Goal: Task Accomplishment & Management: Complete application form

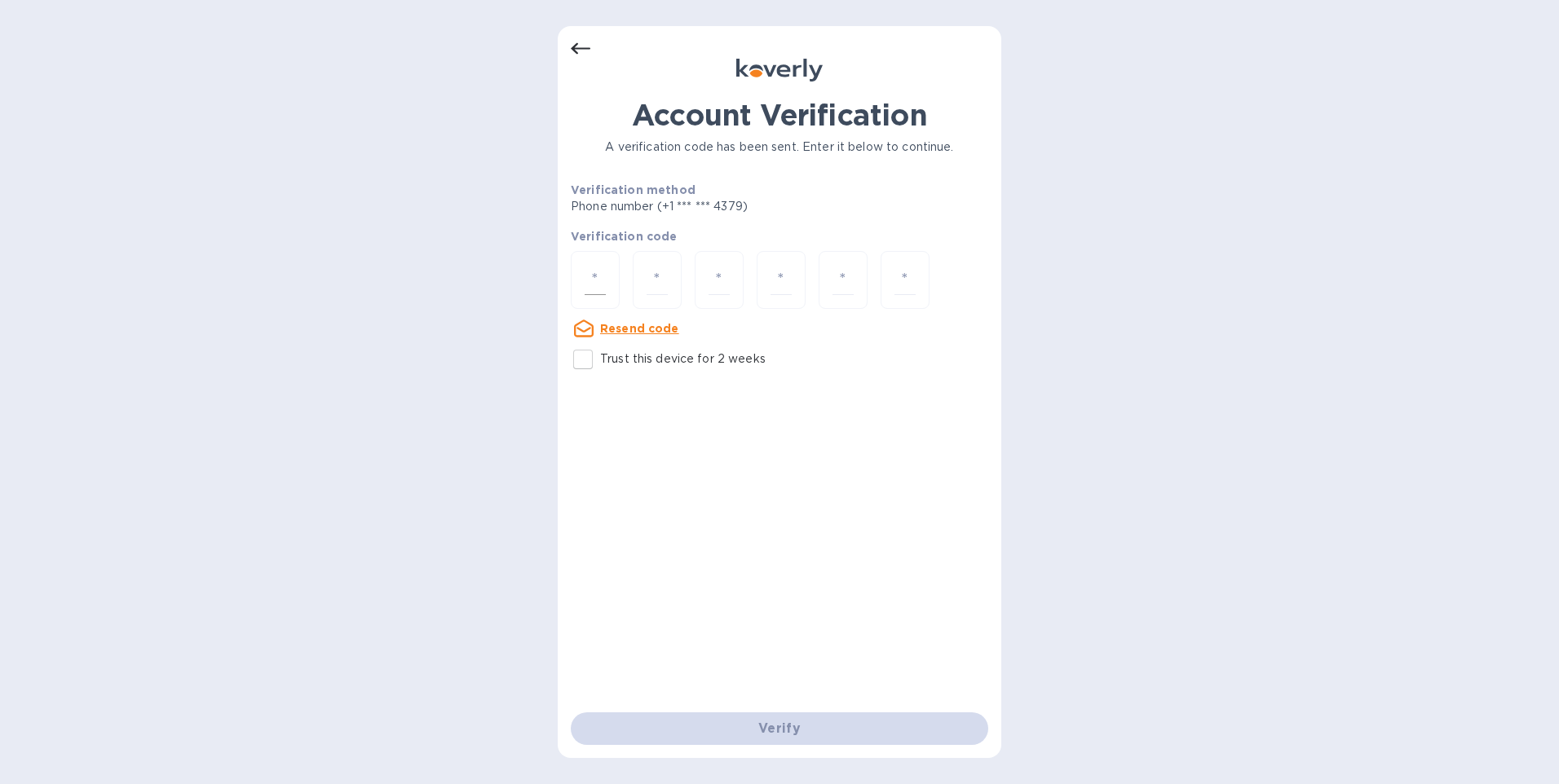
click at [595, 264] on div at bounding box center [595, 280] width 49 height 58
type input "1"
type input "6"
type input "7"
type input "0"
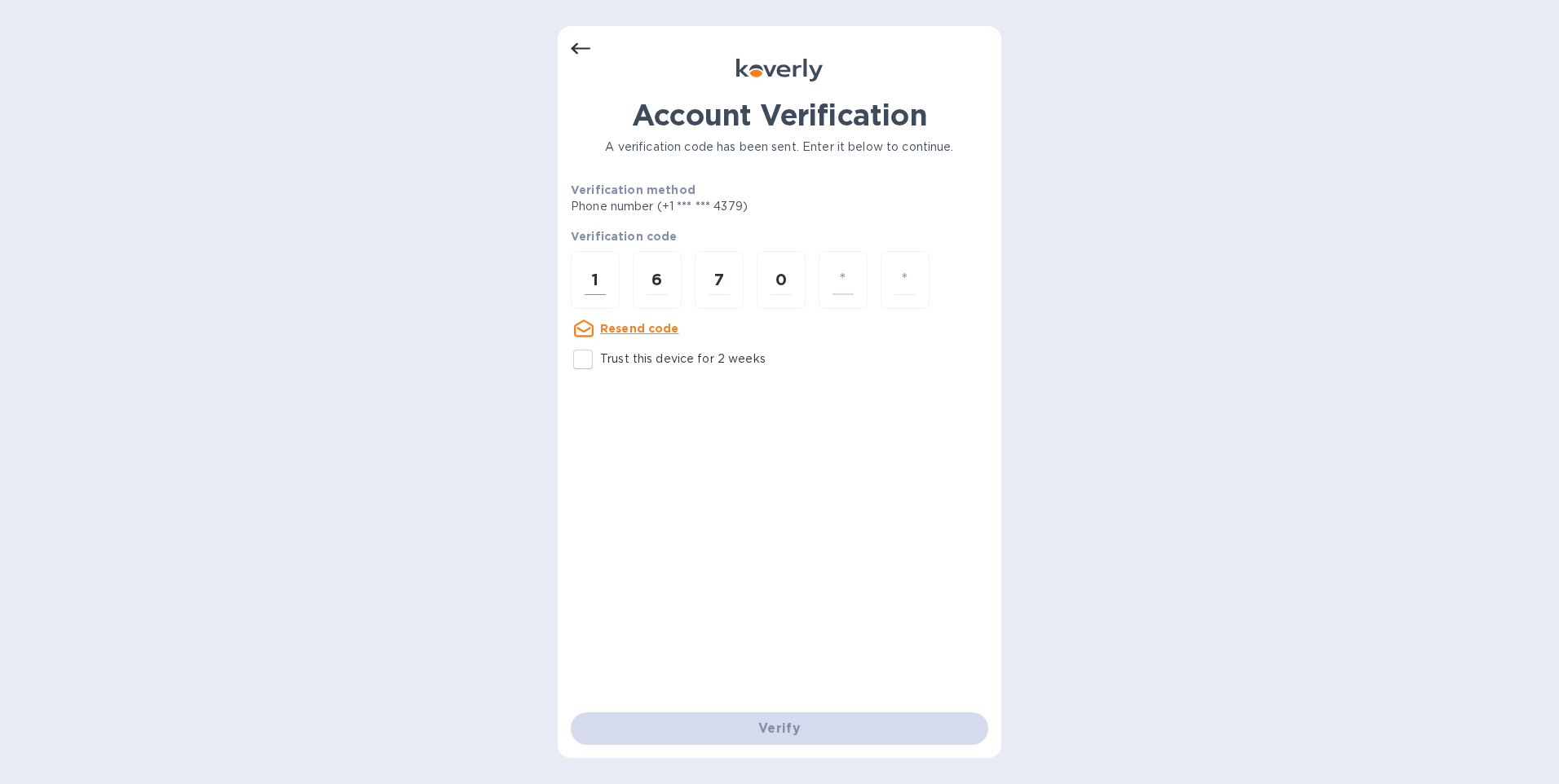
type input "2"
type input "3"
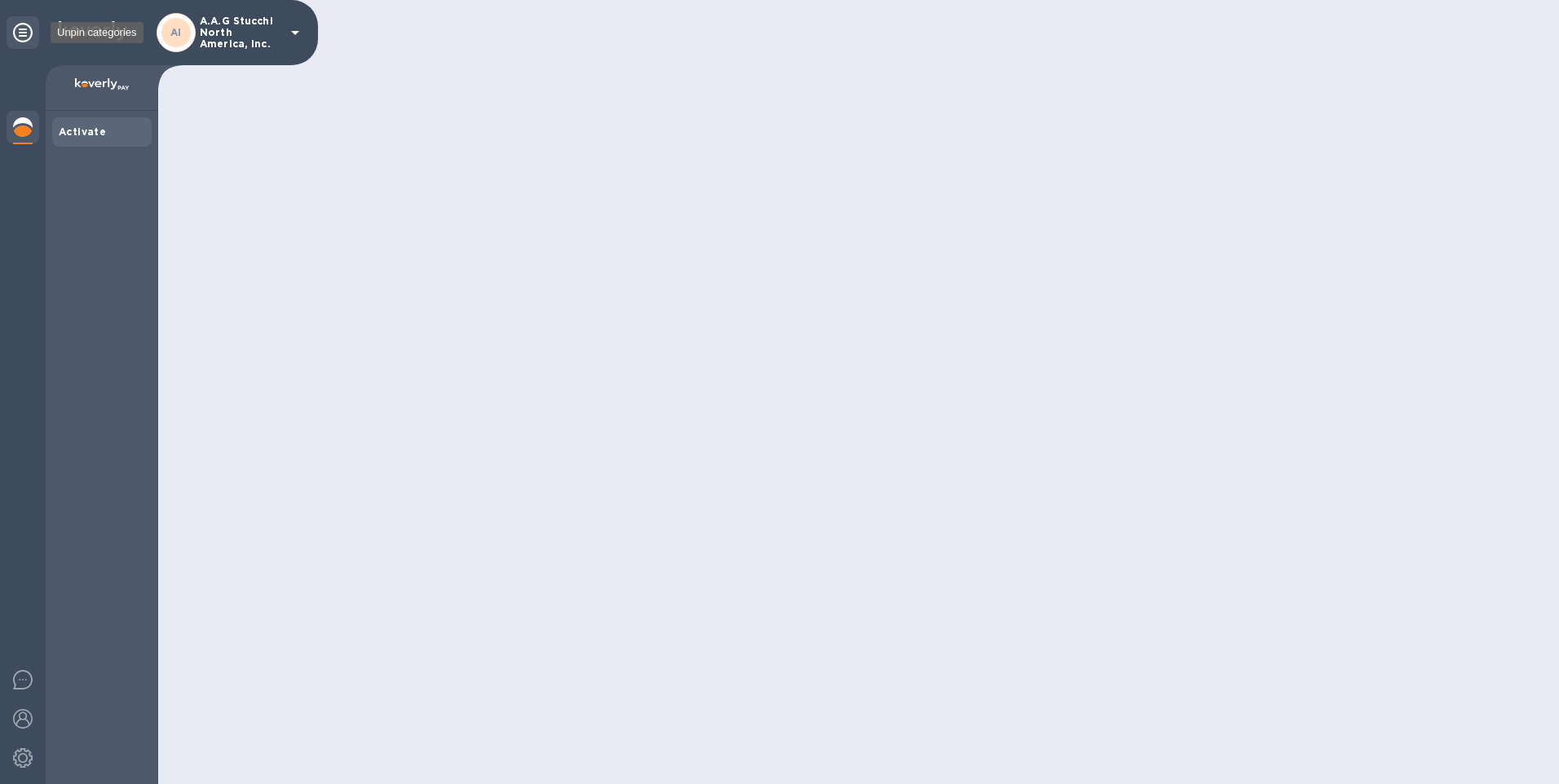
click at [22, 30] on icon at bounding box center [22, 32] width 20 height 20
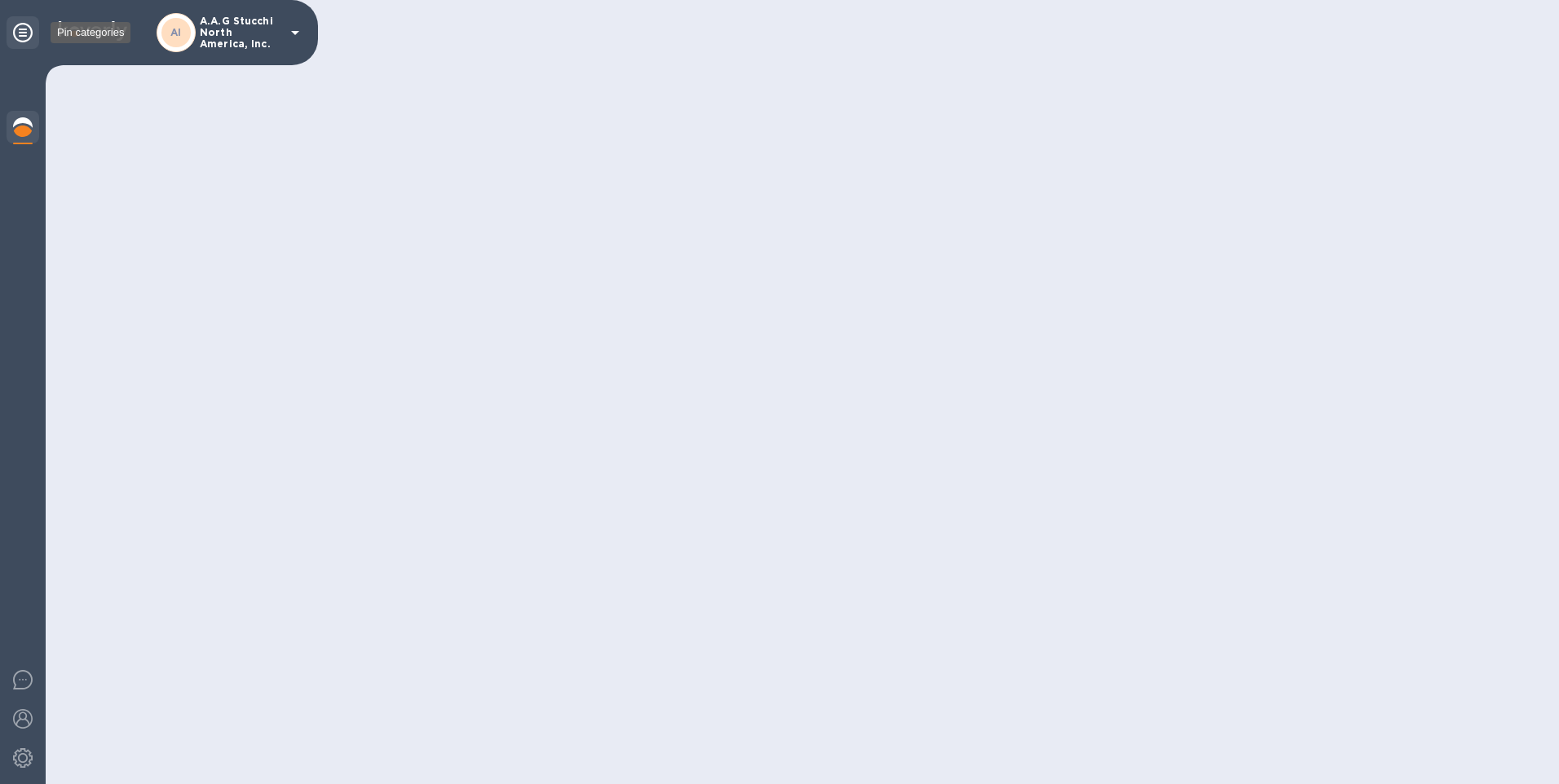
click at [22, 33] on icon at bounding box center [22, 32] width 20 height 20
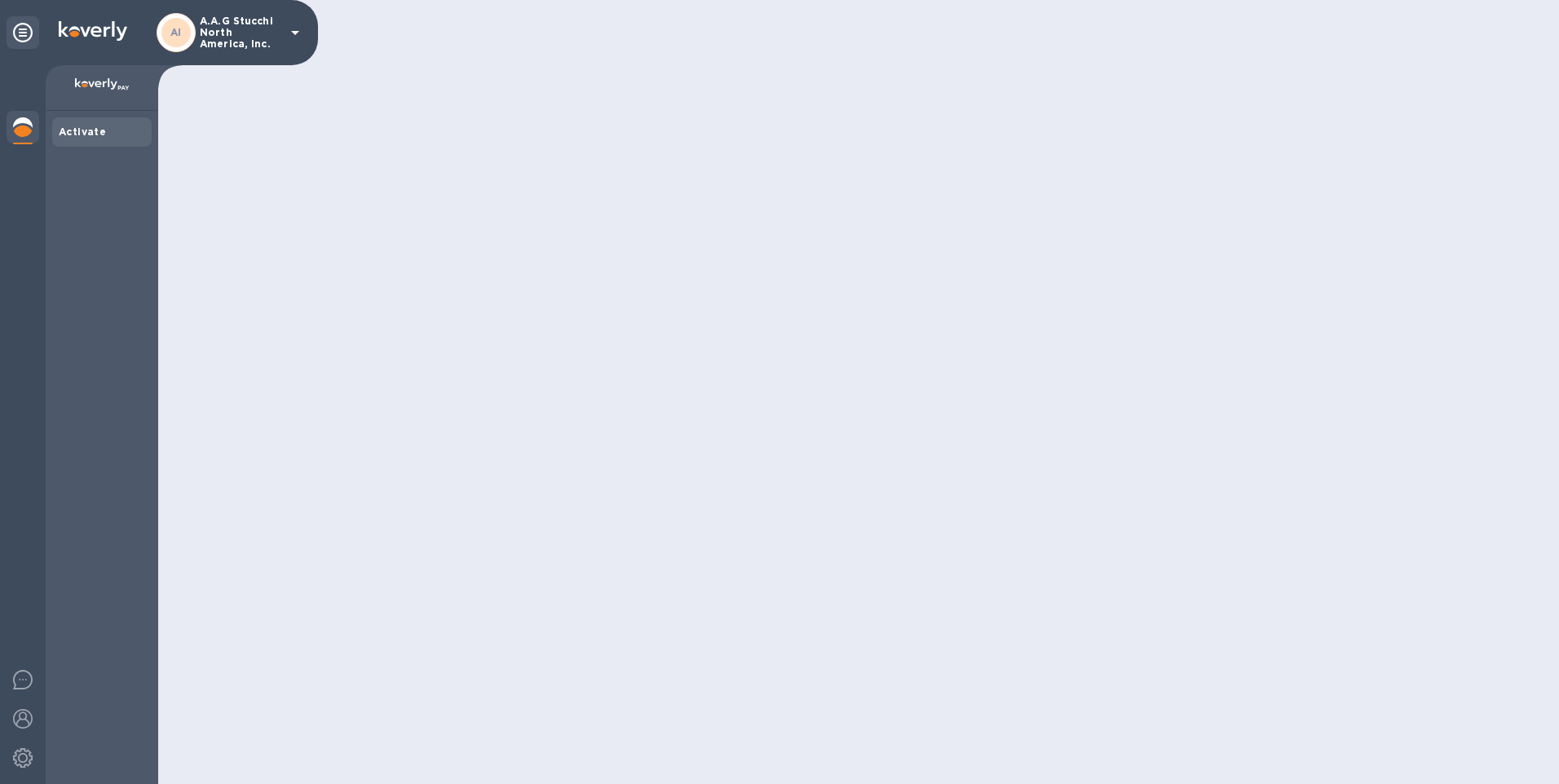
click at [295, 33] on icon at bounding box center [295, 33] width 8 height 4
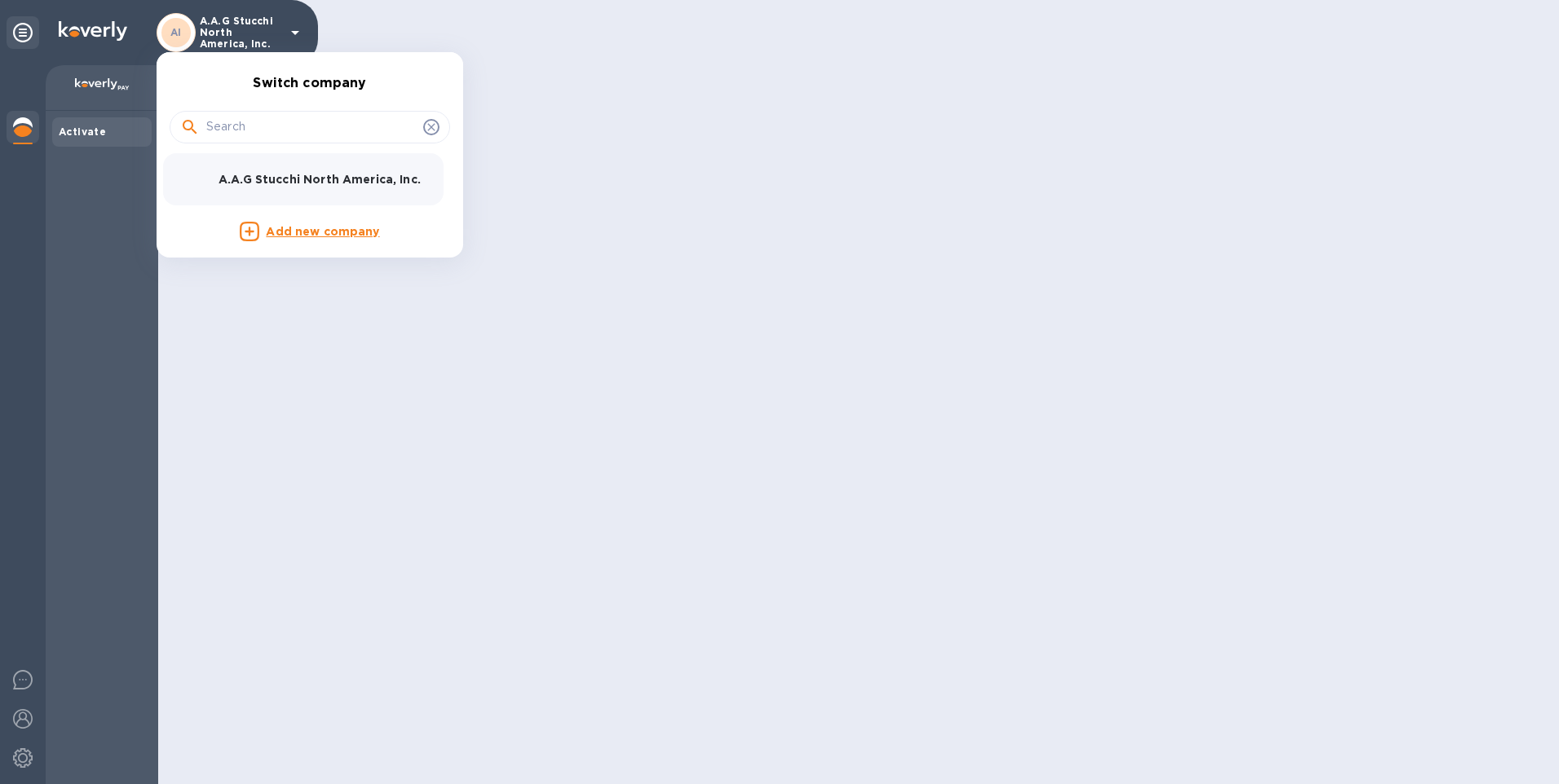
click at [295, 33] on div at bounding box center [780, 392] width 1559 height 784
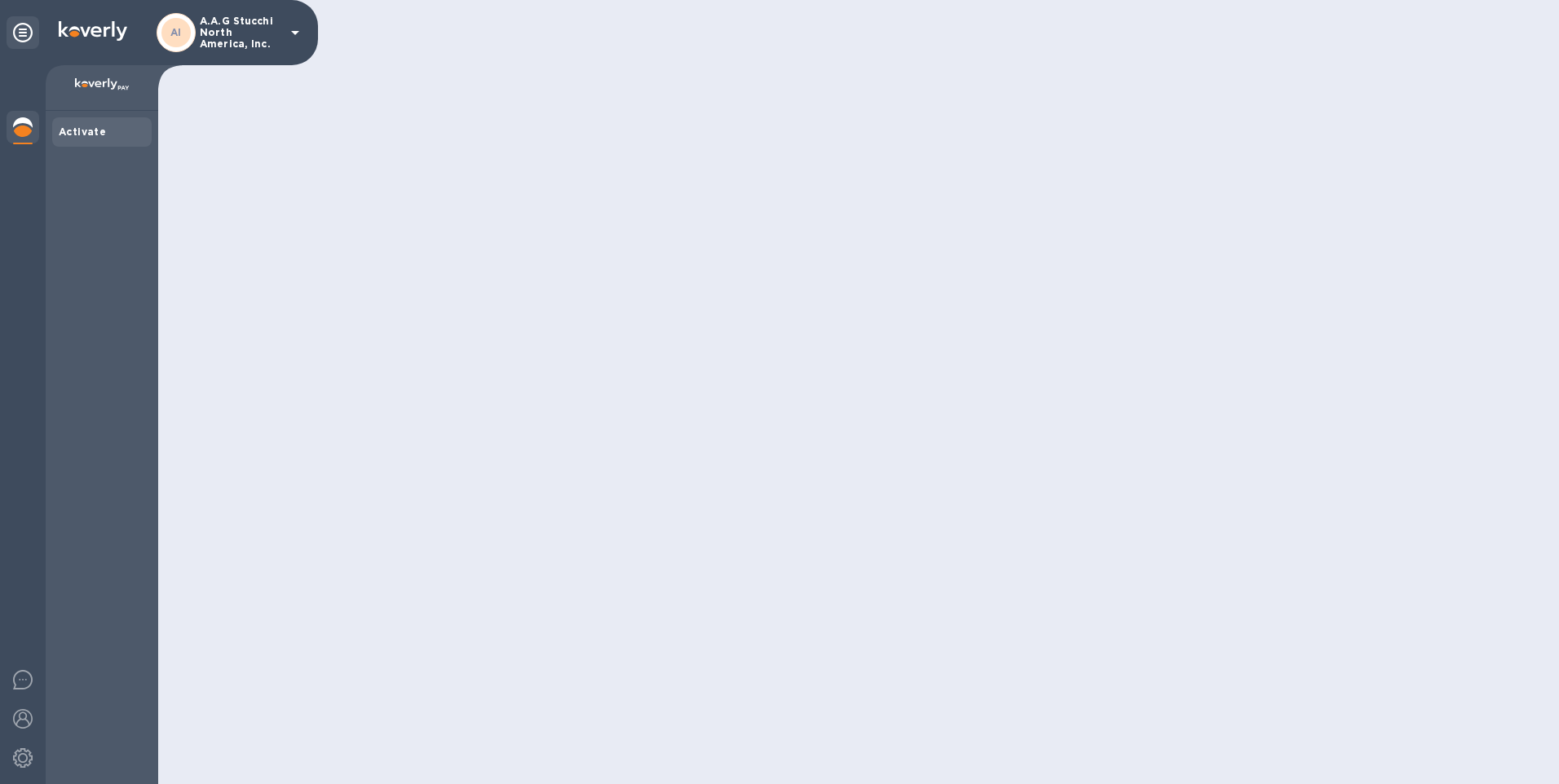
click at [22, 126] on div at bounding box center [22, 128] width 33 height 36
click at [97, 136] on b "Activate" at bounding box center [82, 131] width 47 height 12
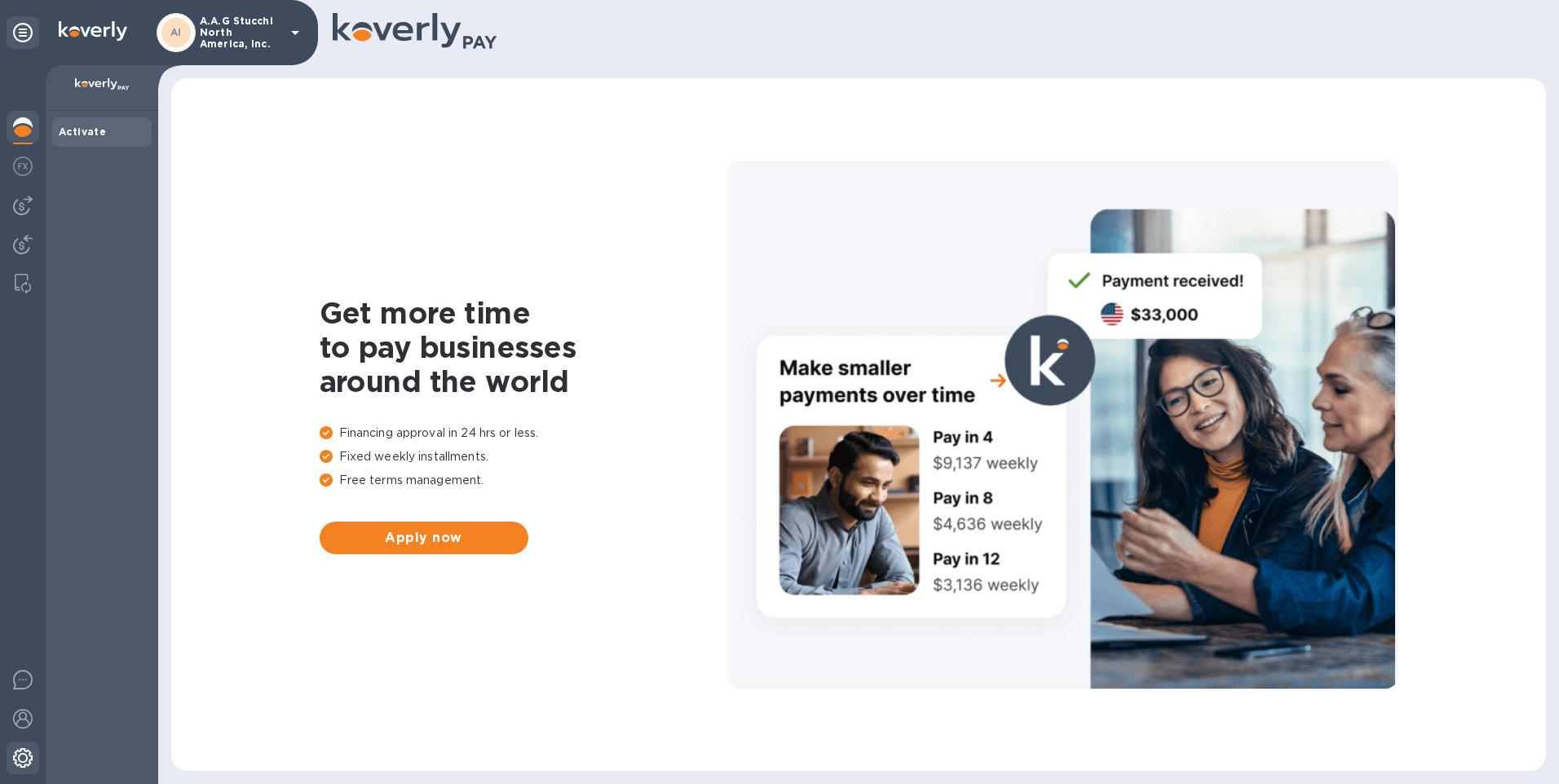
click at [22, 759] on img at bounding box center [22, 758] width 20 height 20
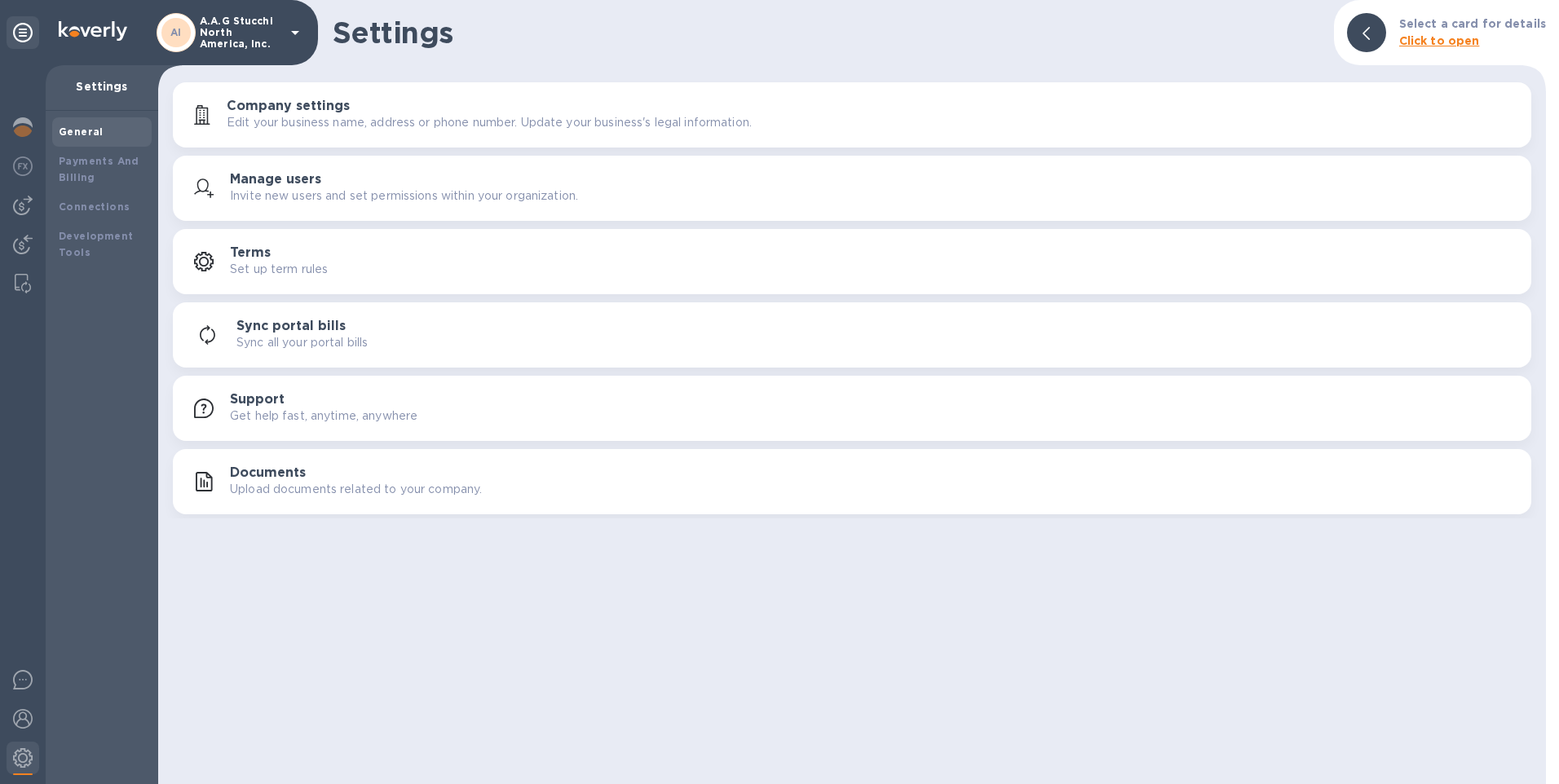
click at [303, 330] on h3 "Sync portal bills" at bounding box center [290, 326] width 110 height 16
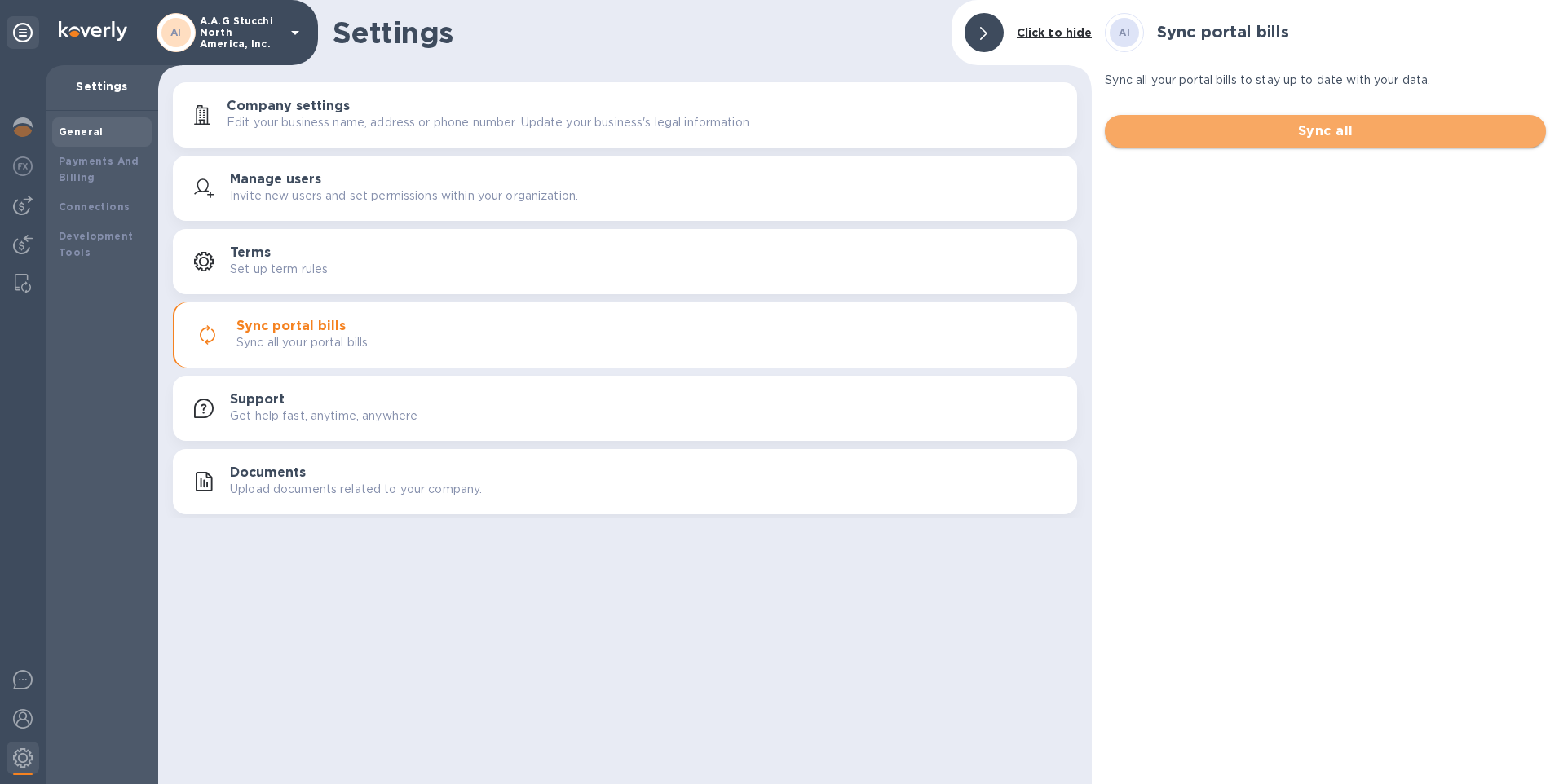
click at [1231, 130] on span "Sync all" at bounding box center [1325, 131] width 415 height 20
click at [1323, 118] on button "Sync all" at bounding box center [1326, 131] width 441 height 33
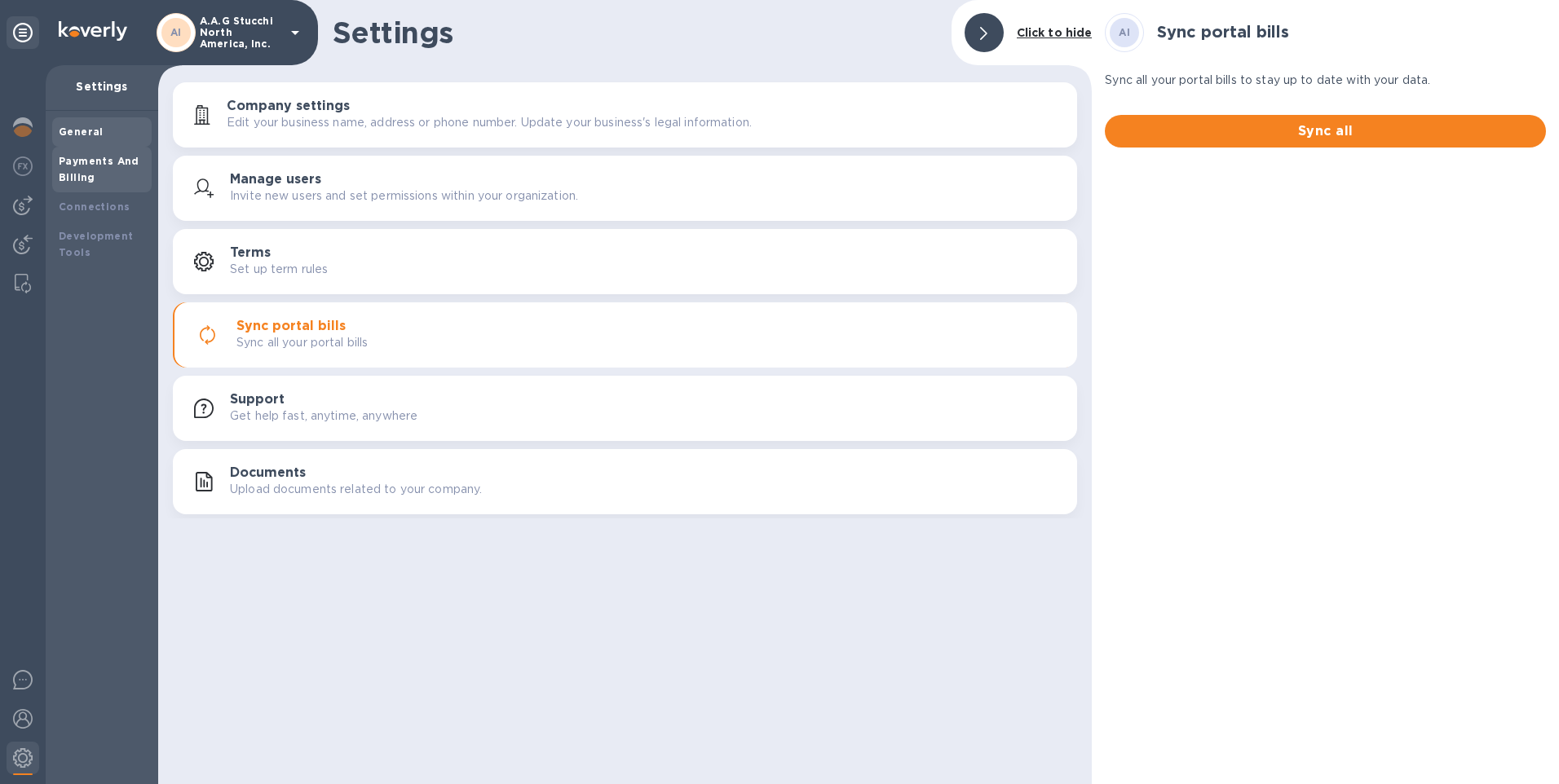
click at [87, 165] on b "Payments And Billing" at bounding box center [99, 169] width 81 height 28
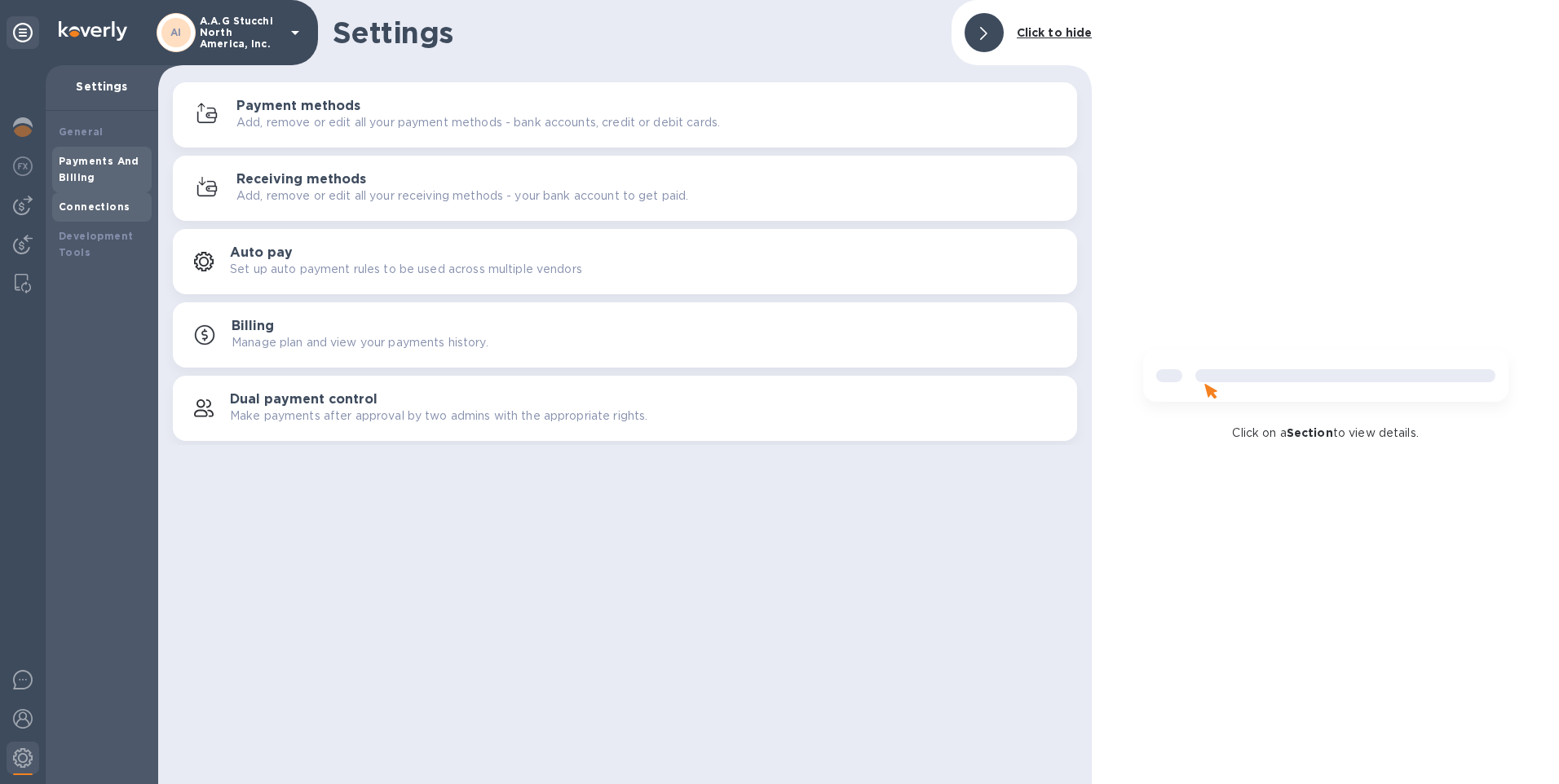
click at [88, 203] on b "Connections" at bounding box center [95, 206] width 71 height 12
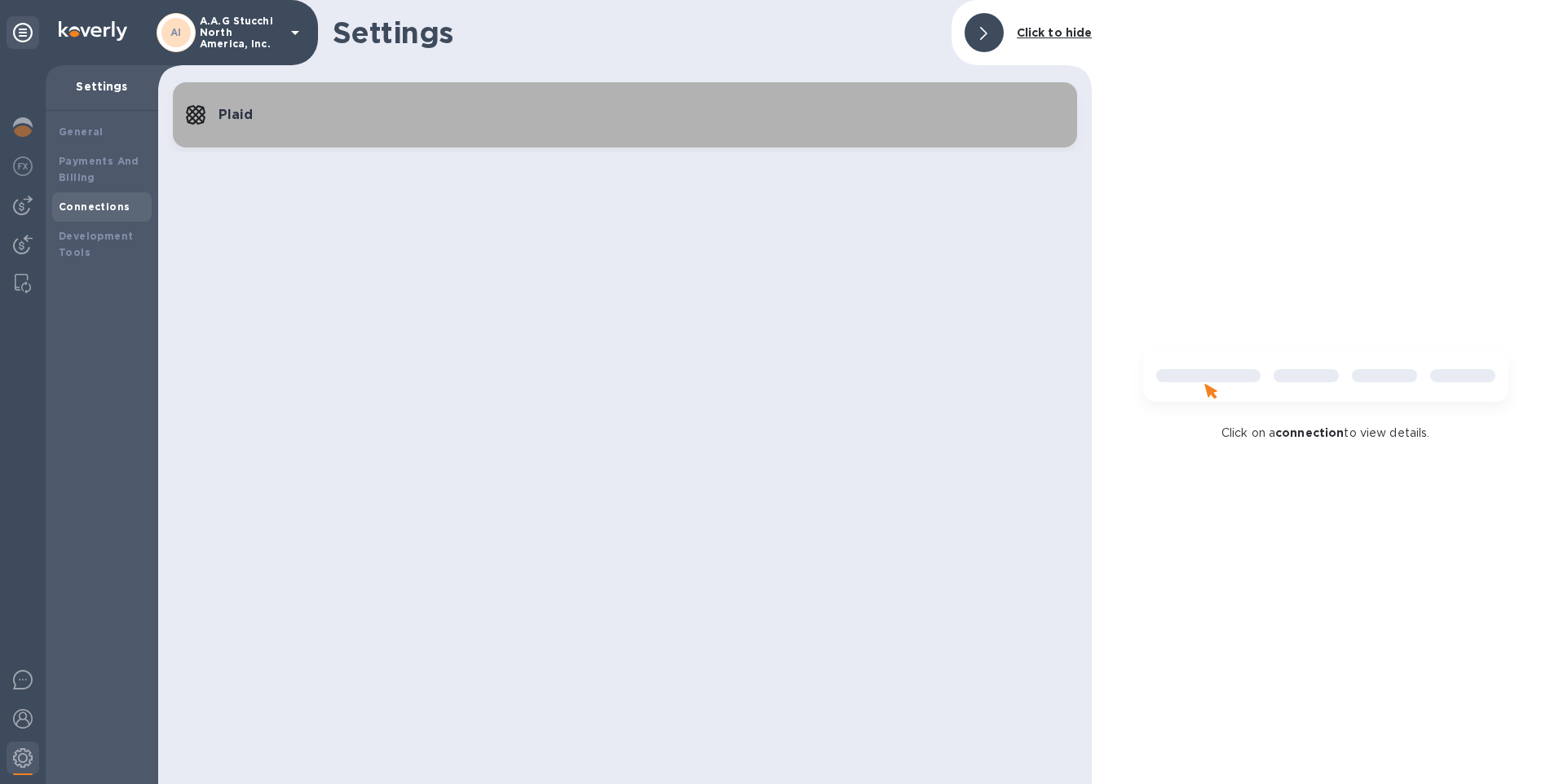
click at [236, 113] on h3 "Plaid" at bounding box center [641, 115] width 846 height 16
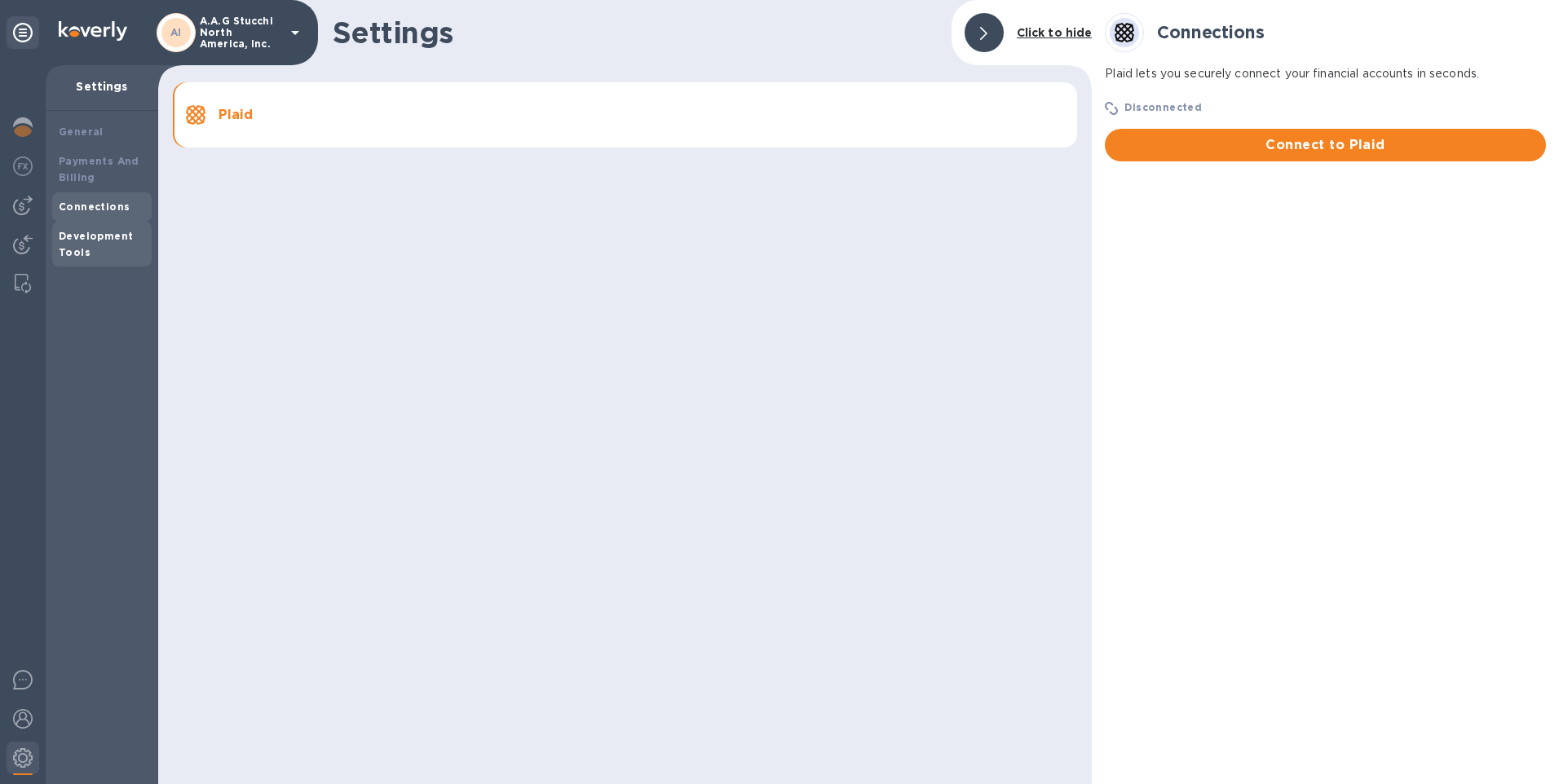
click at [101, 236] on b "Development Tools" at bounding box center [96, 244] width 74 height 28
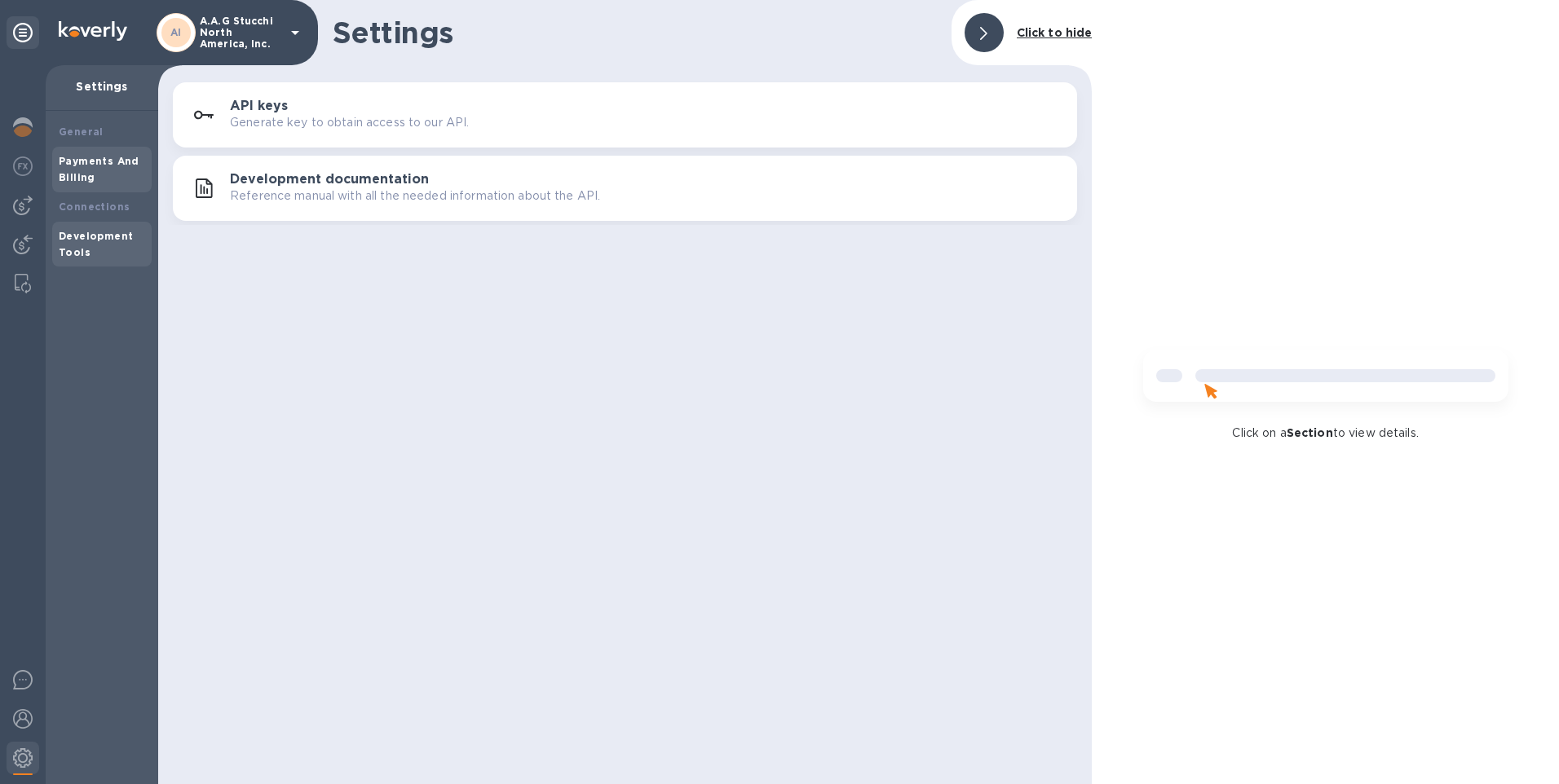
click at [86, 160] on b "Payments And Billing" at bounding box center [99, 169] width 81 height 28
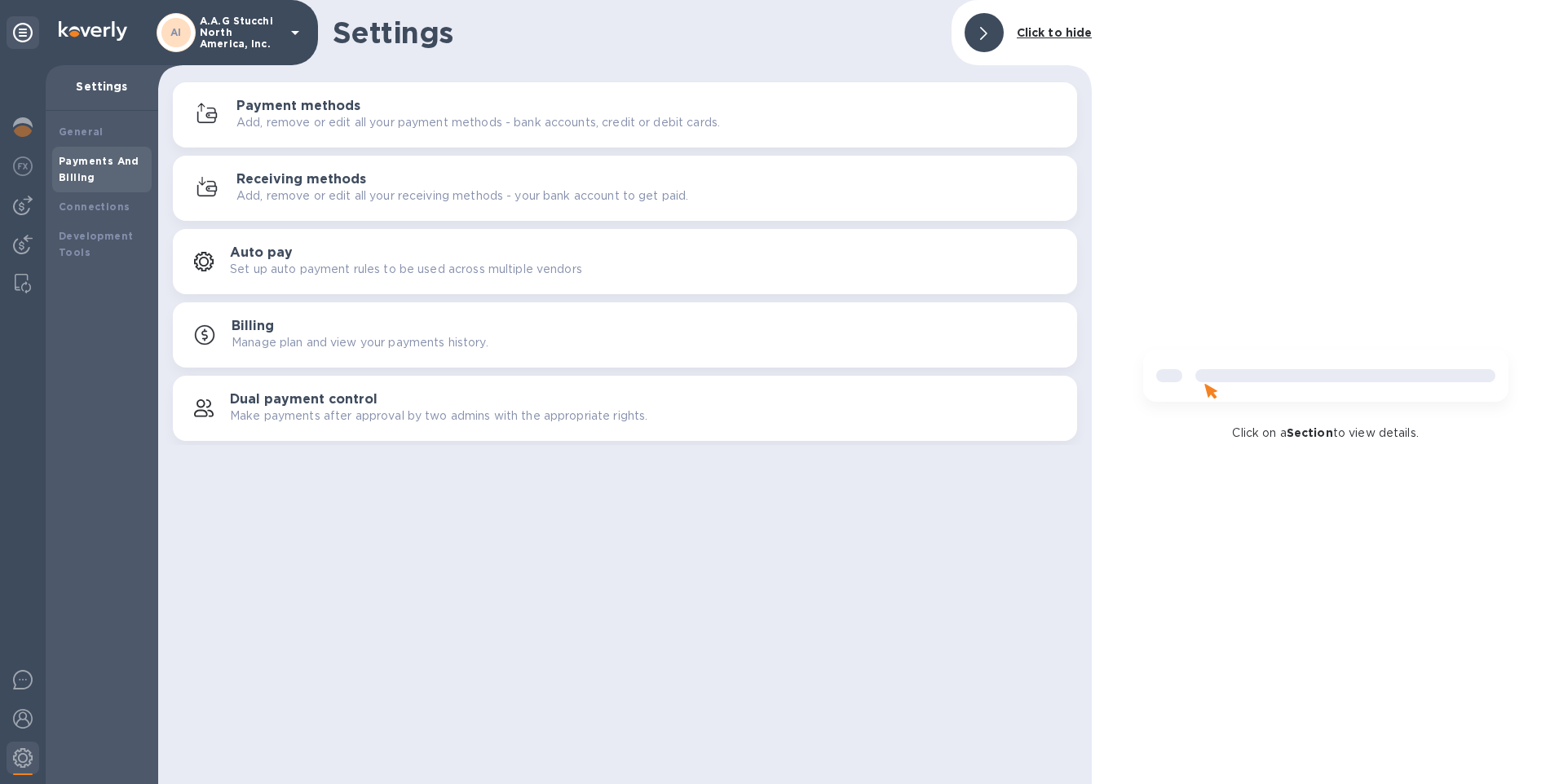
click at [256, 328] on h3 "Billing" at bounding box center [252, 326] width 42 height 16
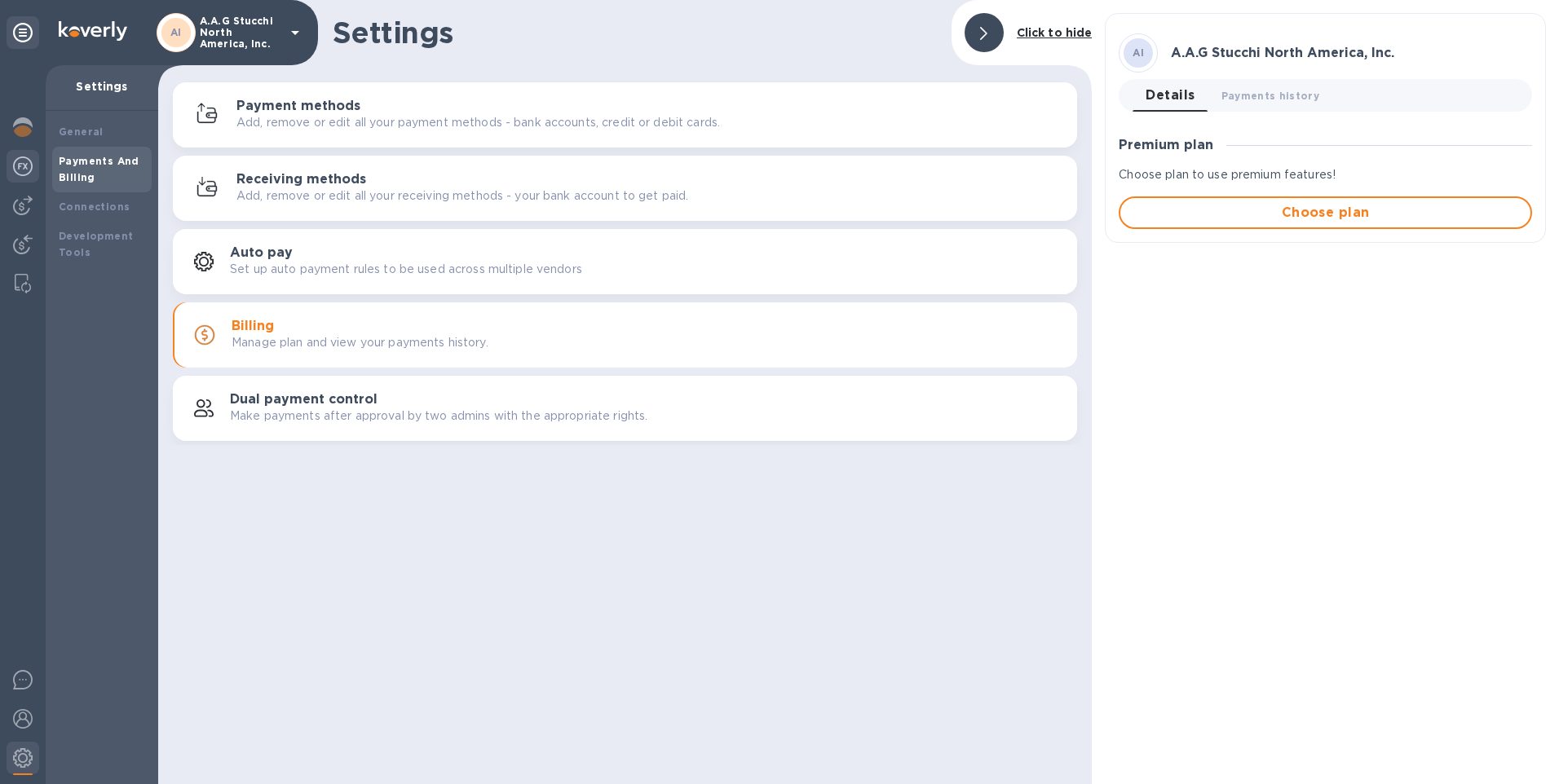
click at [19, 162] on img at bounding box center [22, 166] width 20 height 20
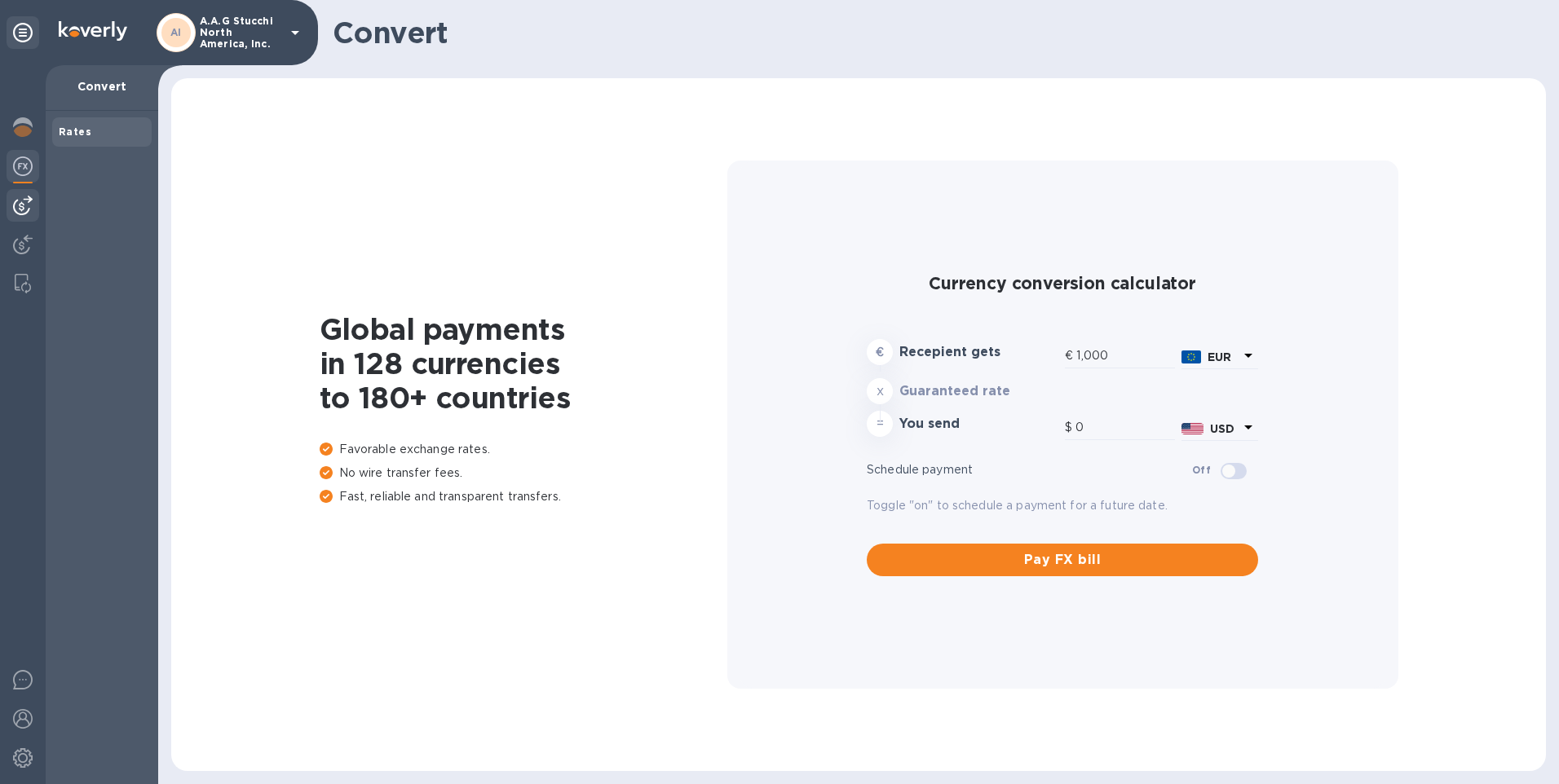
type input "1,181.7"
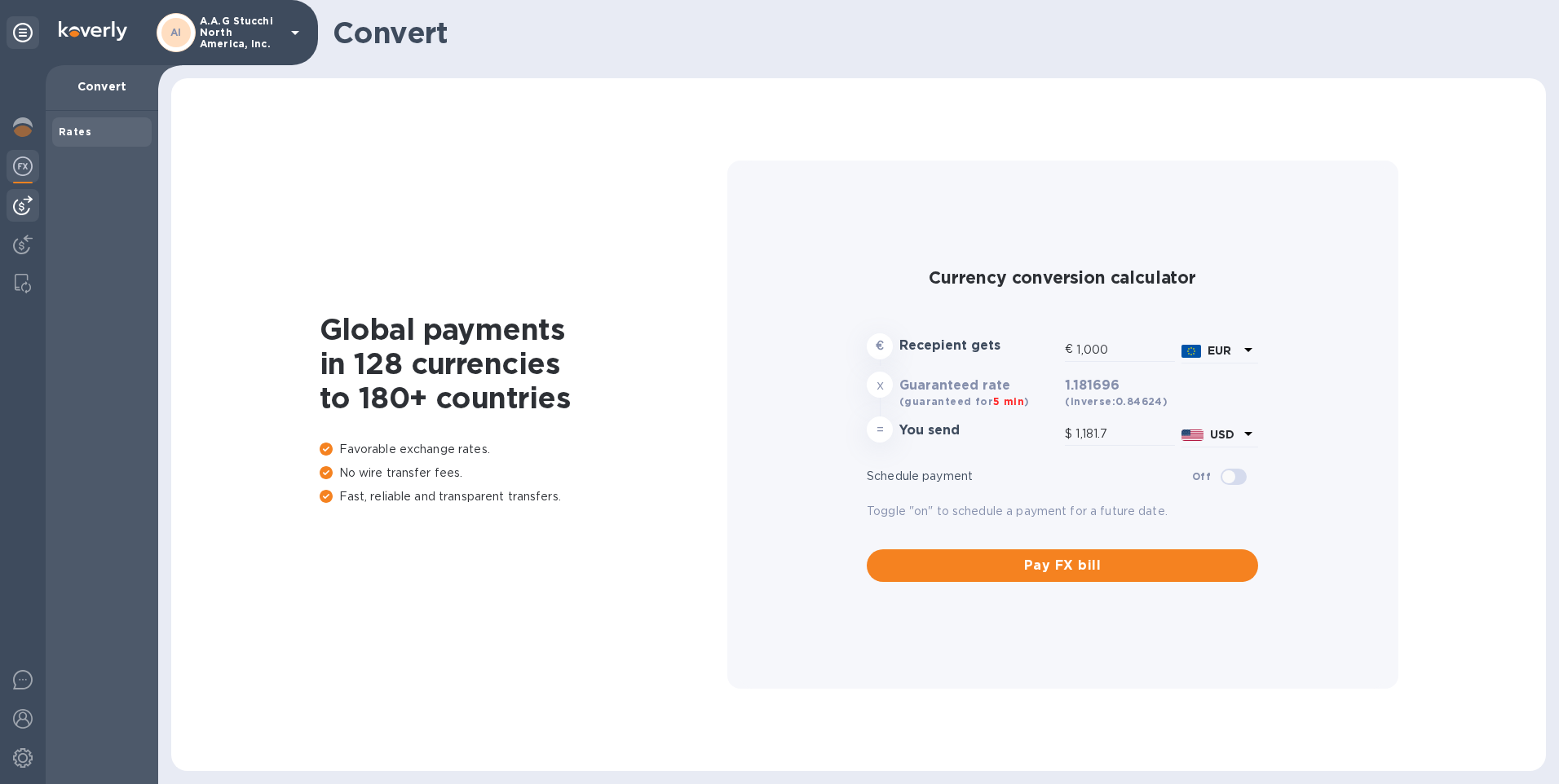
click at [19, 201] on img at bounding box center [22, 205] width 20 height 20
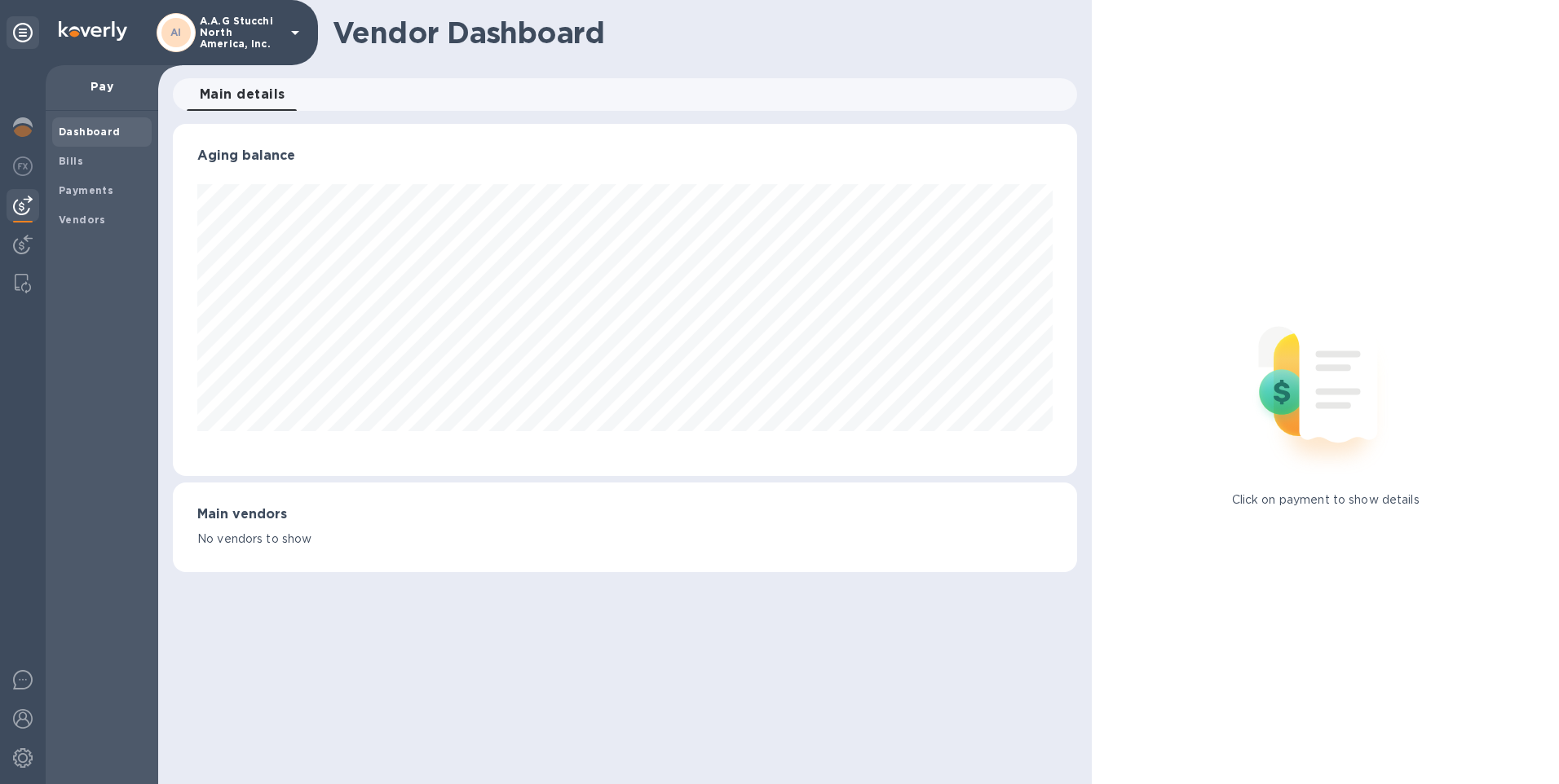
scroll to position [352, 905]
click at [72, 217] on b "Vendors" at bounding box center [82, 219] width 47 height 12
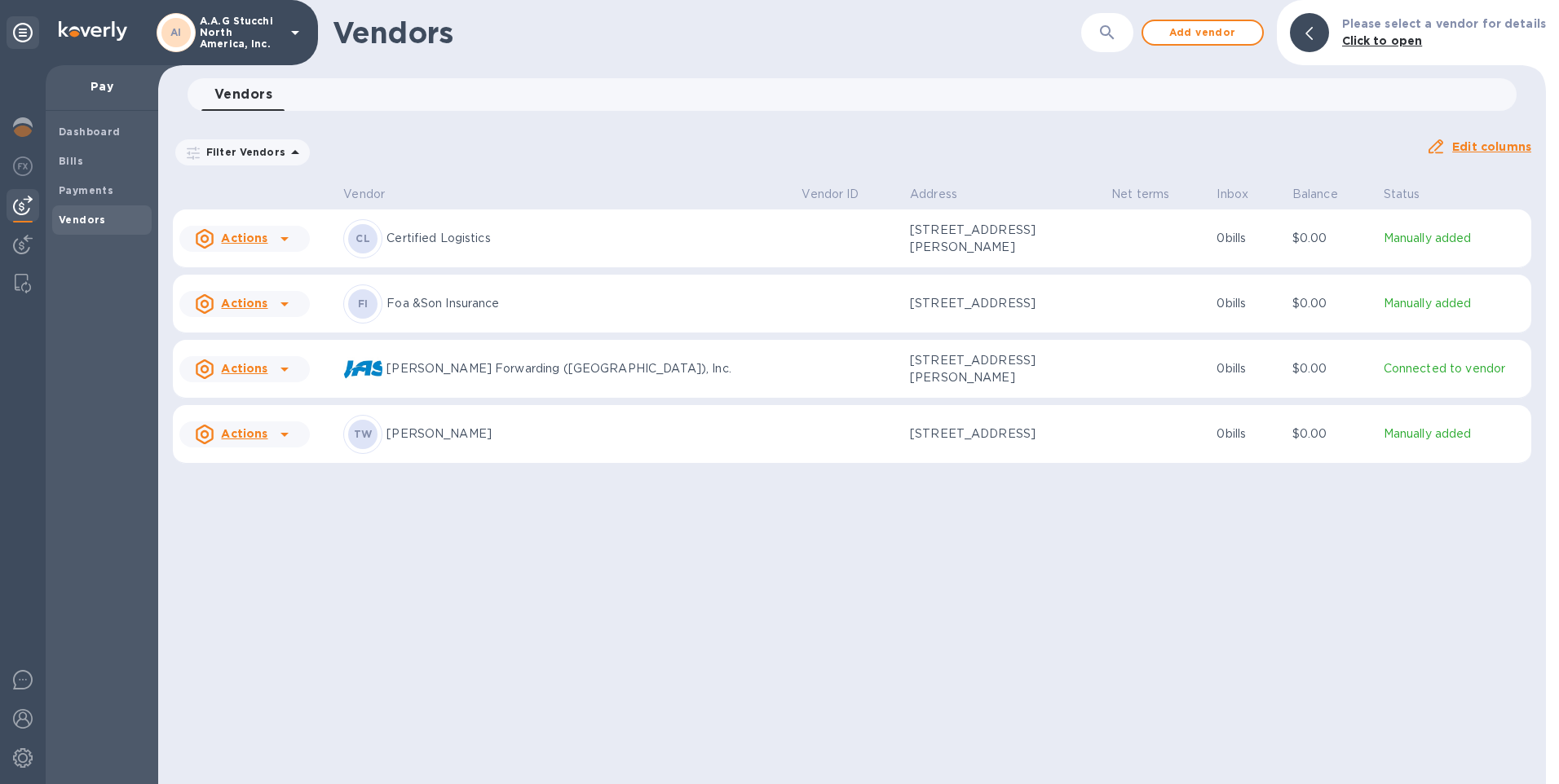
click at [282, 372] on icon at bounding box center [284, 370] width 8 height 4
click at [268, 451] on b "Add new bill" at bounding box center [262, 449] width 76 height 13
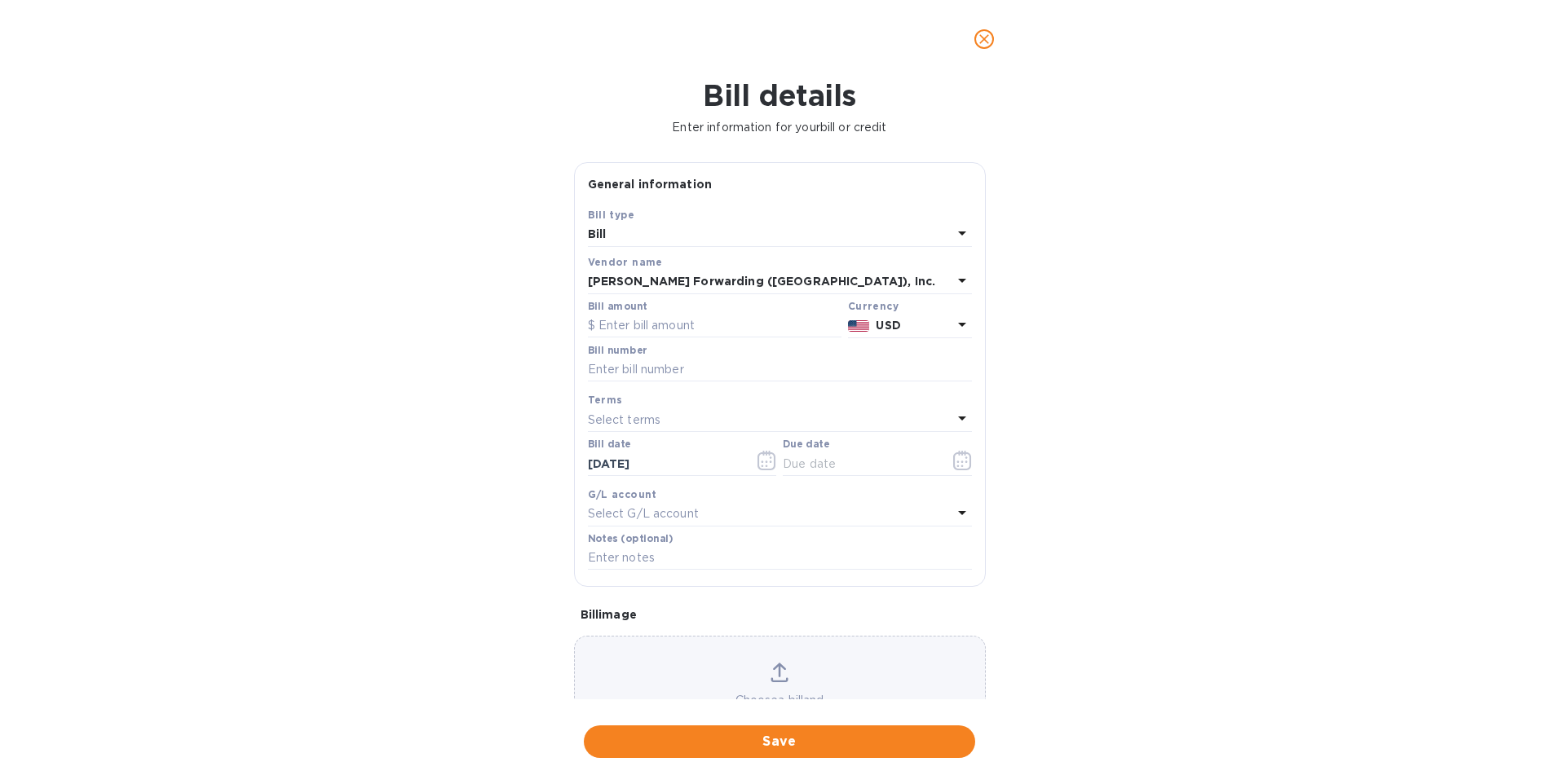
click at [714, 285] on b "[PERSON_NAME] Forwarding ([GEOGRAPHIC_DATA]), Inc." at bounding box center [763, 281] width 349 height 13
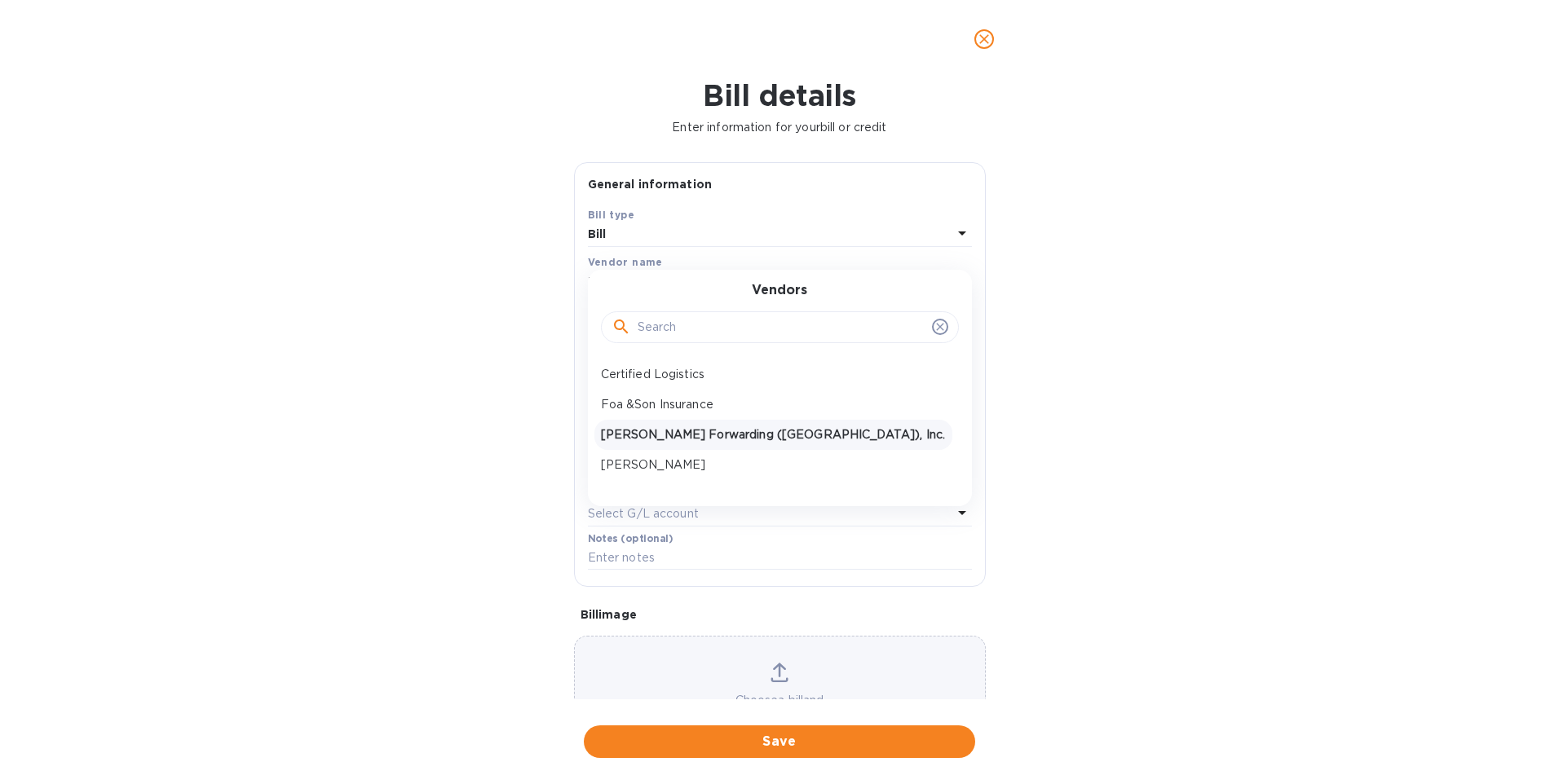
click at [450, 391] on div "Bill details Enter information for your bill or credit General information Save…" at bounding box center [780, 432] width 1559 height 706
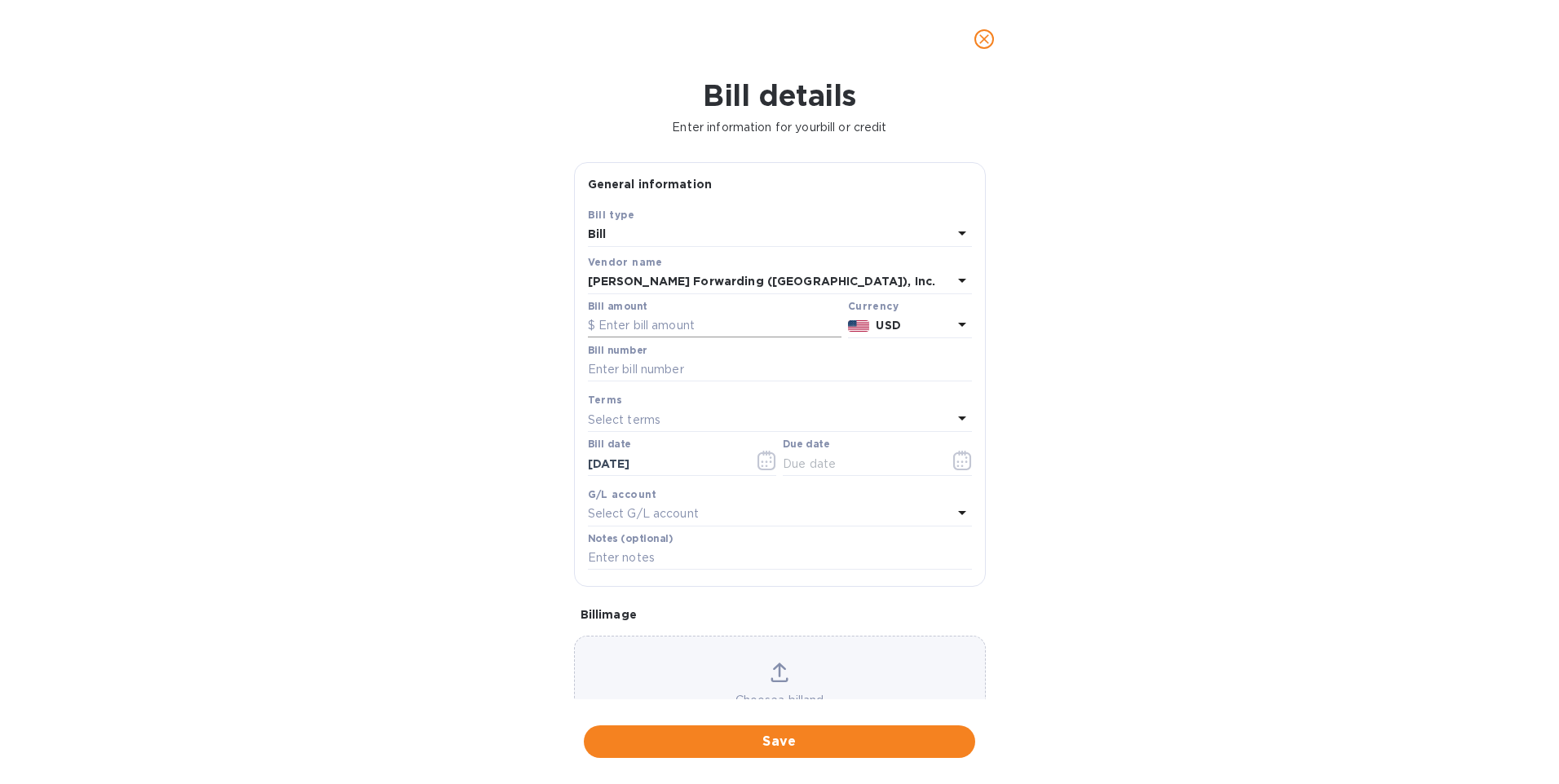
click at [701, 320] on input "text" at bounding box center [715, 326] width 254 height 24
type input "1,435.50"
type input "ATL503345687"
click at [654, 459] on input "[DATE]" at bounding box center [665, 464] width 155 height 24
click at [760, 461] on icon "button" at bounding box center [767, 460] width 19 height 20
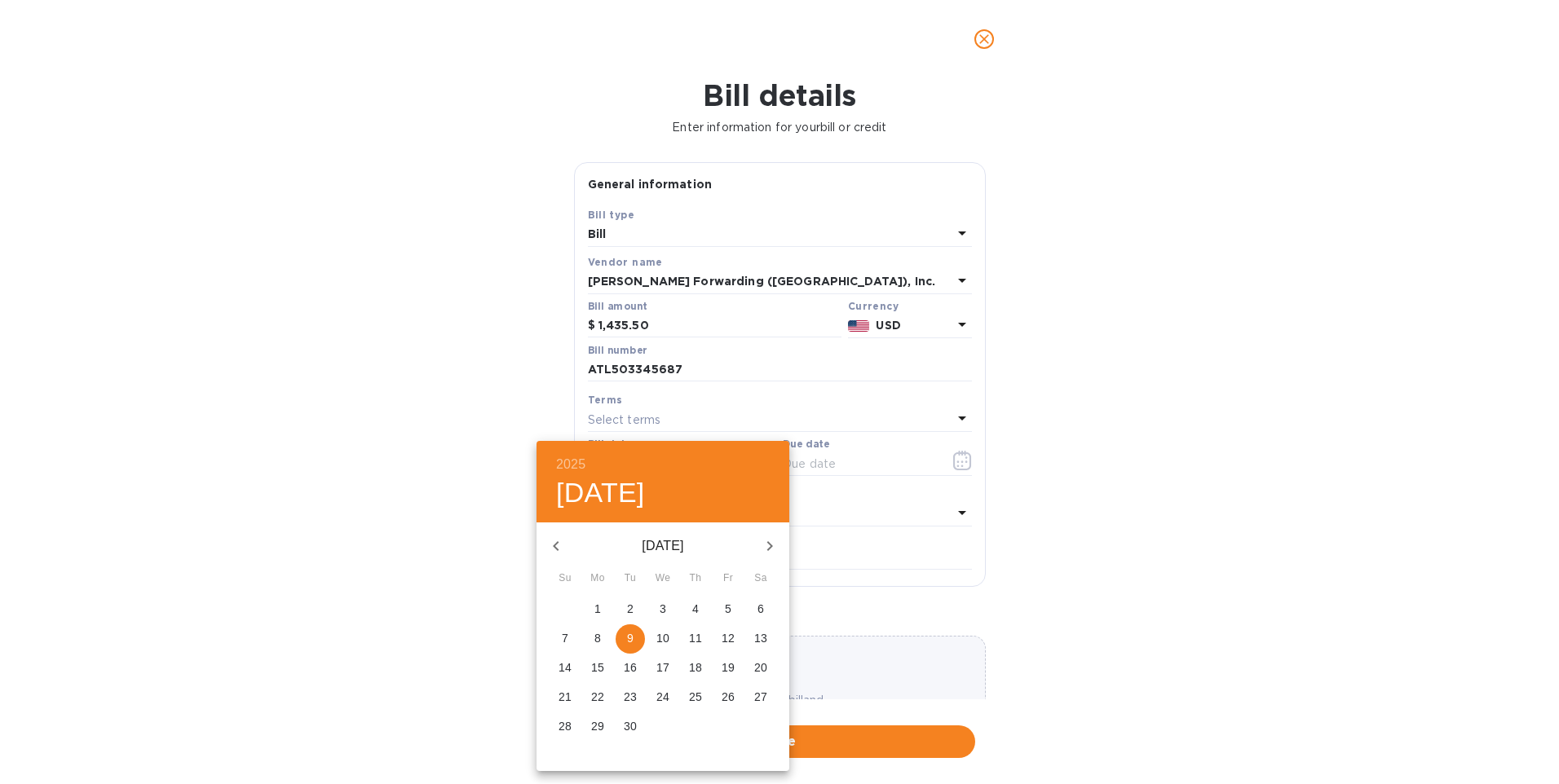
click at [560, 543] on icon "button" at bounding box center [556, 546] width 20 height 20
click at [769, 698] on span "23" at bounding box center [761, 697] width 29 height 16
type input "[DATE]"
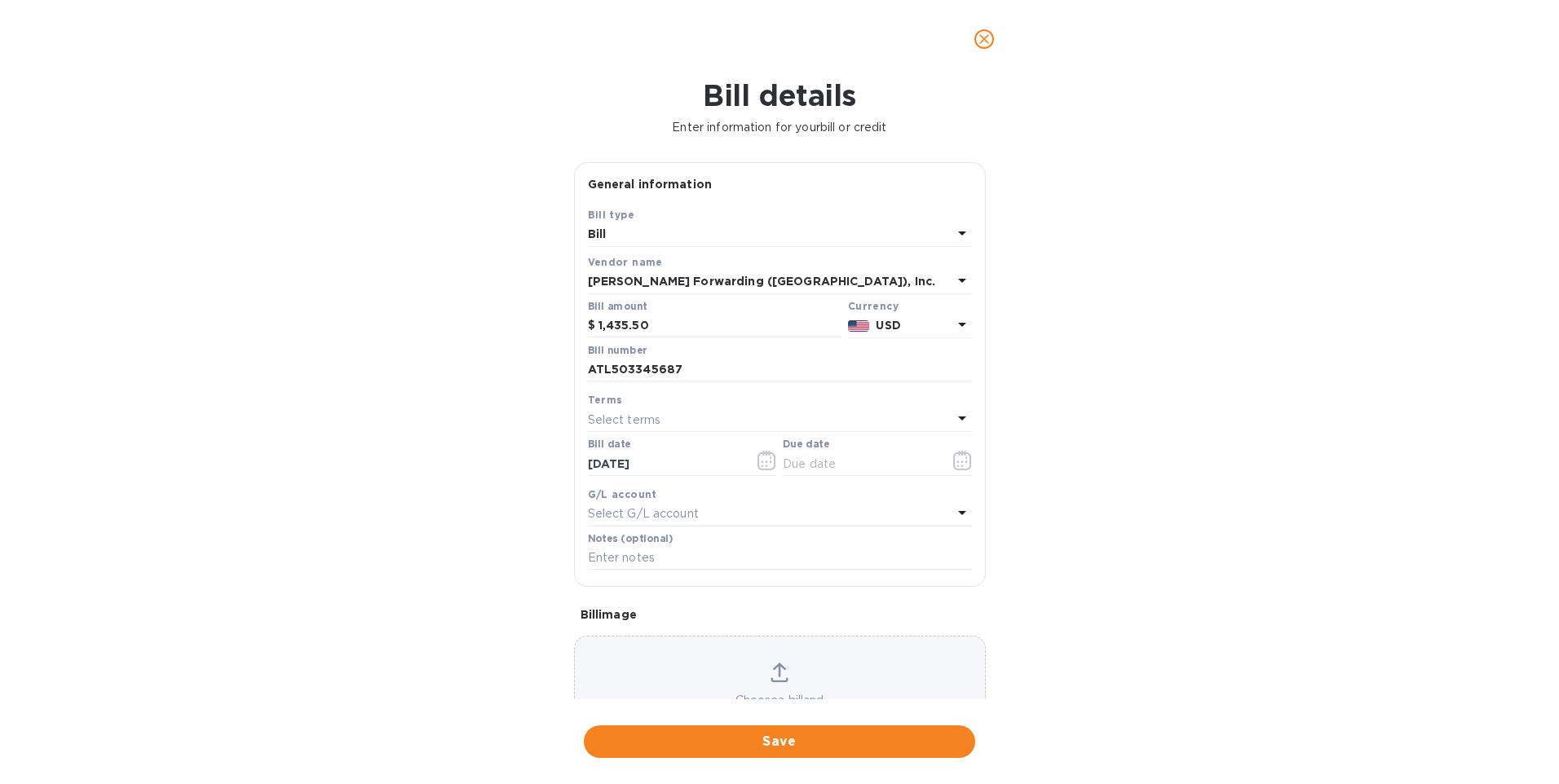
click at [720, 415] on div "Select terms" at bounding box center [770, 420] width 364 height 22
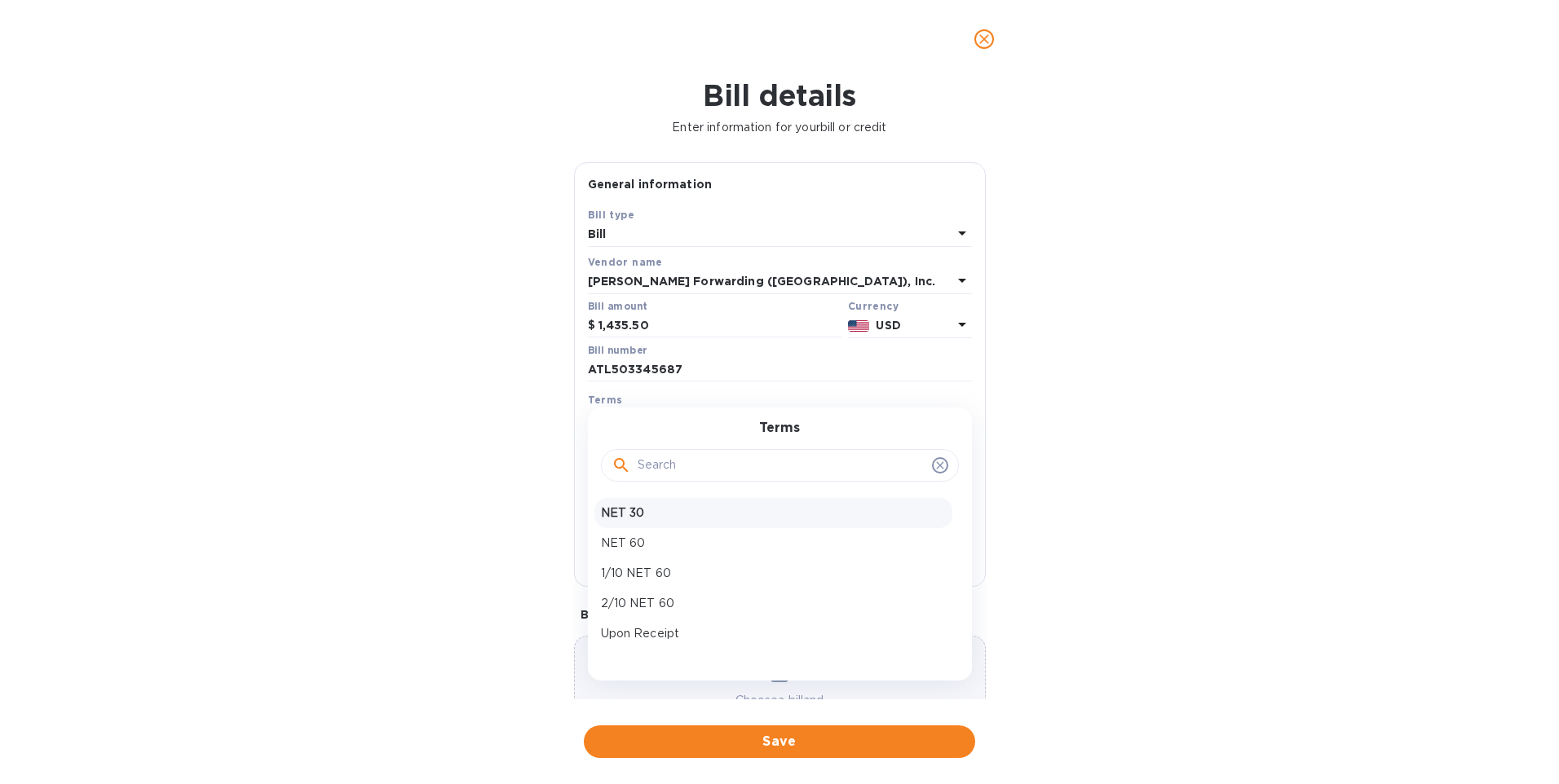
click at [633, 507] on p "NET 30" at bounding box center [774, 513] width 345 height 17
type input "[DATE]"
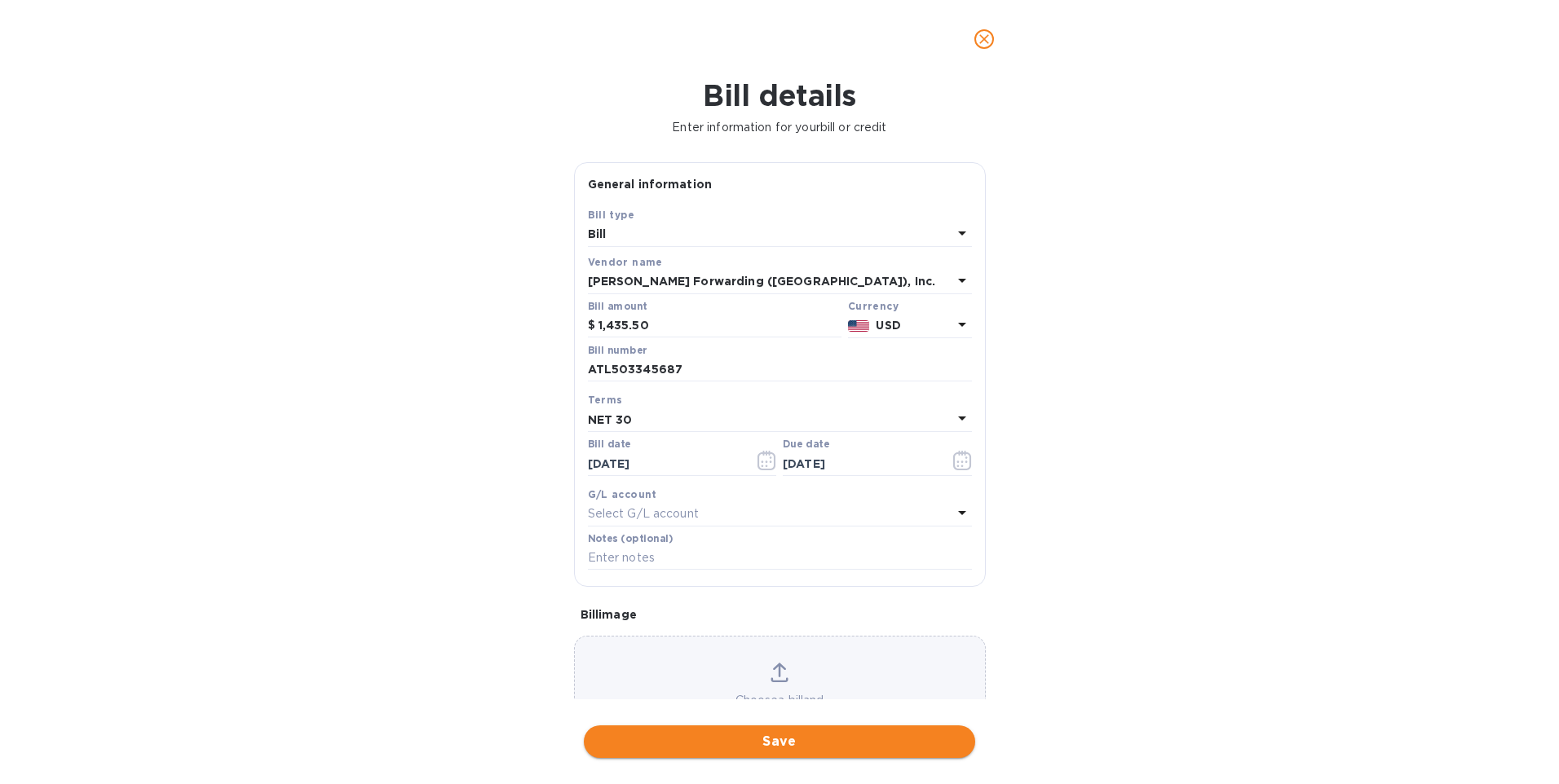
click at [808, 746] on span "Save" at bounding box center [780, 742] width 365 height 20
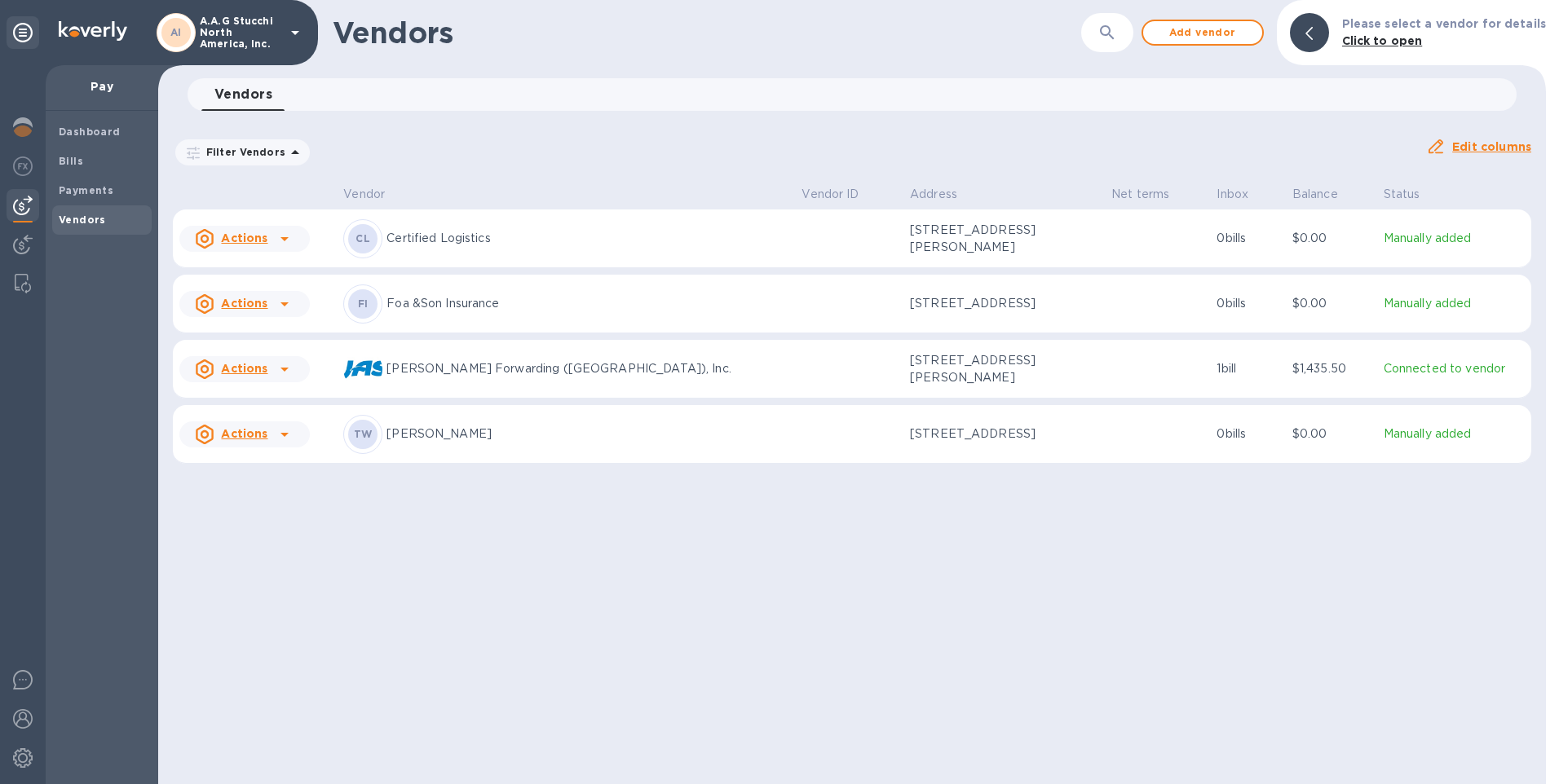
click at [279, 379] on icon at bounding box center [284, 369] width 20 height 20
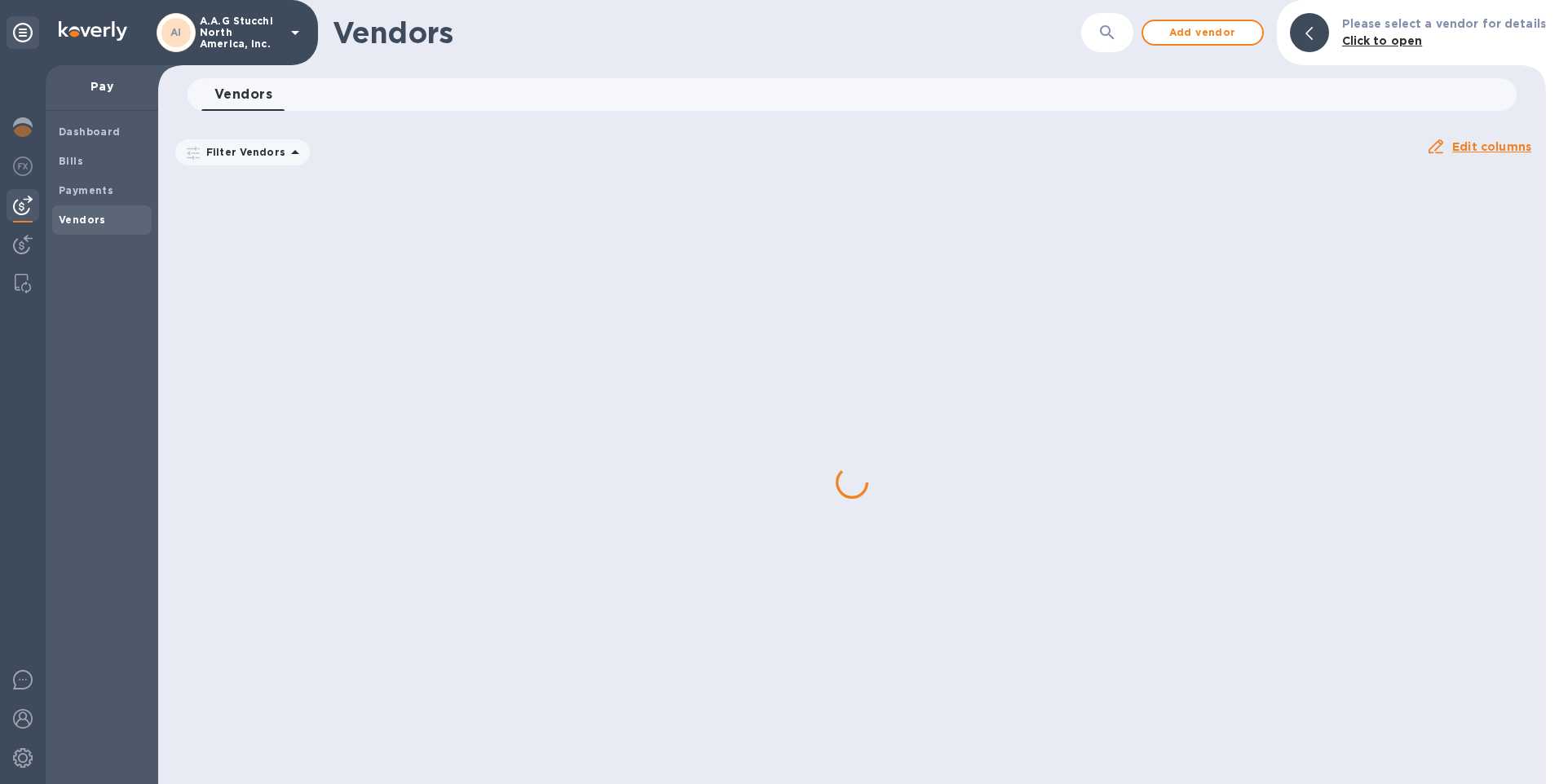
click at [252, 446] on div at bounding box center [853, 482] width 1388 height 603
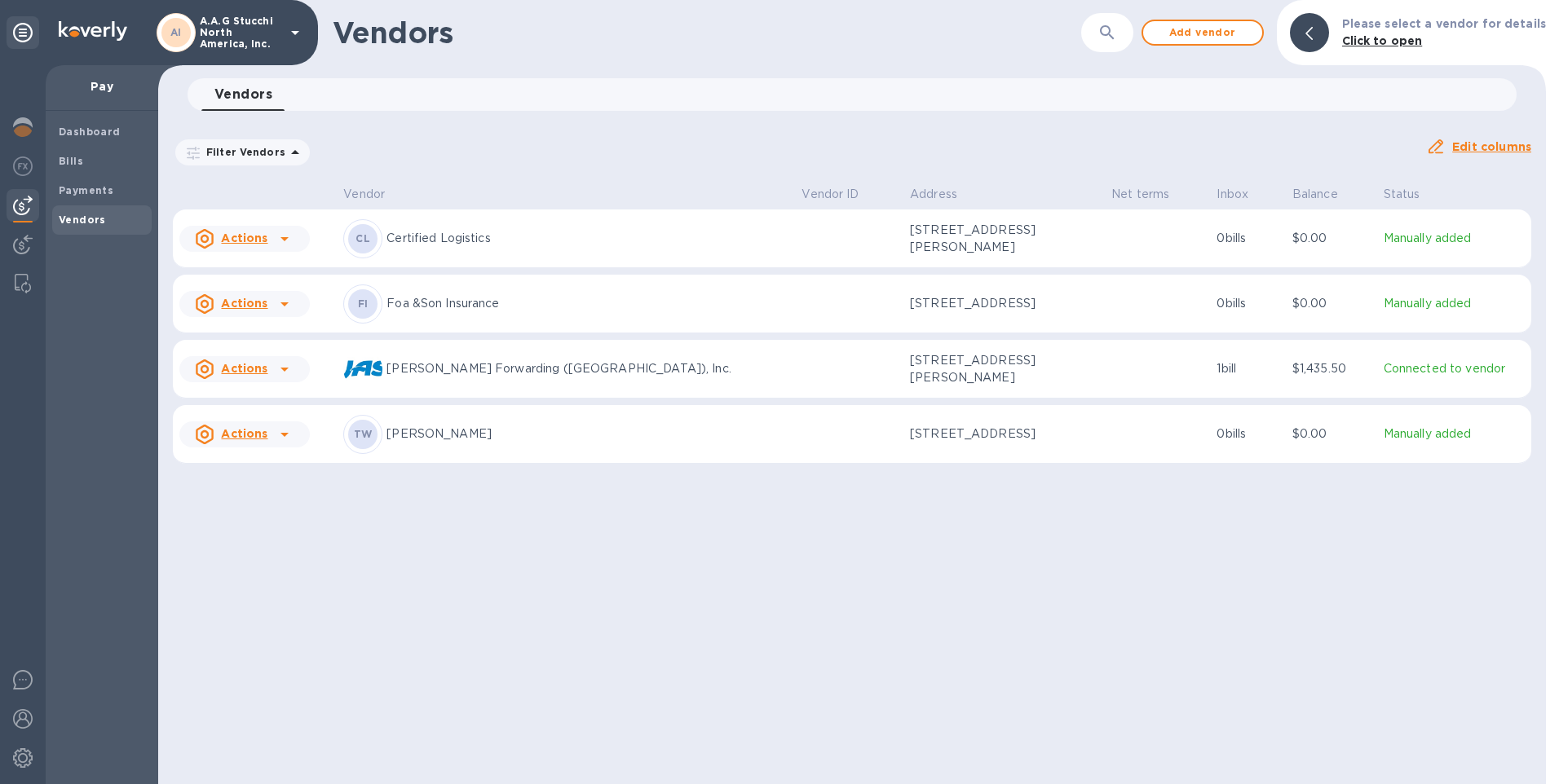
click at [287, 379] on icon at bounding box center [284, 369] width 20 height 20
click at [246, 444] on b "Add new bill" at bounding box center [262, 449] width 76 height 13
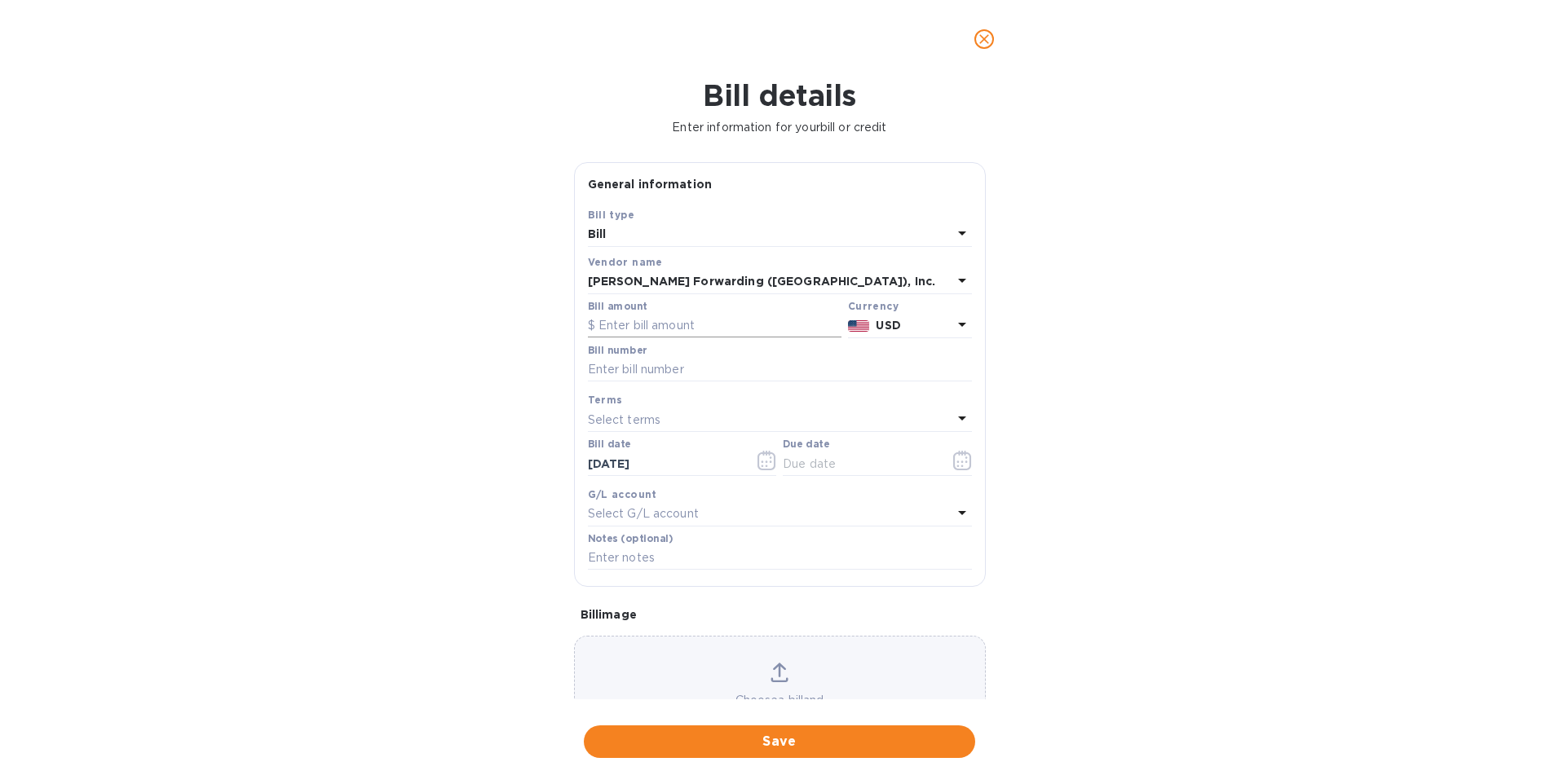
click at [620, 319] on input "text" at bounding box center [715, 326] width 254 height 24
type input "1"
type input "1,122.53"
type input "ATL503352656"
click at [670, 420] on div "Select terms" at bounding box center [770, 420] width 364 height 22
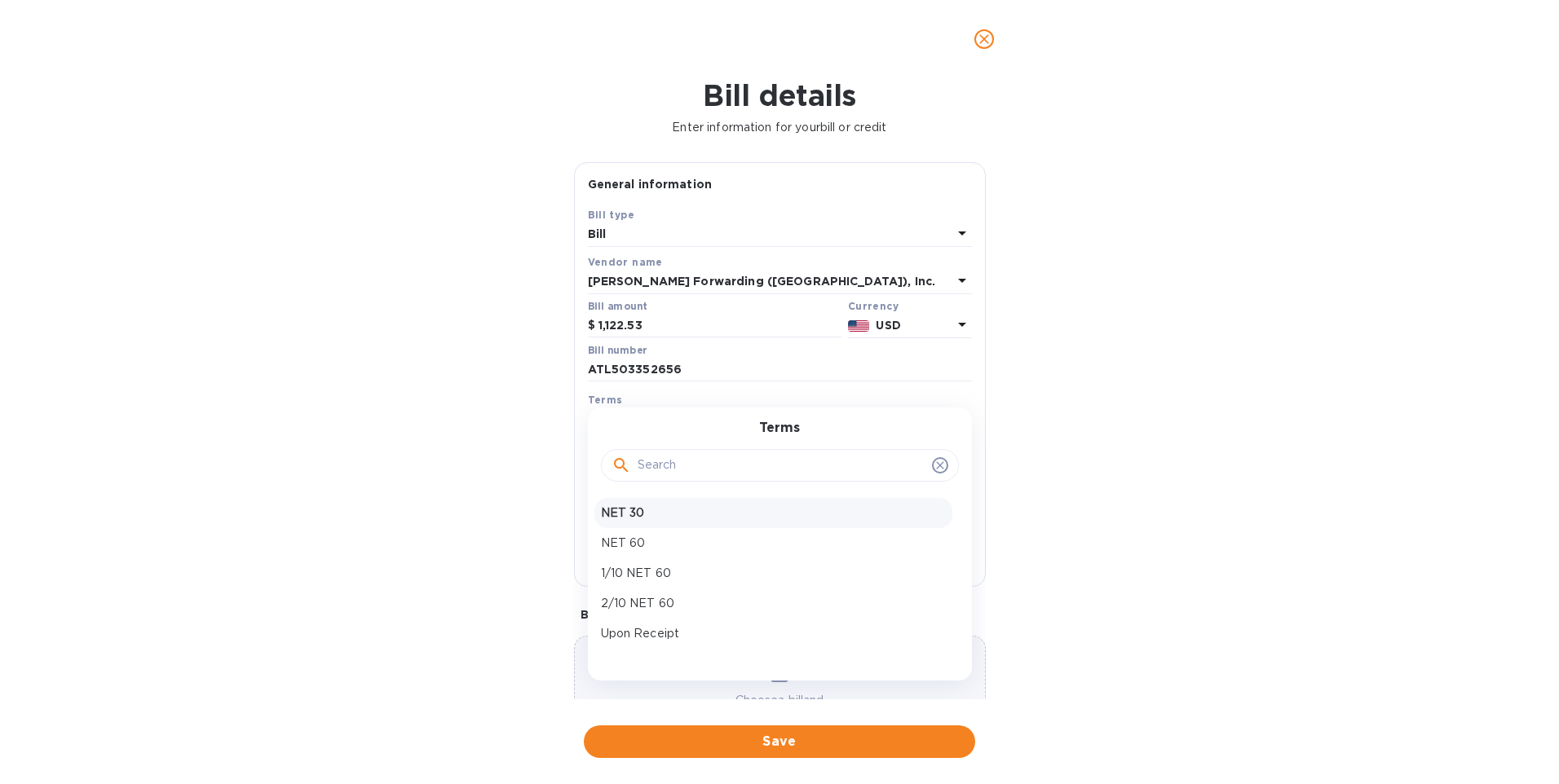
click at [638, 520] on p "NET 30" at bounding box center [774, 513] width 345 height 17
type input "[DATE]"
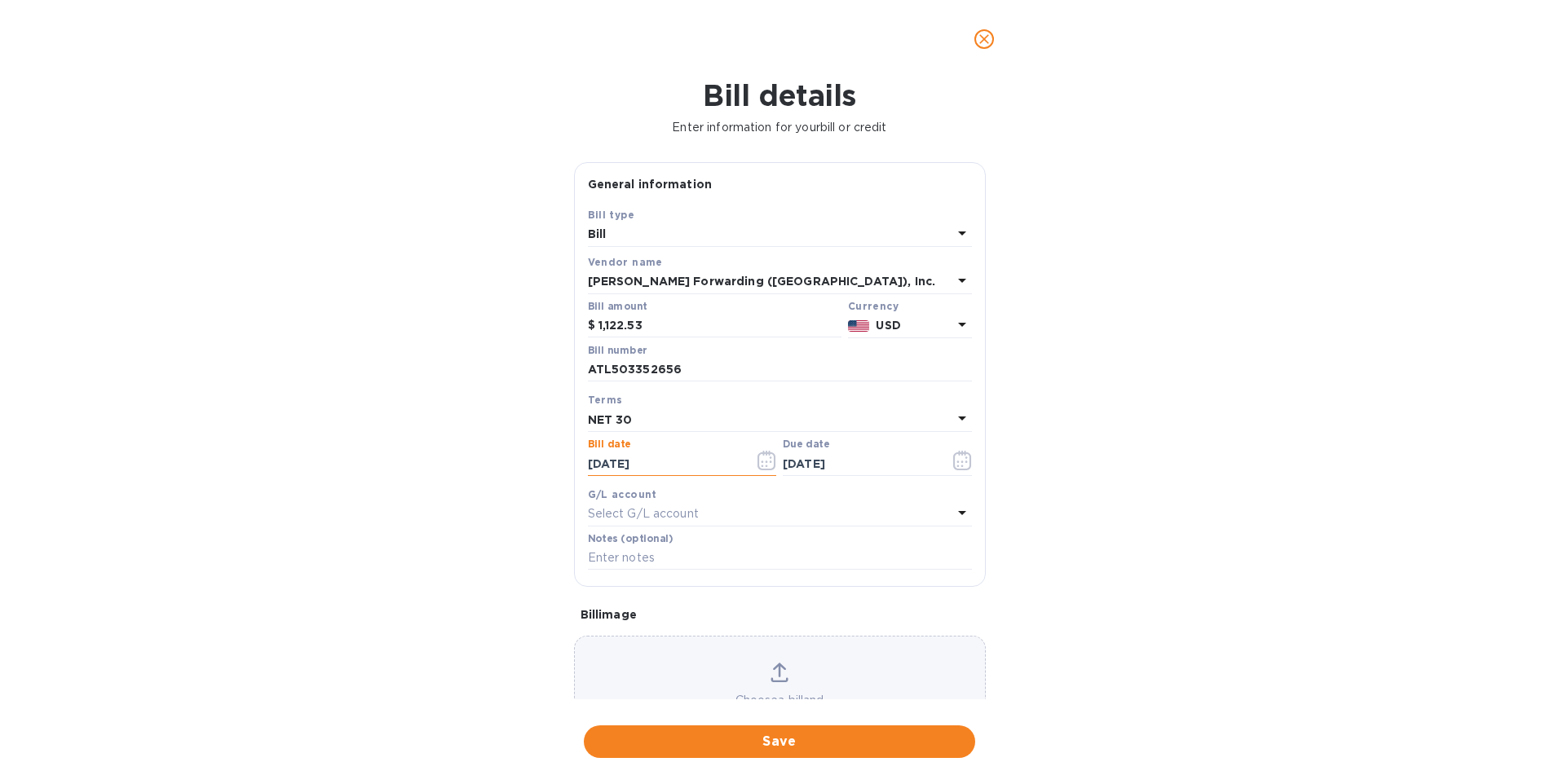
click at [638, 465] on input "[DATE]" at bounding box center [665, 464] width 155 height 24
click at [765, 466] on icon "button" at bounding box center [766, 466] width 3 height 3
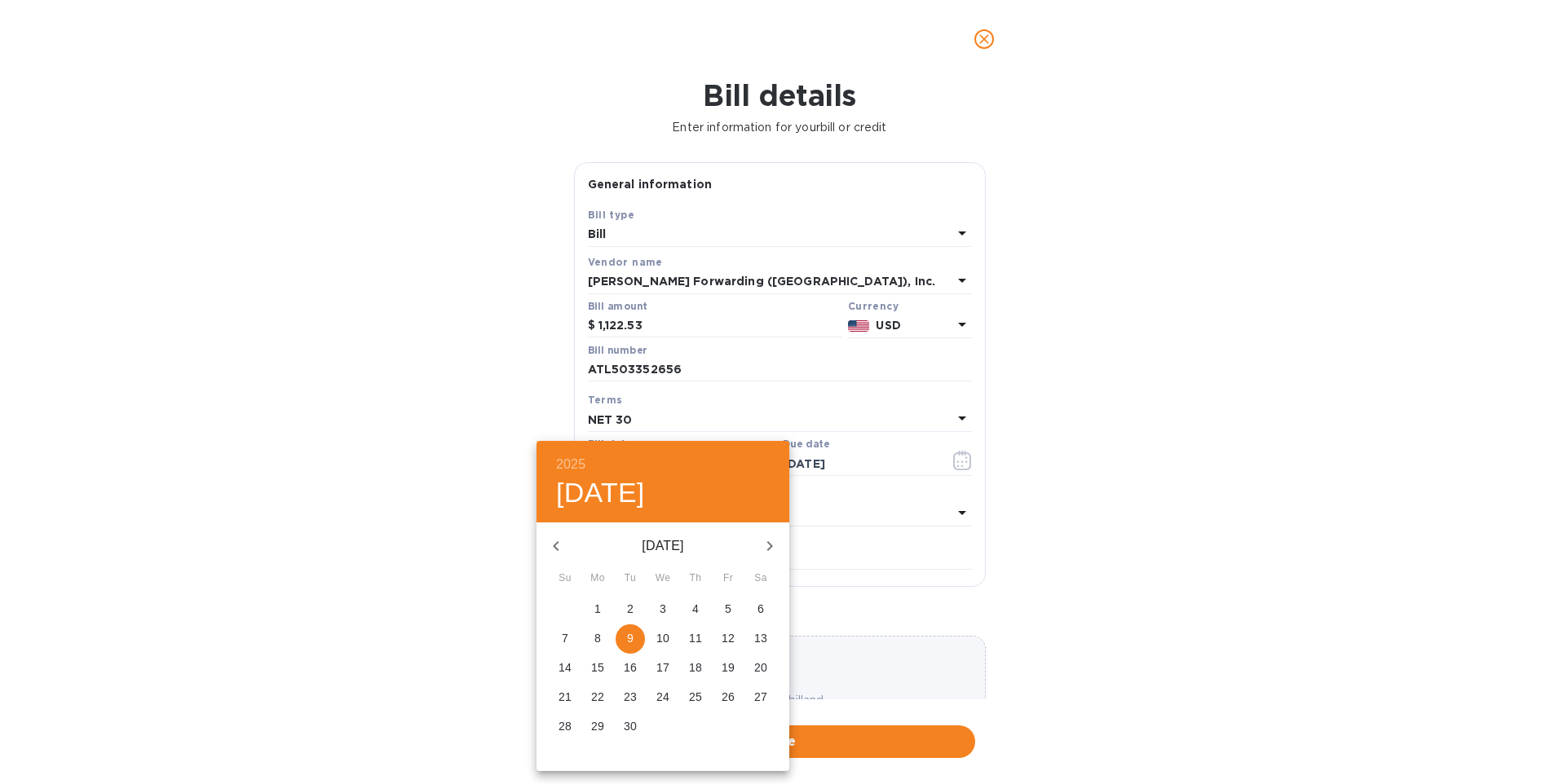
click at [560, 545] on icon "button" at bounding box center [556, 546] width 20 height 20
click at [731, 727] on p "29" at bounding box center [728, 726] width 13 height 16
type input "[DATE]"
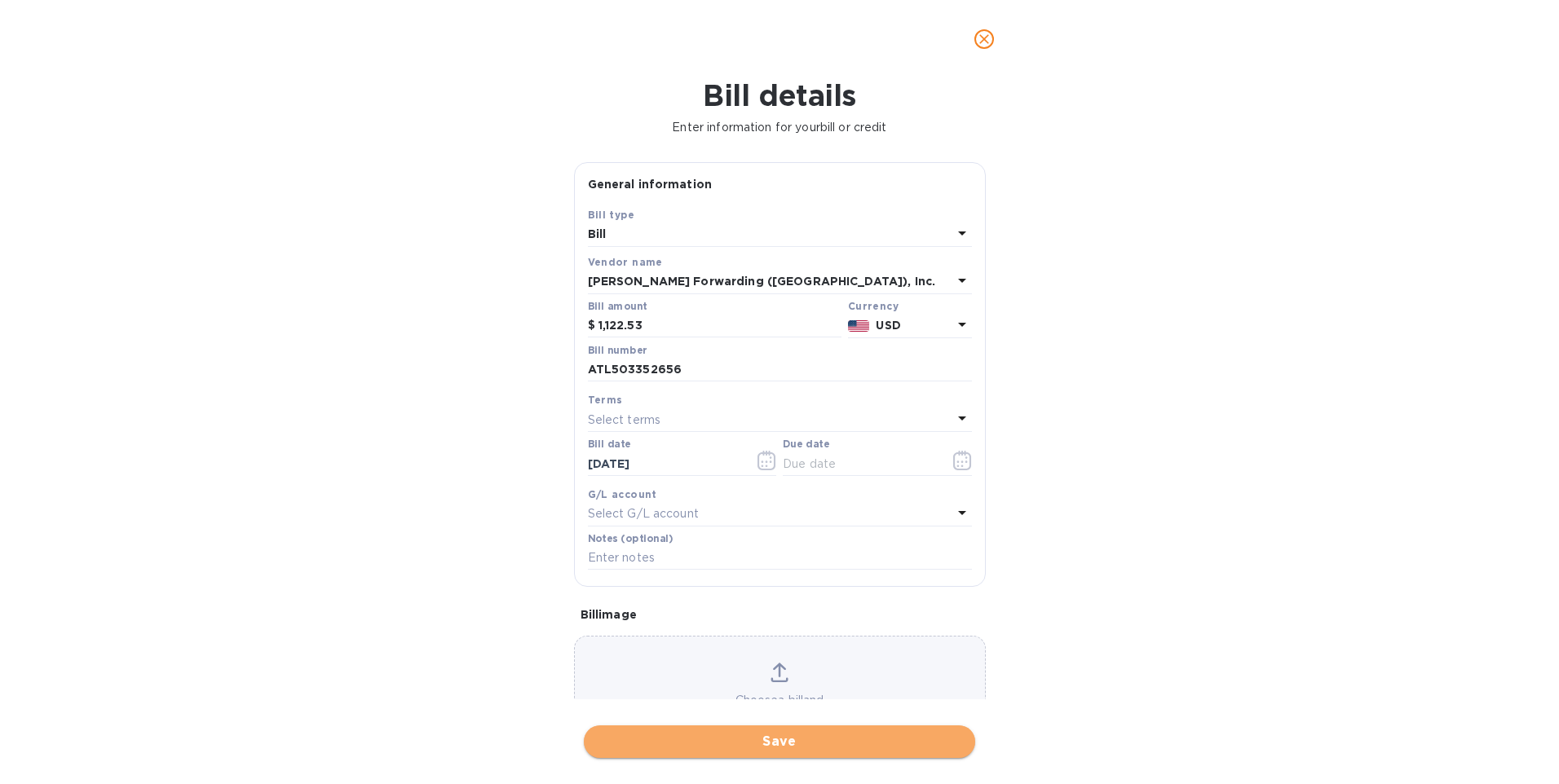
click at [788, 747] on span "Save" at bounding box center [780, 742] width 365 height 20
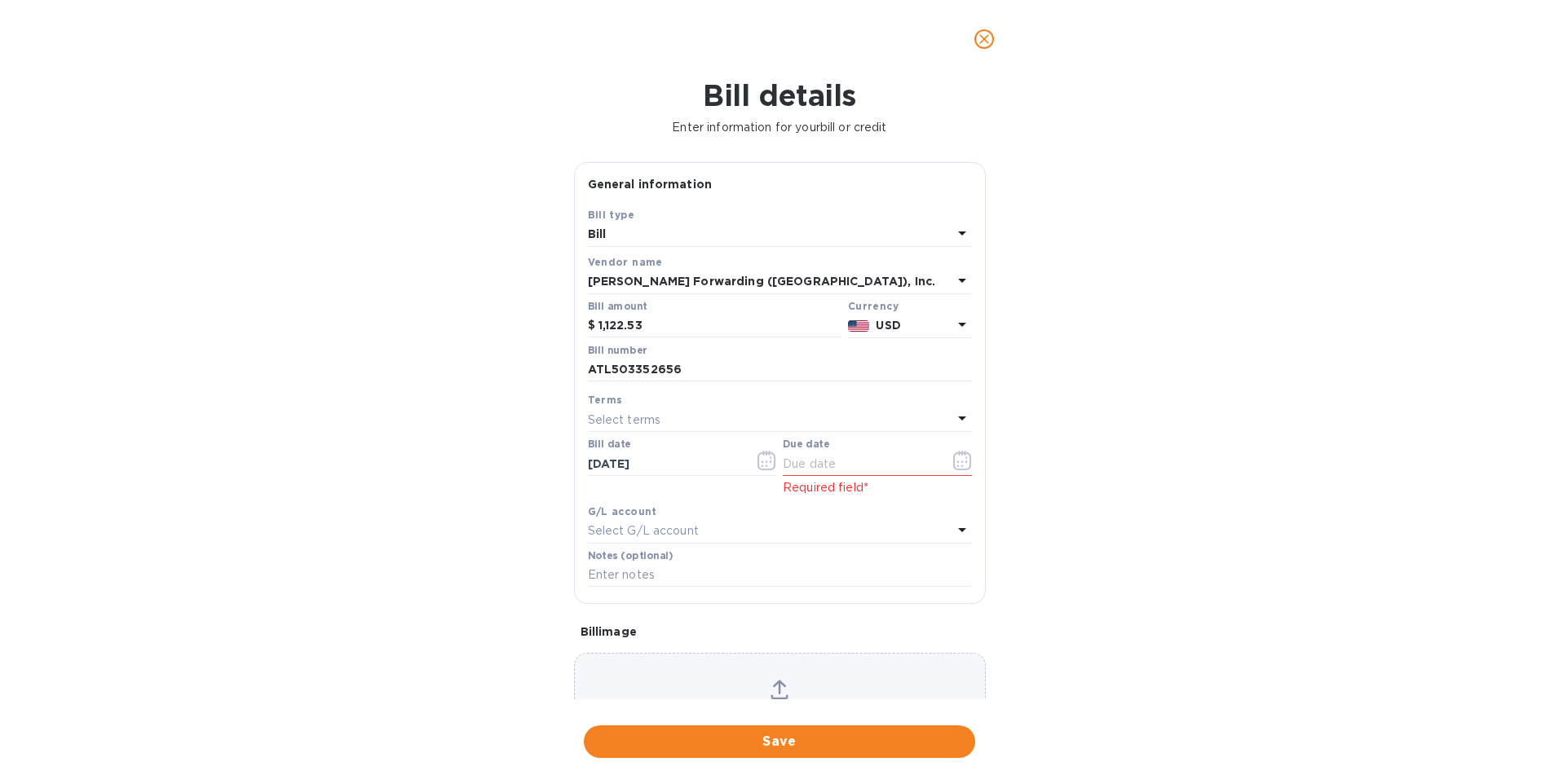
click at [634, 422] on p "Select terms" at bounding box center [625, 421] width 73 height 17
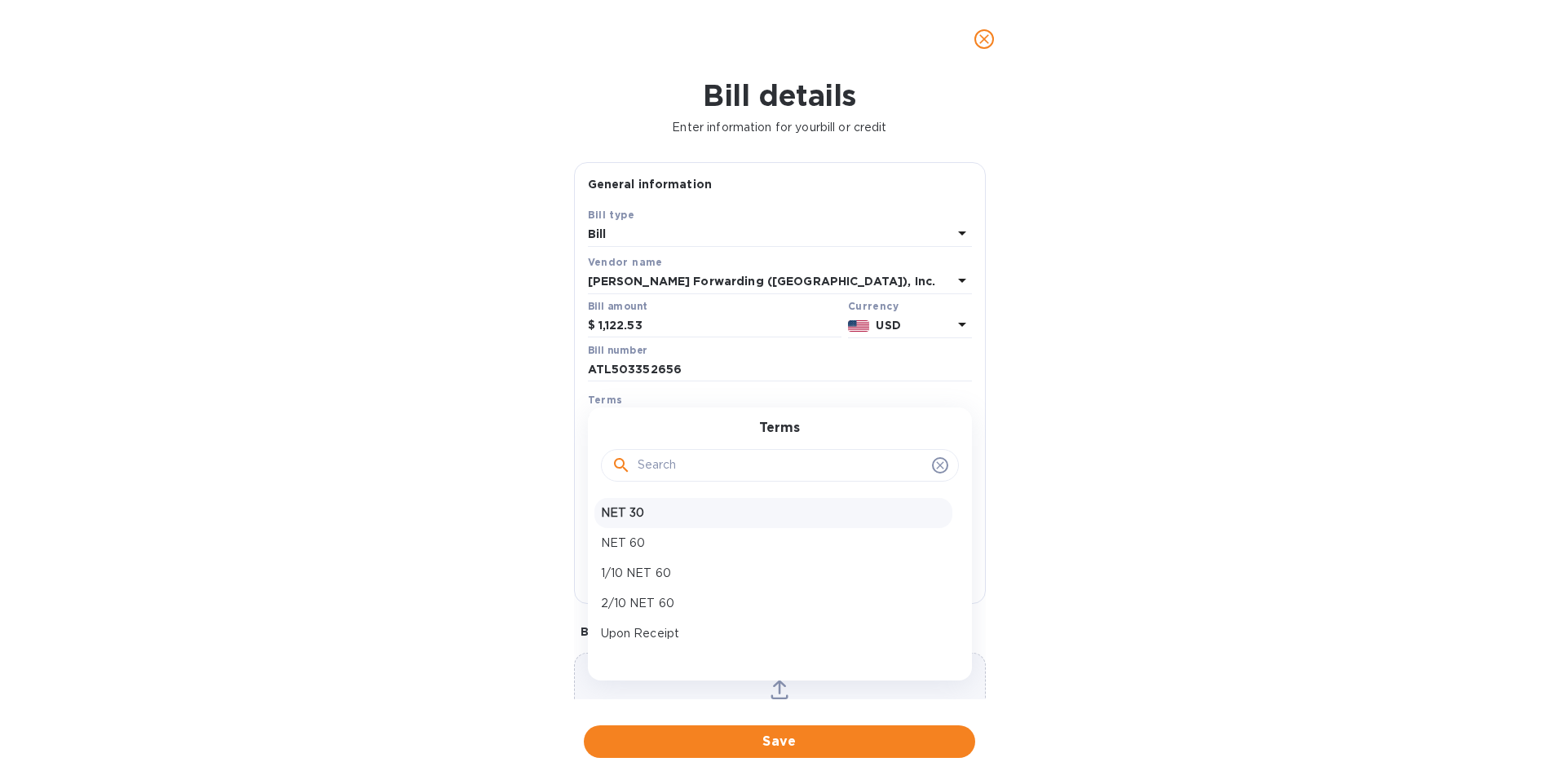
click at [624, 502] on div "NET 30" at bounding box center [774, 513] width 358 height 30
type input "[DATE]"
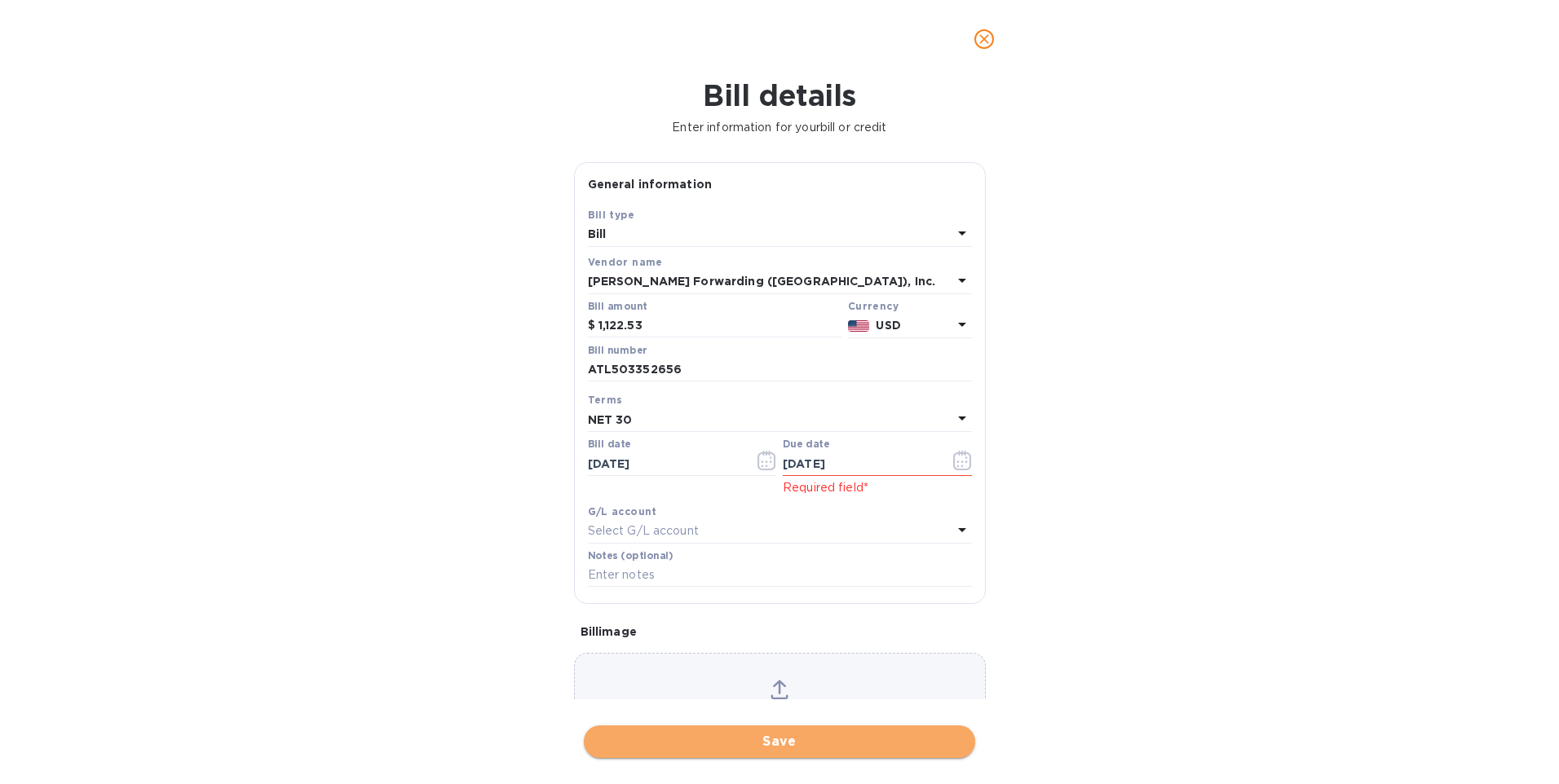
click at [791, 739] on span "Save" at bounding box center [780, 742] width 365 height 20
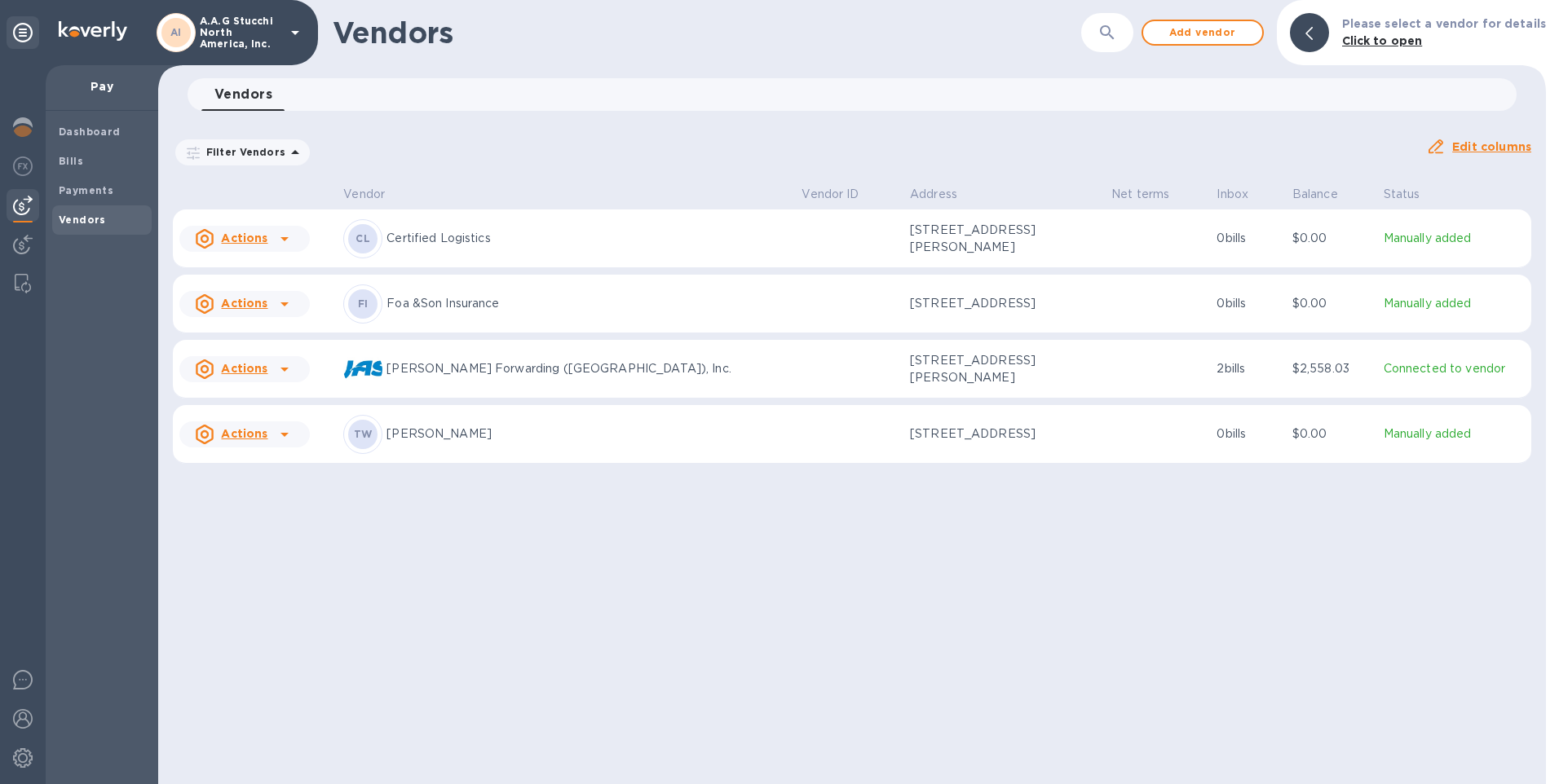
click at [284, 379] on icon at bounding box center [284, 369] width 20 height 20
click at [251, 452] on b "Add new bill" at bounding box center [262, 449] width 76 height 13
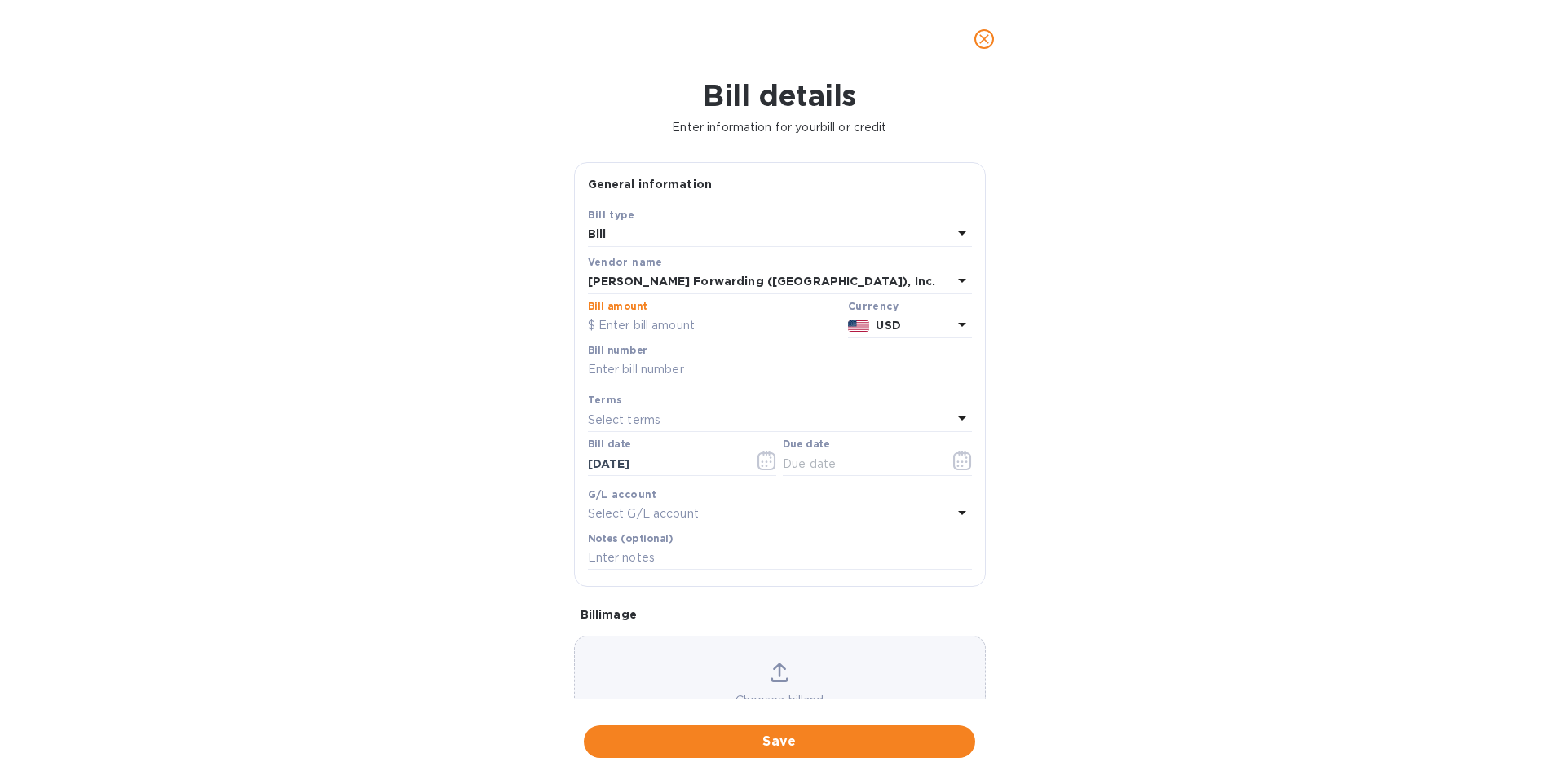
click at [648, 334] on input "text" at bounding box center [715, 326] width 254 height 24
type input "5,992.00"
type input "ATL503360221"
click at [873, 469] on input "text" at bounding box center [860, 464] width 155 height 24
click at [956, 463] on icon "button" at bounding box center [963, 460] width 19 height 20
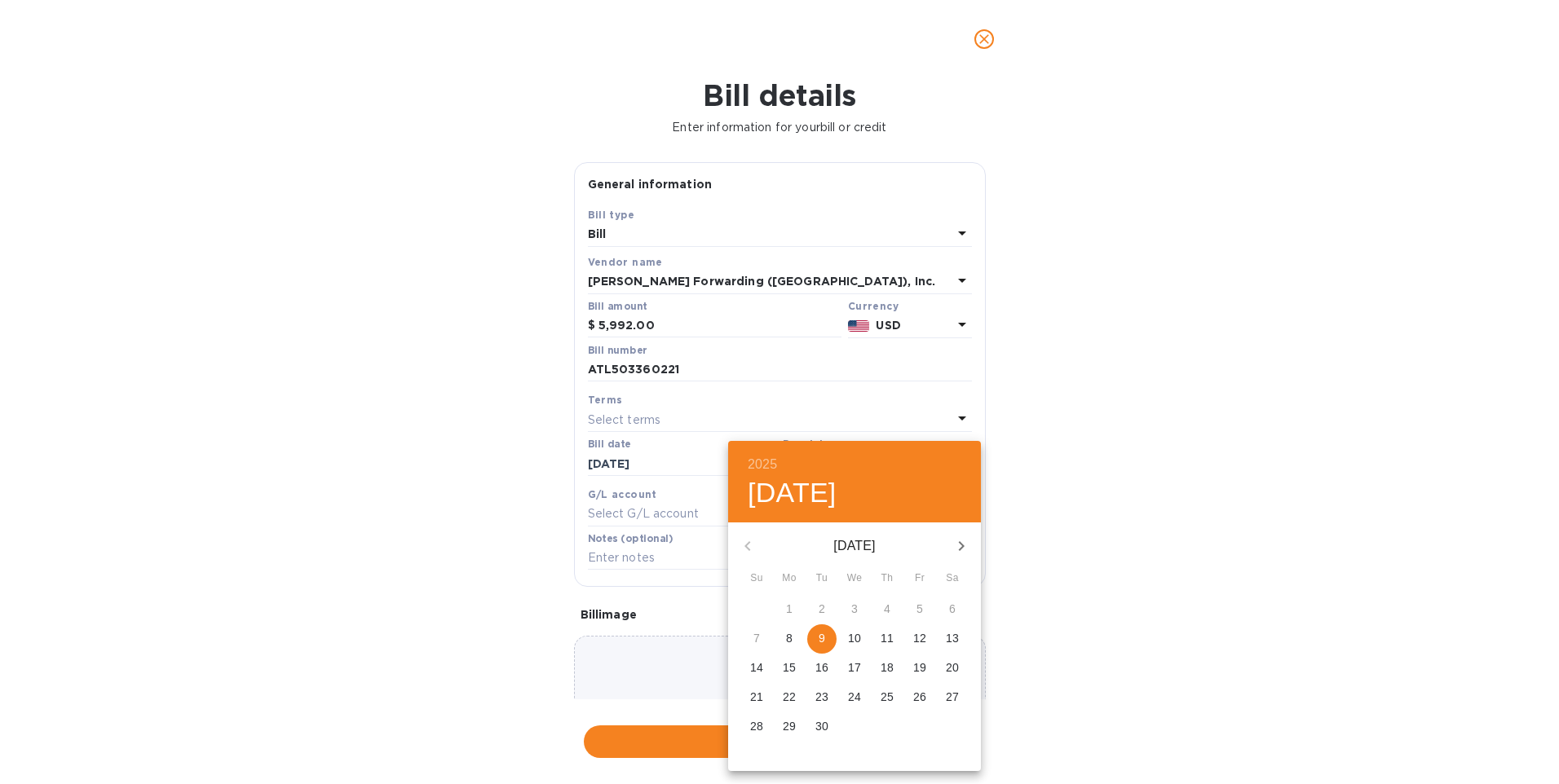
click at [766, 668] on span "14" at bounding box center [756, 667] width 29 height 16
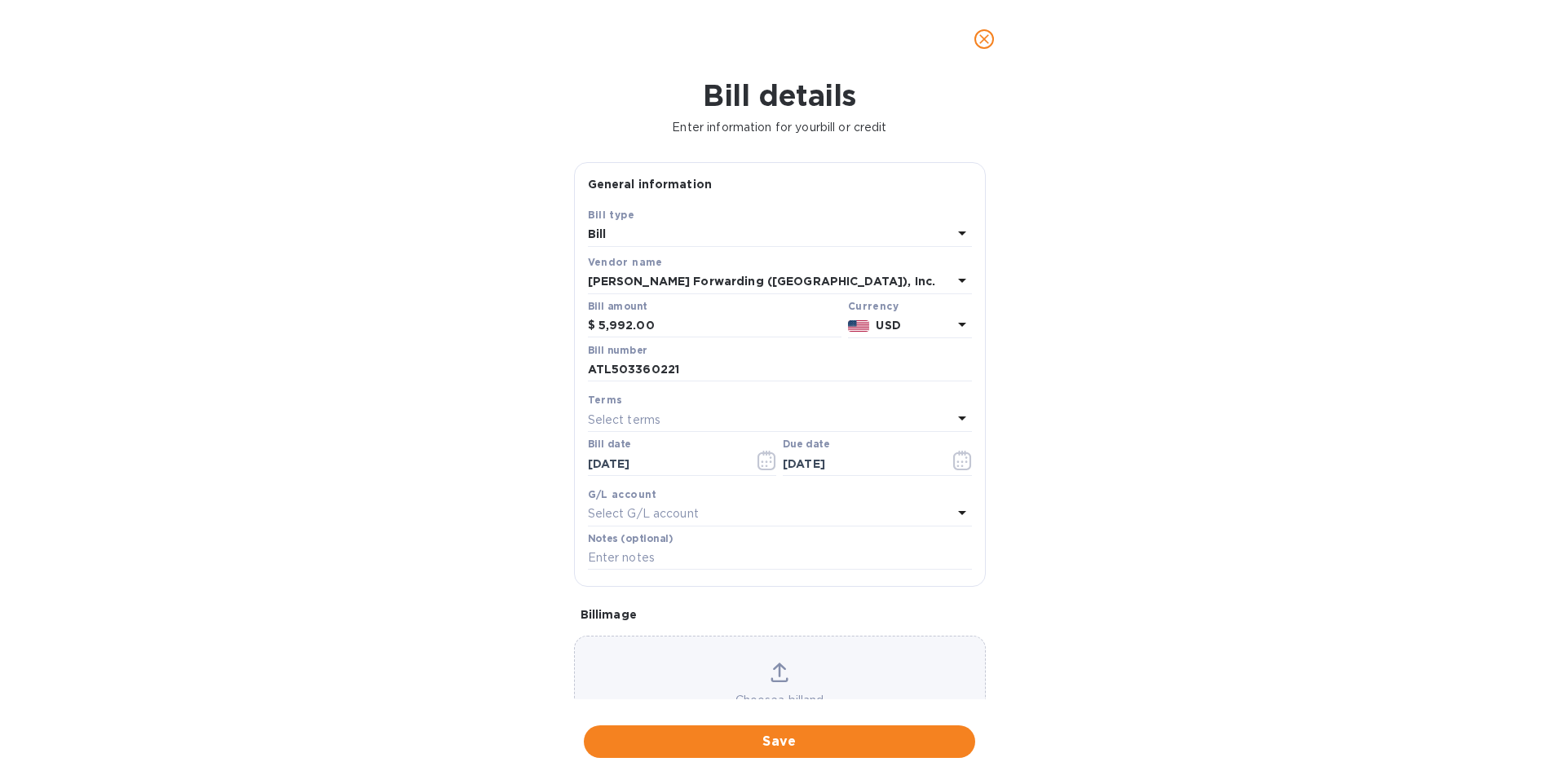
click at [659, 418] on p "Select terms" at bounding box center [625, 421] width 73 height 17
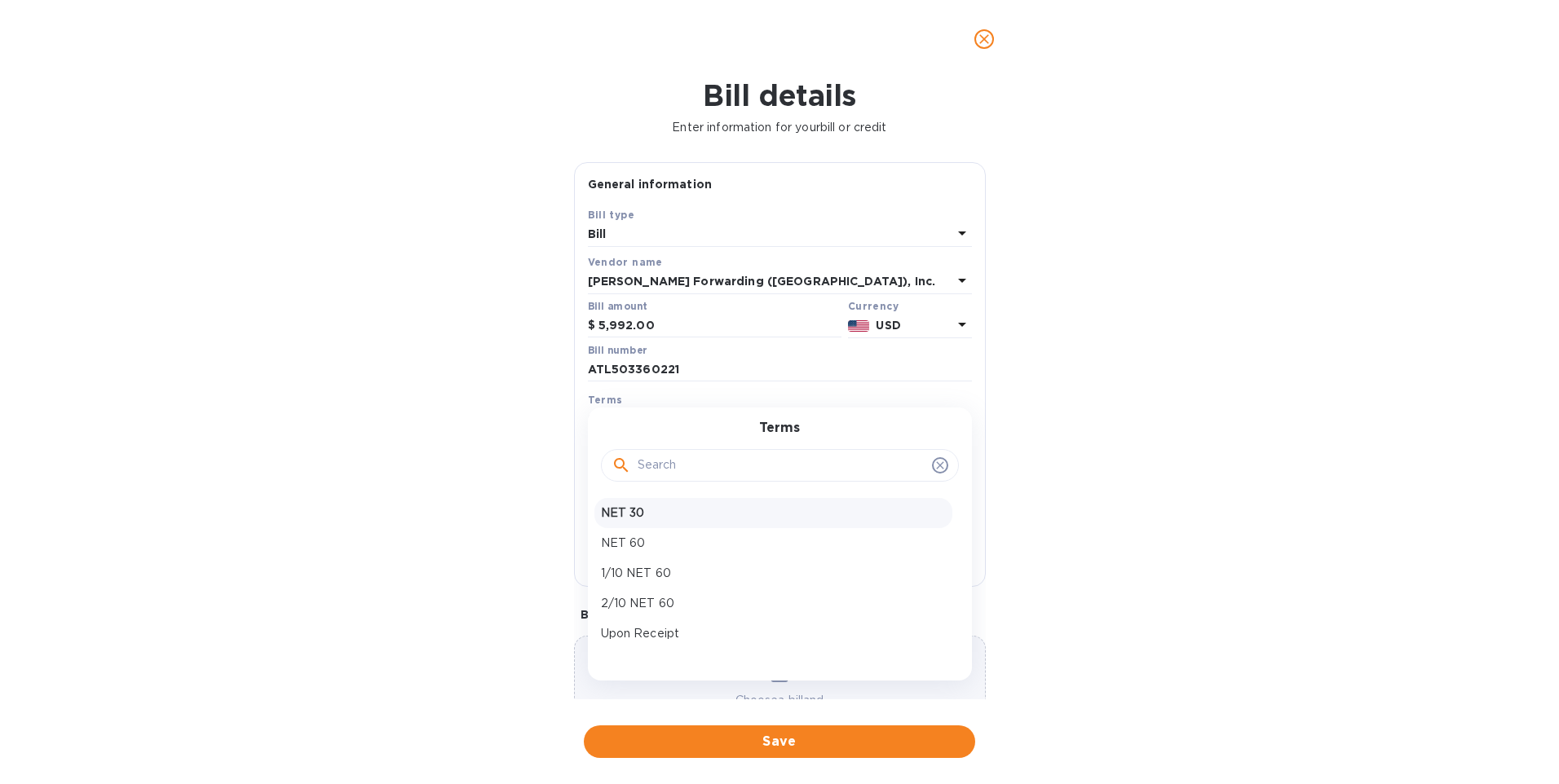
click at [619, 510] on p "NET 30" at bounding box center [774, 513] width 345 height 17
type input "[DATE]"
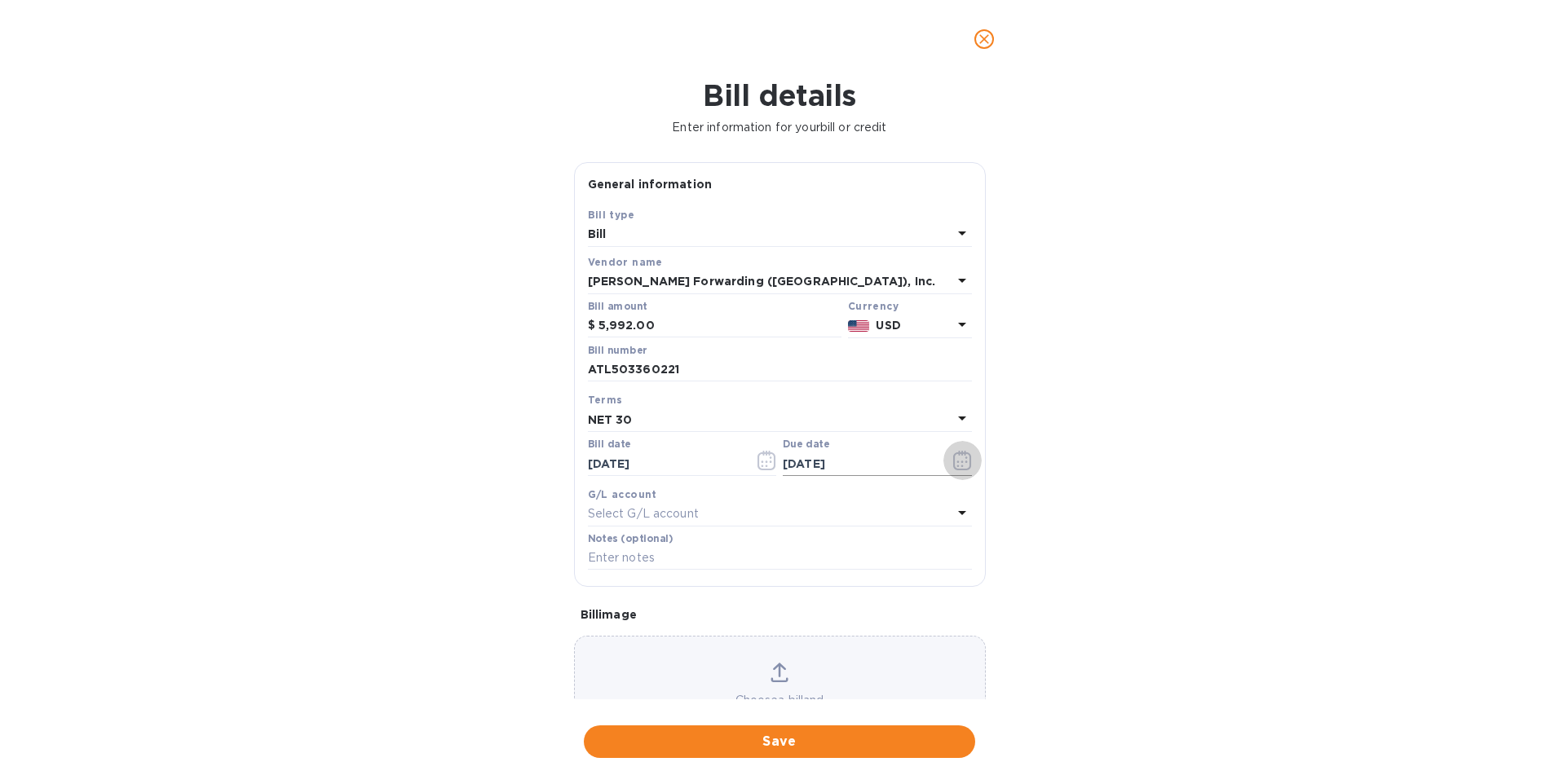
click at [960, 463] on icon "button" at bounding box center [963, 460] width 19 height 20
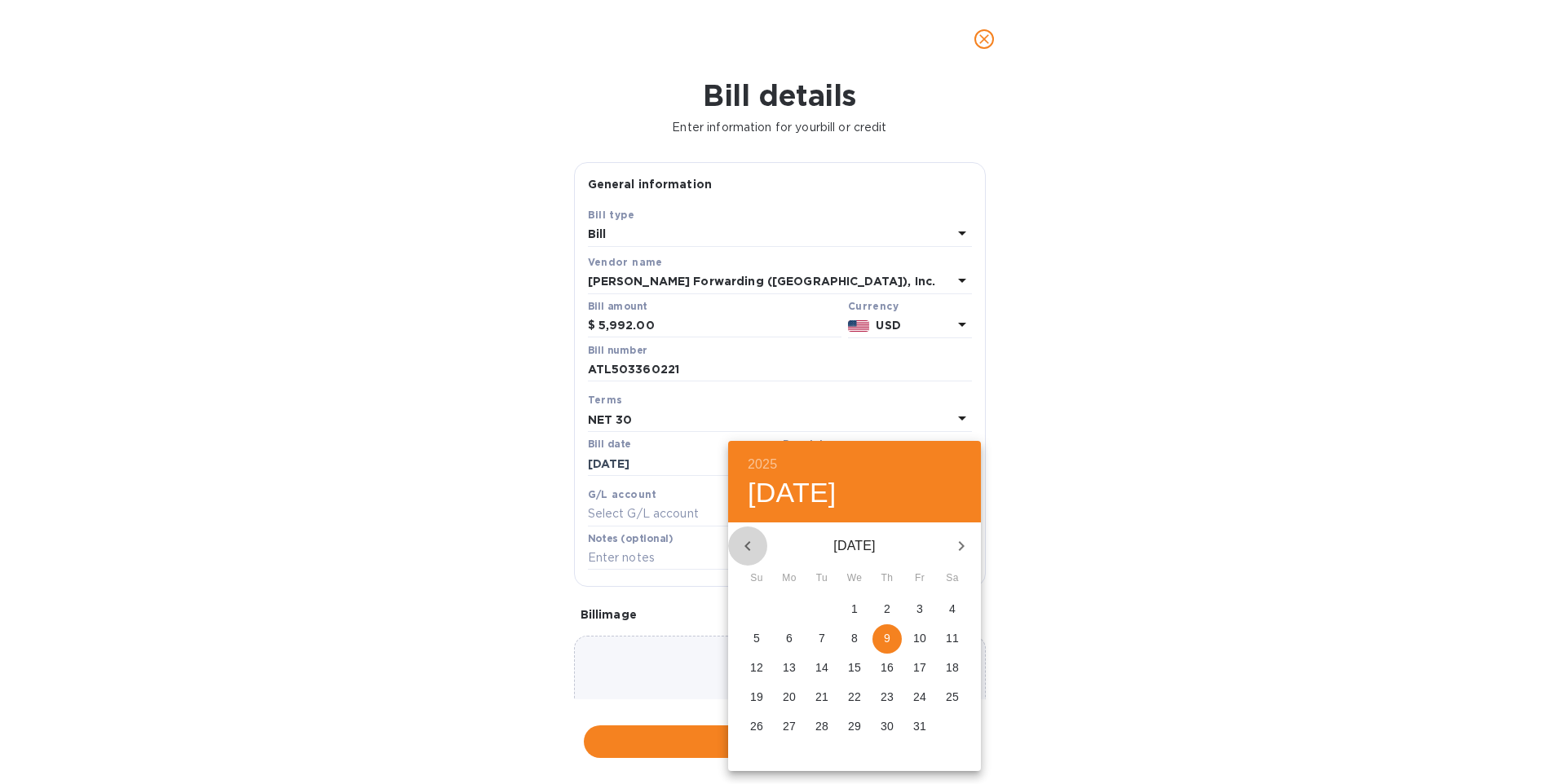
click at [745, 544] on icon "button" at bounding box center [748, 546] width 20 height 20
click at [739, 542] on div "[DATE]" at bounding box center [854, 546] width 253 height 39
click at [750, 544] on div "[DATE]" at bounding box center [854, 546] width 253 height 39
click at [539, 457] on div at bounding box center [780, 392] width 1559 height 784
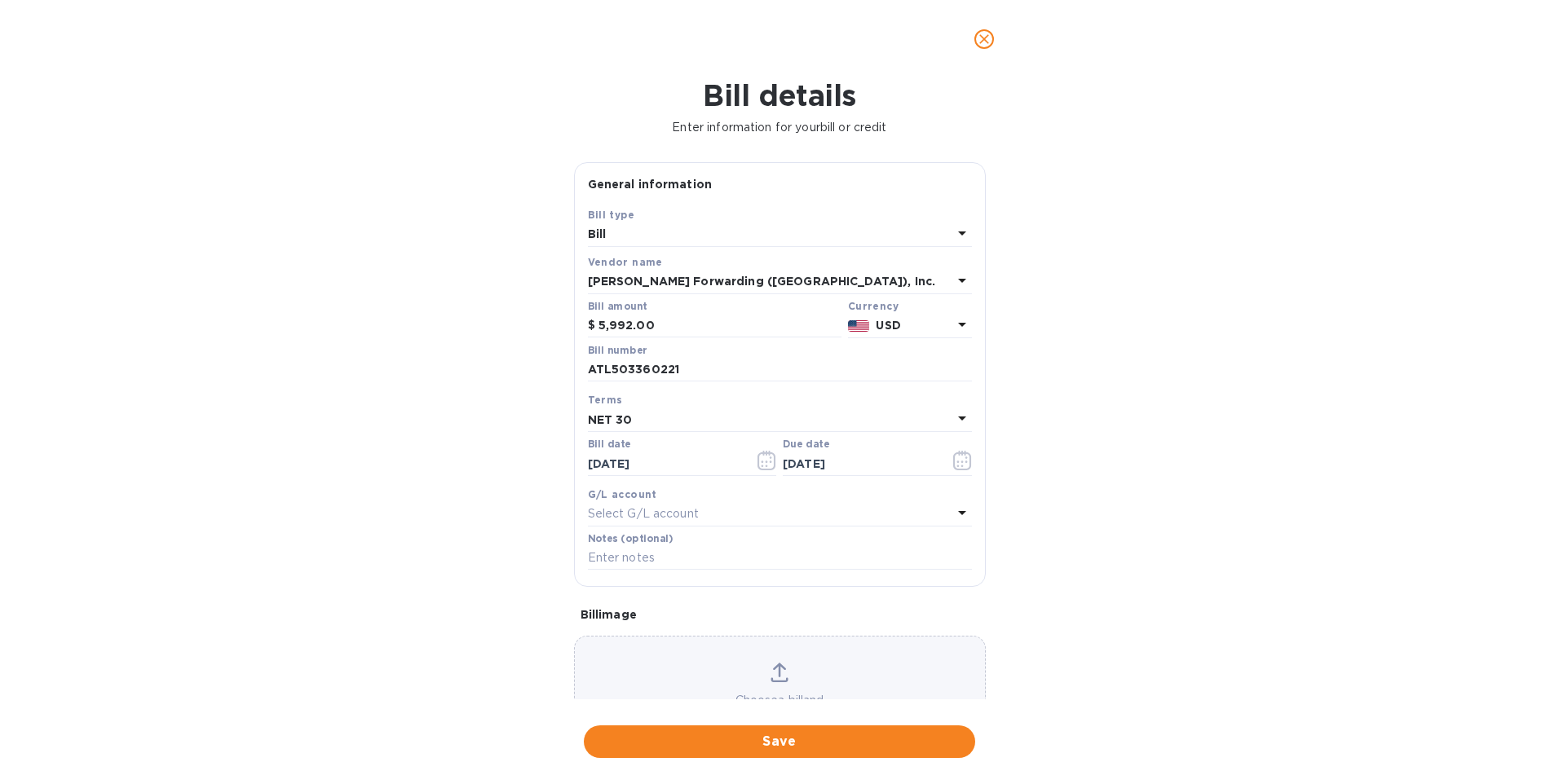
click at [671, 453] on input "[DATE]" at bounding box center [665, 464] width 155 height 24
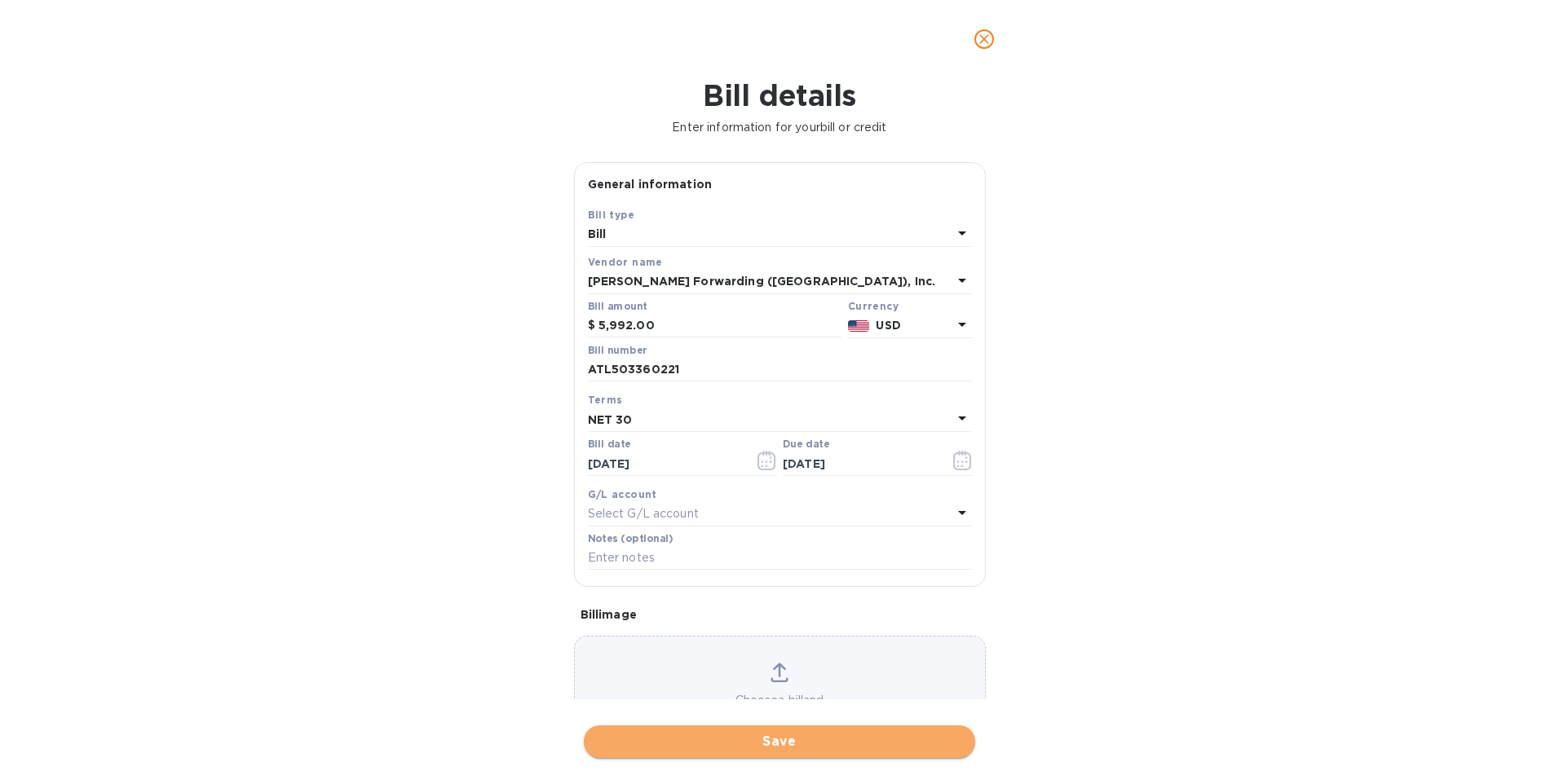
click at [770, 739] on span "Save" at bounding box center [780, 742] width 365 height 20
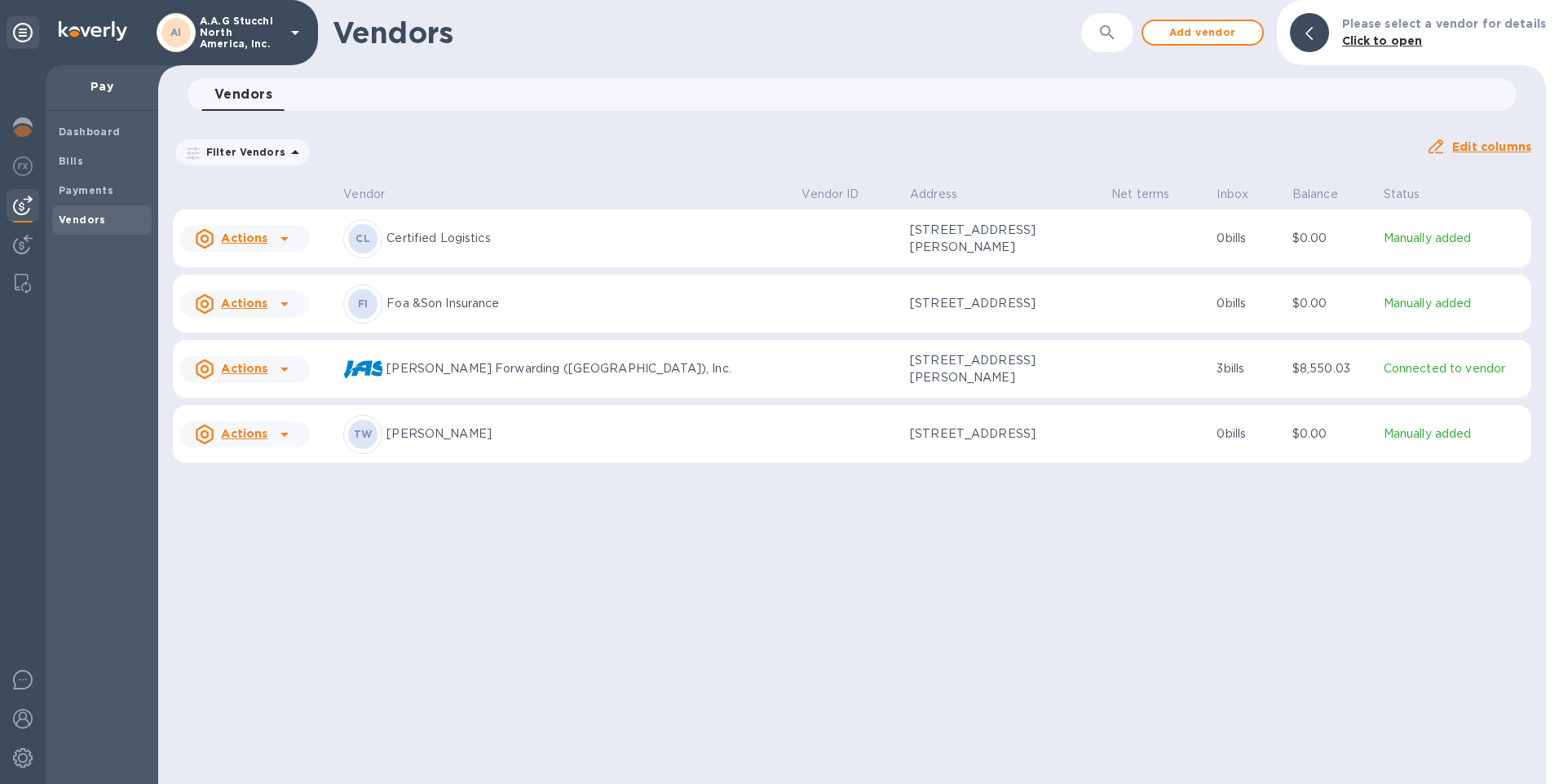
click at [280, 378] on icon at bounding box center [284, 369] width 20 height 20
click at [293, 380] on div at bounding box center [285, 369] width 26 height 26
click at [277, 451] on b "Add new bill" at bounding box center [262, 449] width 76 height 13
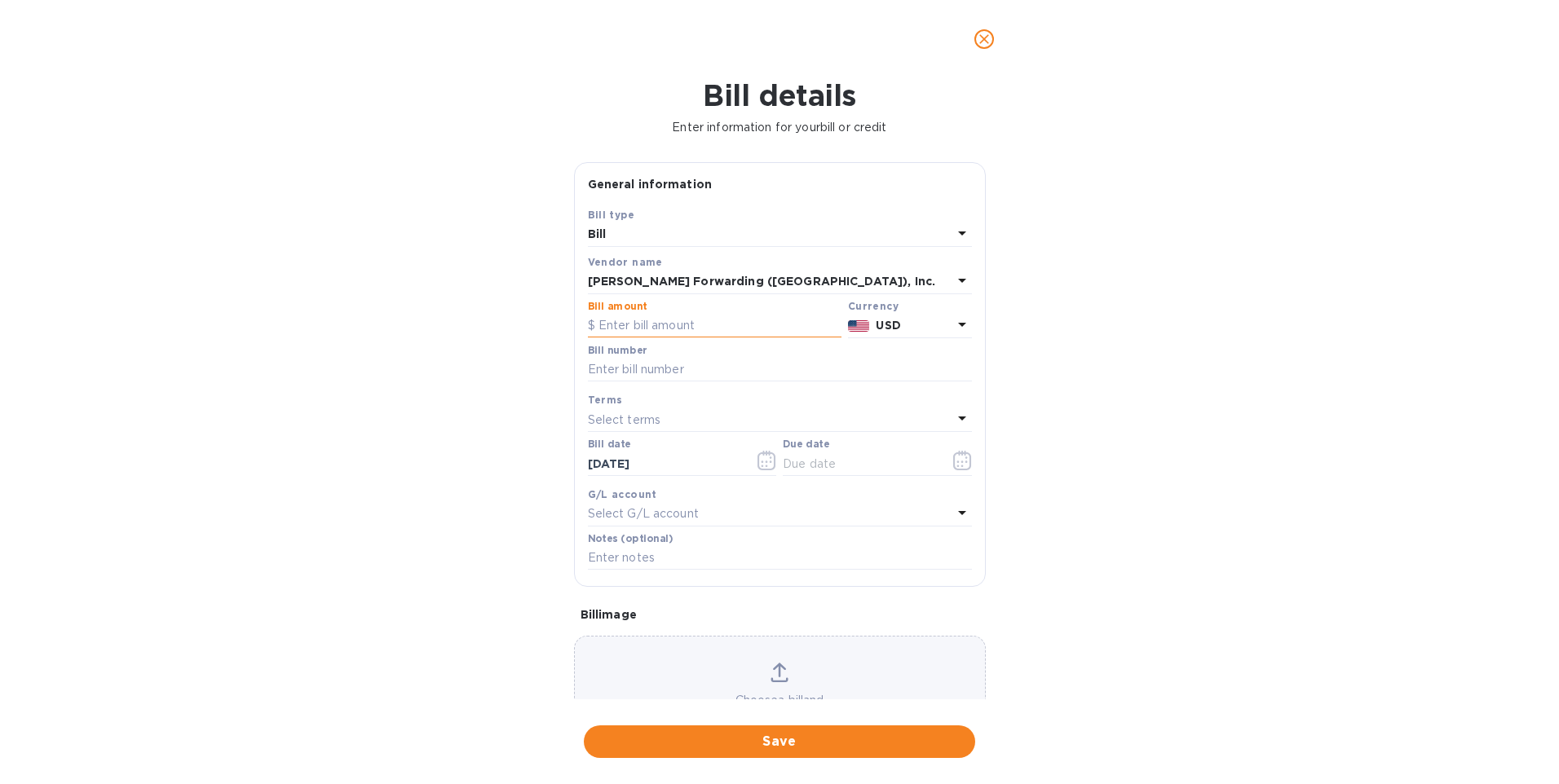
click at [652, 319] on input "text" at bounding box center [715, 326] width 254 height 24
type input "1,206.00"
type input "ATL503373741"
click at [765, 463] on icon "button" at bounding box center [767, 460] width 19 height 20
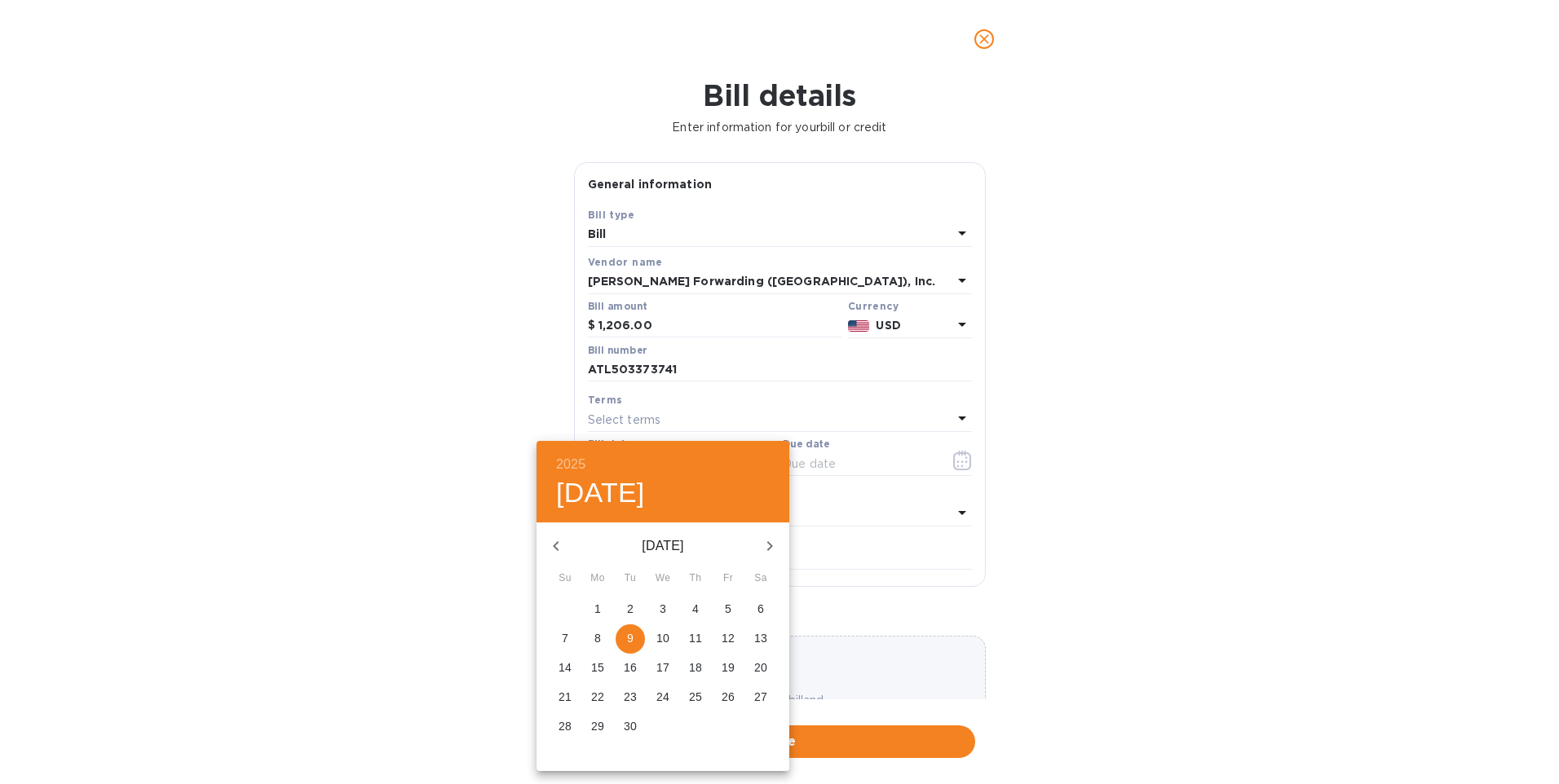
click at [553, 541] on icon "button" at bounding box center [556, 546] width 20 height 20
click at [598, 700] on p "18" at bounding box center [598, 697] width 13 height 16
type input "[DATE]"
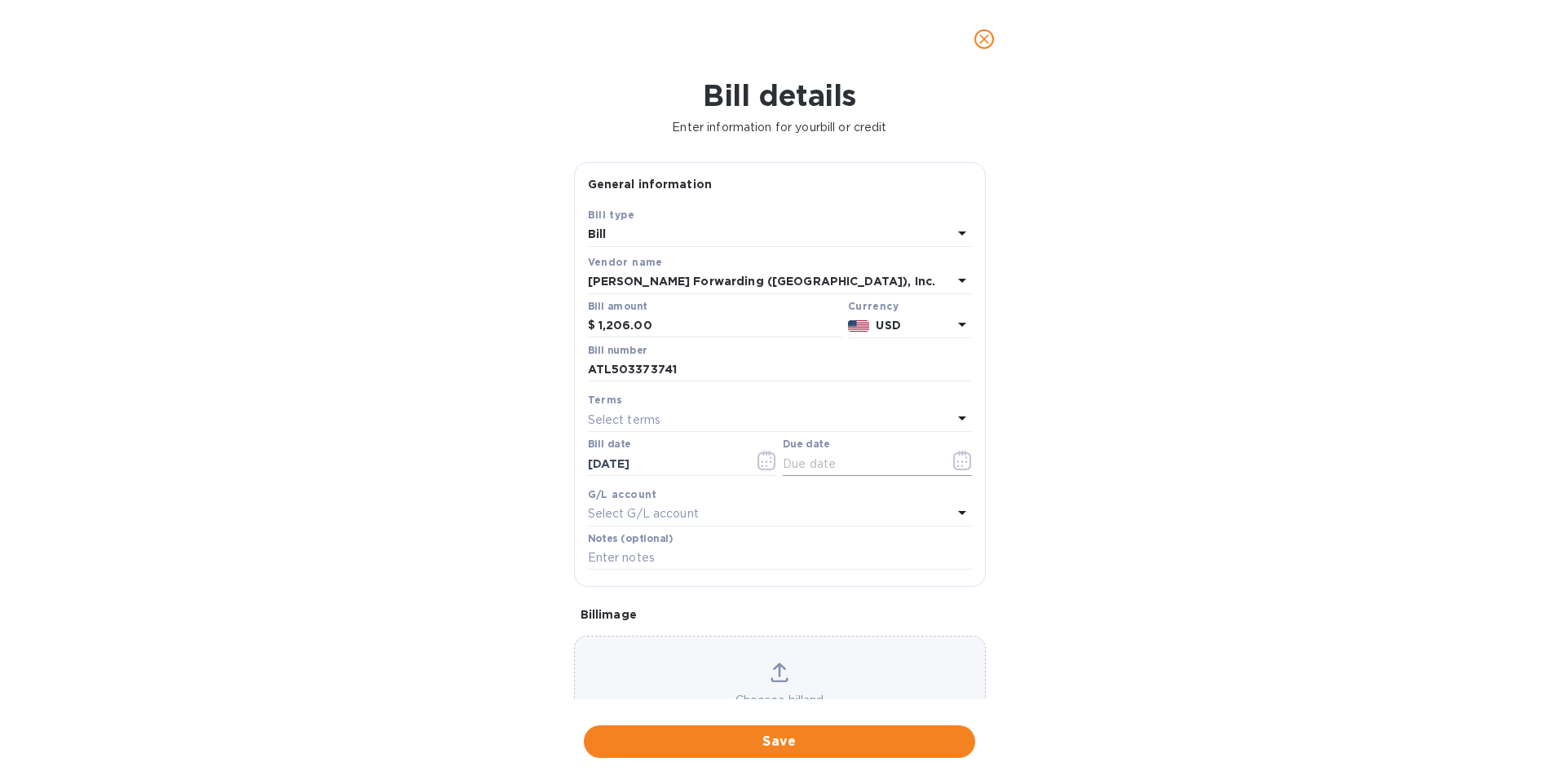
click at [954, 466] on icon "button" at bounding box center [963, 460] width 19 height 20
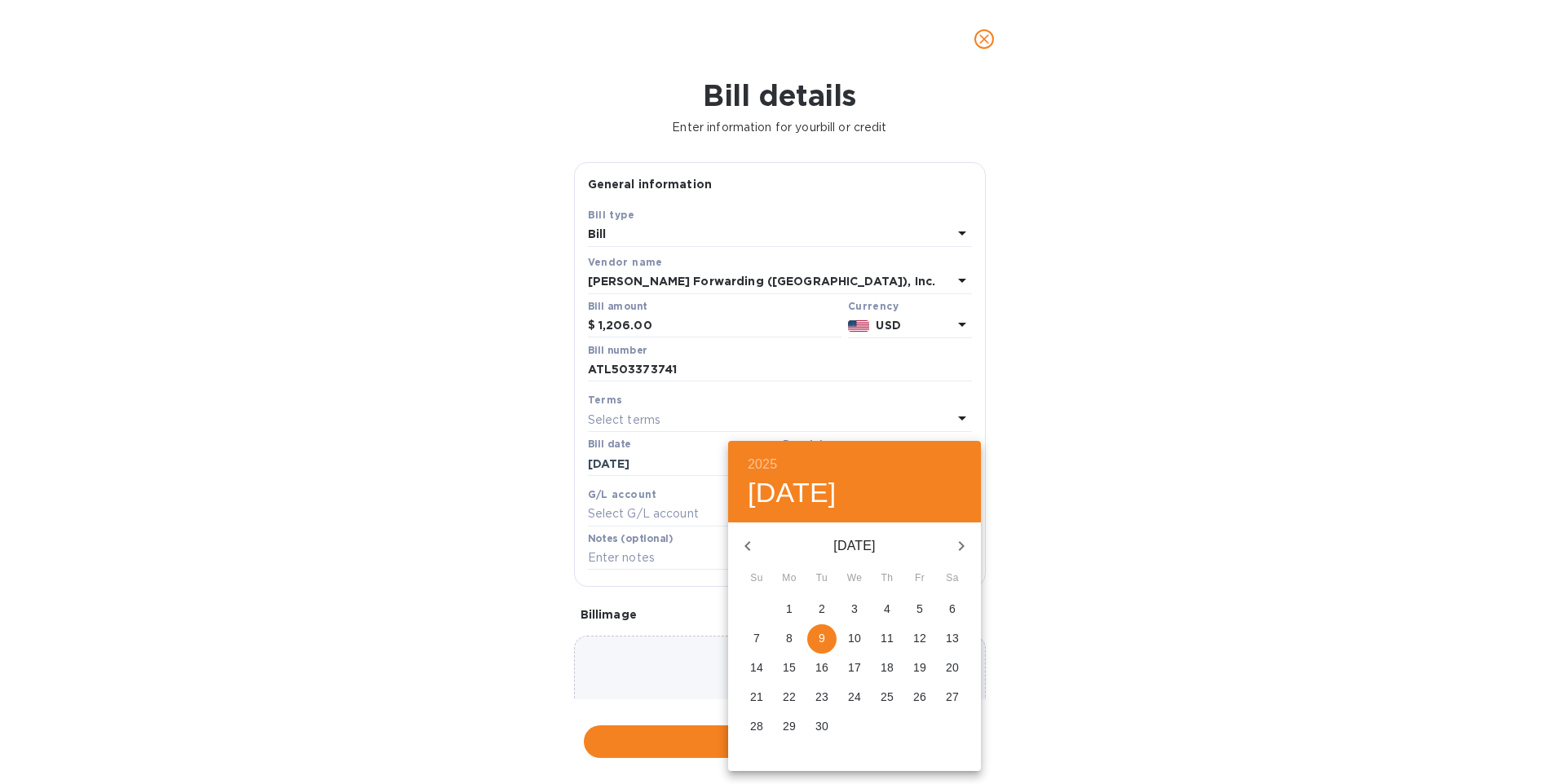
click at [503, 423] on div at bounding box center [780, 392] width 1559 height 784
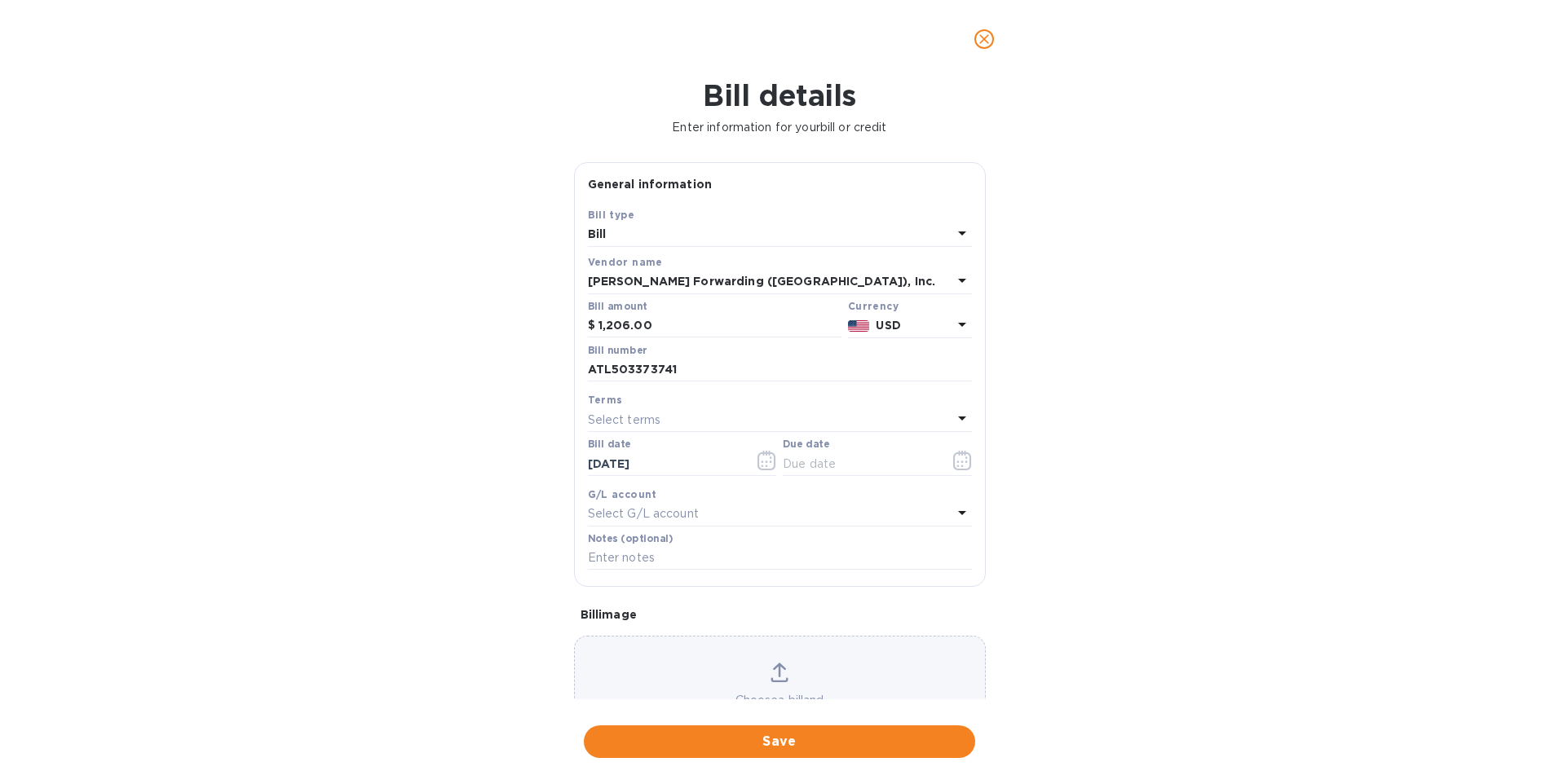
click at [601, 425] on p "Select terms" at bounding box center [625, 421] width 73 height 17
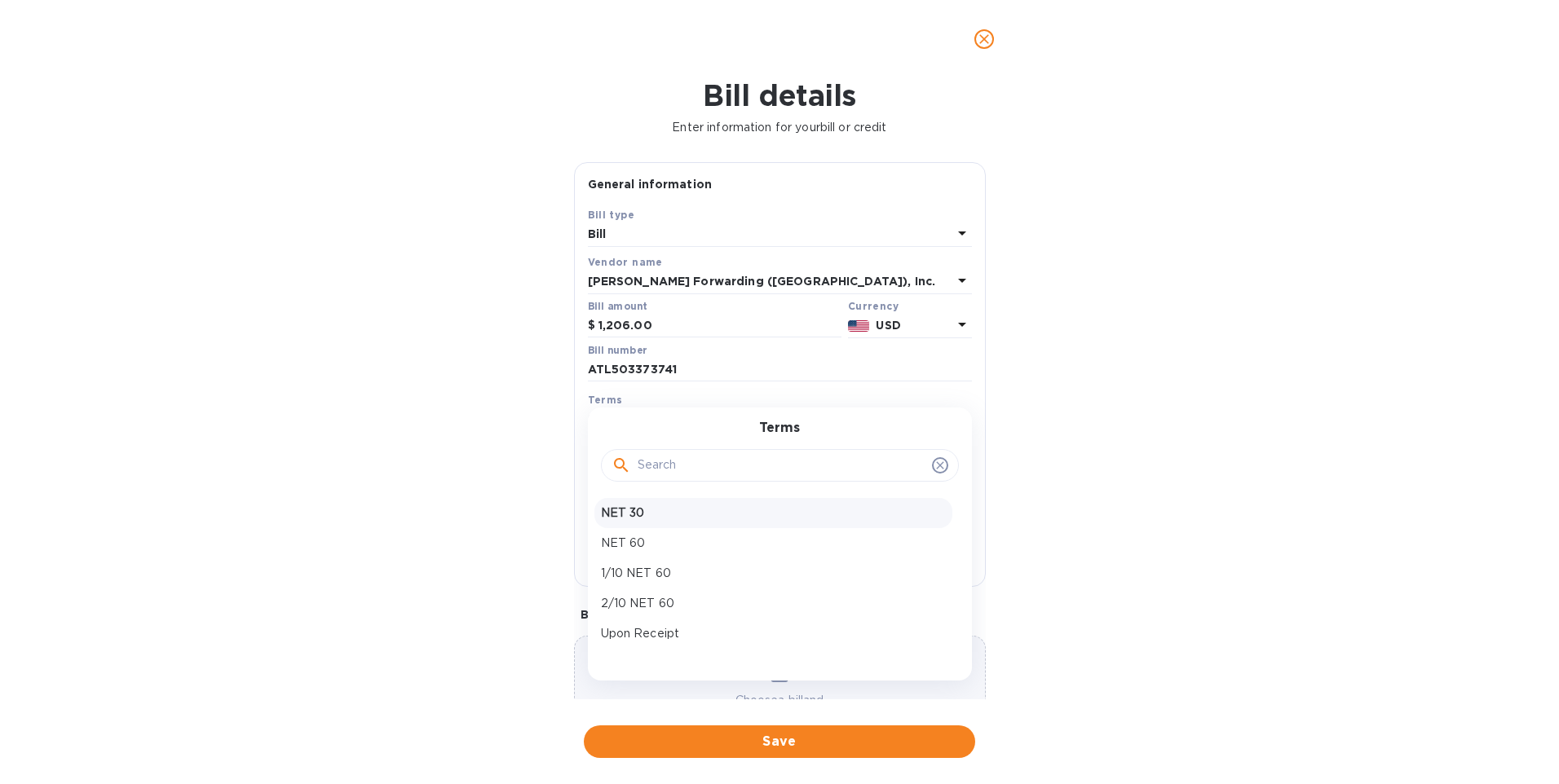
click at [617, 500] on div "NET 30" at bounding box center [774, 513] width 358 height 30
type input "[DATE]"
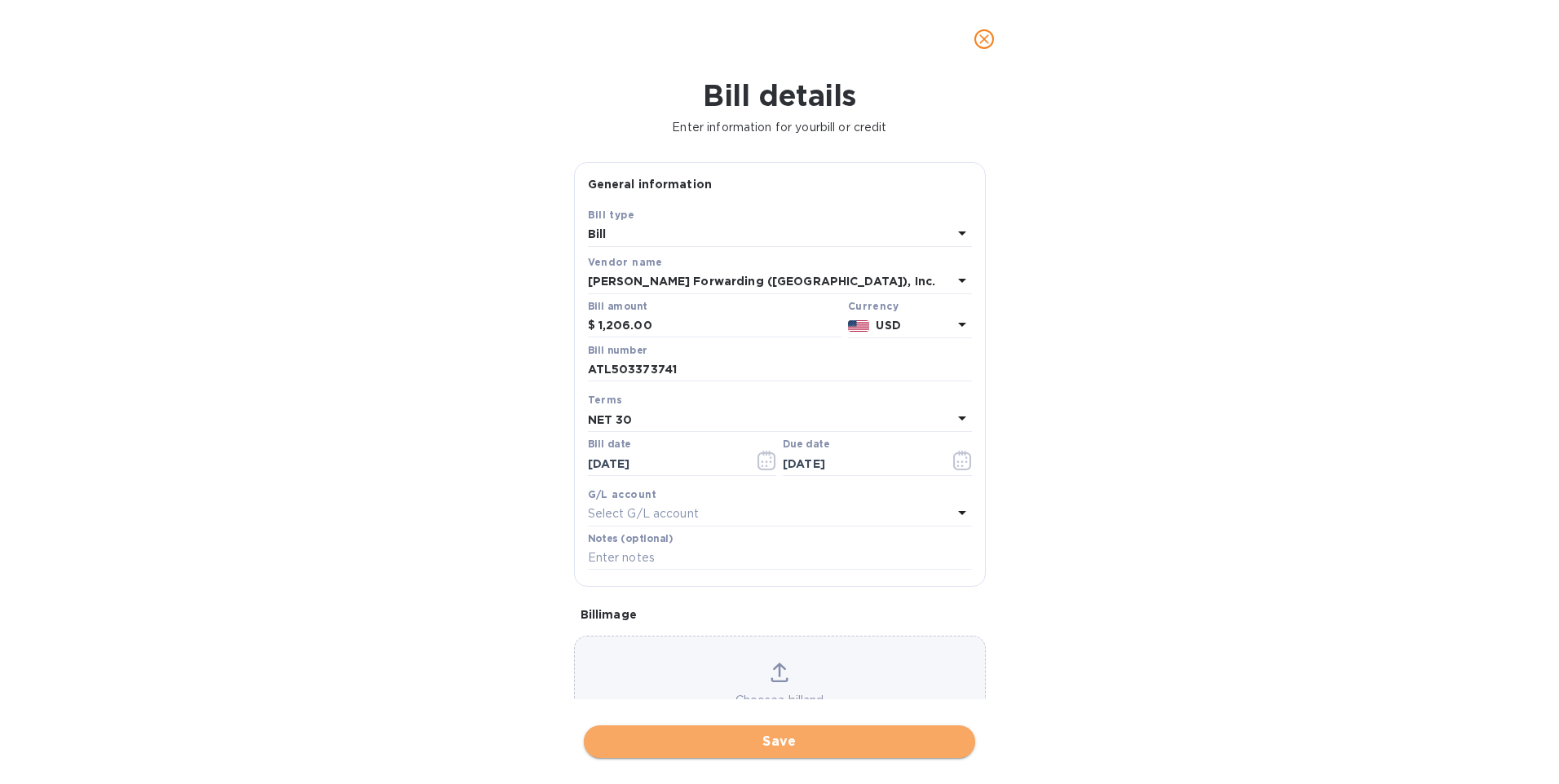
click at [783, 734] on span "Save" at bounding box center [780, 742] width 365 height 20
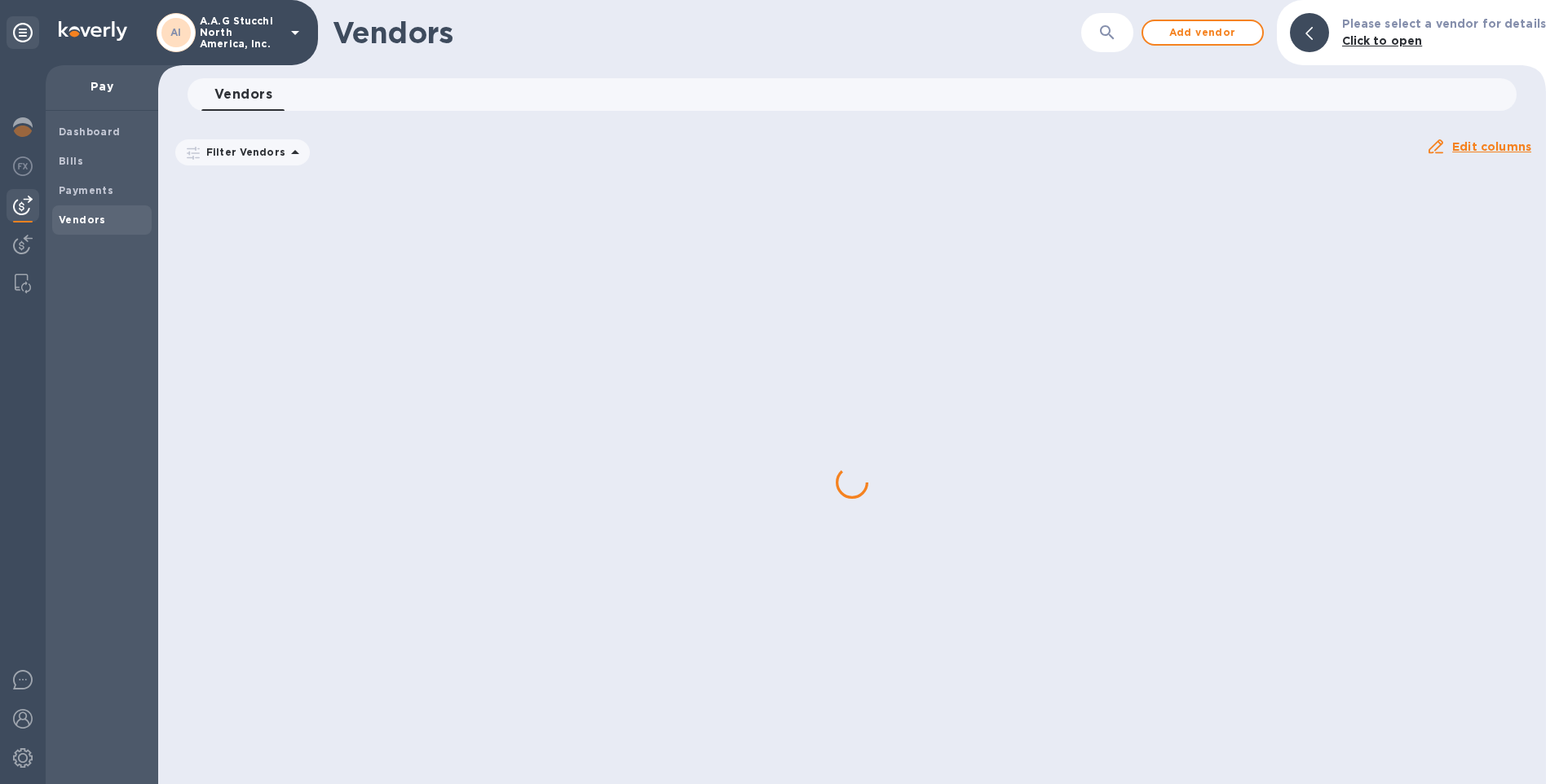
click at [247, 385] on div at bounding box center [853, 482] width 1388 height 603
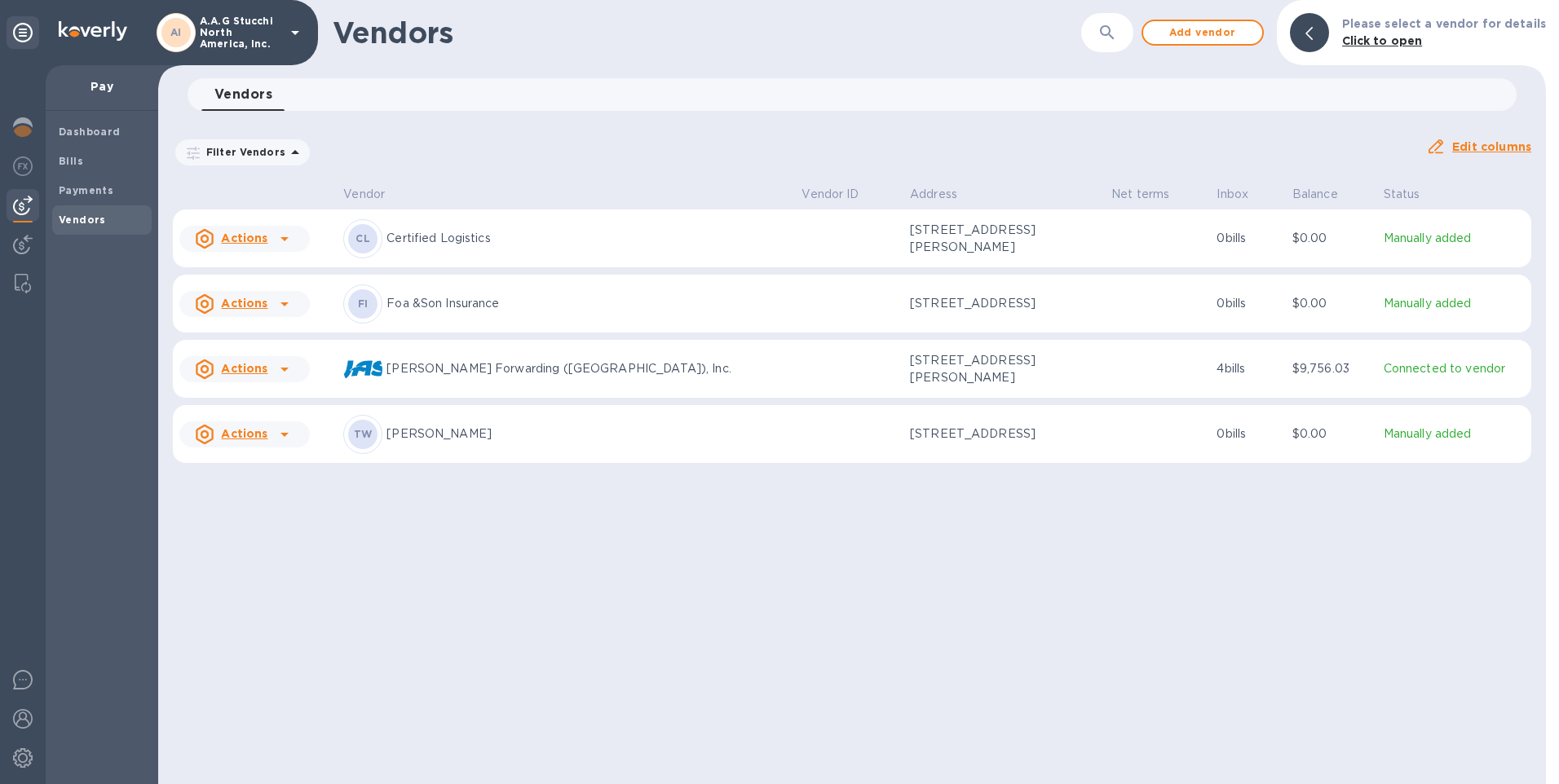
click at [247, 375] on u "Actions" at bounding box center [245, 369] width 47 height 13
click at [265, 440] on p "Add new bill" at bounding box center [262, 449] width 76 height 17
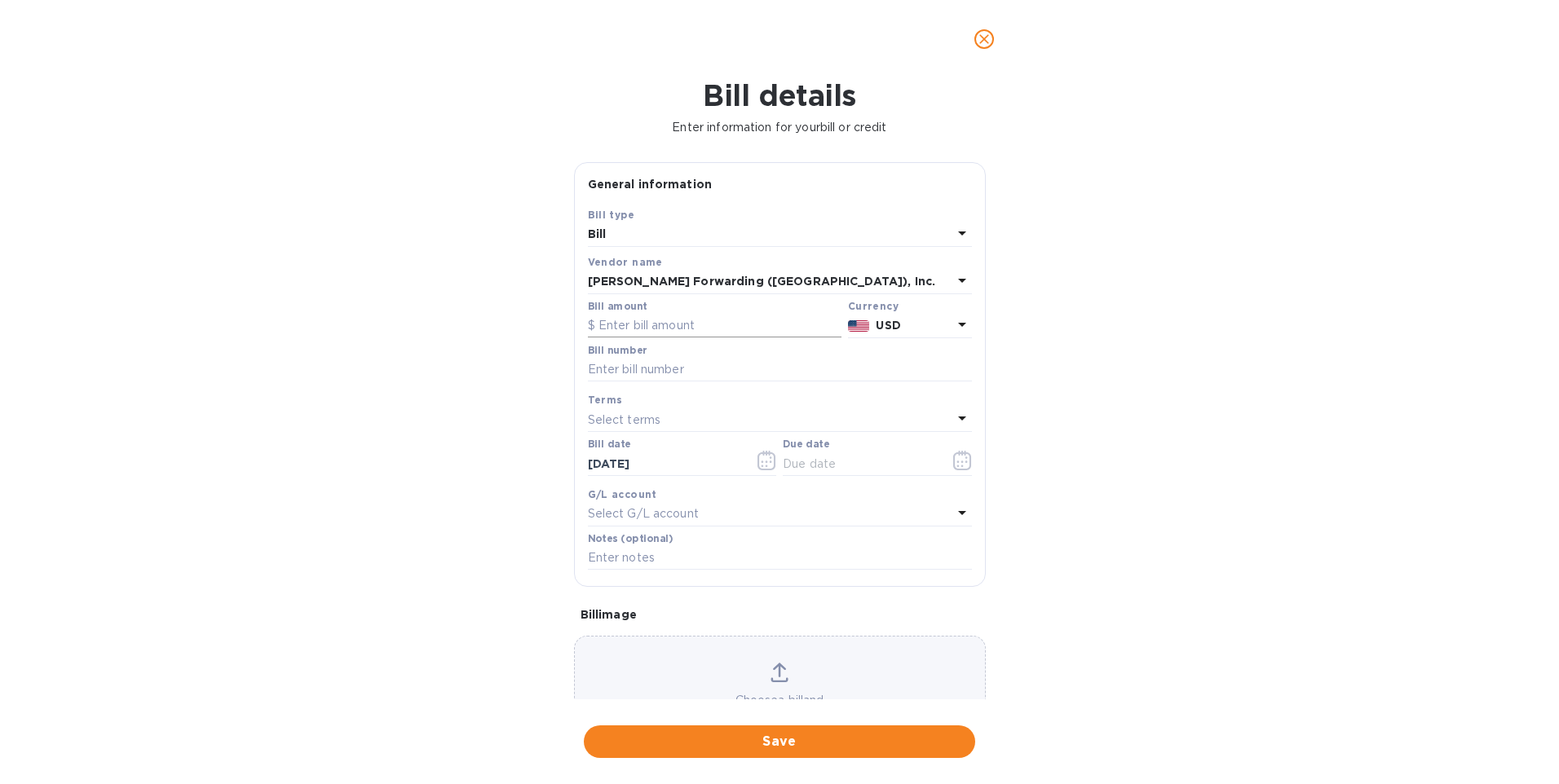
click at [716, 332] on input "text" at bounding box center [715, 326] width 254 height 24
type input "1,465.15"
type input "ATL"
click at [659, 420] on p "Select terms" at bounding box center [625, 421] width 73 height 17
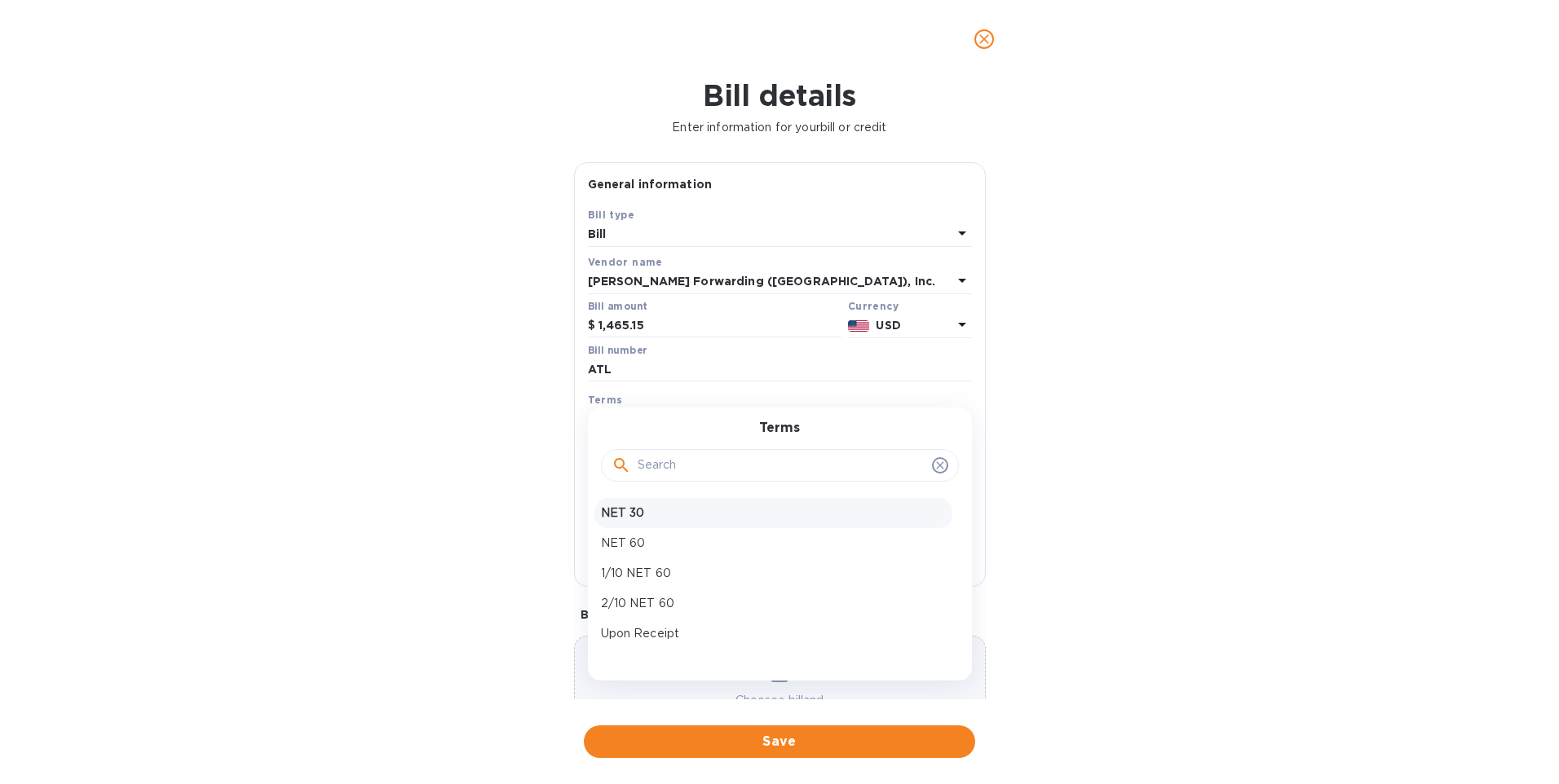
click at [633, 518] on p "NET 30" at bounding box center [774, 513] width 345 height 17
type input "[DATE]"
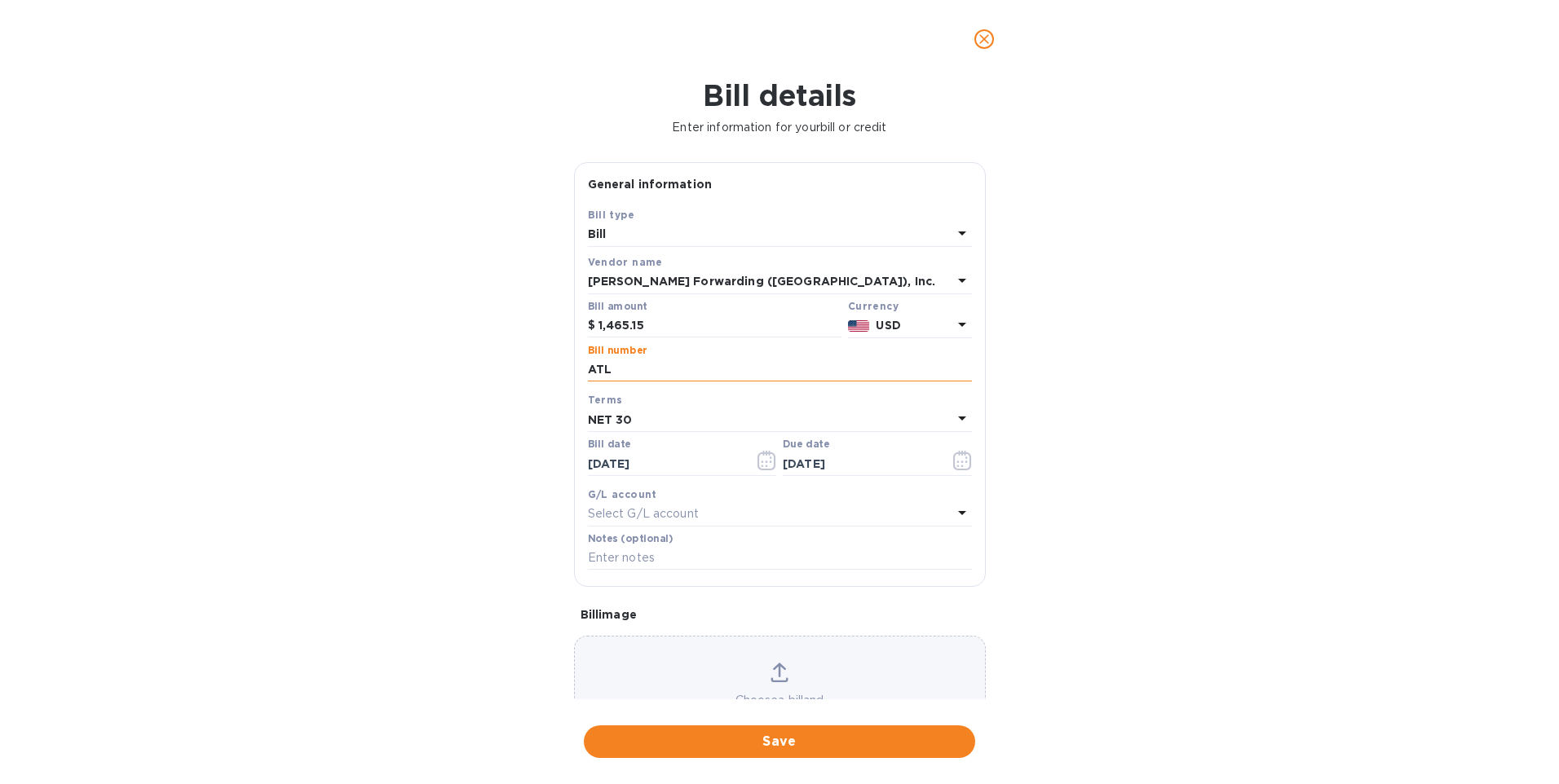
click at [624, 371] on input "ATL" at bounding box center [780, 370] width 384 height 24
type input "ATL503354253"
click at [762, 456] on icon "button" at bounding box center [767, 460] width 19 height 20
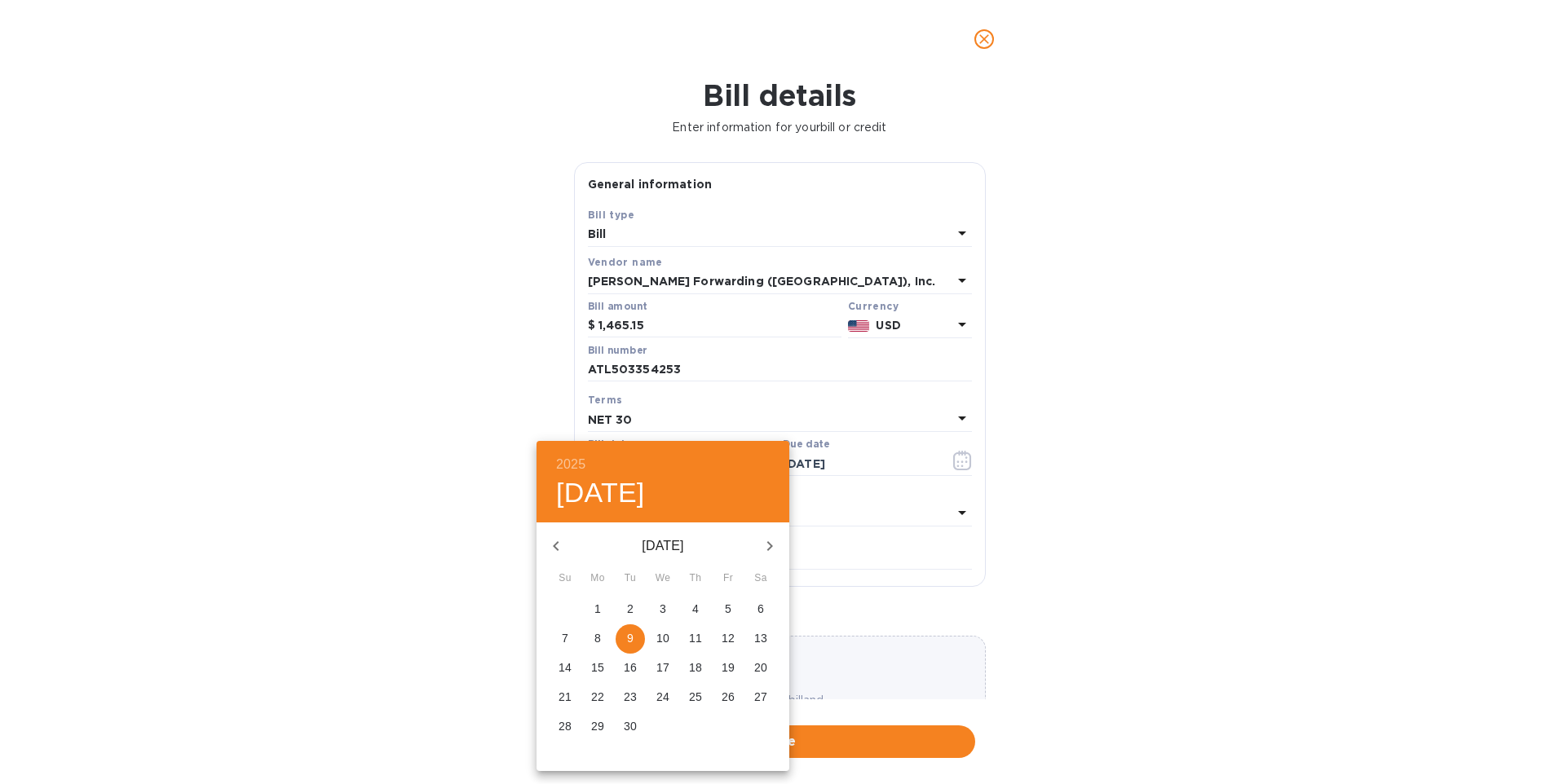
click at [556, 541] on icon "button" at bounding box center [556, 546] width 20 height 20
click at [595, 697] on p "18" at bounding box center [598, 697] width 13 height 16
type input "[DATE]"
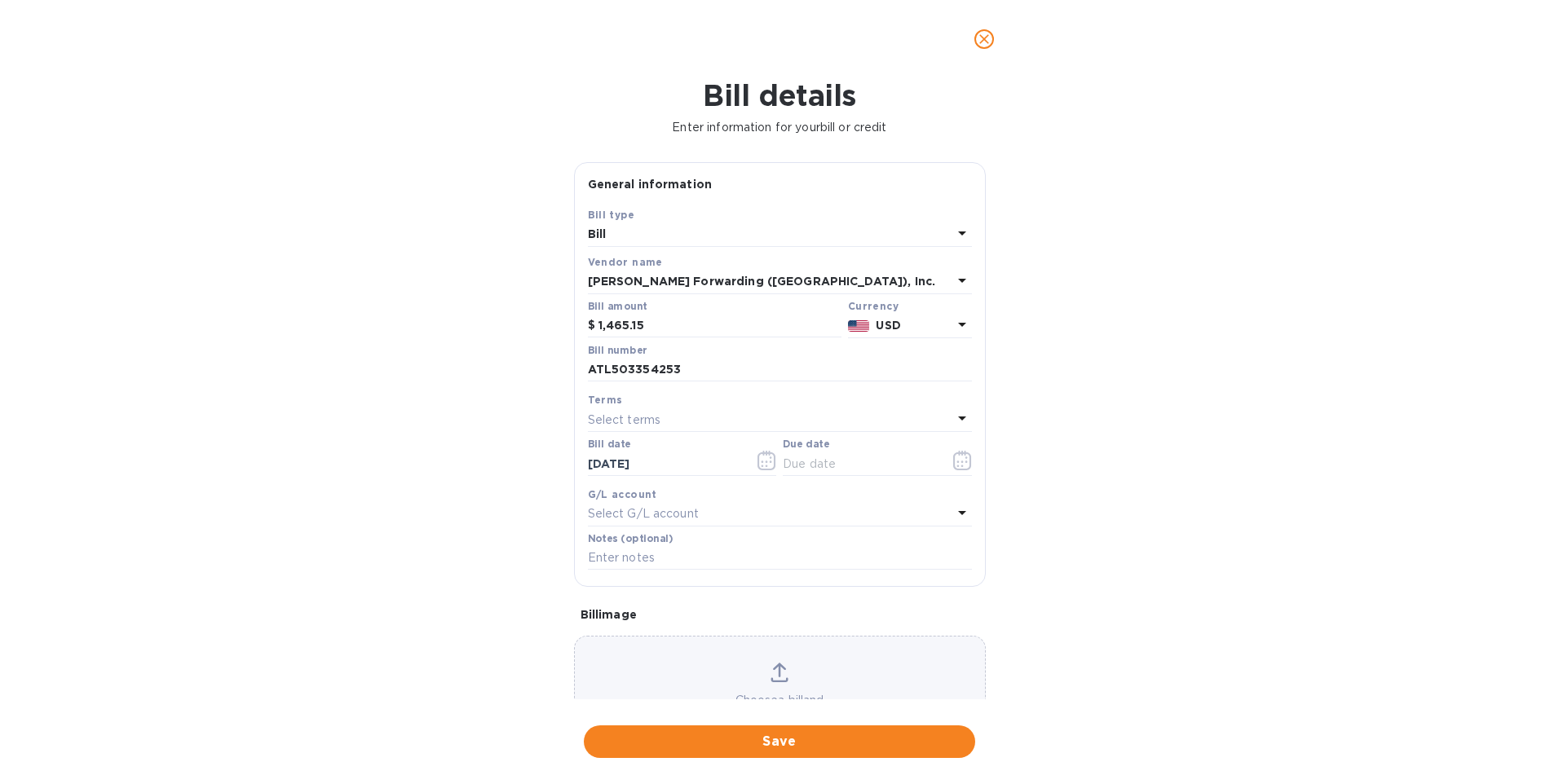
click at [657, 423] on p "Select terms" at bounding box center [625, 421] width 73 height 17
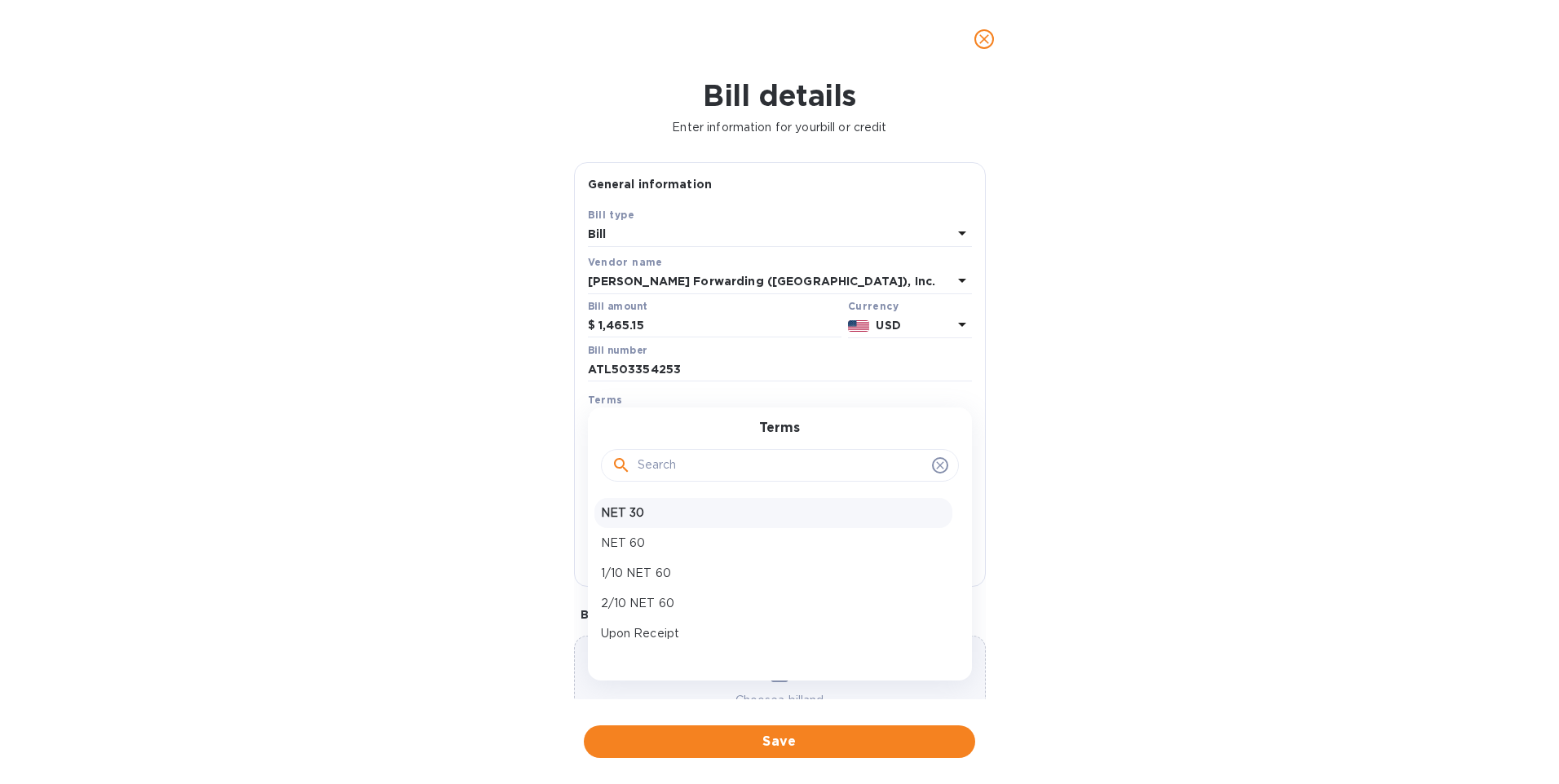
click at [651, 512] on p "NET 30" at bounding box center [774, 513] width 345 height 17
type input "[DATE]"
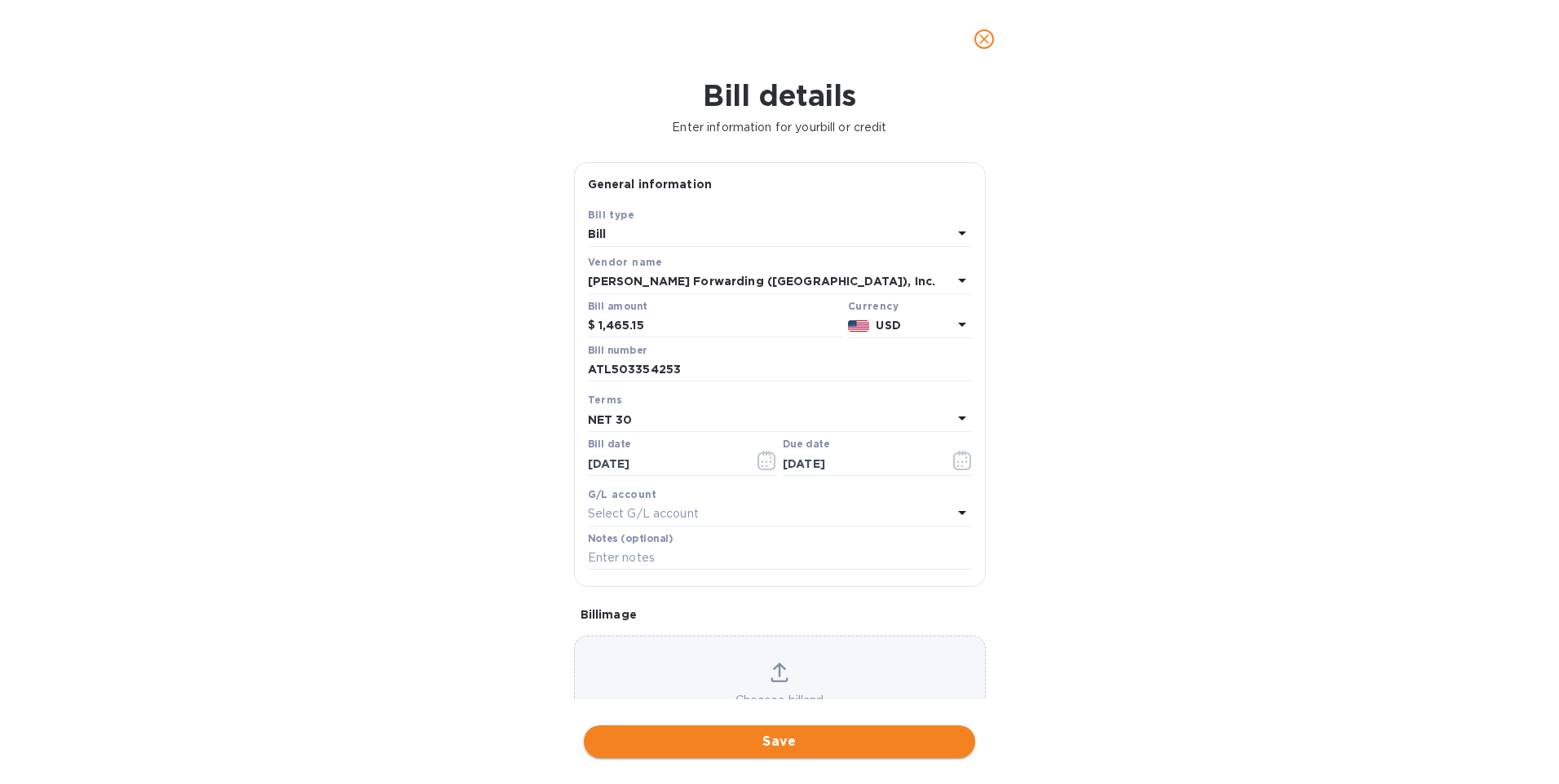
click at [756, 750] on span "Save" at bounding box center [780, 742] width 365 height 20
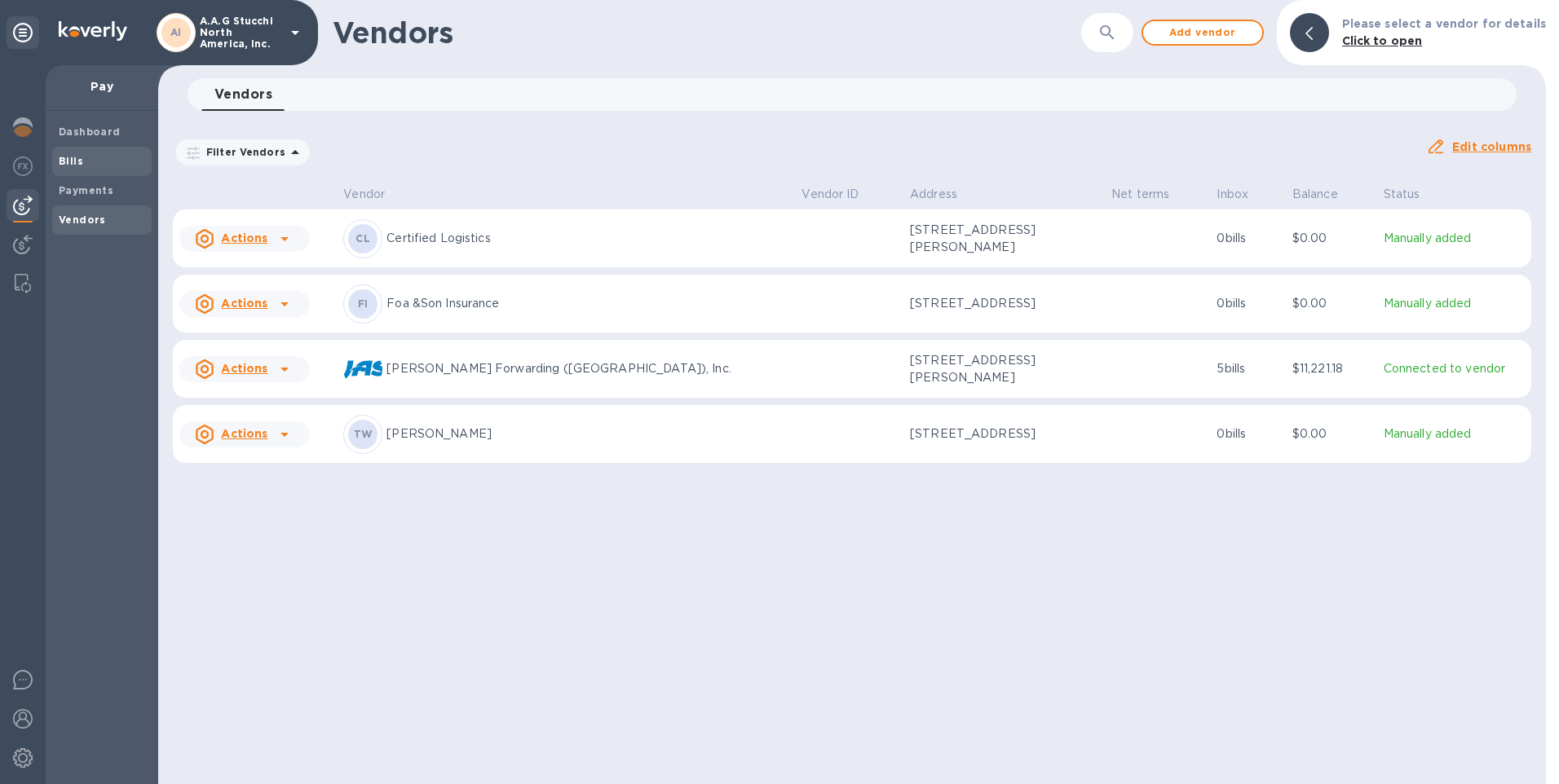
click at [72, 154] on span "Bills" at bounding box center [71, 161] width 24 height 16
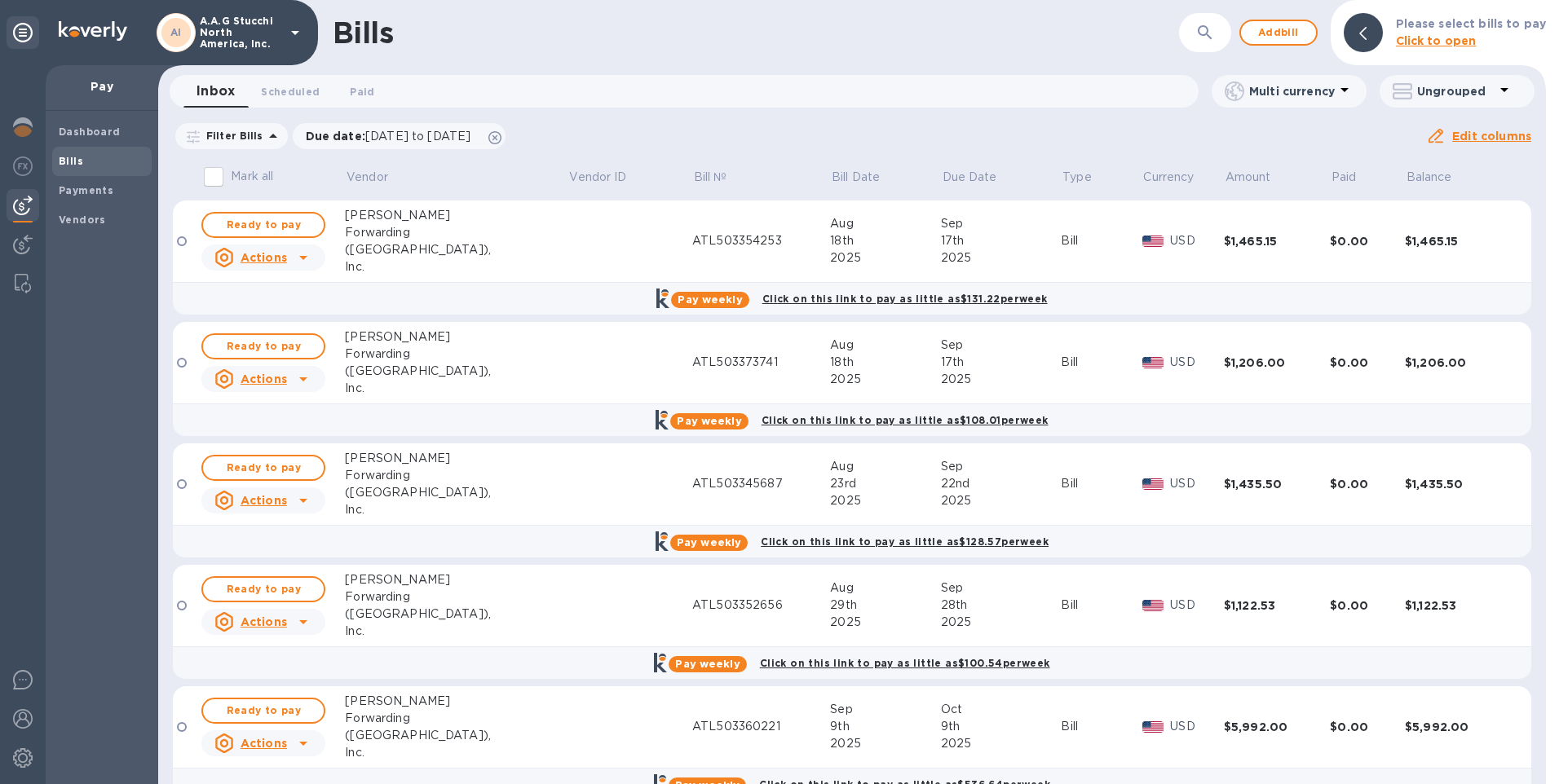
click at [218, 178] on input "Mark all" at bounding box center [214, 177] width 35 height 35
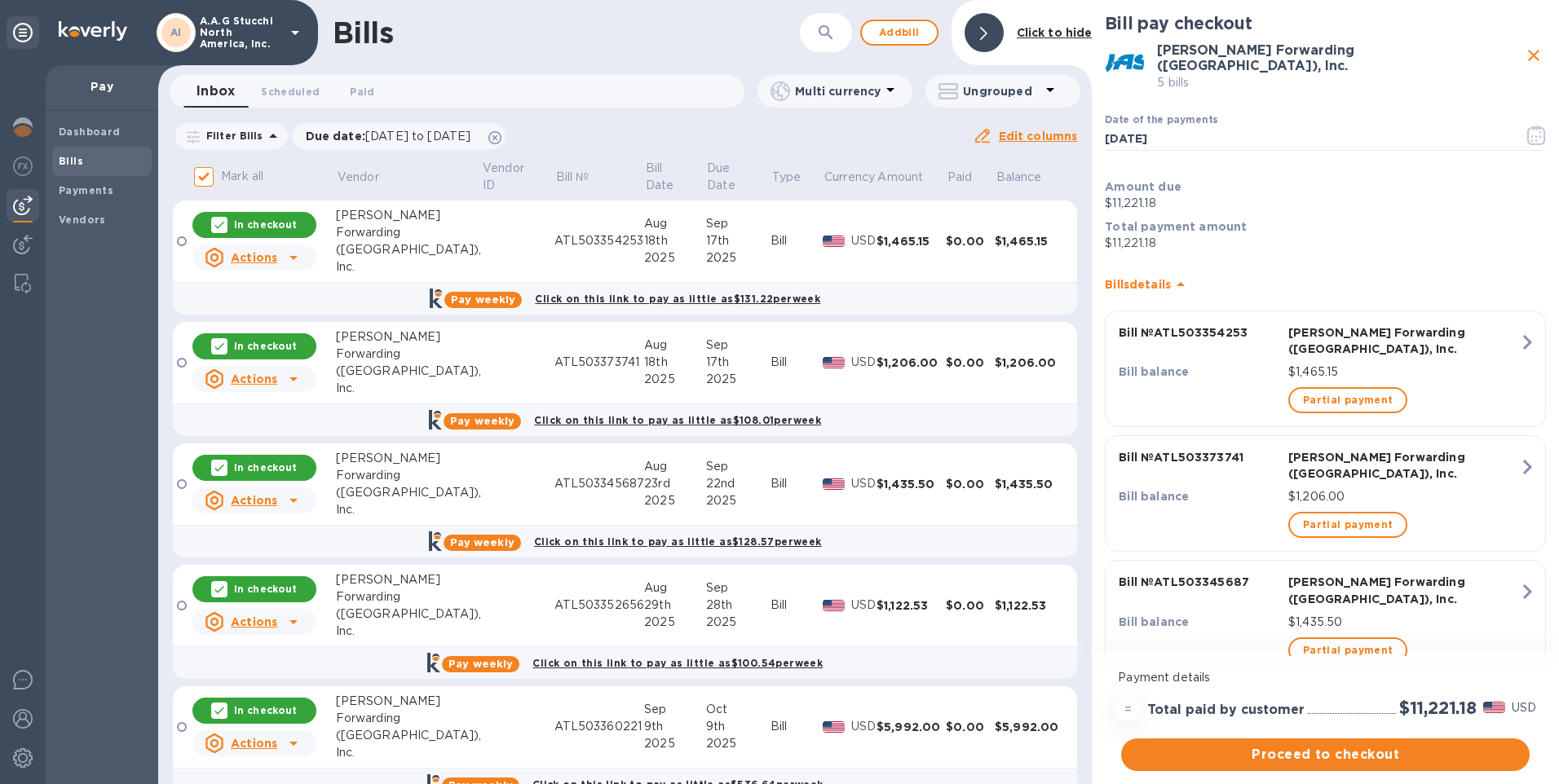
scroll to position [38, 0]
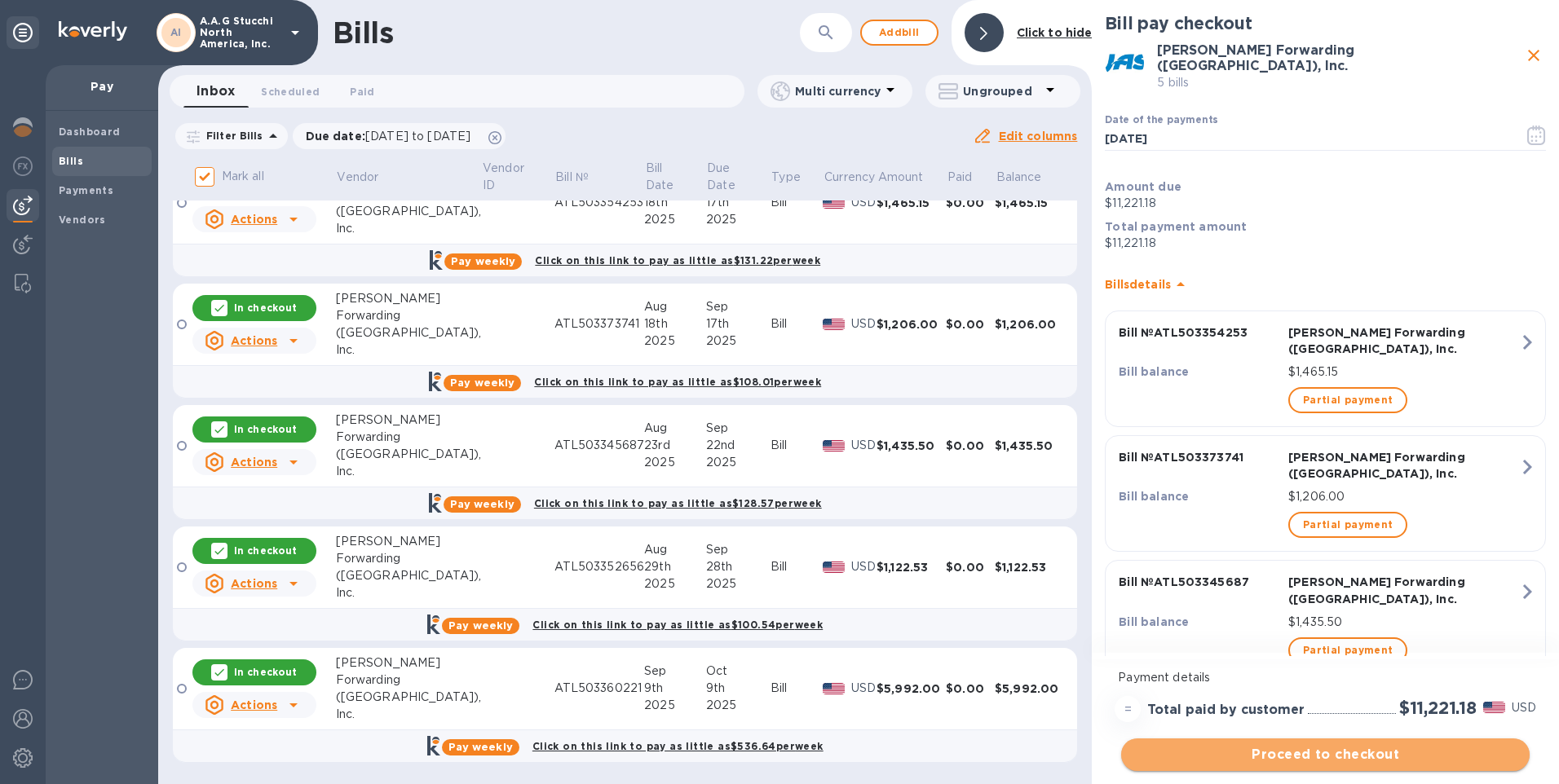
click at [1299, 757] on span "Proceed to checkout" at bounding box center [1326, 755] width 382 height 20
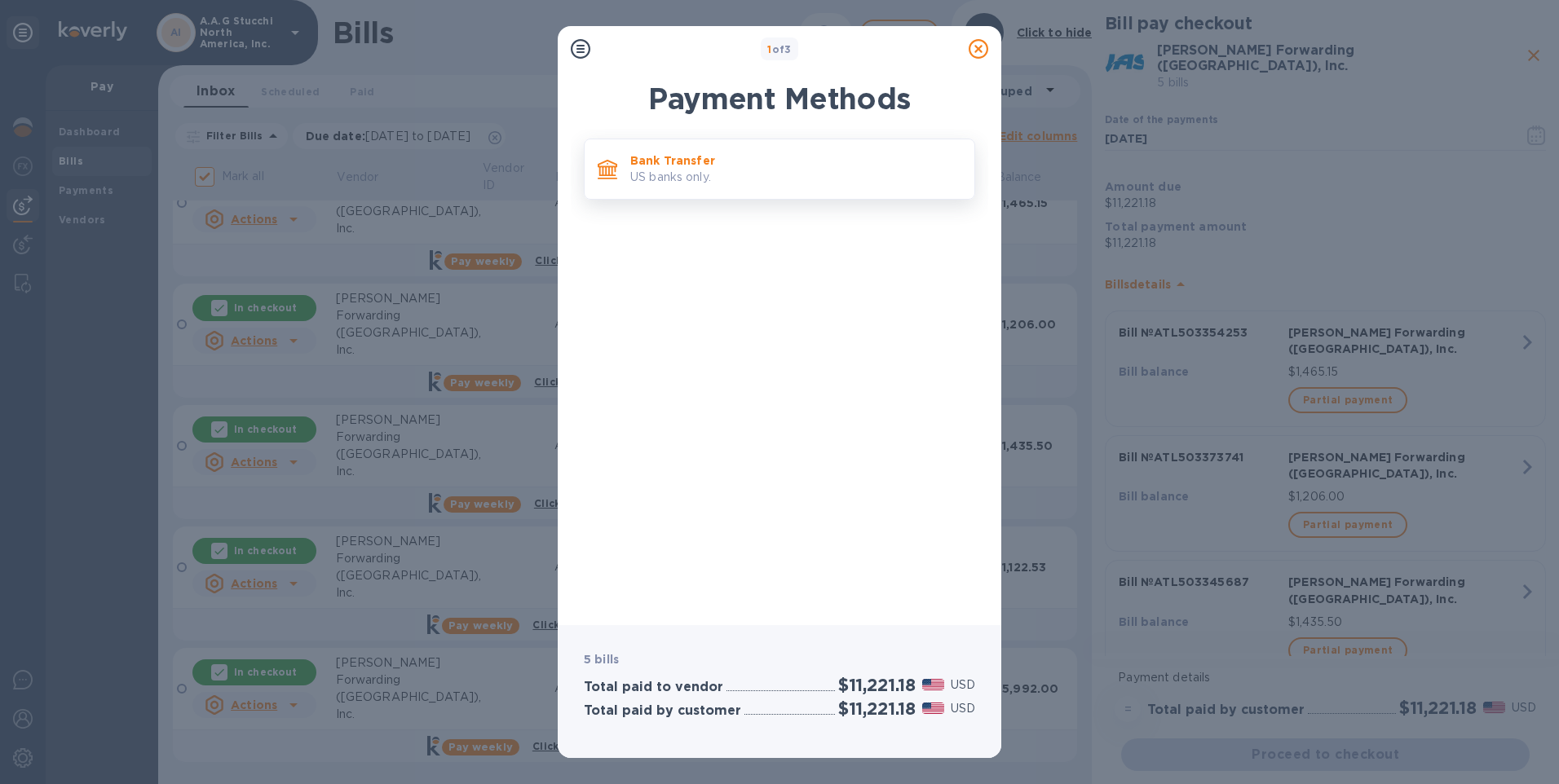
click at [759, 178] on p "US banks only." at bounding box center [795, 177] width 331 height 17
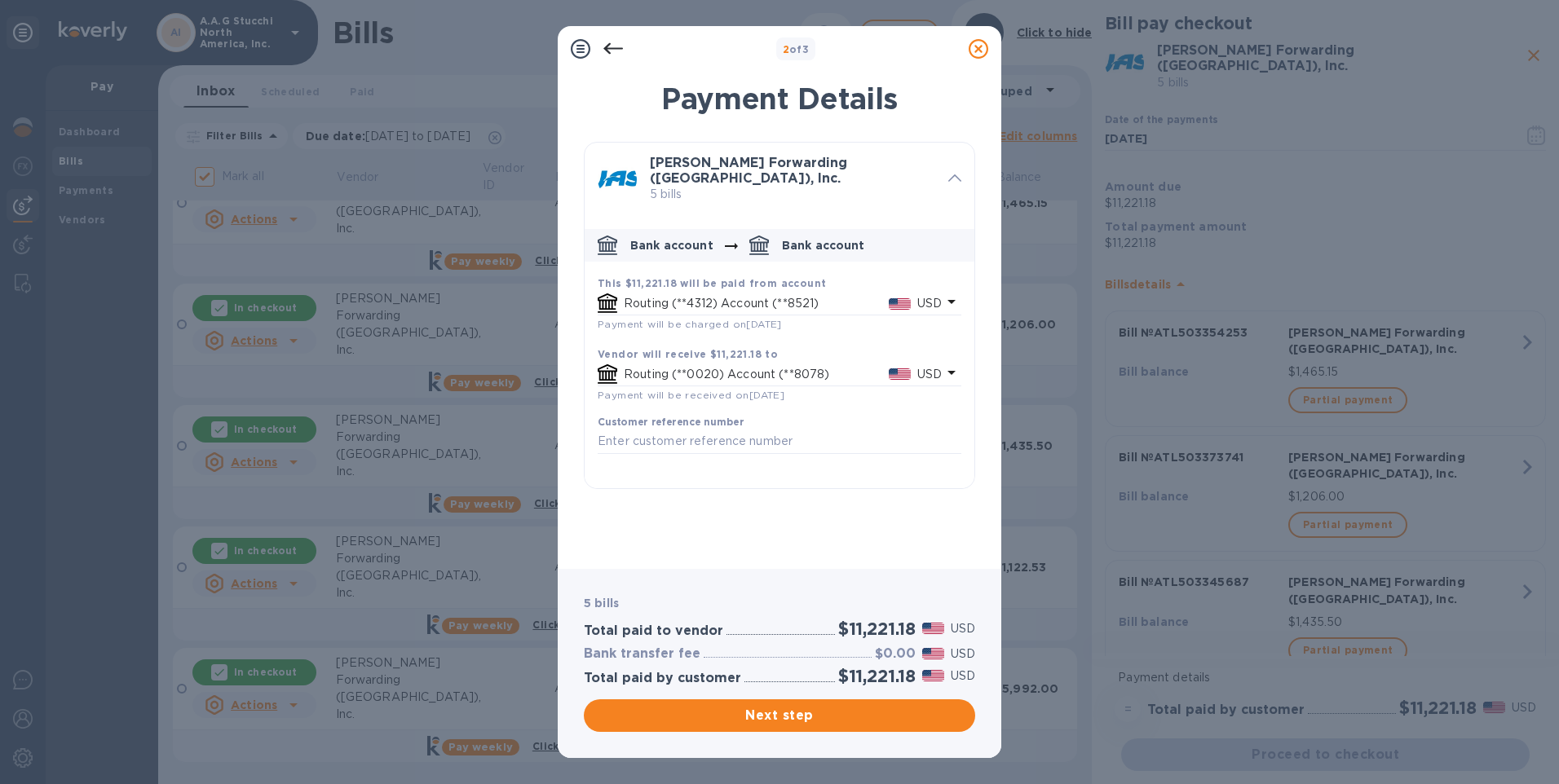
click at [750, 292] on div "Routing (**4312) Account (**8521) USD" at bounding box center [782, 303] width 324 height 23
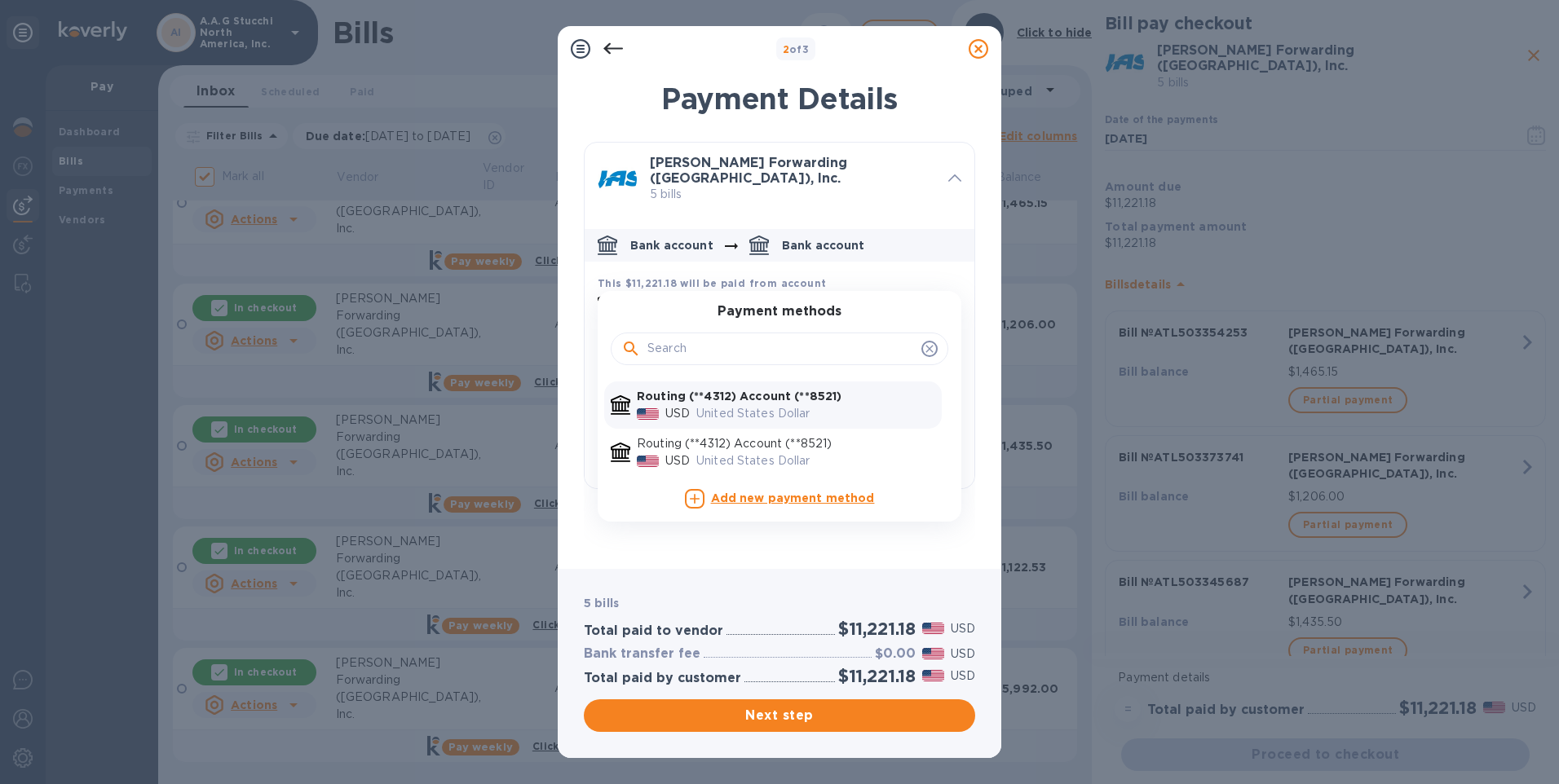
click at [707, 390] on b "Routing (**4312) Account (**8521)" at bounding box center [739, 396] width 204 height 13
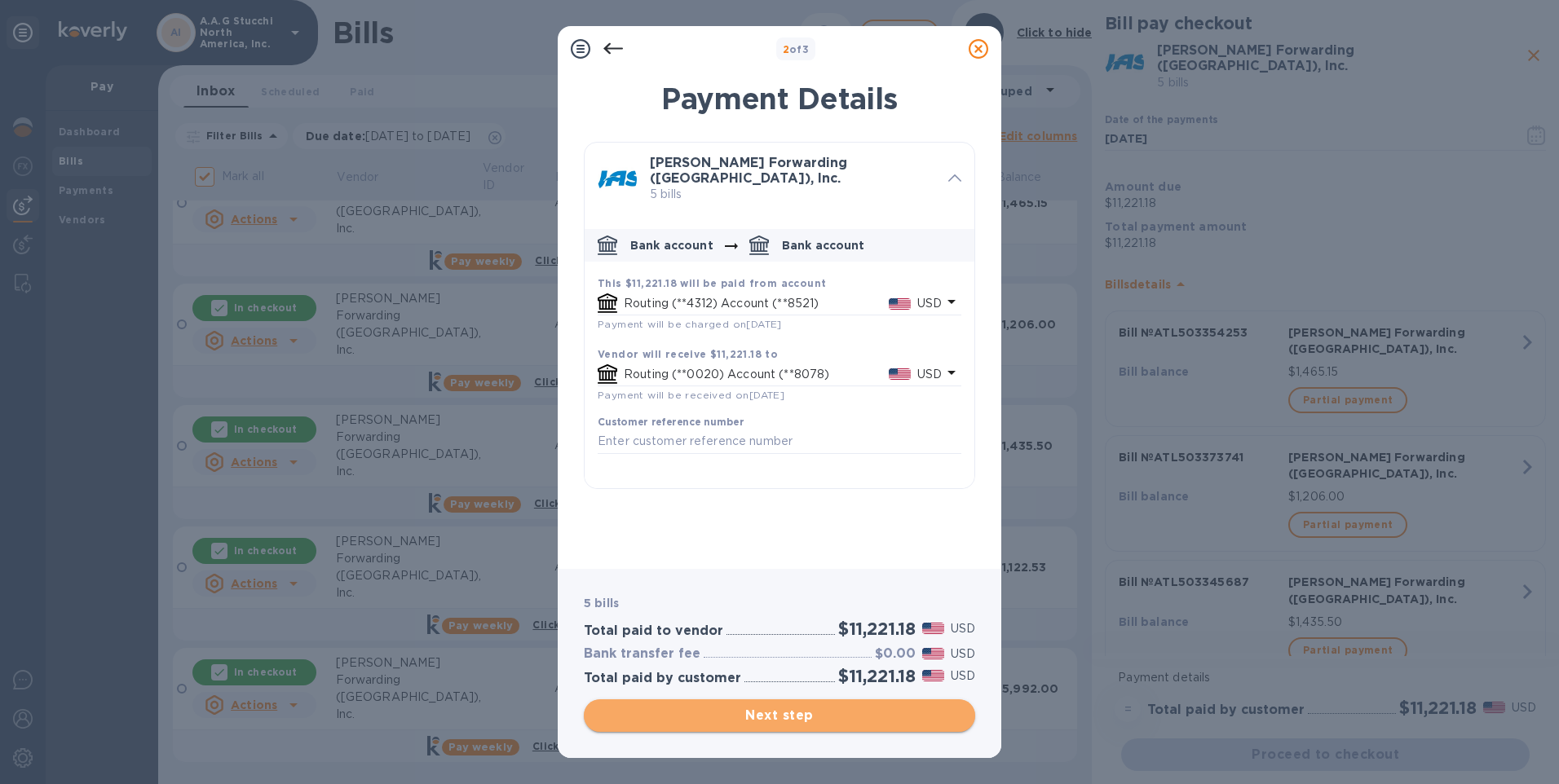
click at [776, 720] on span "Next step" at bounding box center [780, 716] width 365 height 20
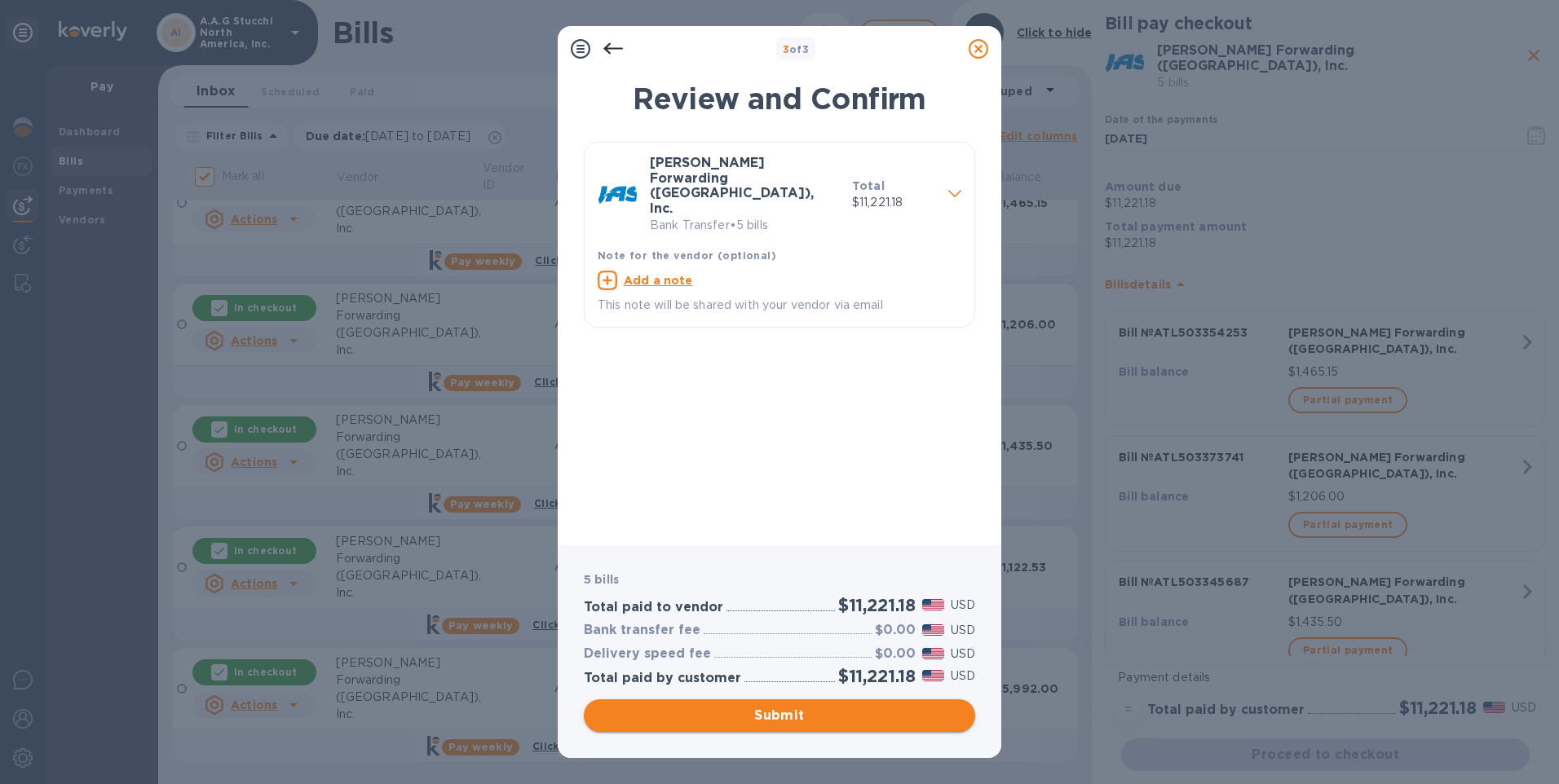
click at [796, 725] on span "Submit" at bounding box center [780, 716] width 365 height 20
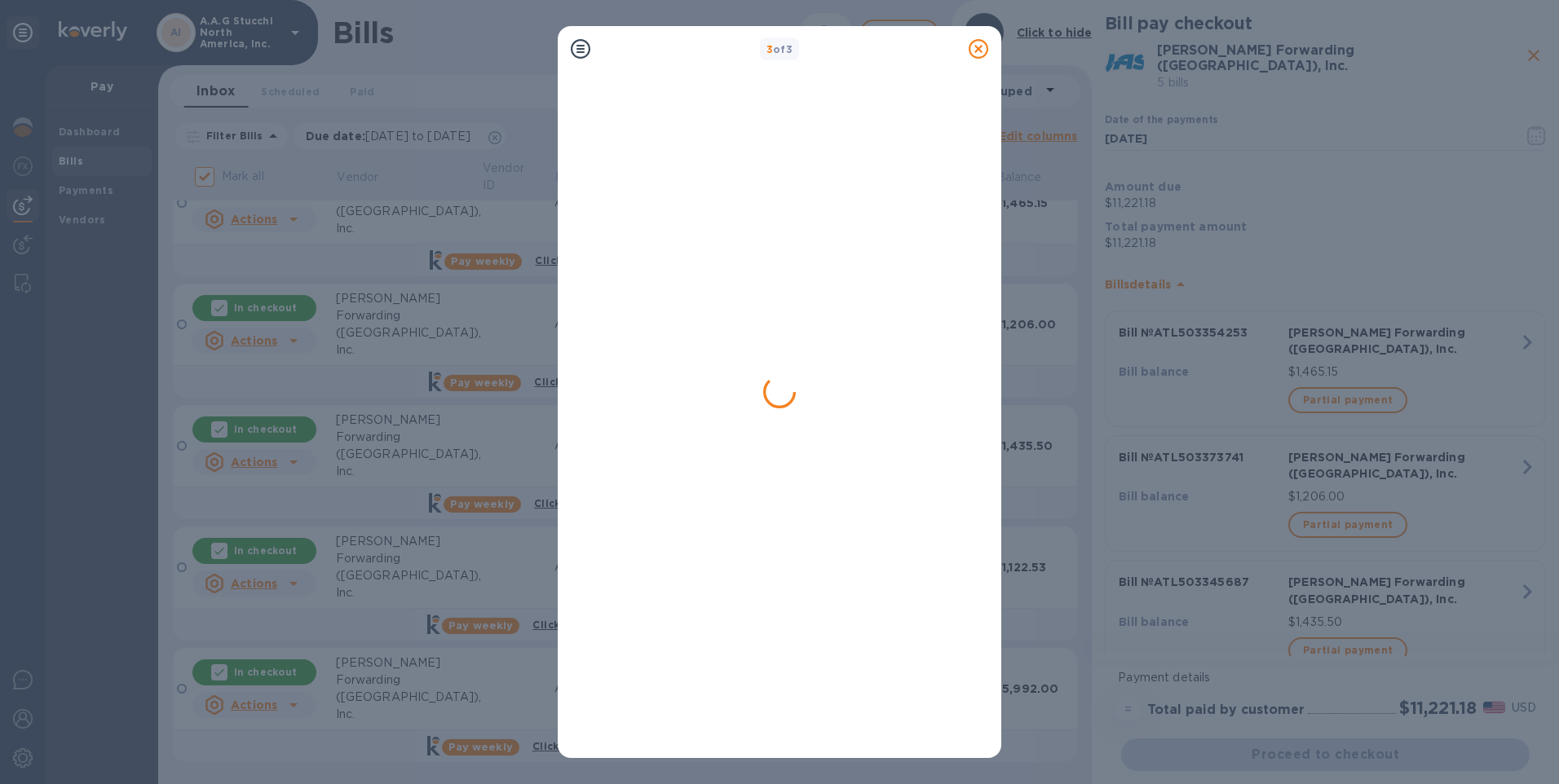
scroll to position [0, 0]
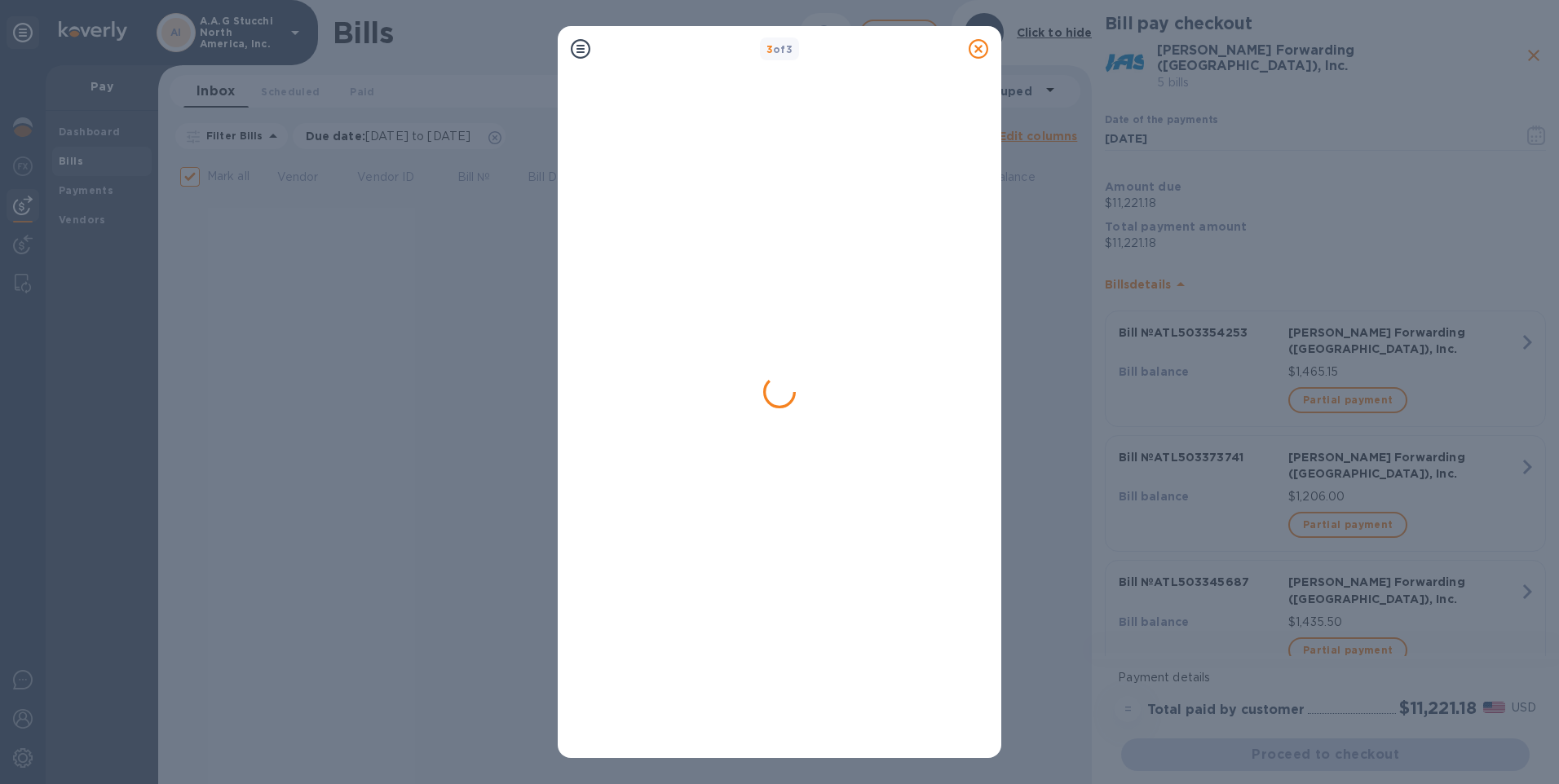
checkbox input "false"
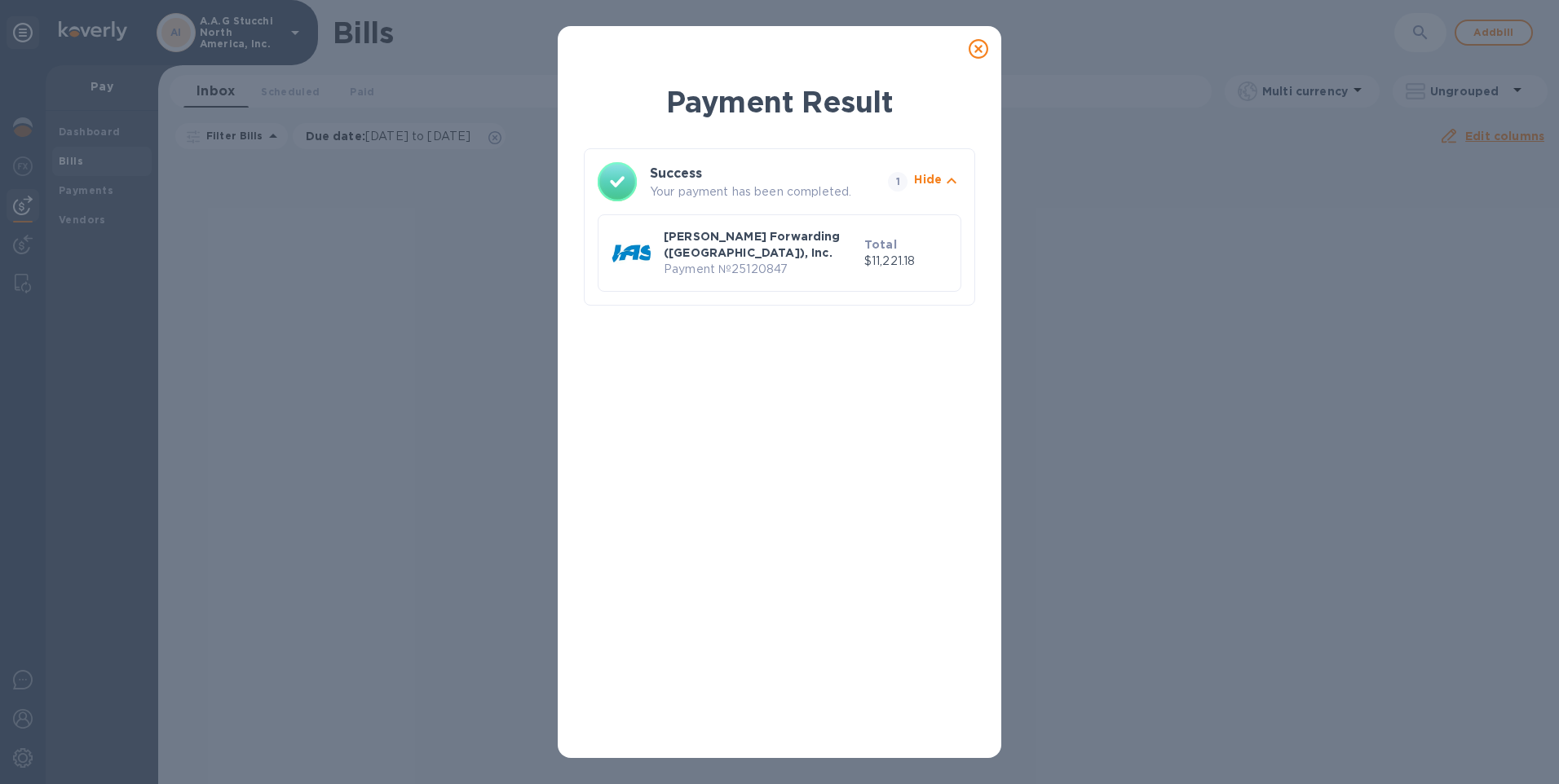
click at [980, 49] on icon at bounding box center [978, 49] width 20 height 20
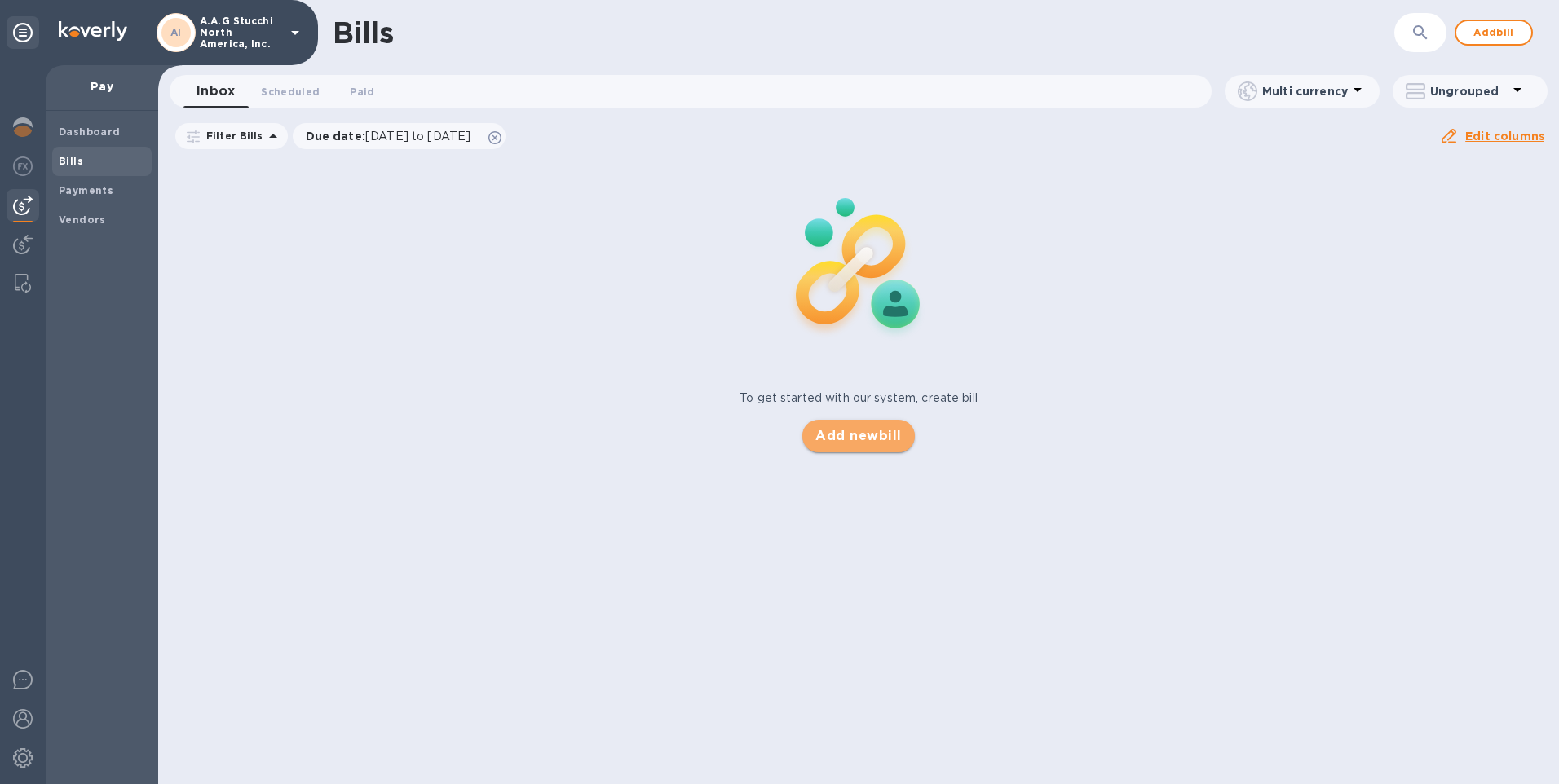
click at [847, 432] on span "Add new bill" at bounding box center [858, 436] width 85 height 20
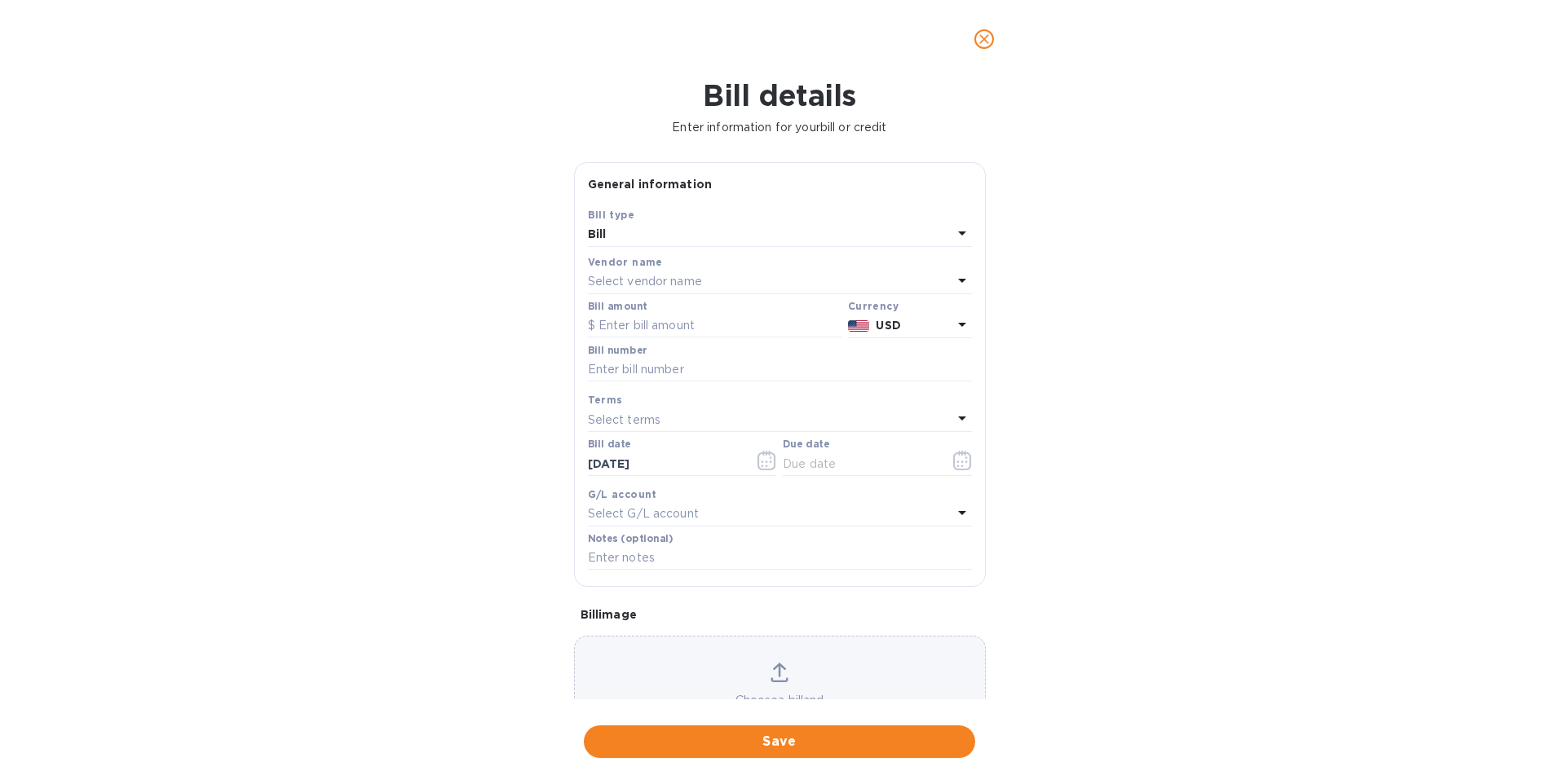
click at [731, 280] on div "Select vendor name" at bounding box center [770, 282] width 364 height 22
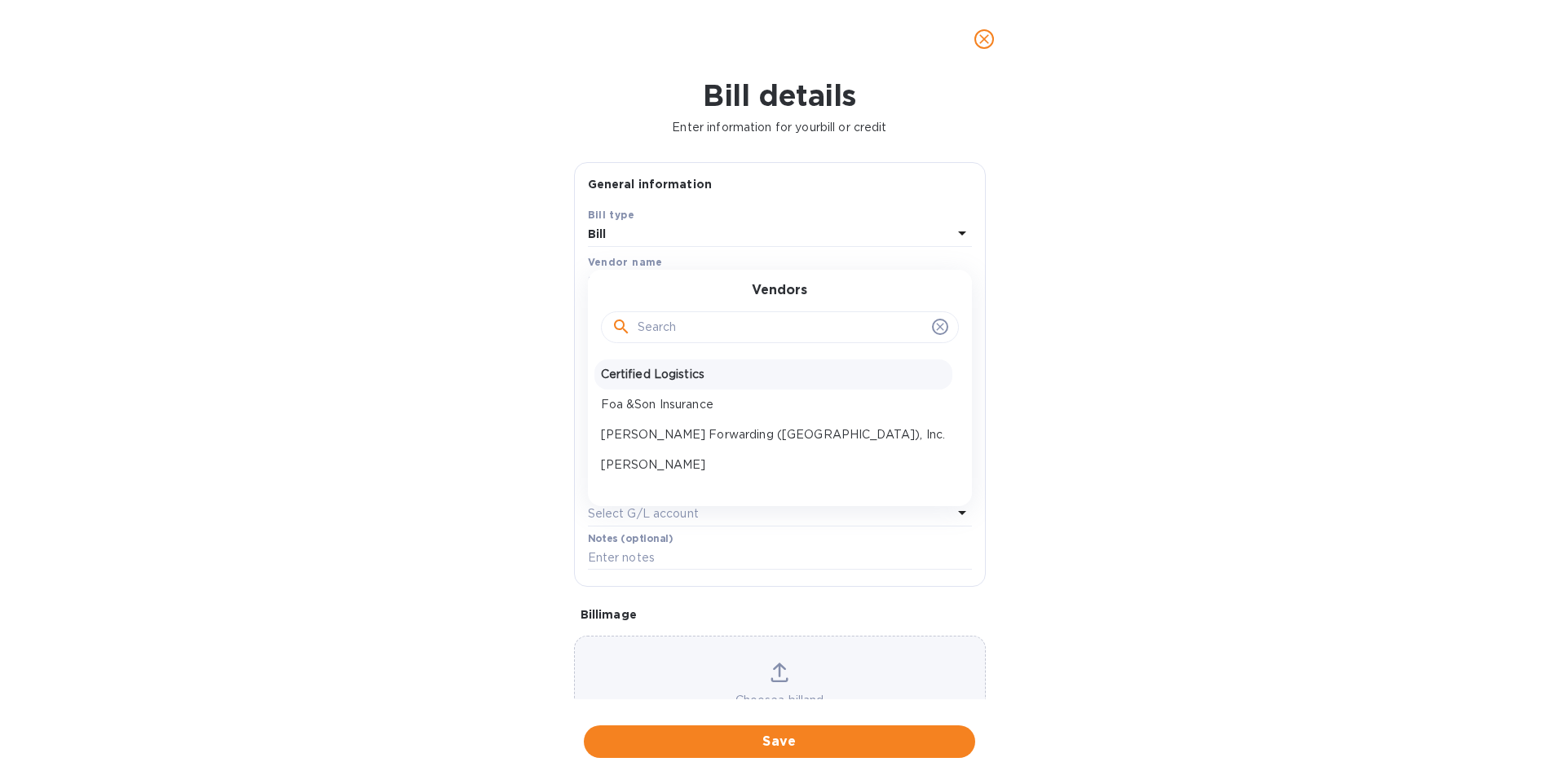
click at [656, 368] on p "Certified Logistics" at bounding box center [774, 375] width 345 height 17
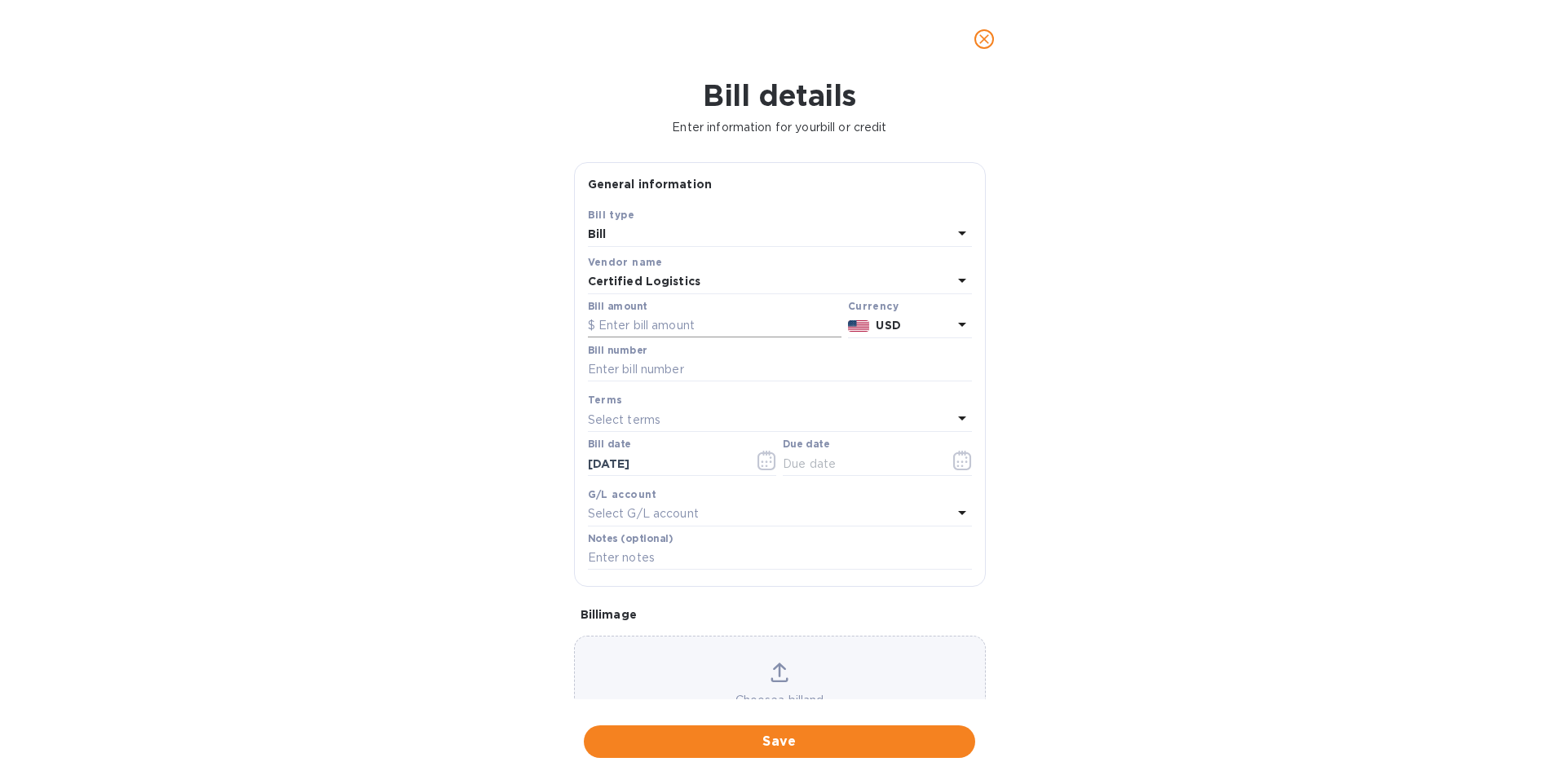
click at [648, 328] on input "text" at bounding box center [715, 326] width 254 height 24
type input "680.40"
type input "36910"
click at [763, 454] on icon "button" at bounding box center [766, 460] width 18 height 20
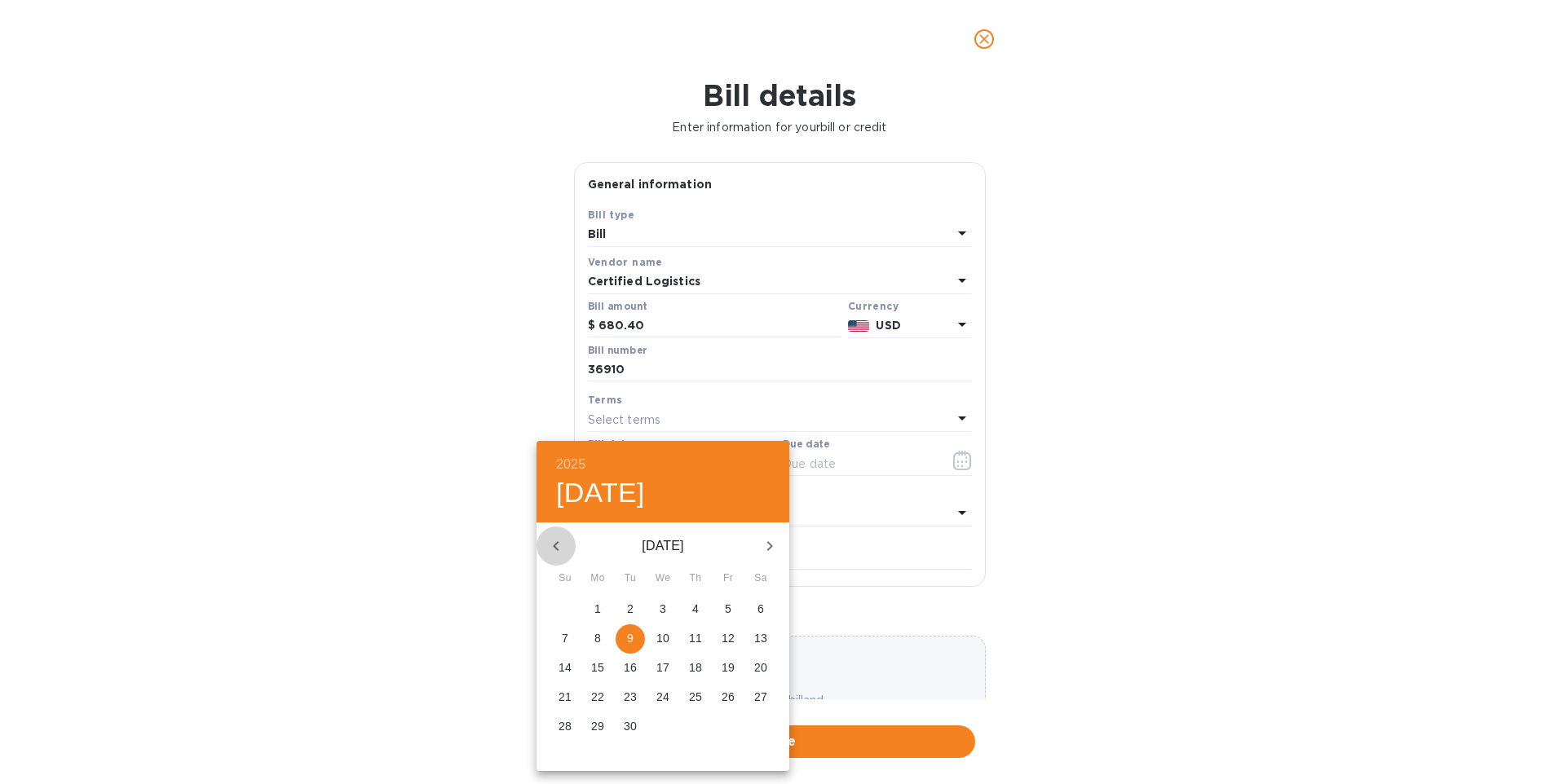
click at [544, 549] on button "button" at bounding box center [557, 546] width 39 height 39
click at [597, 722] on p "25" at bounding box center [598, 726] width 13 height 16
type input "[DATE]"
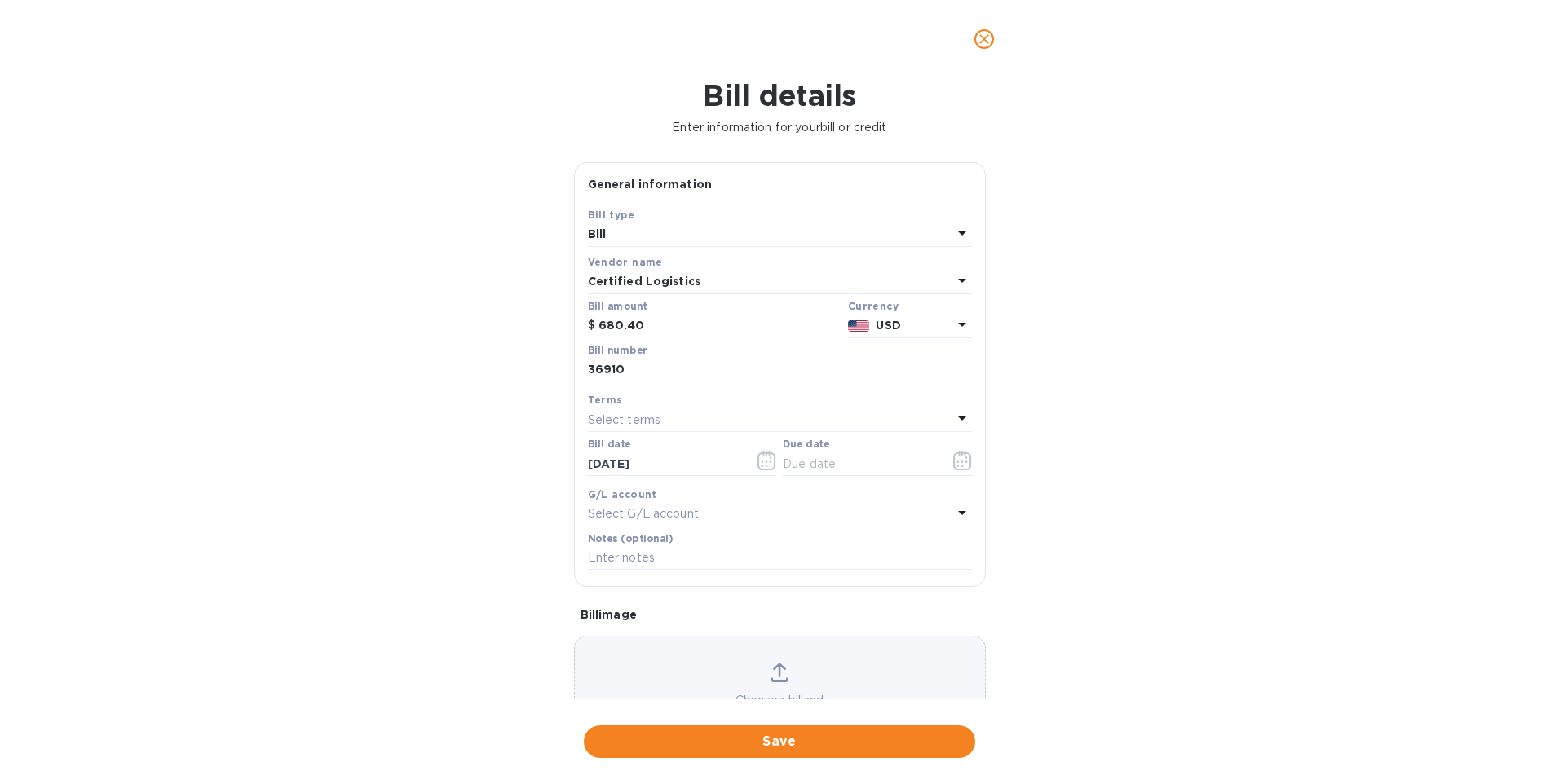
click at [660, 412] on div "Select terms" at bounding box center [770, 420] width 364 height 22
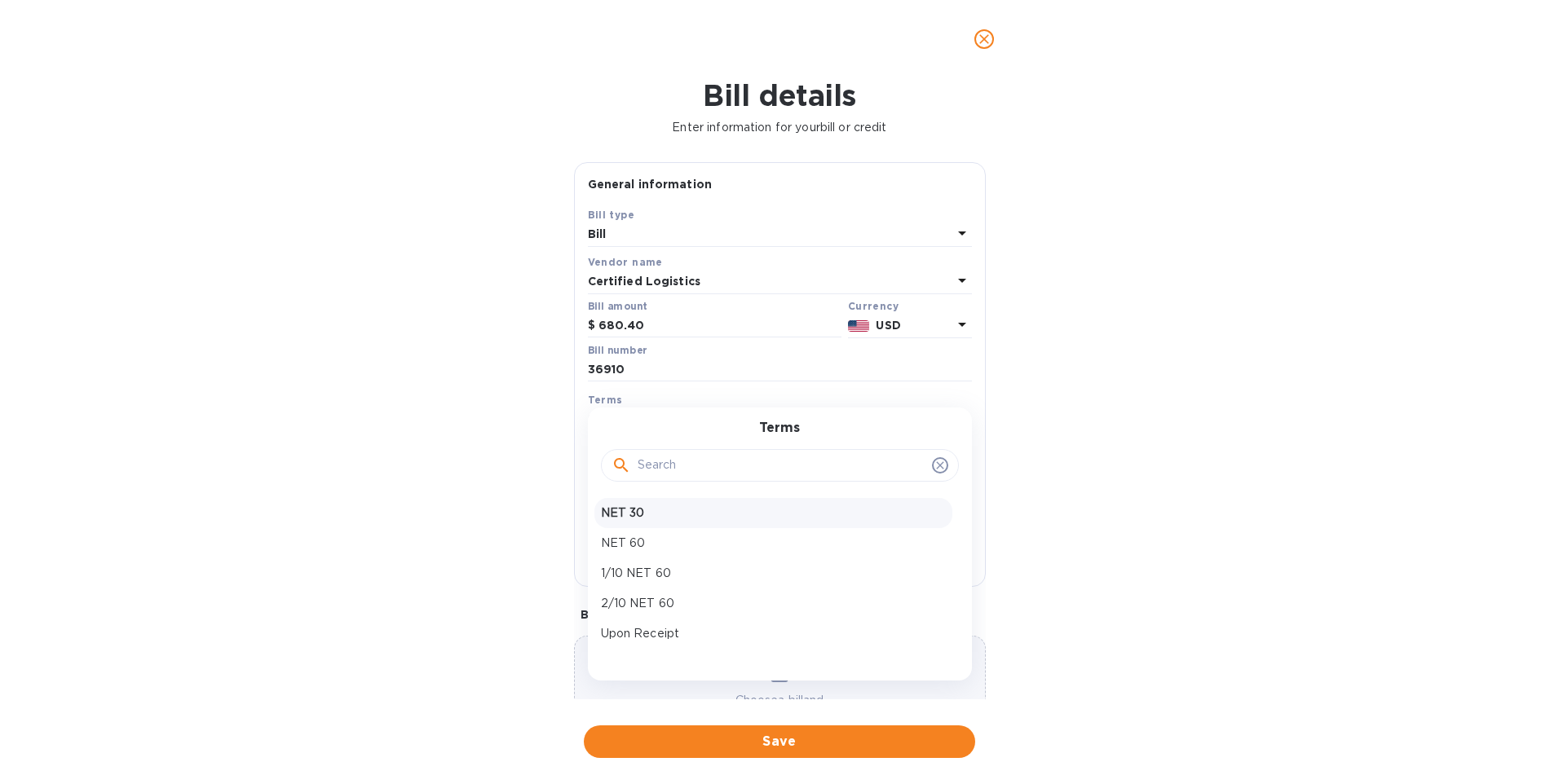
click at [634, 513] on p "NET 30" at bounding box center [774, 513] width 345 height 17
type input "[DATE]"
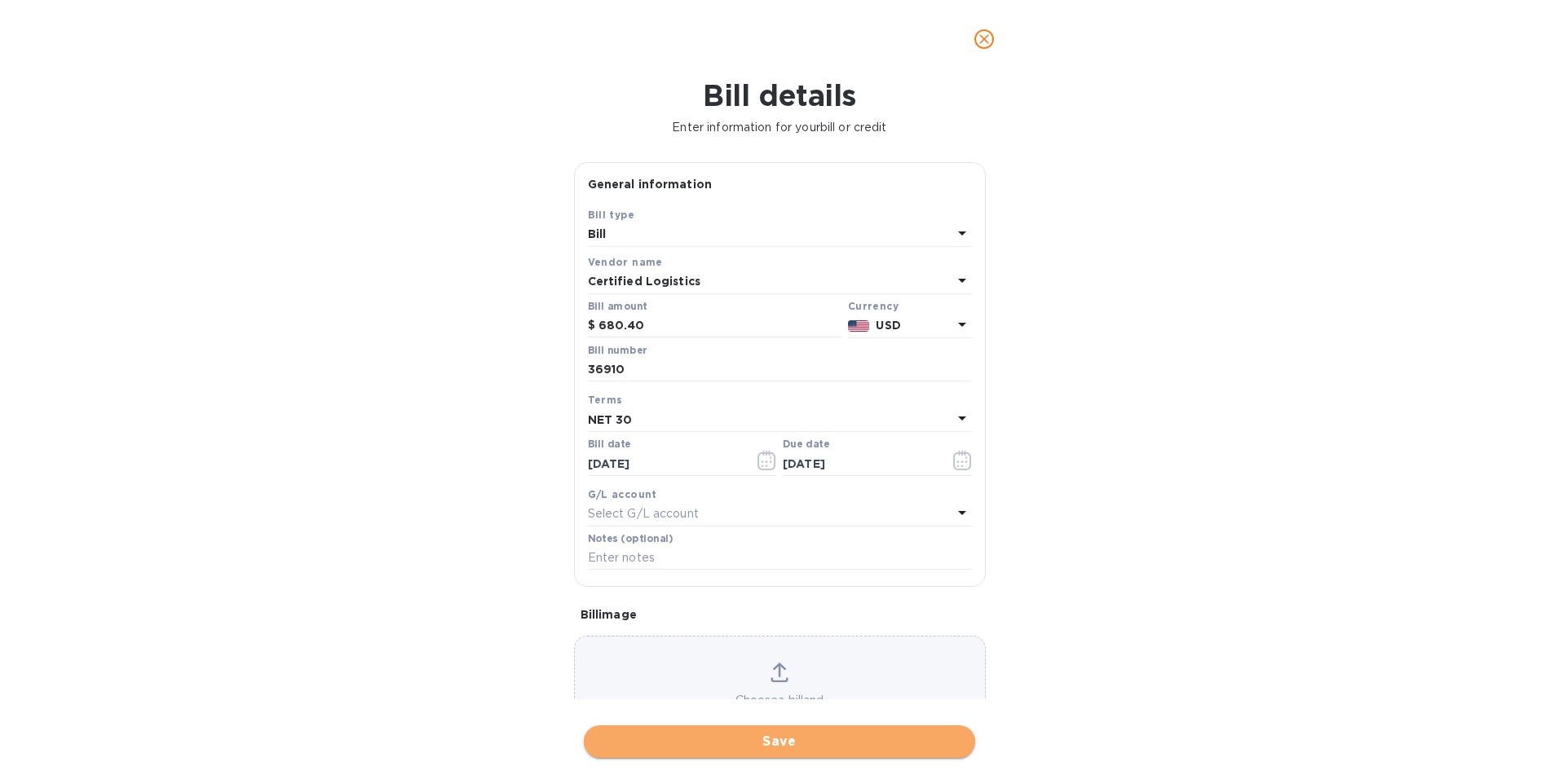
click at [786, 745] on span "Save" at bounding box center [780, 742] width 365 height 20
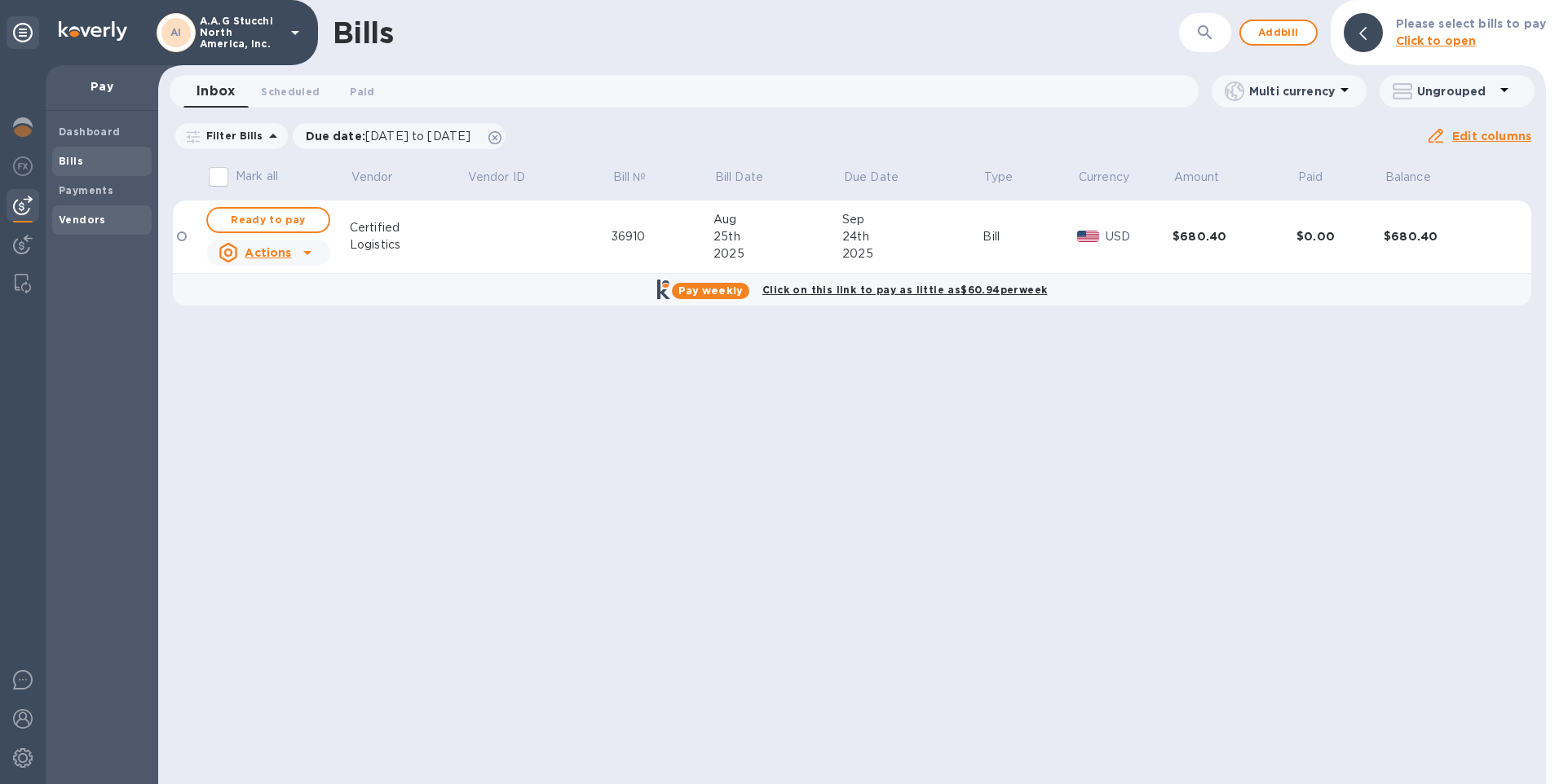
click at [67, 210] on div "Vendors" at bounding box center [102, 219] width 99 height 29
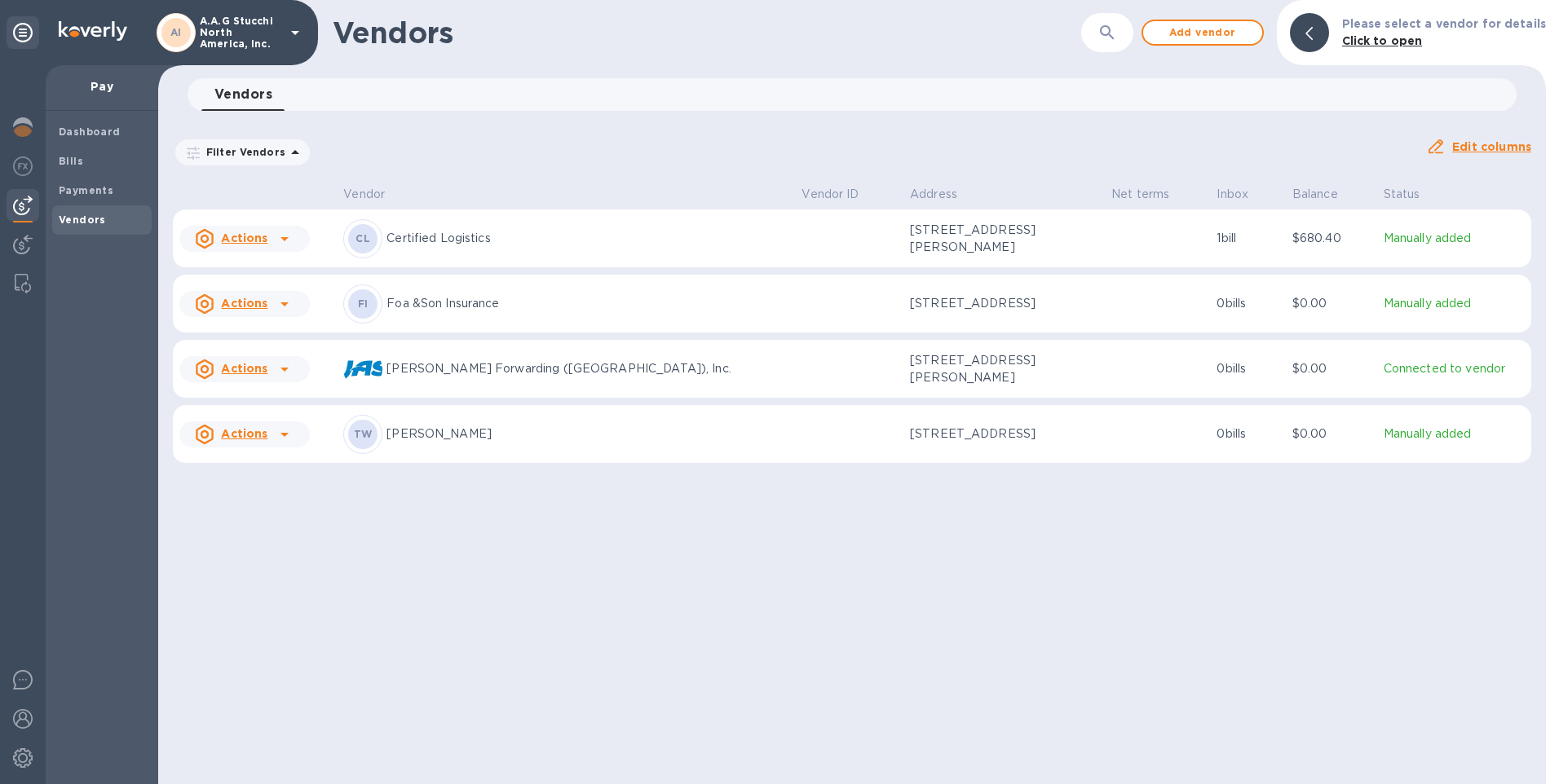
click at [284, 244] on icon at bounding box center [284, 239] width 20 height 20
click at [250, 302] on b "Add new bill" at bounding box center [262, 308] width 76 height 13
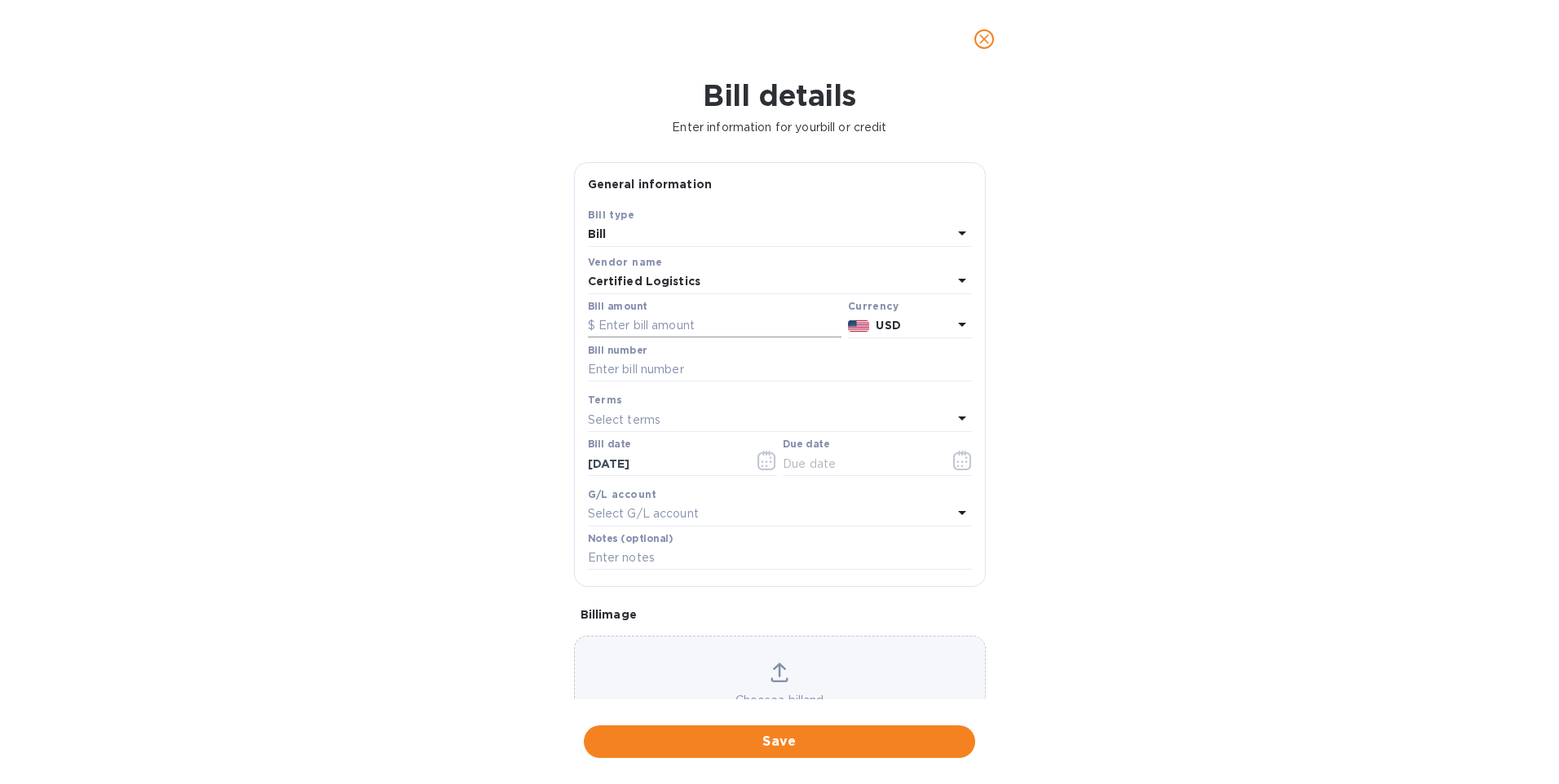
click at [630, 320] on input "text" at bounding box center [715, 326] width 254 height 24
type input "5,118.25"
type input "35909"
click at [766, 463] on icon "button" at bounding box center [767, 460] width 19 height 20
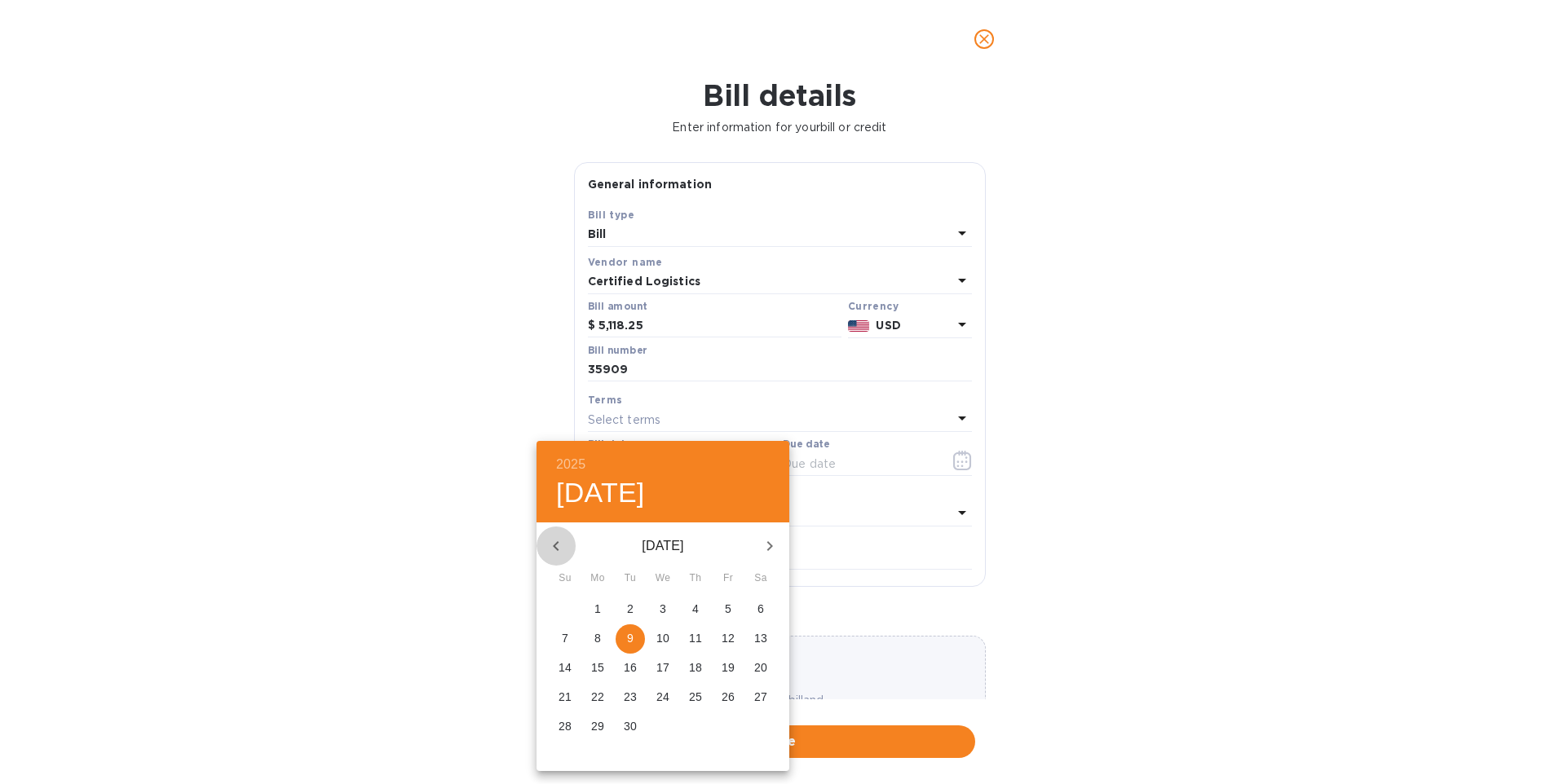
click at [561, 546] on icon "button" at bounding box center [556, 546] width 20 height 20
click at [561, 749] on p "31" at bounding box center [565, 755] width 13 height 16
type input "[DATE]"
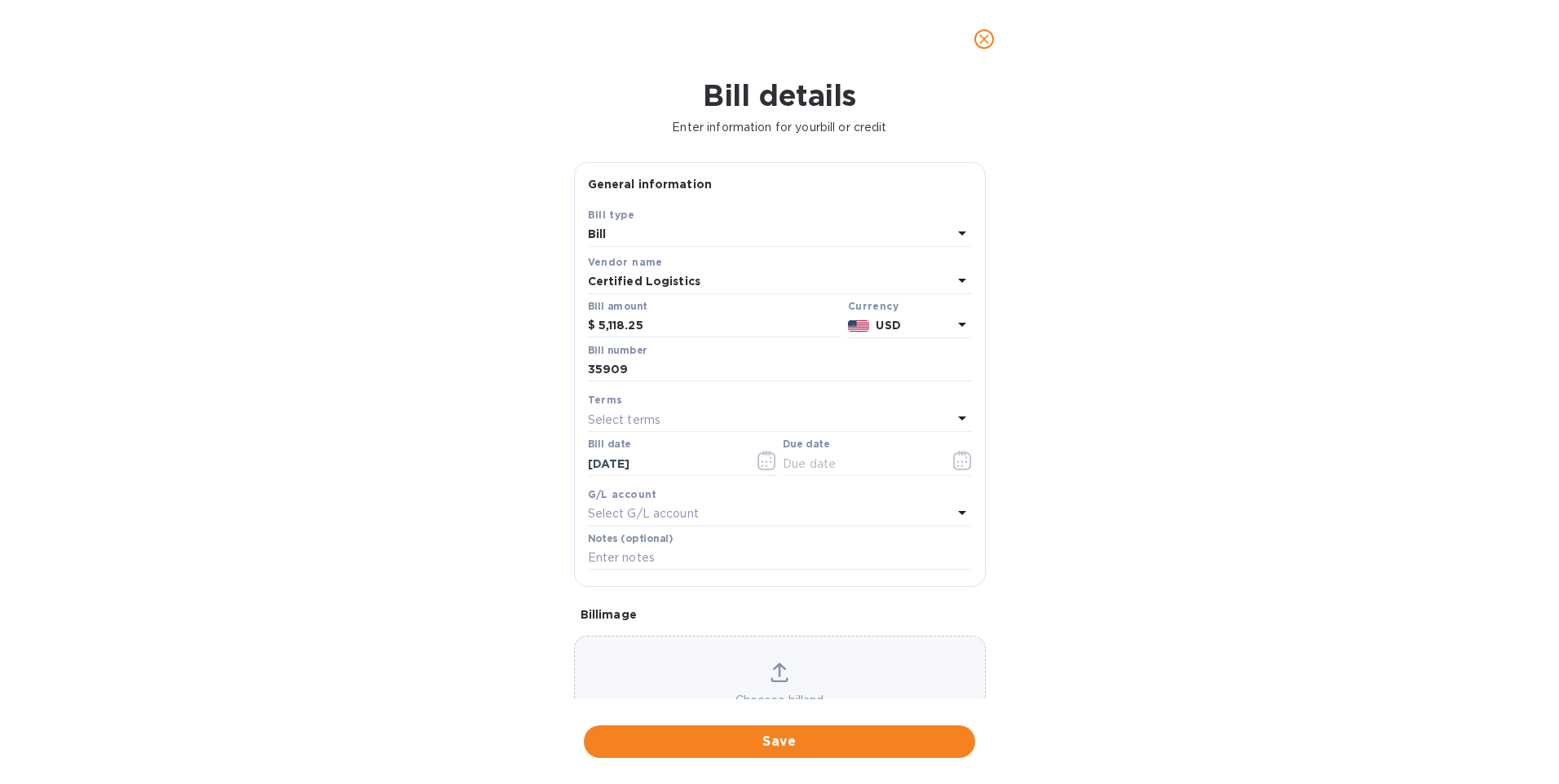
click at [653, 414] on p "Select terms" at bounding box center [625, 421] width 73 height 17
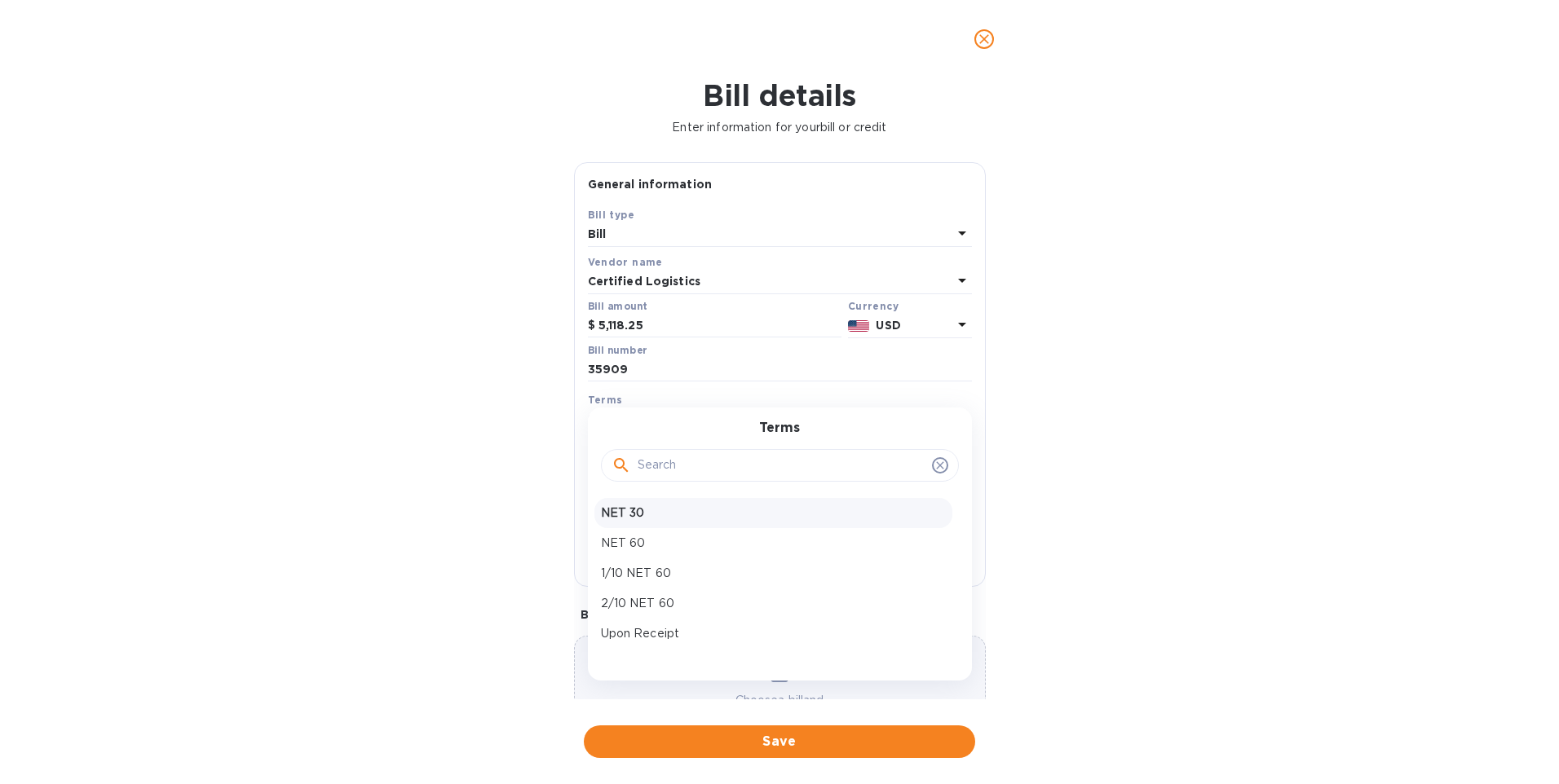
click at [611, 515] on p "NET 30" at bounding box center [774, 513] width 345 height 17
type input "[DATE]"
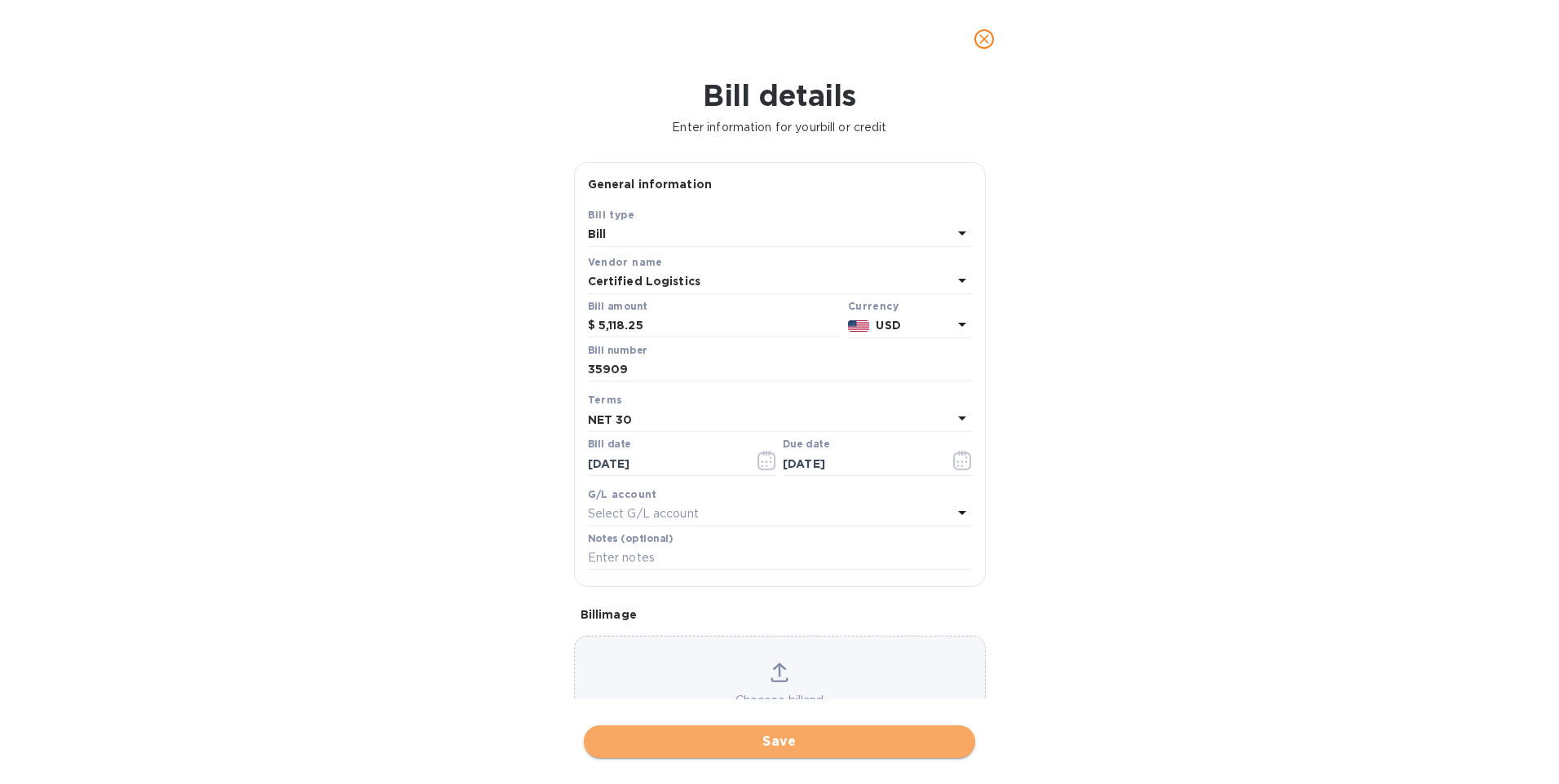
click at [792, 747] on span "Save" at bounding box center [780, 742] width 365 height 20
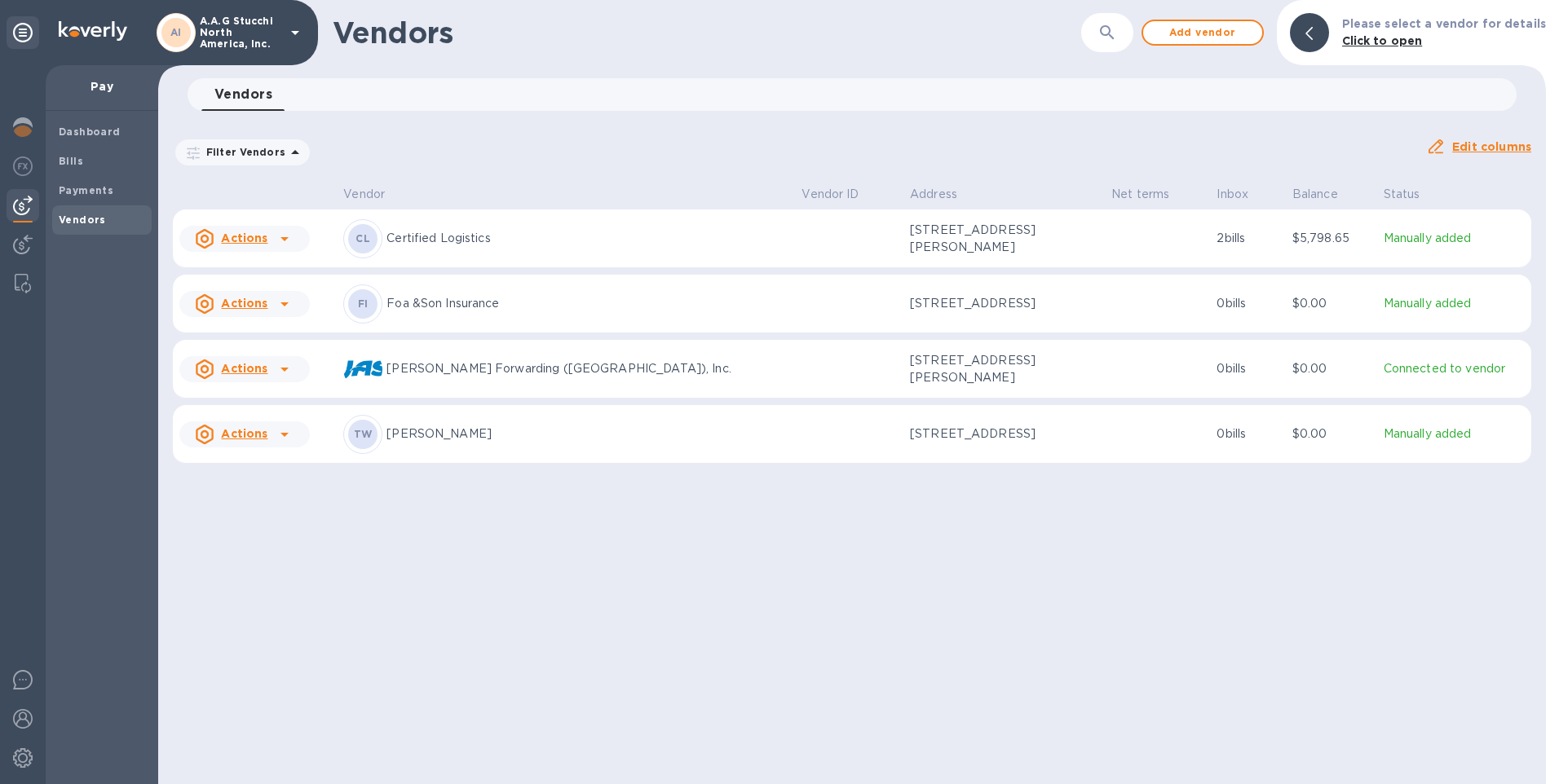
click at [289, 245] on icon at bounding box center [284, 239] width 20 height 20
click at [276, 237] on icon at bounding box center [284, 239] width 20 height 20
click at [272, 306] on b "Add new bill" at bounding box center [262, 308] width 76 height 13
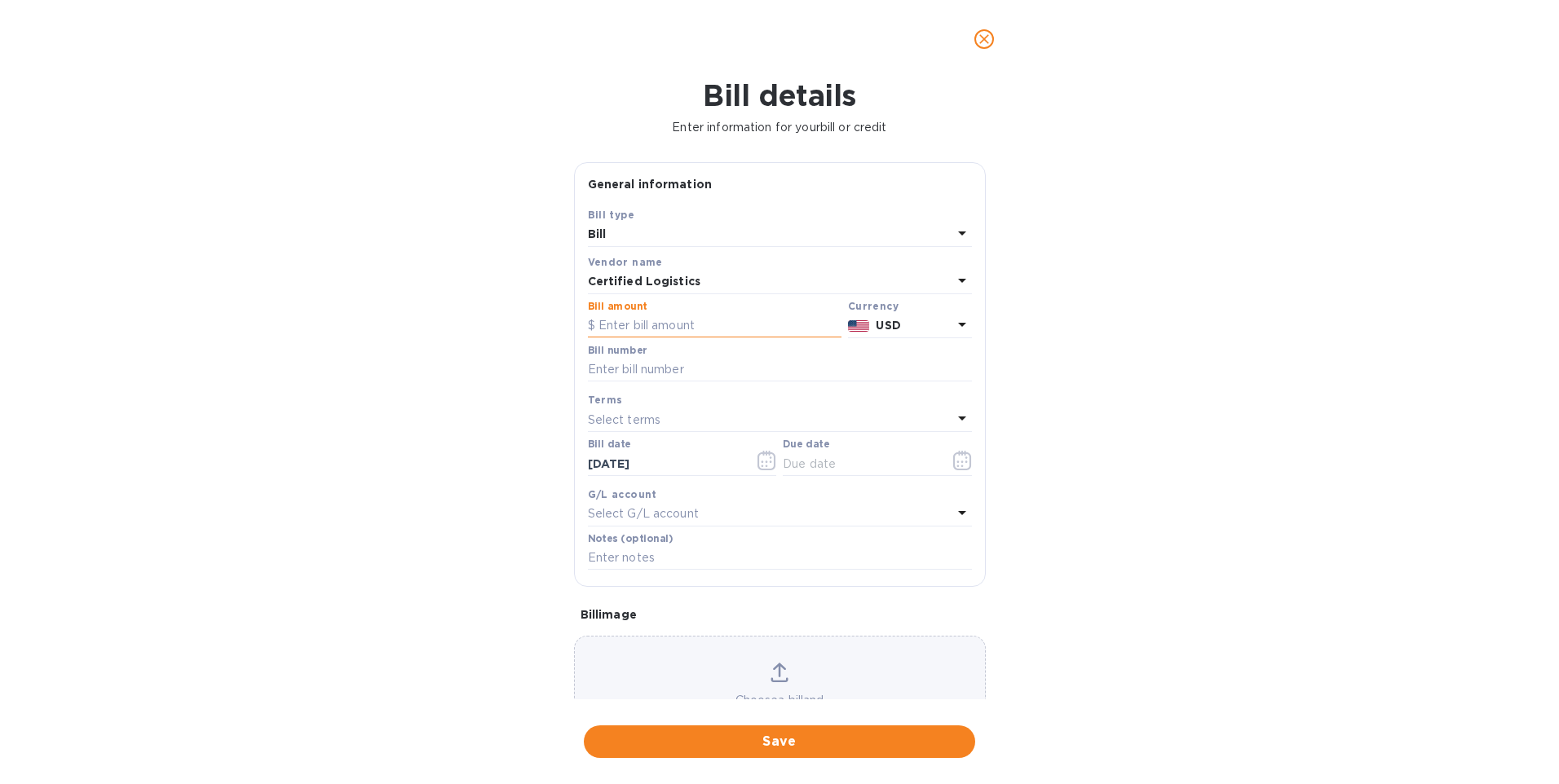
click at [631, 327] on input "text" at bounding box center [715, 326] width 254 height 24
type input "1,800.00"
type input "September Rent"
click at [765, 467] on icon "button" at bounding box center [767, 460] width 19 height 20
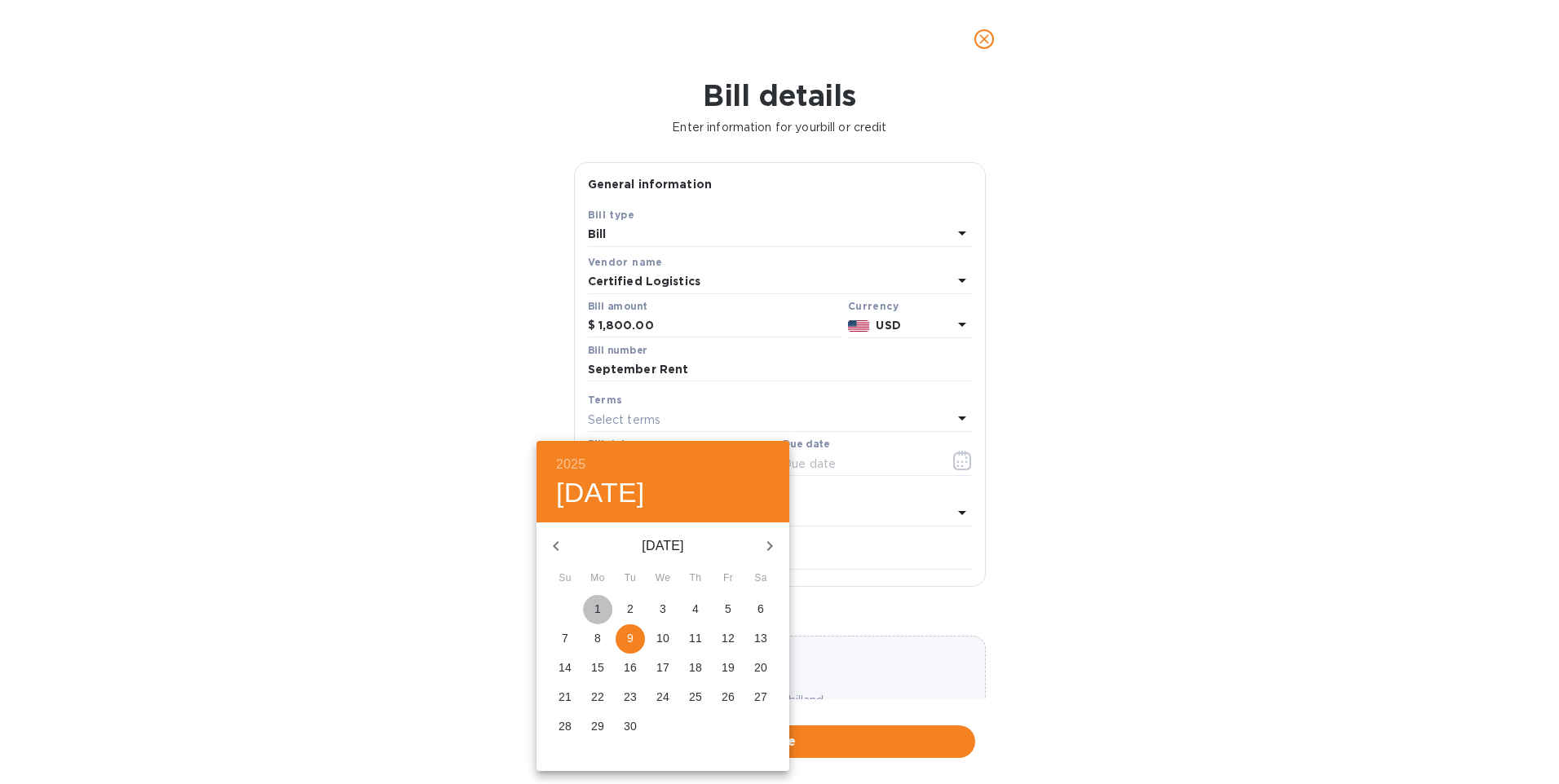
click at [597, 601] on p "1" at bounding box center [598, 609] width 7 height 16
type input "[DATE]"
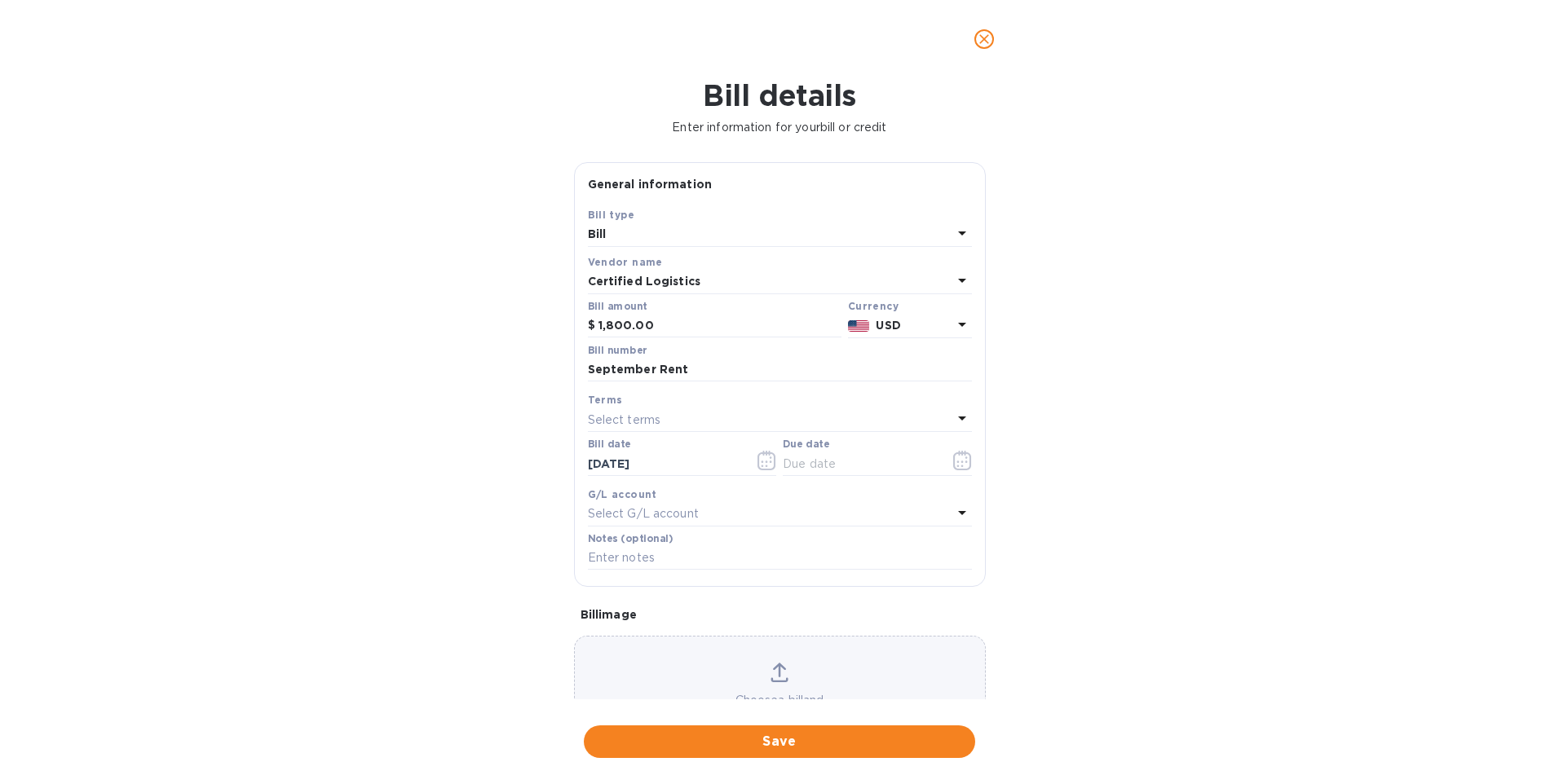
click at [659, 424] on p "Select terms" at bounding box center [625, 421] width 73 height 17
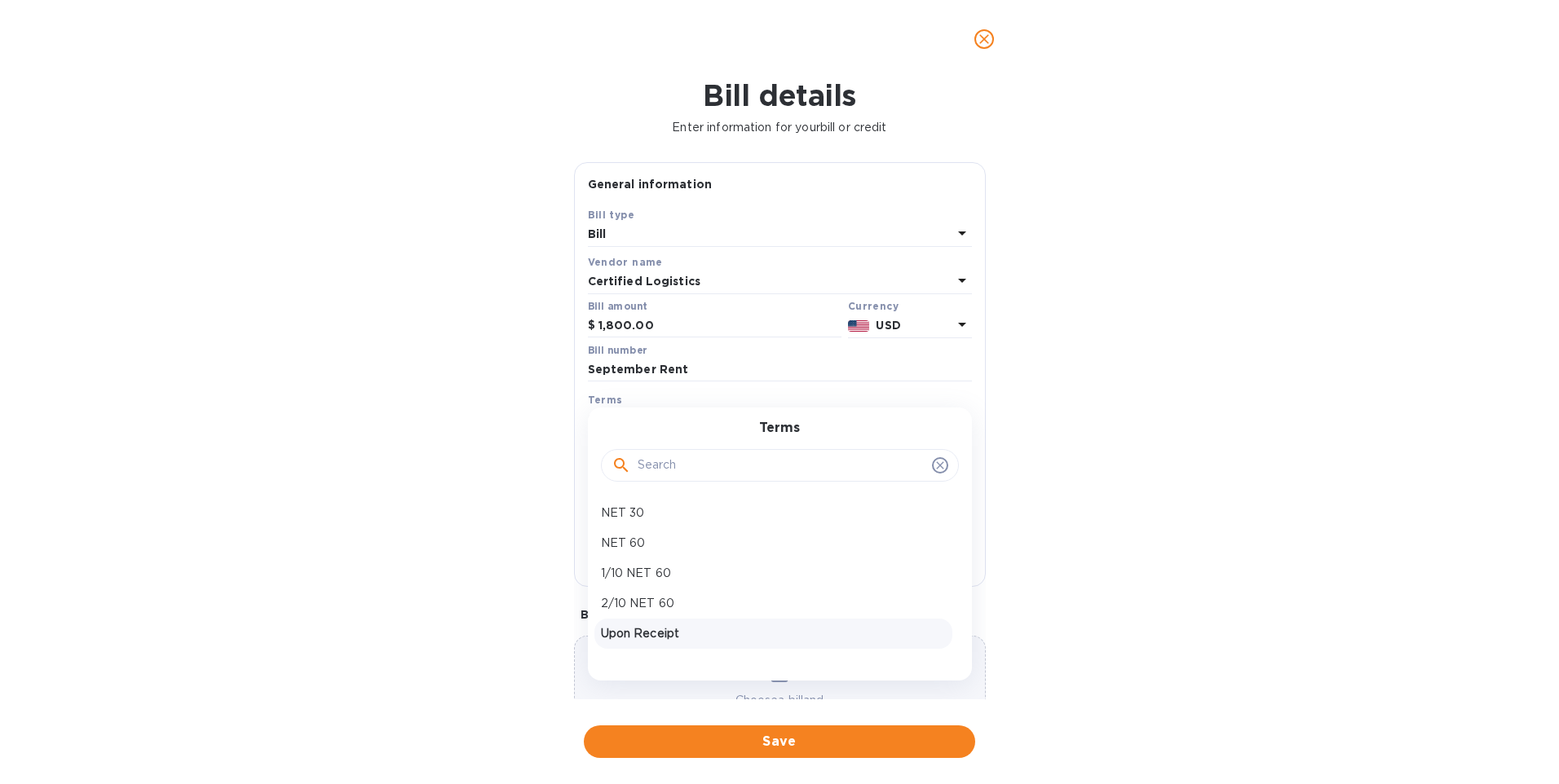
click at [703, 643] on div "Upon Receipt" at bounding box center [774, 634] width 358 height 30
type input "[DATE]"
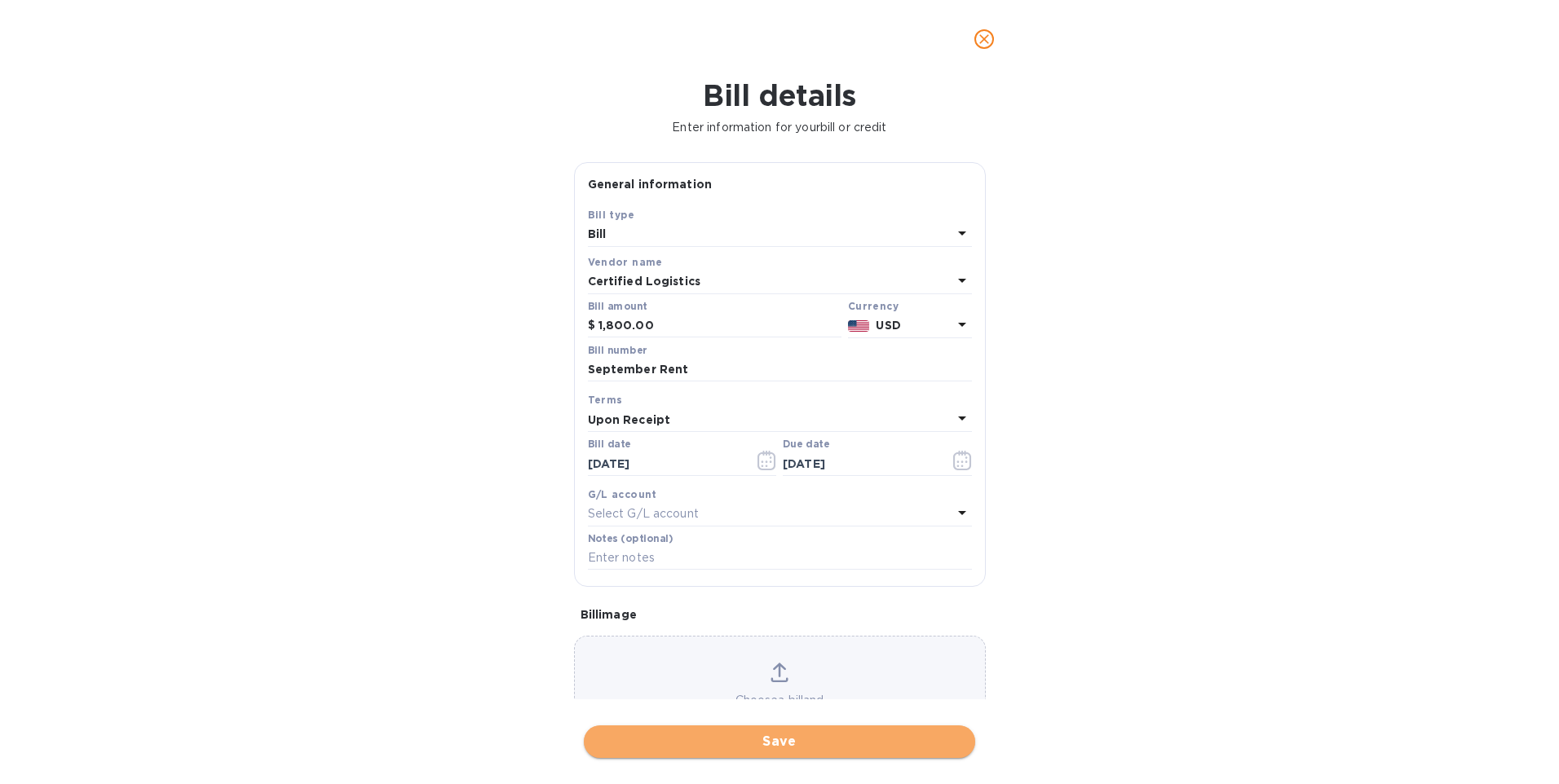
click at [780, 734] on span "Save" at bounding box center [780, 742] width 365 height 20
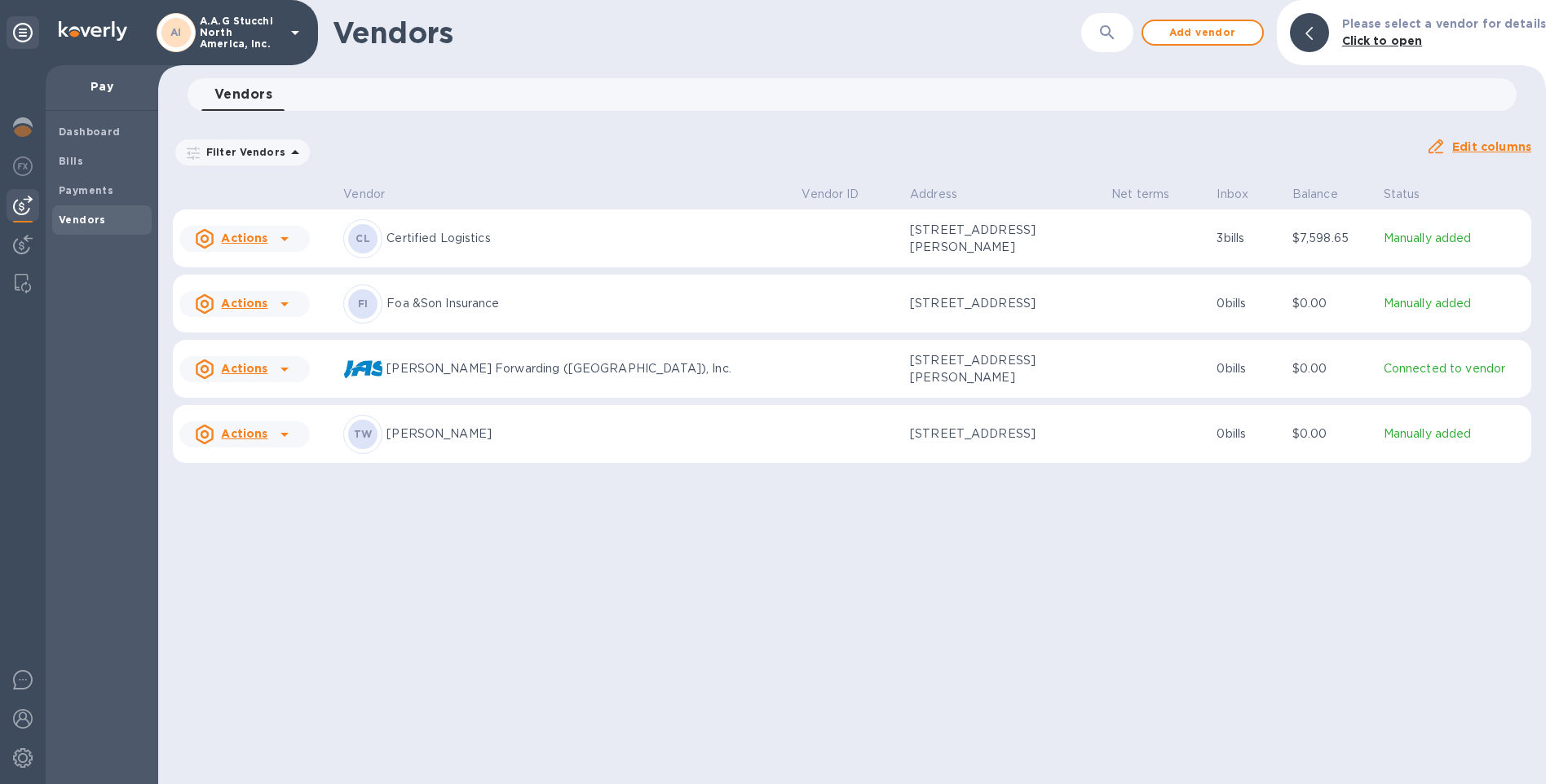
click at [284, 242] on icon at bounding box center [284, 239] width 8 height 4
click at [287, 246] on icon at bounding box center [284, 239] width 20 height 20
click at [254, 303] on b "Add new bill" at bounding box center [262, 308] width 76 height 13
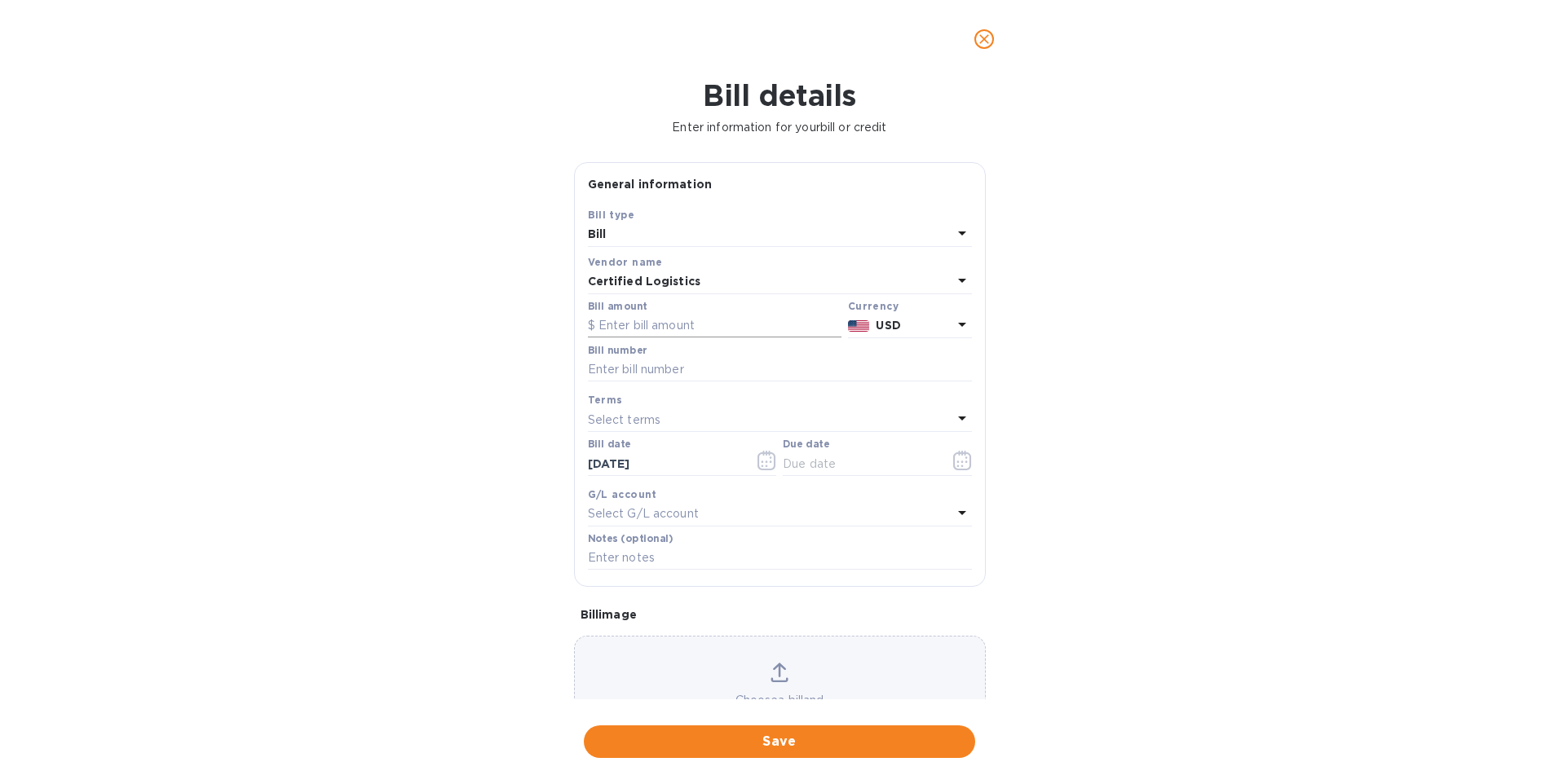
click at [630, 323] on input "text" at bounding box center [715, 326] width 254 height 24
type input "1,541.11"
type input "0000213"
click at [761, 463] on icon "button" at bounding box center [767, 460] width 19 height 20
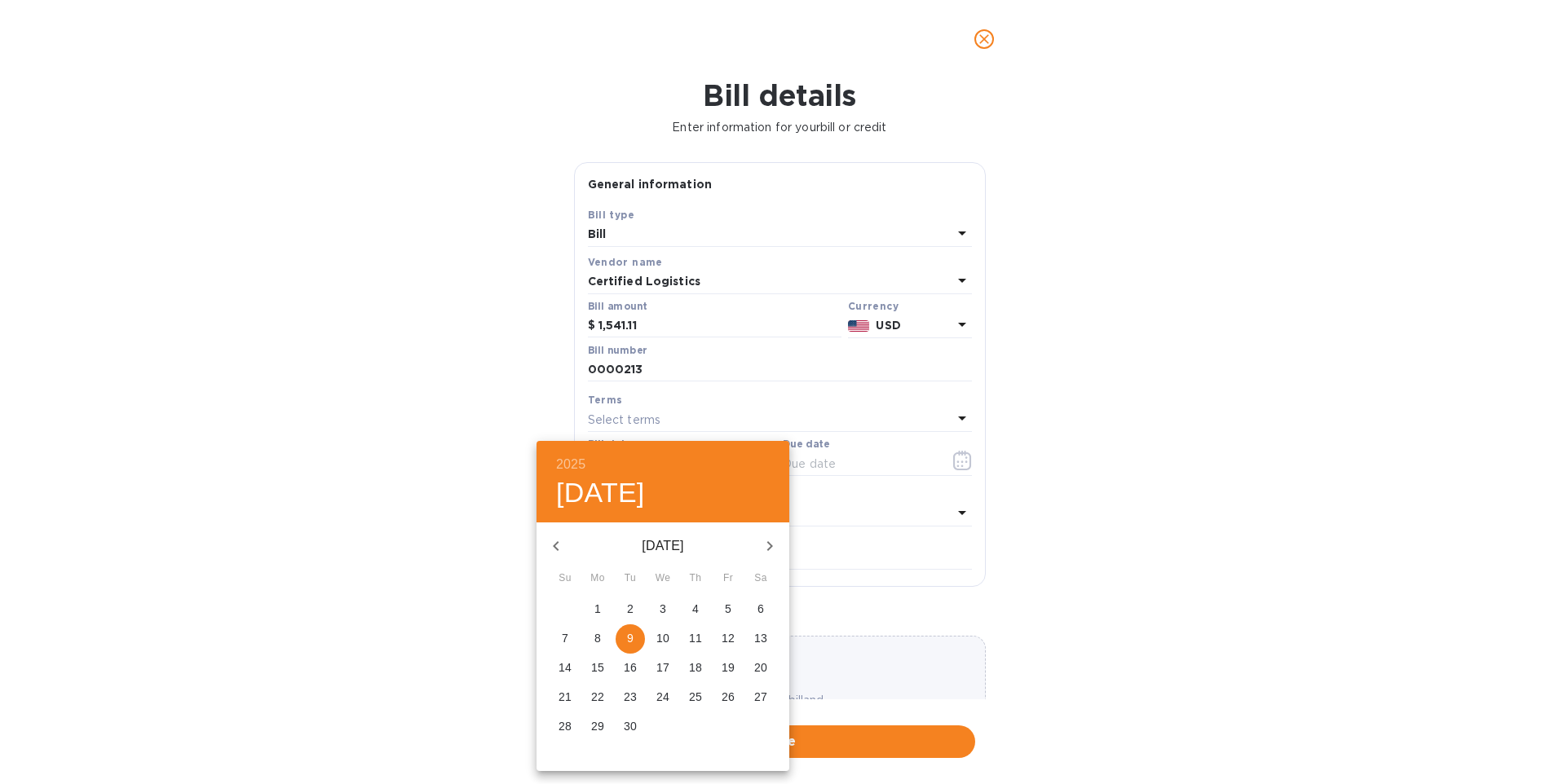
click at [591, 606] on span "1" at bounding box center [597, 609] width 29 height 16
type input "[DATE]"
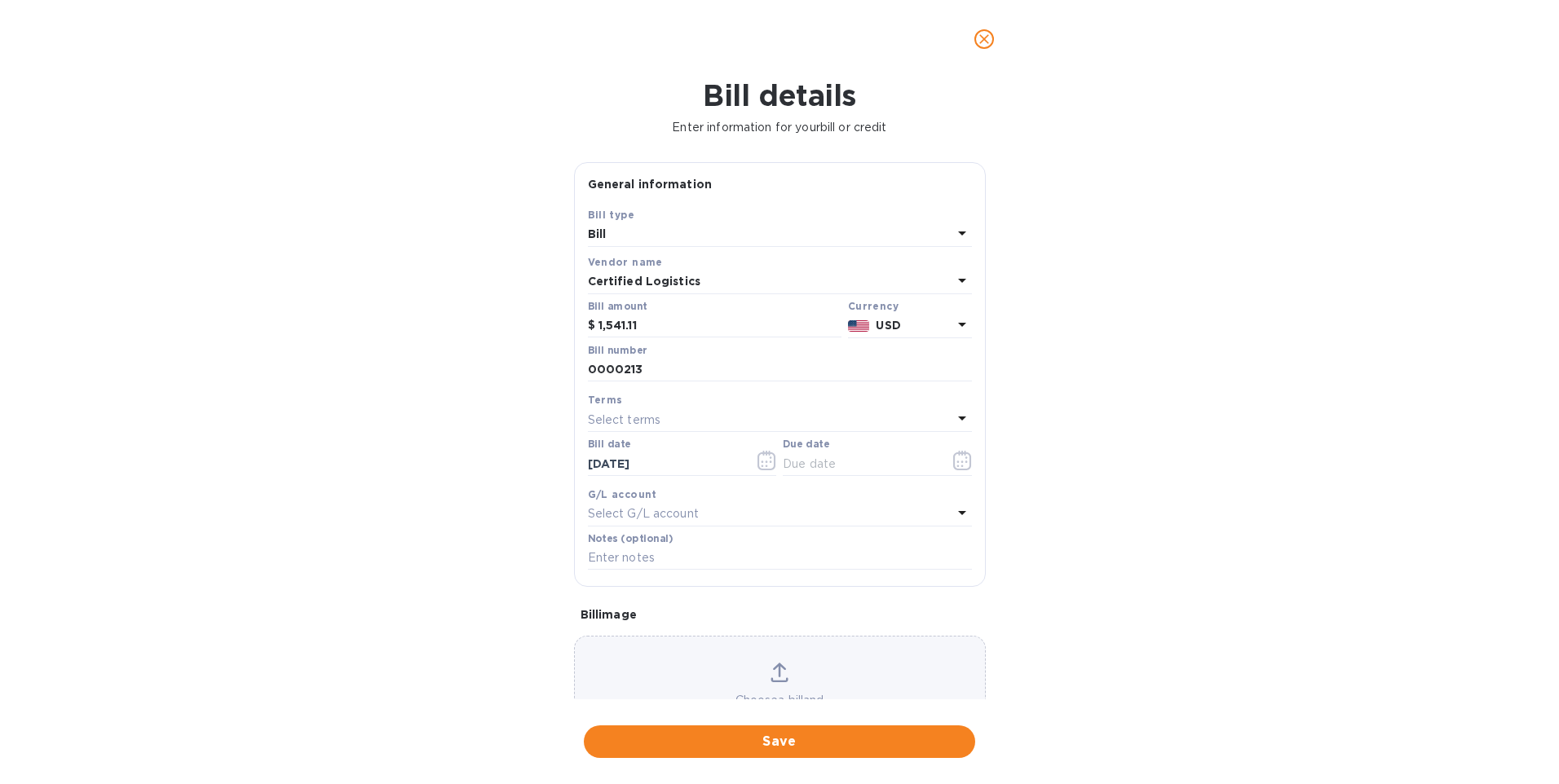
click at [643, 421] on p "Select terms" at bounding box center [625, 421] width 73 height 17
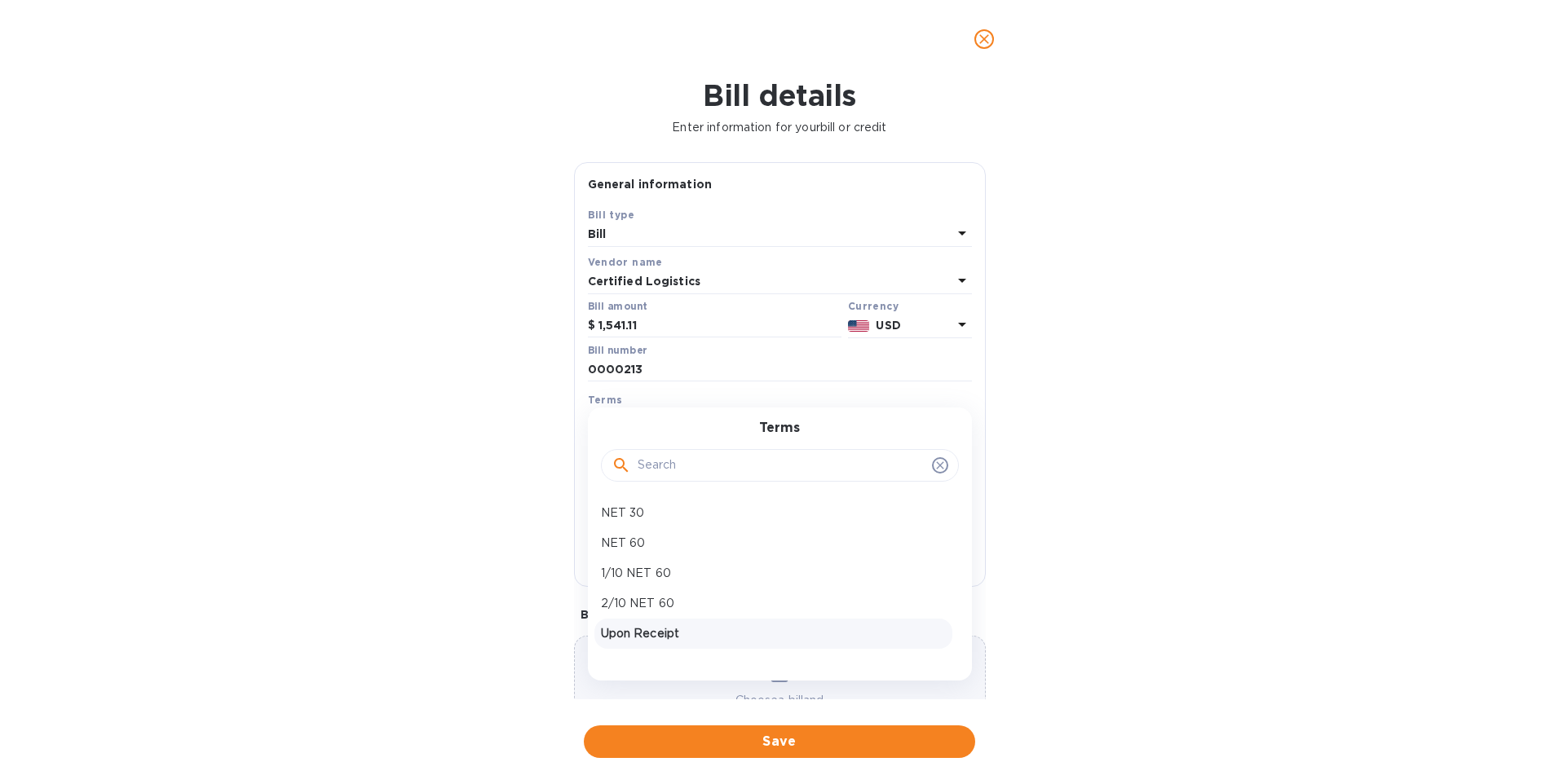
click at [677, 644] on div "Upon Receipt" at bounding box center [774, 634] width 358 height 30
type input "[DATE]"
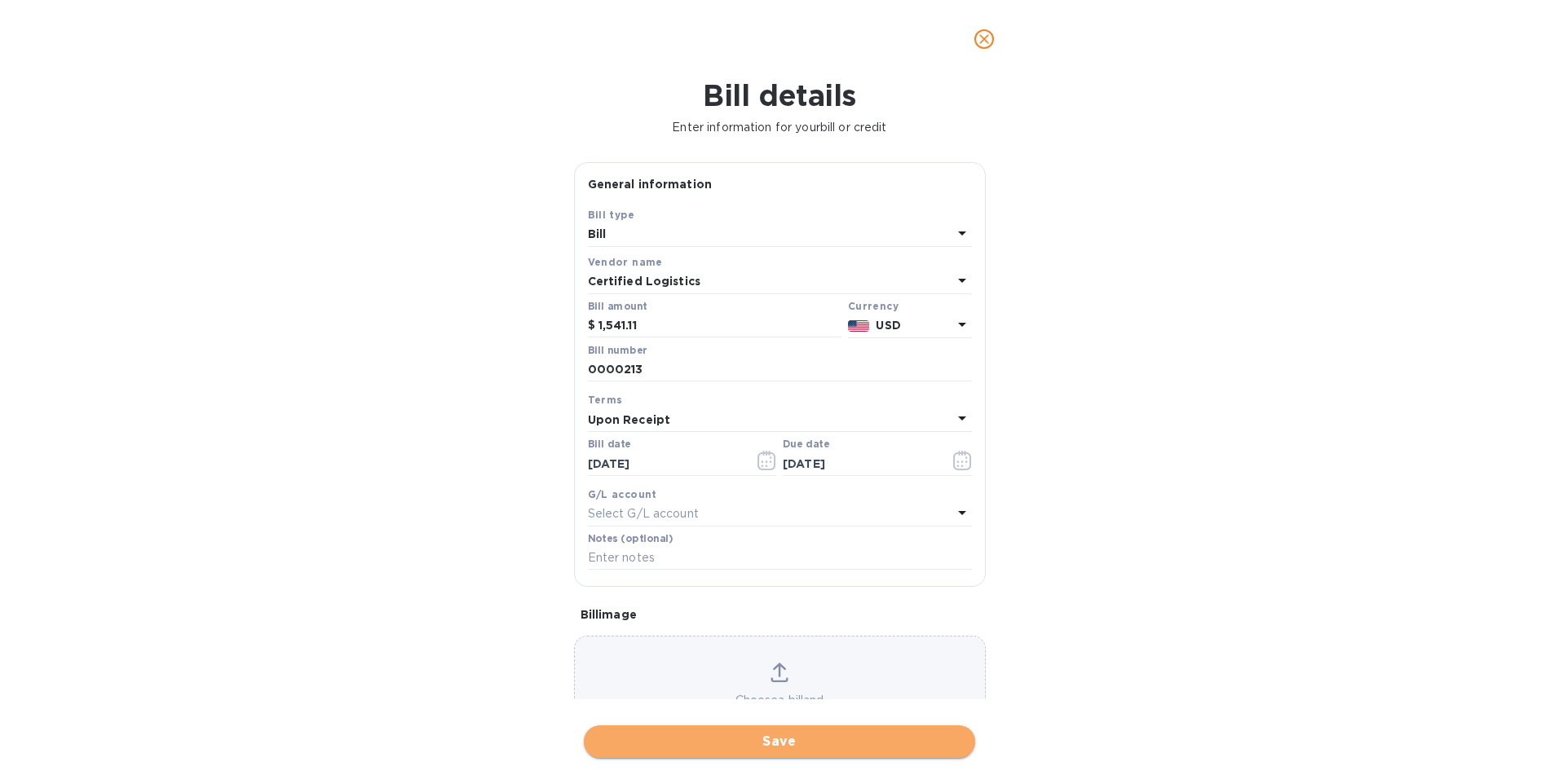
click at [784, 749] on span "Save" at bounding box center [780, 742] width 365 height 20
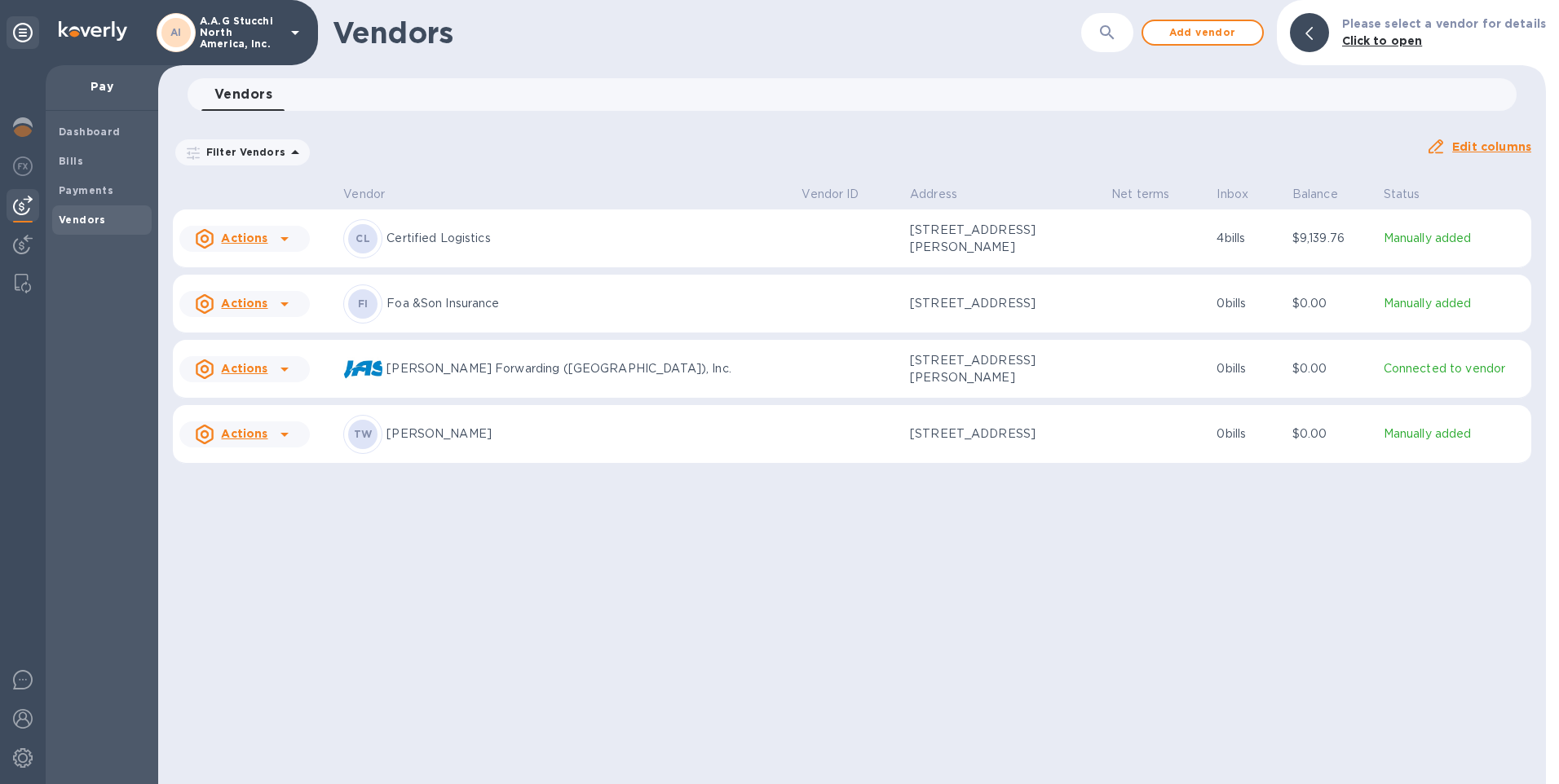
click at [280, 242] on icon at bounding box center [284, 239] width 20 height 20
click at [293, 241] on div at bounding box center [285, 239] width 26 height 26
click at [259, 302] on b "Add new bill" at bounding box center [262, 308] width 76 height 13
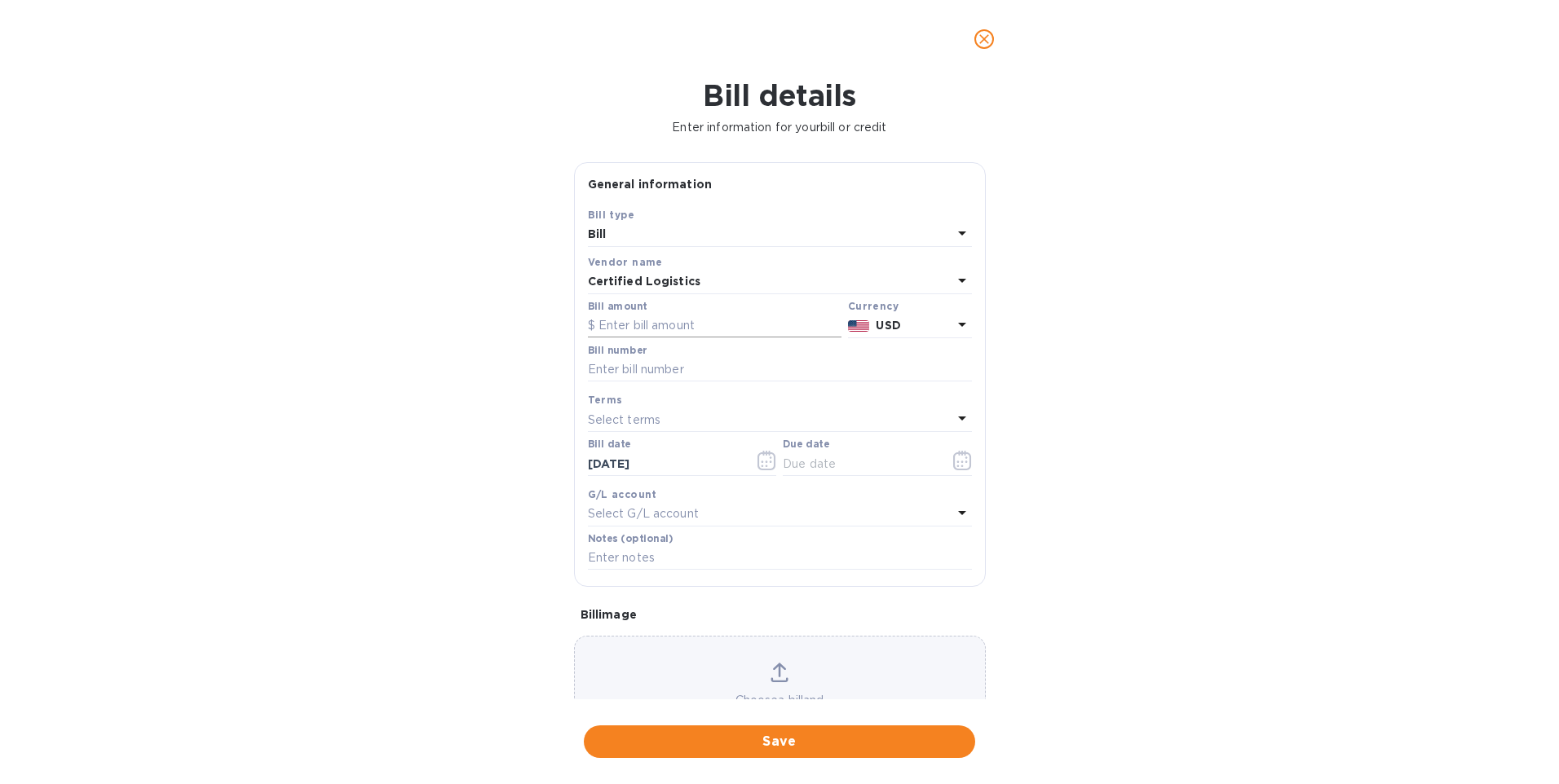
click at [650, 333] on input "text" at bounding box center [715, 326] width 254 height 24
type input "4,012.75"
type input "36246"
click at [766, 465] on icon "button" at bounding box center [767, 460] width 19 height 20
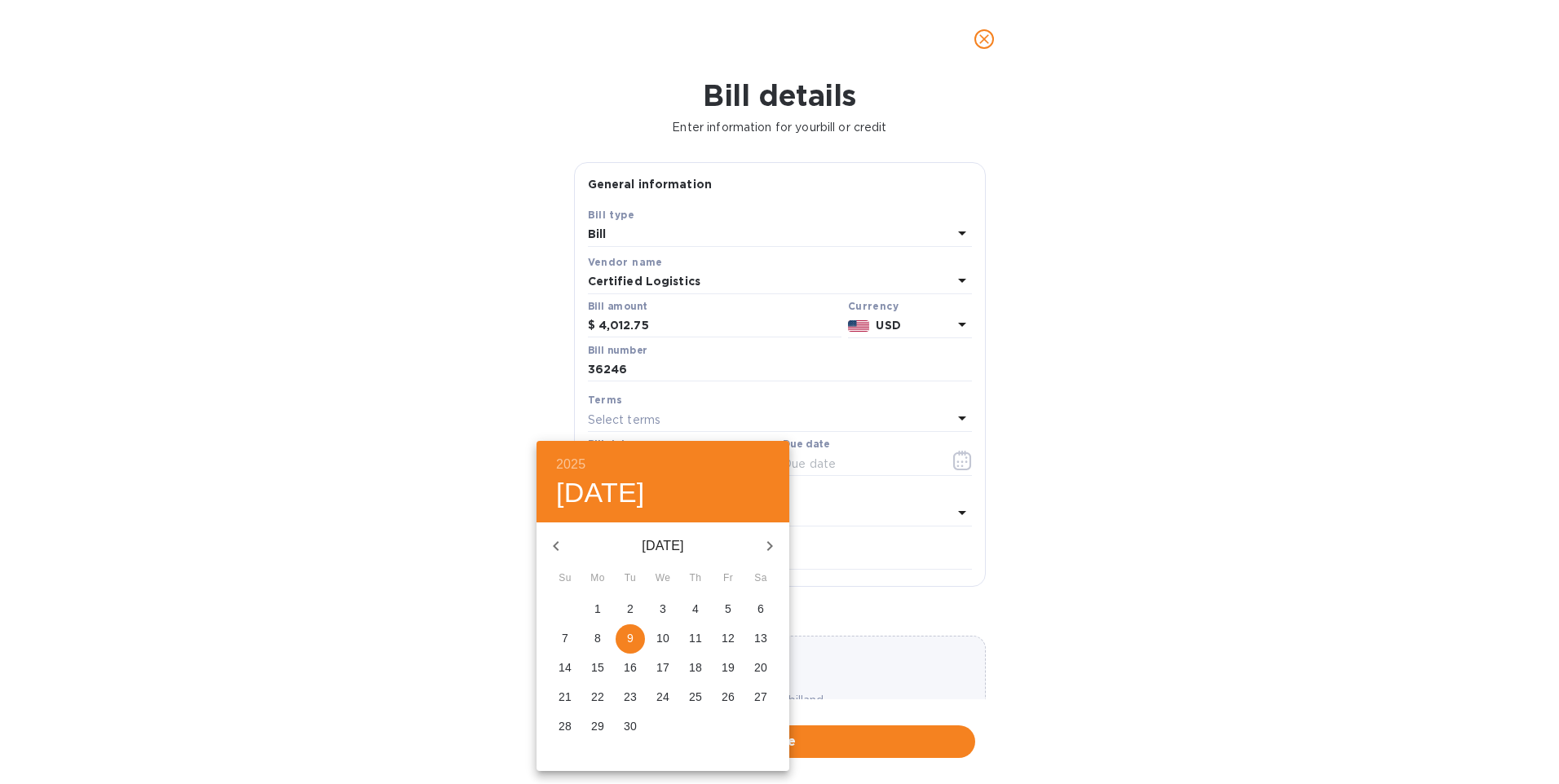
click at [598, 608] on p "1" at bounding box center [598, 609] width 7 height 16
type input "[DATE]"
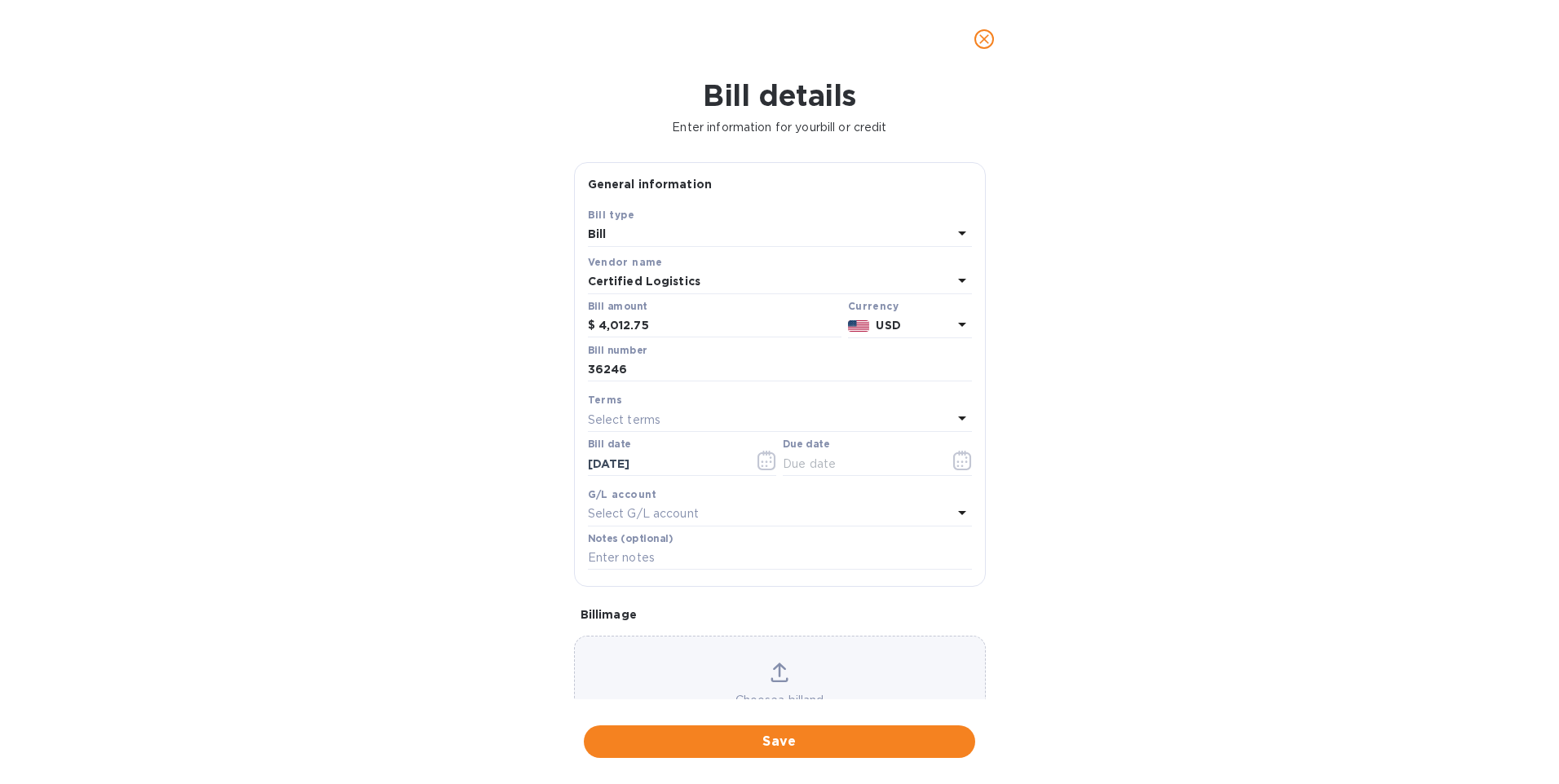
click at [635, 410] on div "Select terms" at bounding box center [770, 420] width 364 height 22
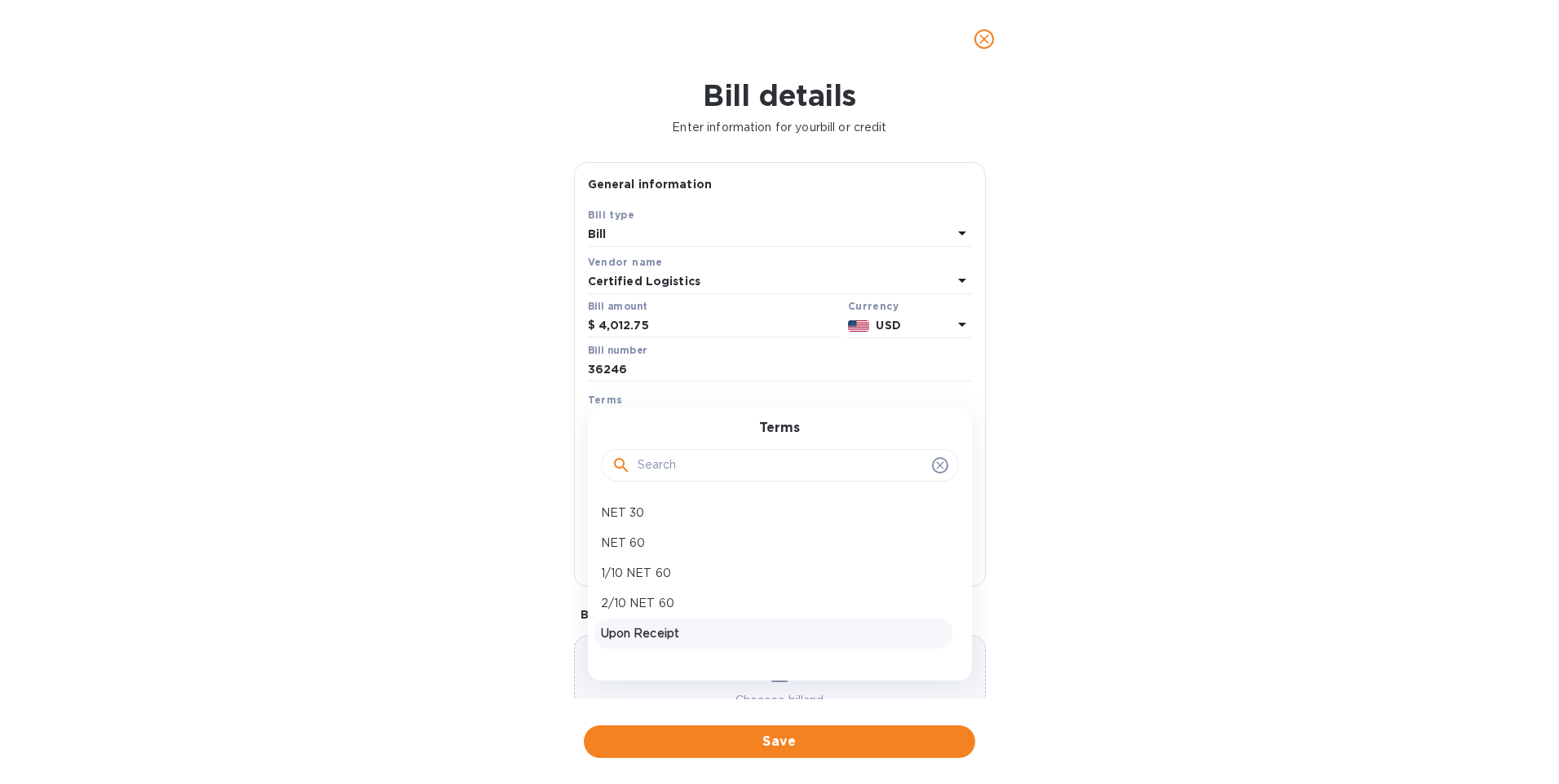
click at [661, 629] on p "Upon Receipt" at bounding box center [774, 634] width 345 height 17
type input "[DATE]"
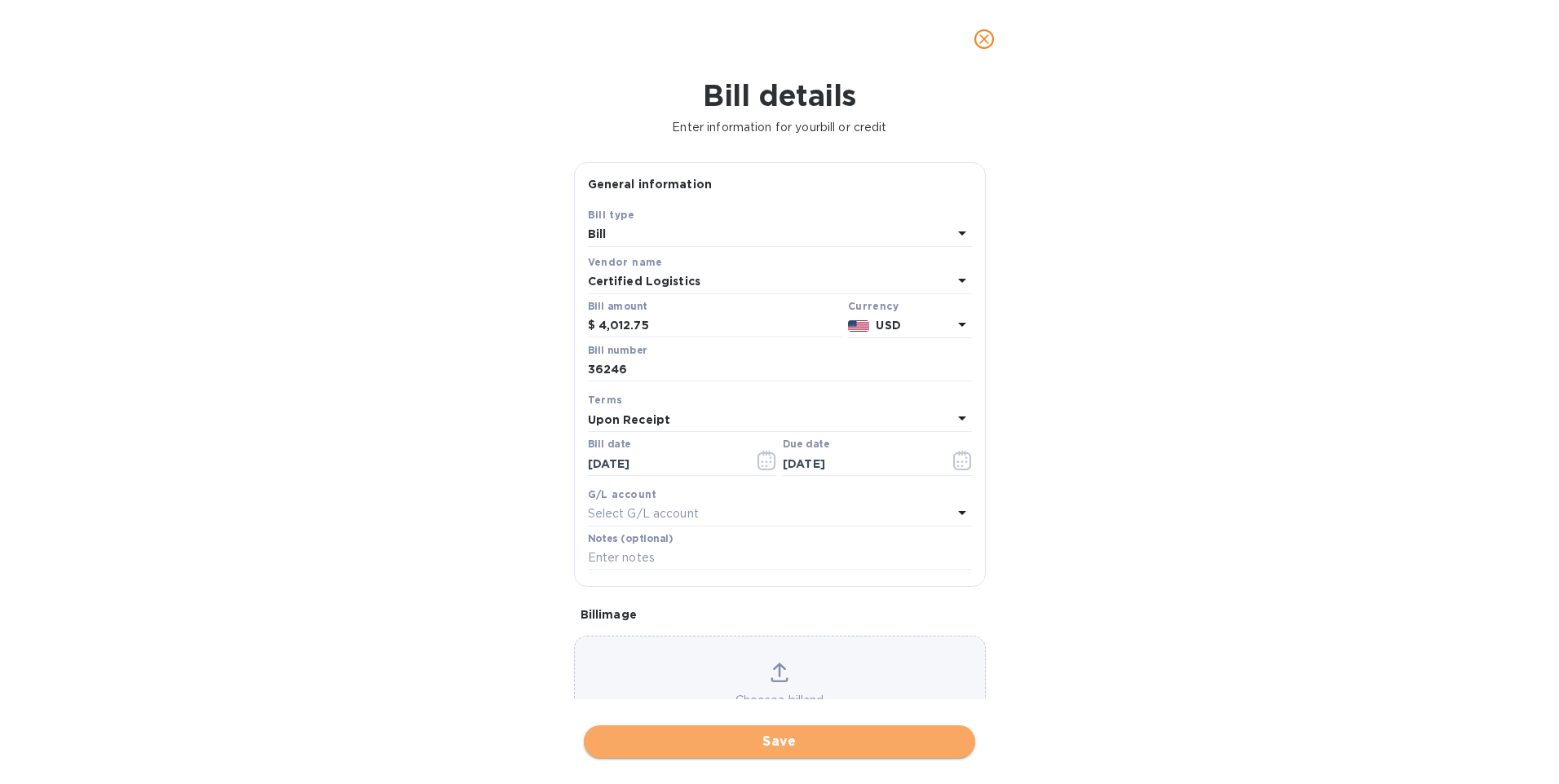
click at [785, 735] on span "Save" at bounding box center [780, 742] width 365 height 20
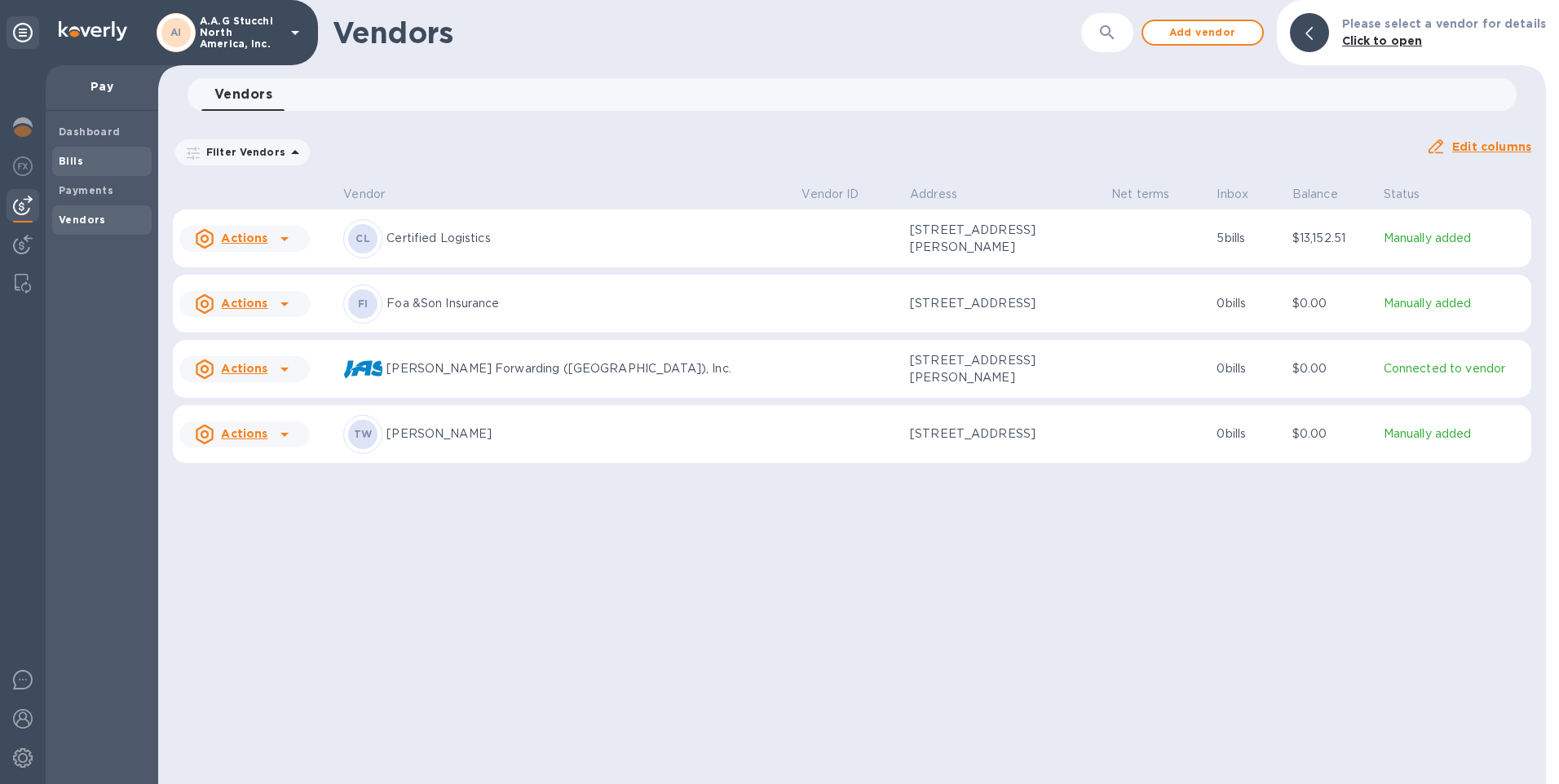
click at [72, 160] on b "Bills" at bounding box center [71, 160] width 24 height 12
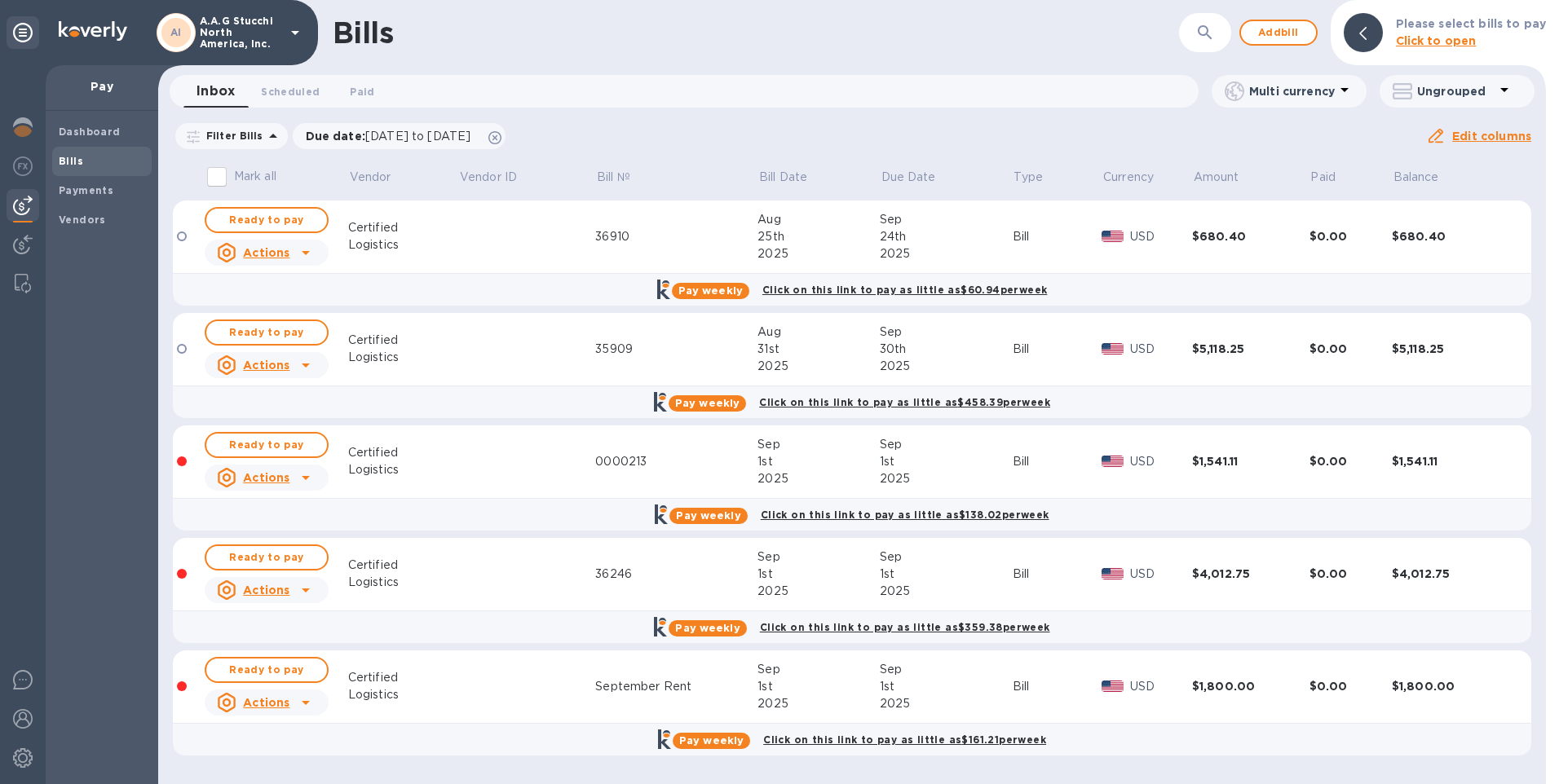
click at [211, 176] on input "Mark all" at bounding box center [216, 177] width 35 height 35
checkbox input "true"
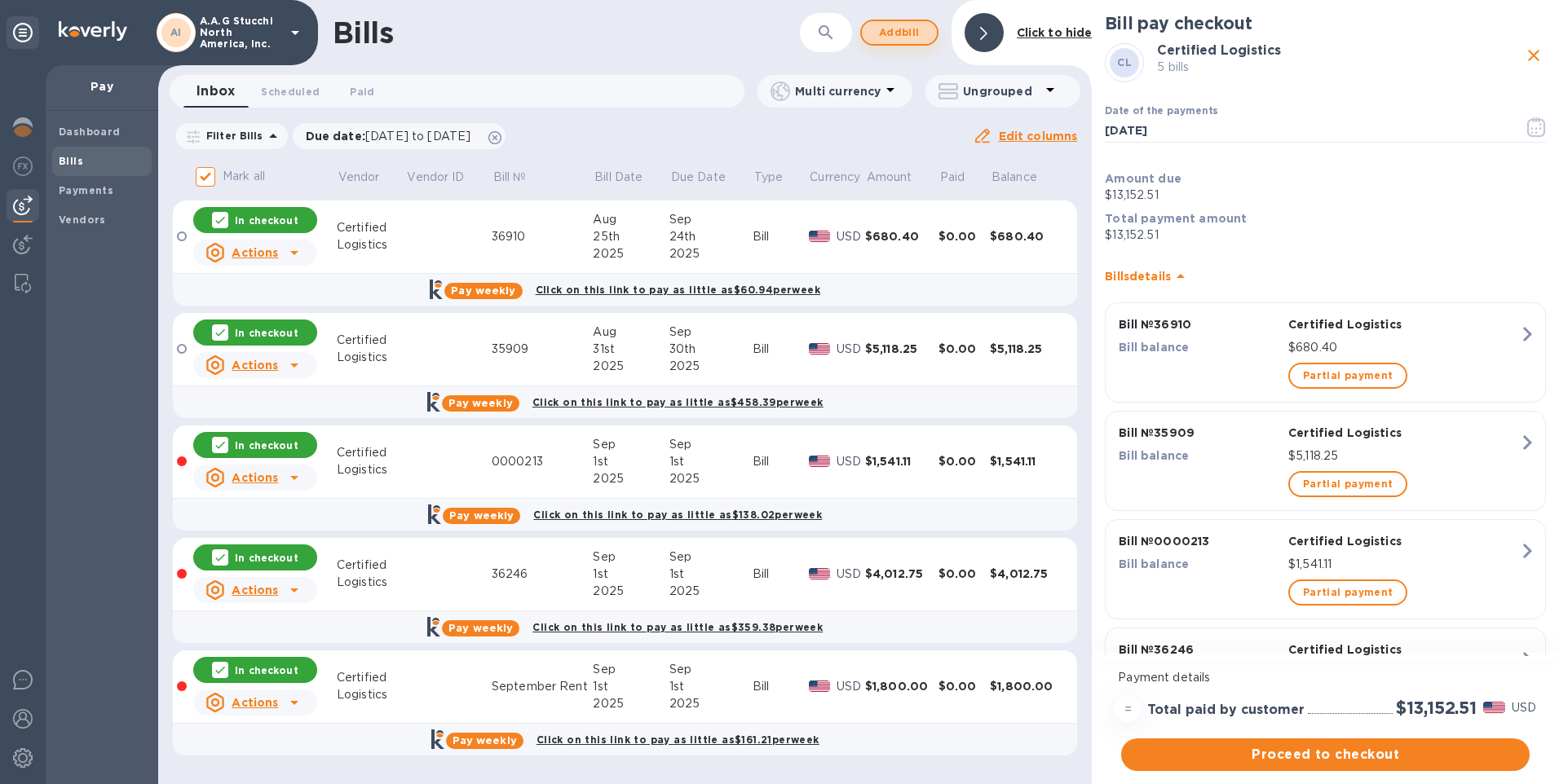
click at [906, 26] on span "Add bill" at bounding box center [899, 32] width 49 height 20
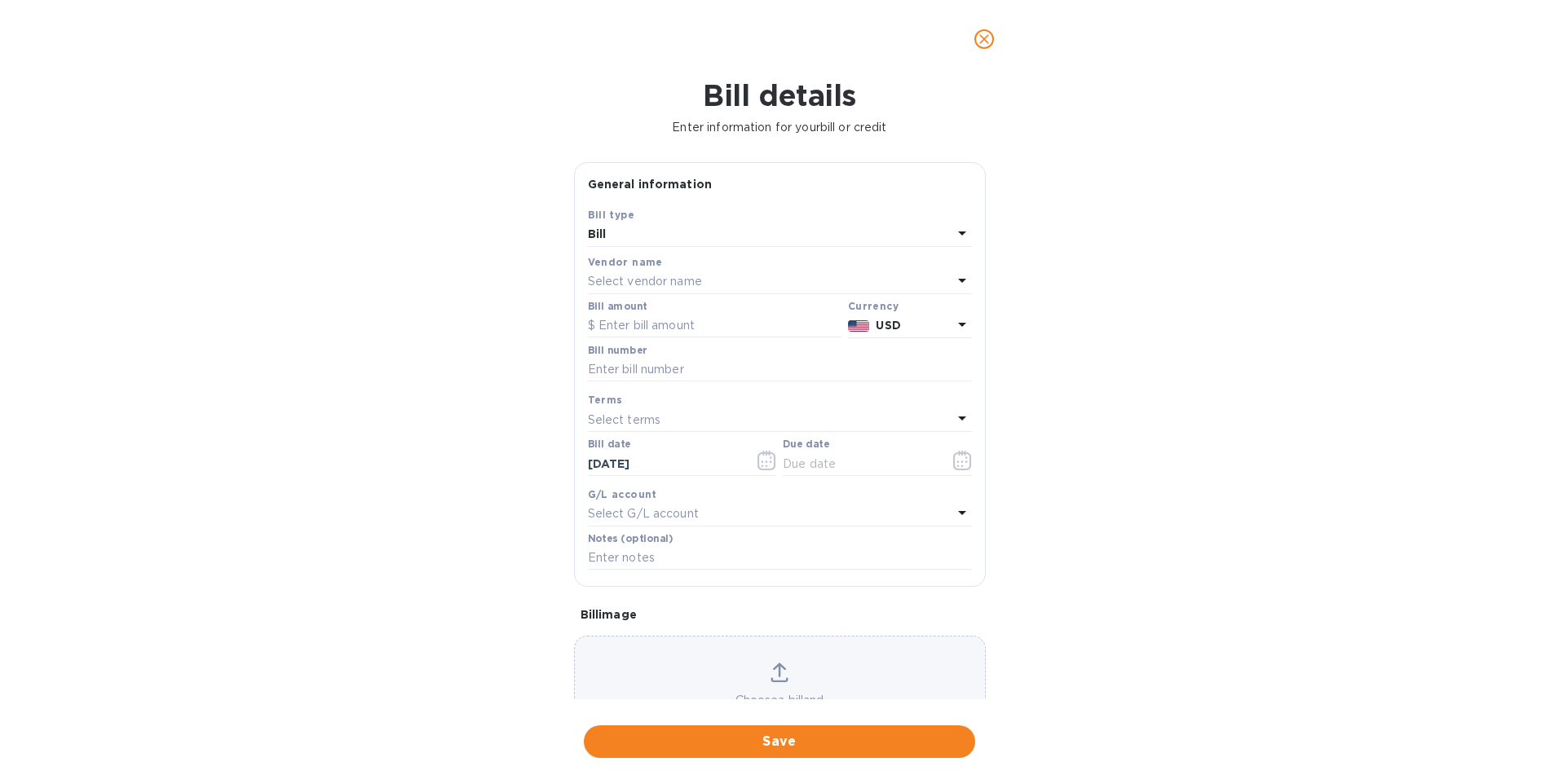
click at [644, 274] on p "Select vendor name" at bounding box center [646, 282] width 114 height 17
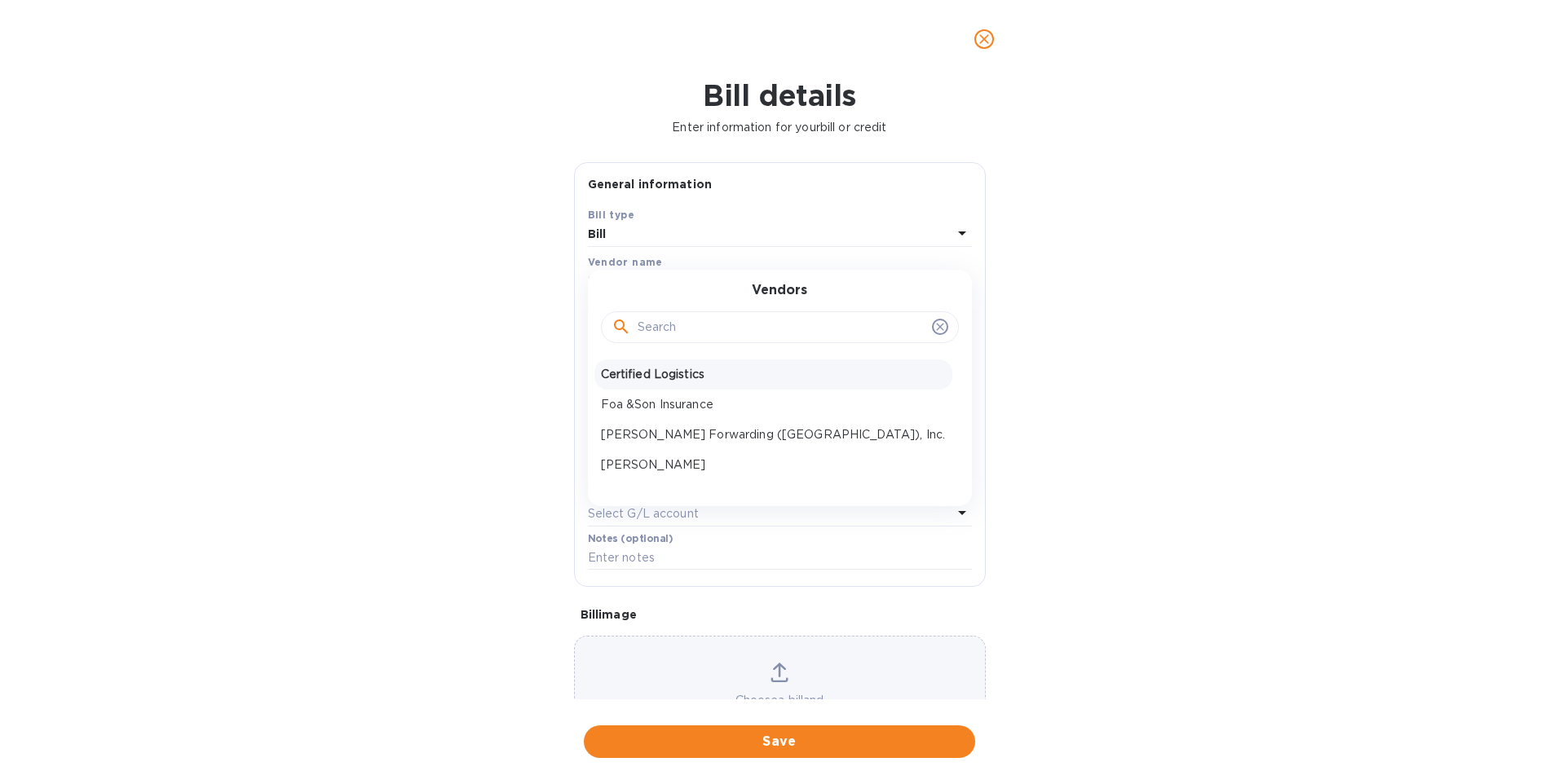
click at [662, 371] on p "Certified Logistics" at bounding box center [774, 375] width 345 height 17
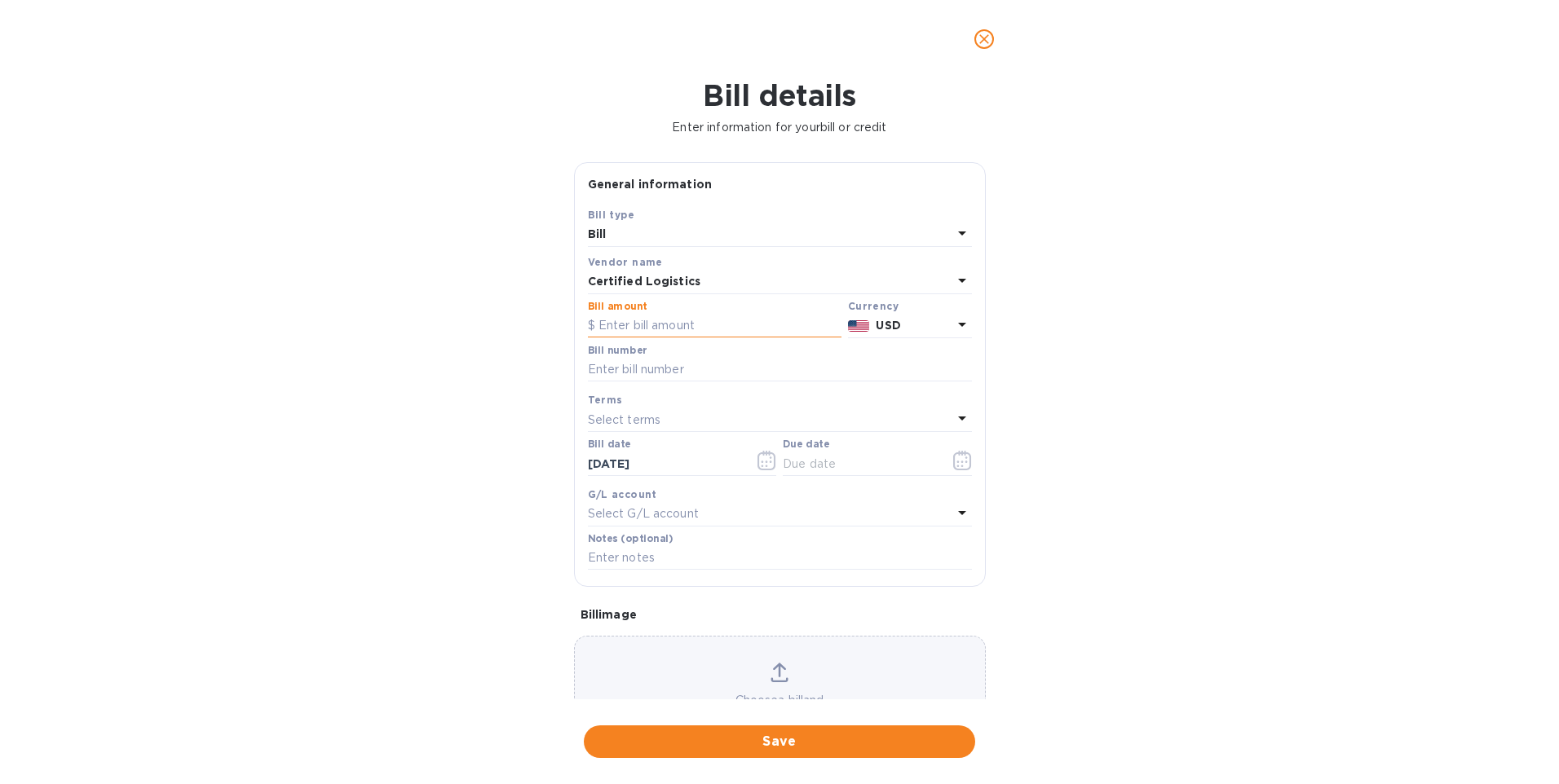
click at [647, 326] on input "text" at bounding box center [715, 326] width 254 height 24
type input "90.00"
type input "0000211"
click at [758, 462] on icon "button" at bounding box center [767, 460] width 19 height 20
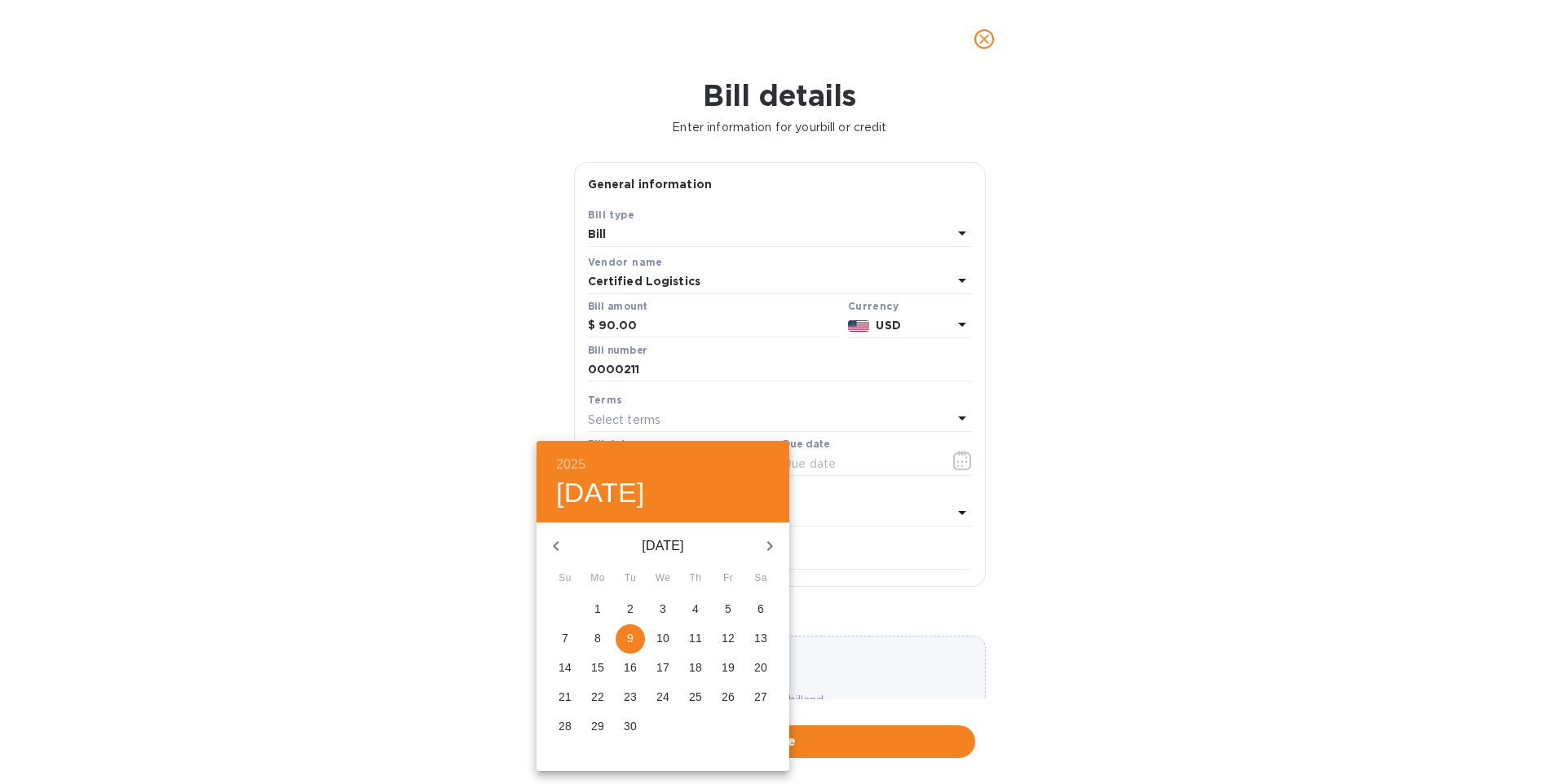
click at [595, 609] on p "1" at bounding box center [598, 609] width 7 height 16
type input "[DATE]"
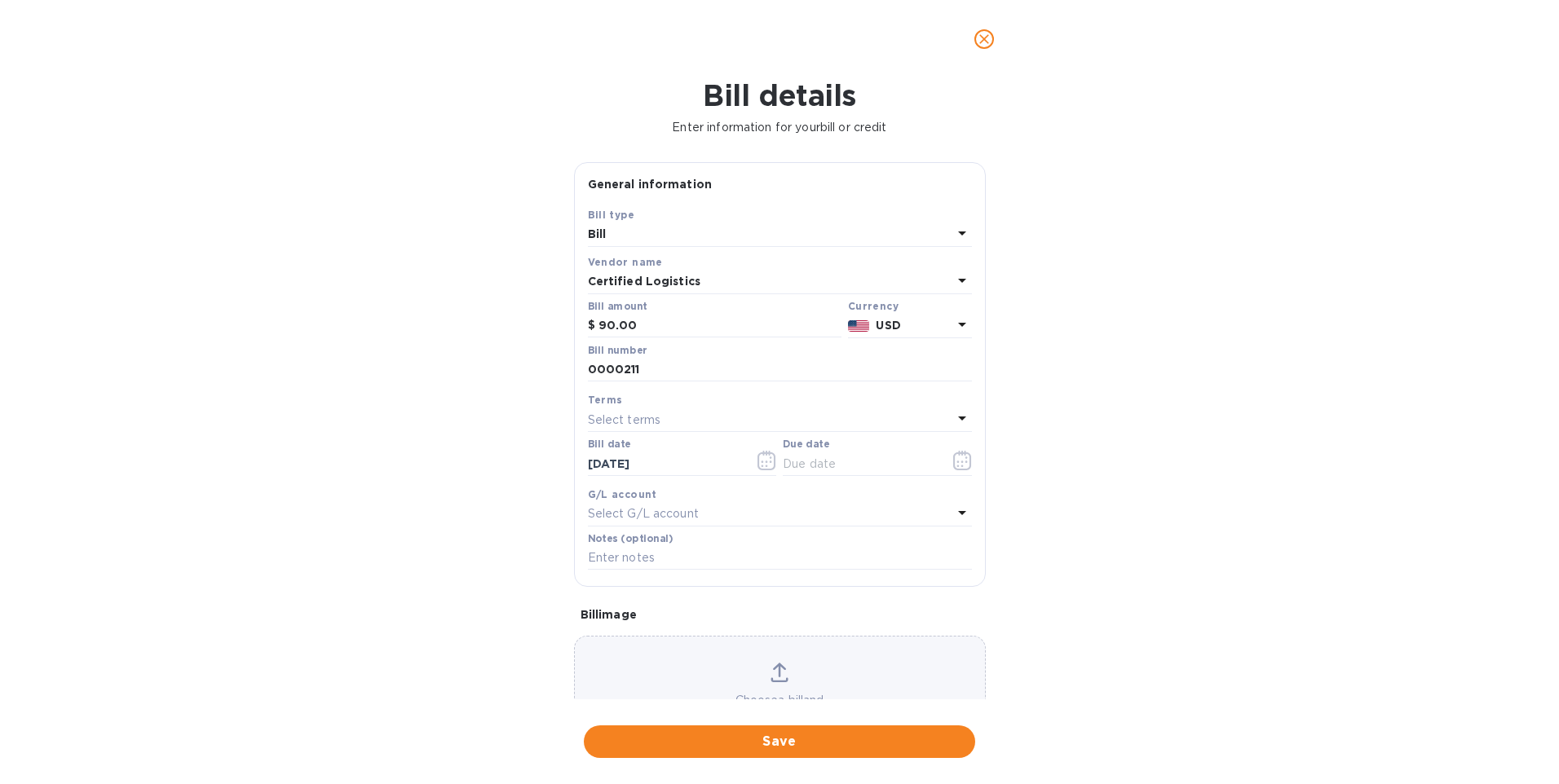
click at [645, 420] on p "Select terms" at bounding box center [625, 421] width 73 height 17
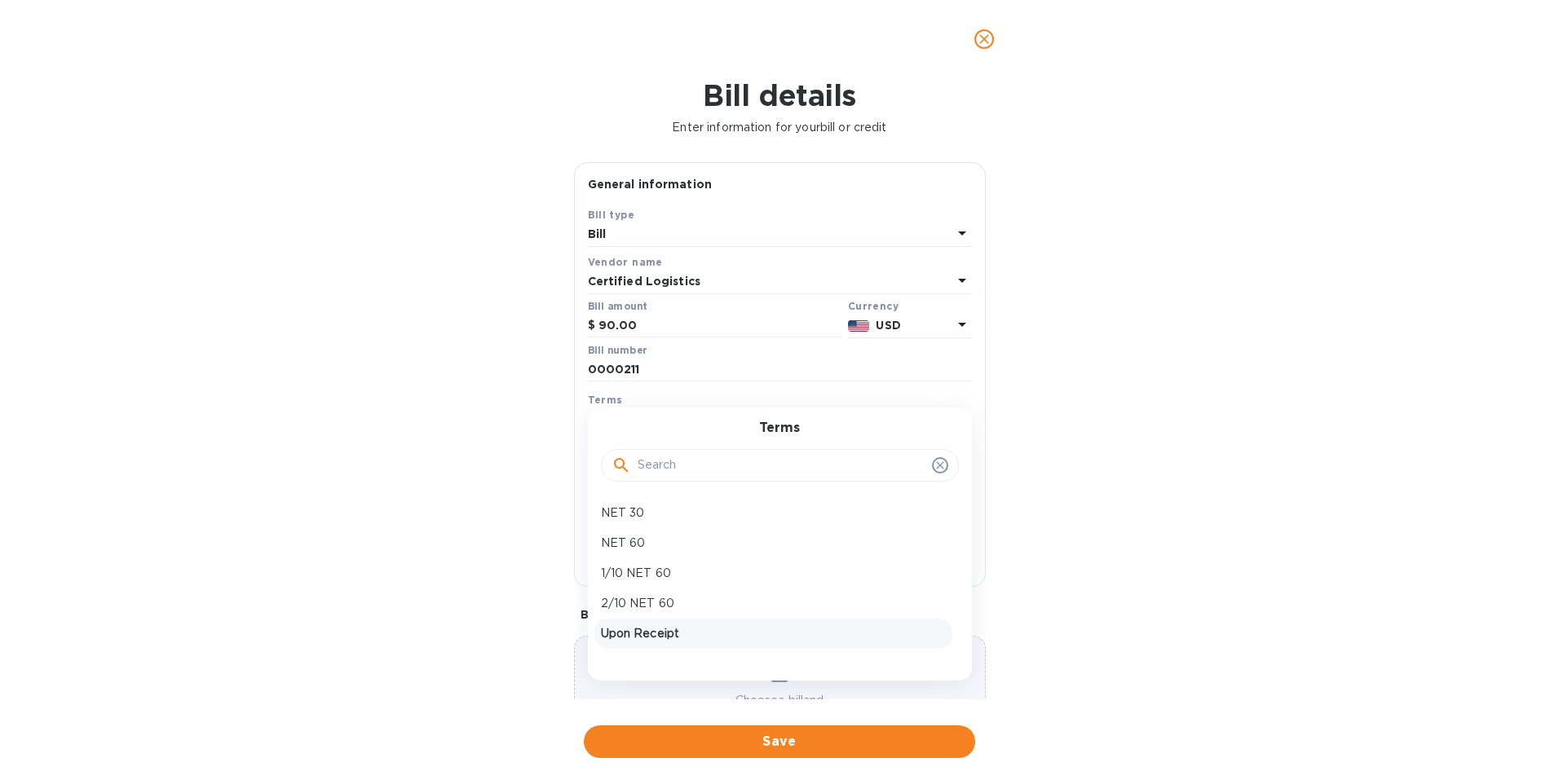
click at [658, 636] on p "Upon Receipt" at bounding box center [774, 634] width 345 height 17
type input "[DATE]"
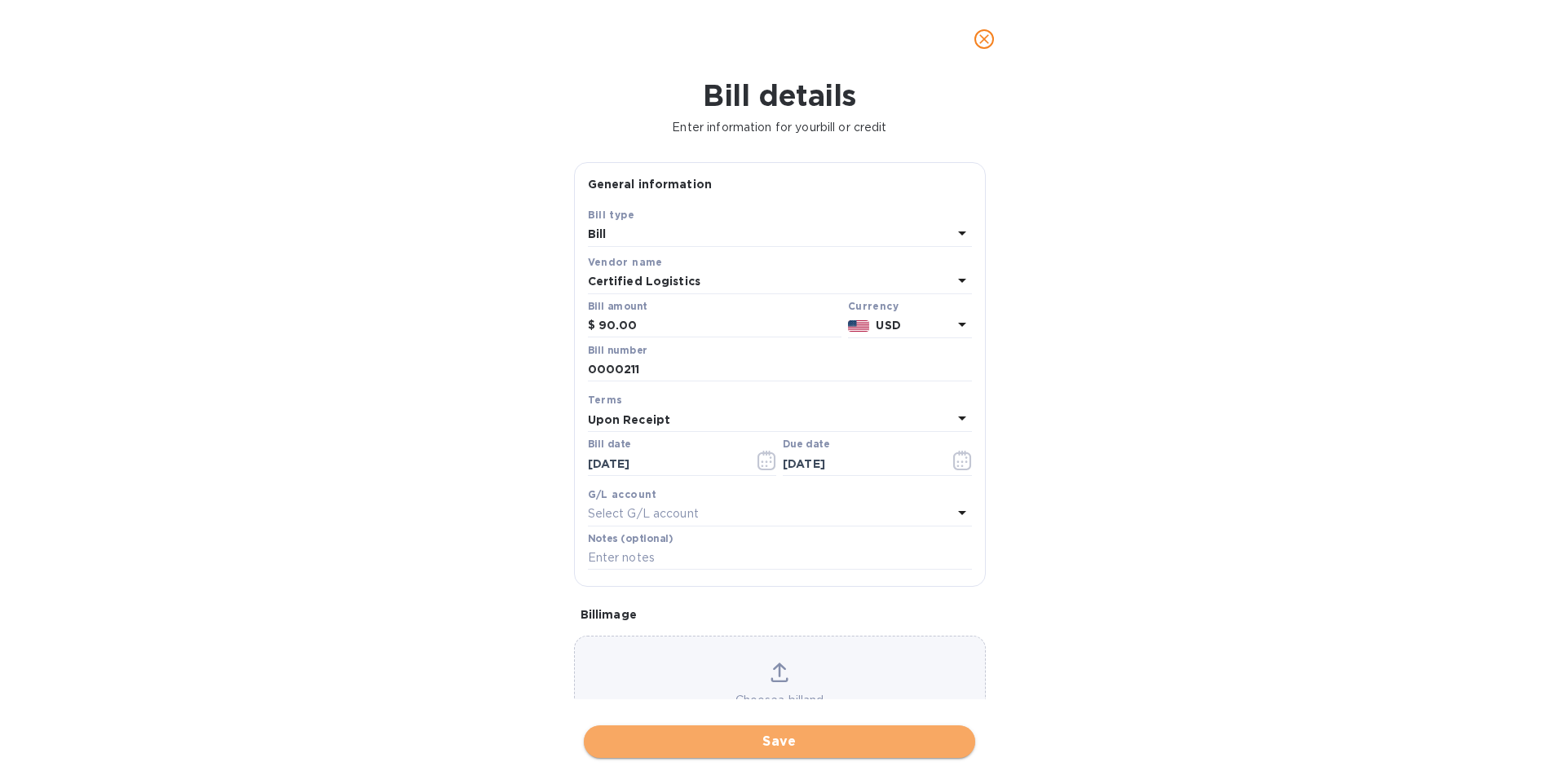
click at [755, 747] on span "Save" at bounding box center [780, 742] width 365 height 20
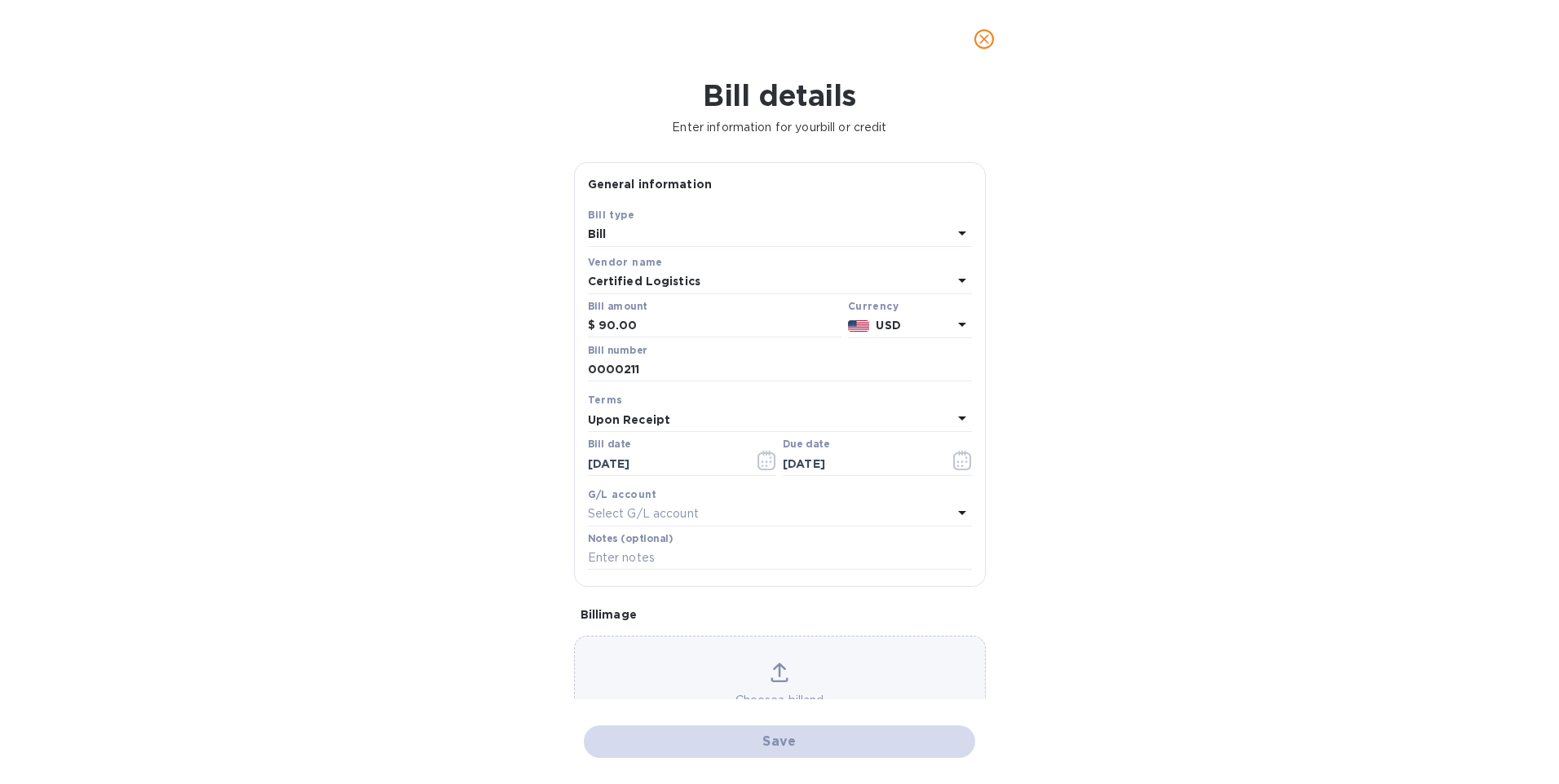
checkbox input "false"
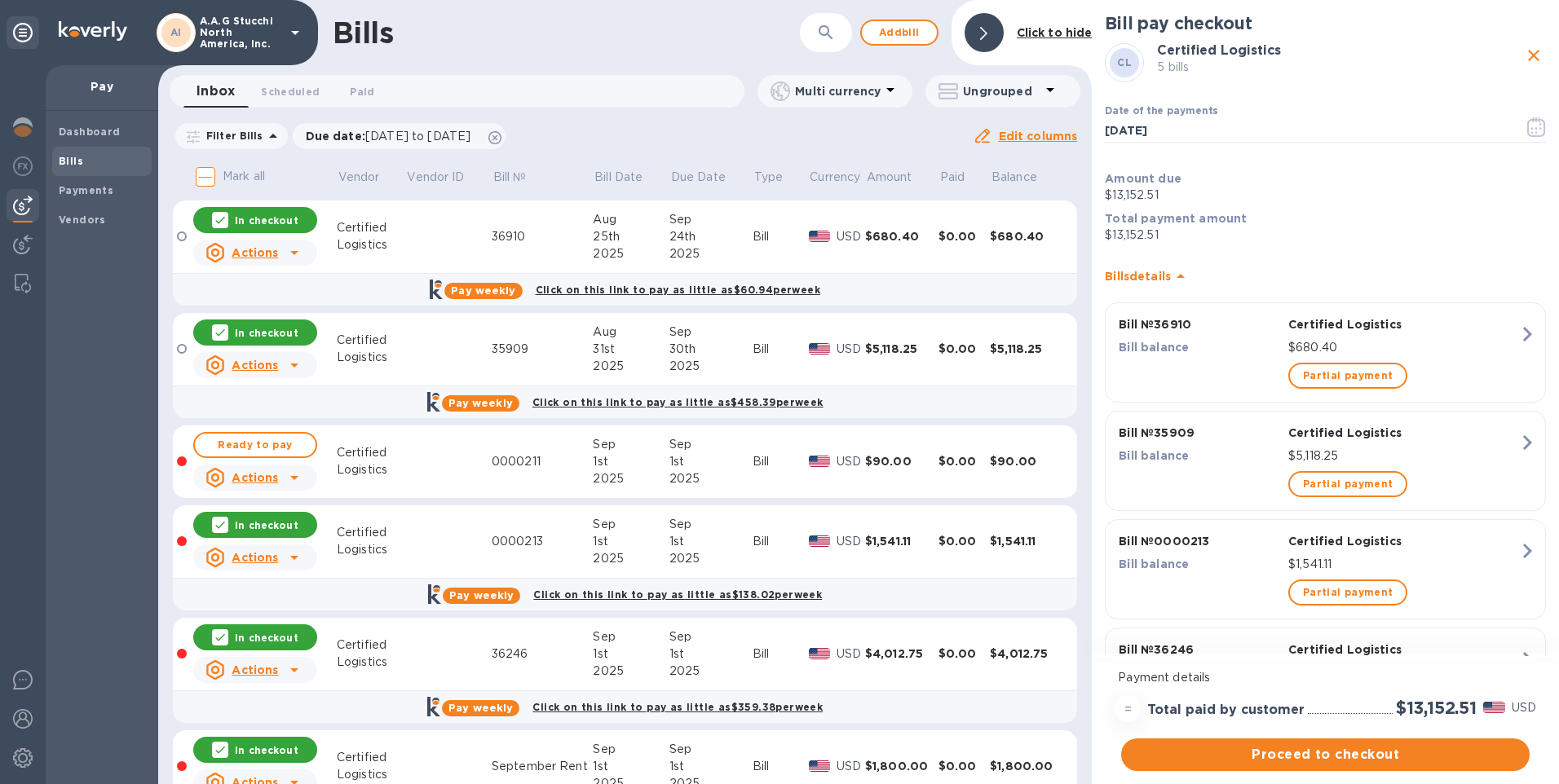
scroll to position [73, 0]
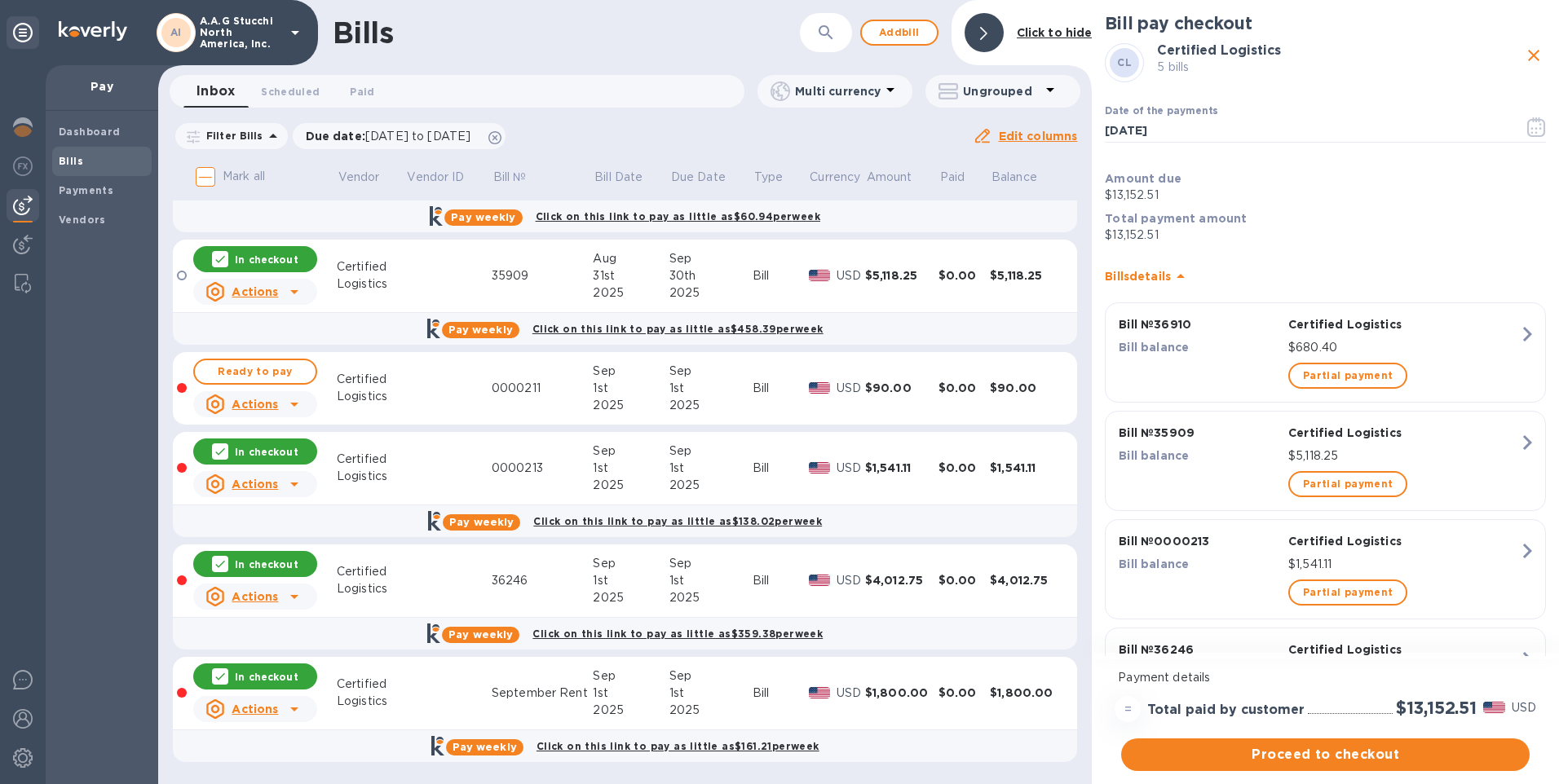
click at [78, 166] on b "Bills" at bounding box center [71, 160] width 24 height 12
click at [79, 217] on b "Vendors" at bounding box center [82, 219] width 47 height 12
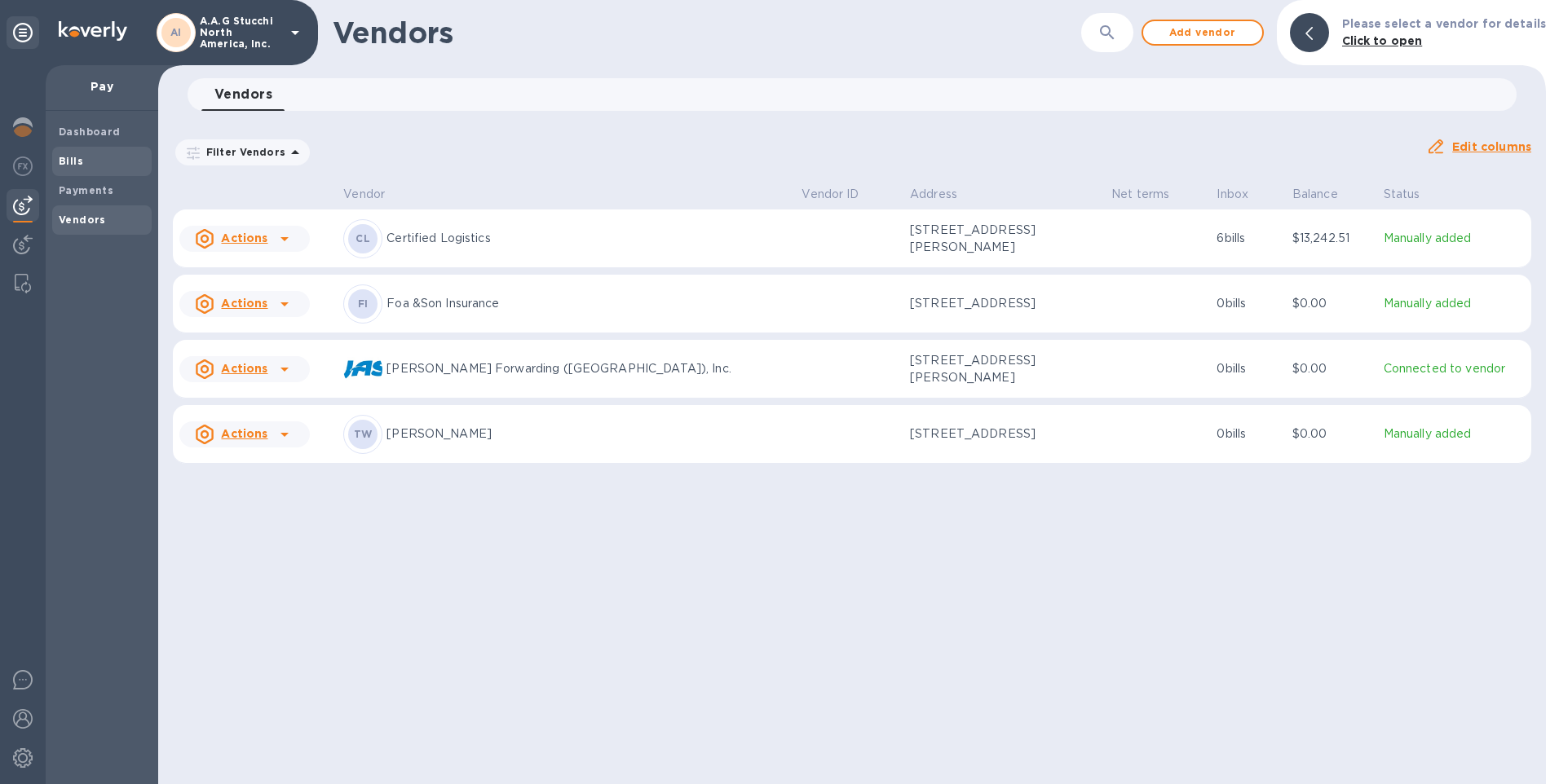
click at [72, 155] on b "Bills" at bounding box center [71, 160] width 24 height 12
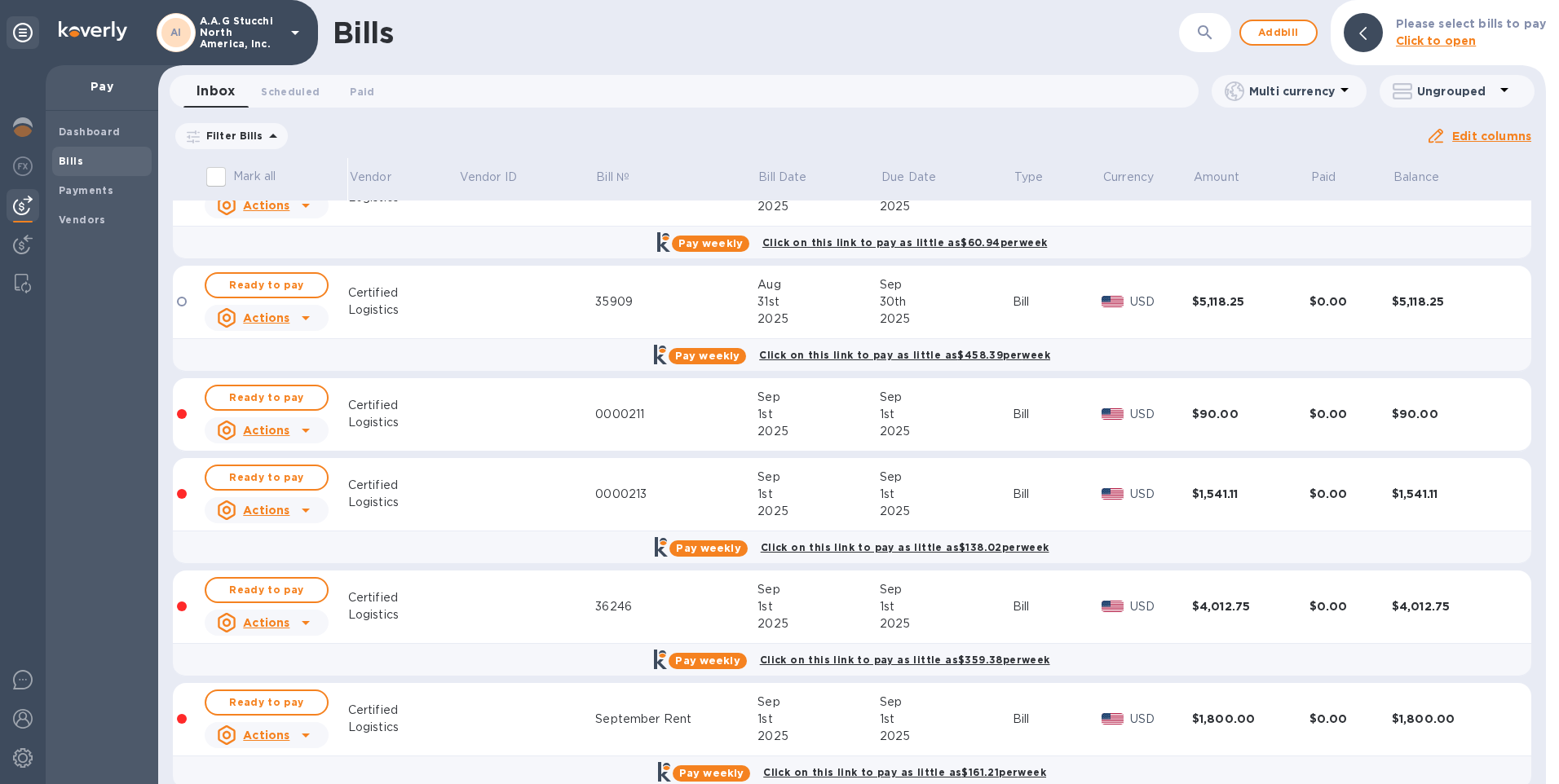
scroll to position [73, 0]
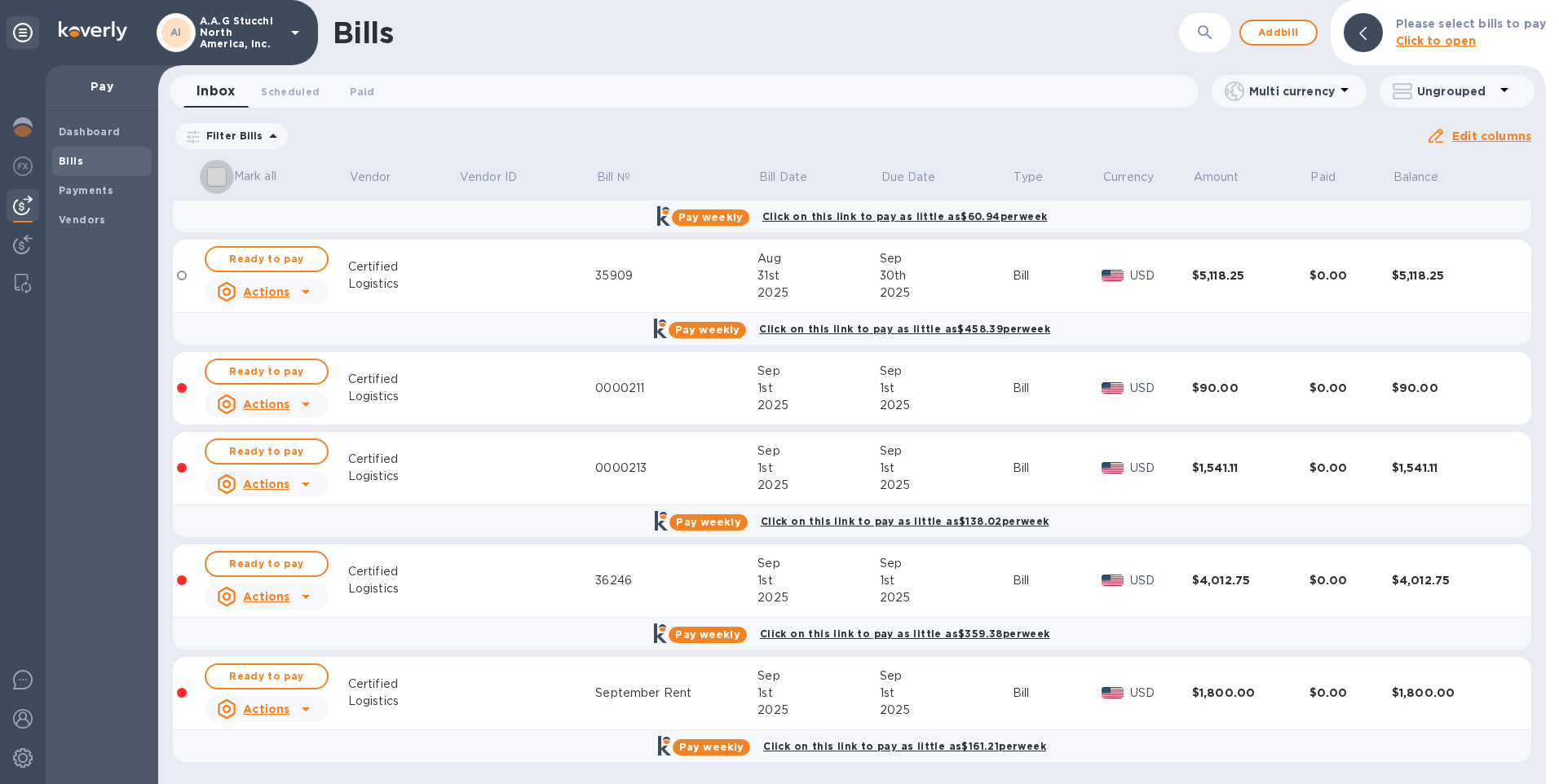
click at [220, 176] on input "Mark all" at bounding box center [216, 177] width 35 height 35
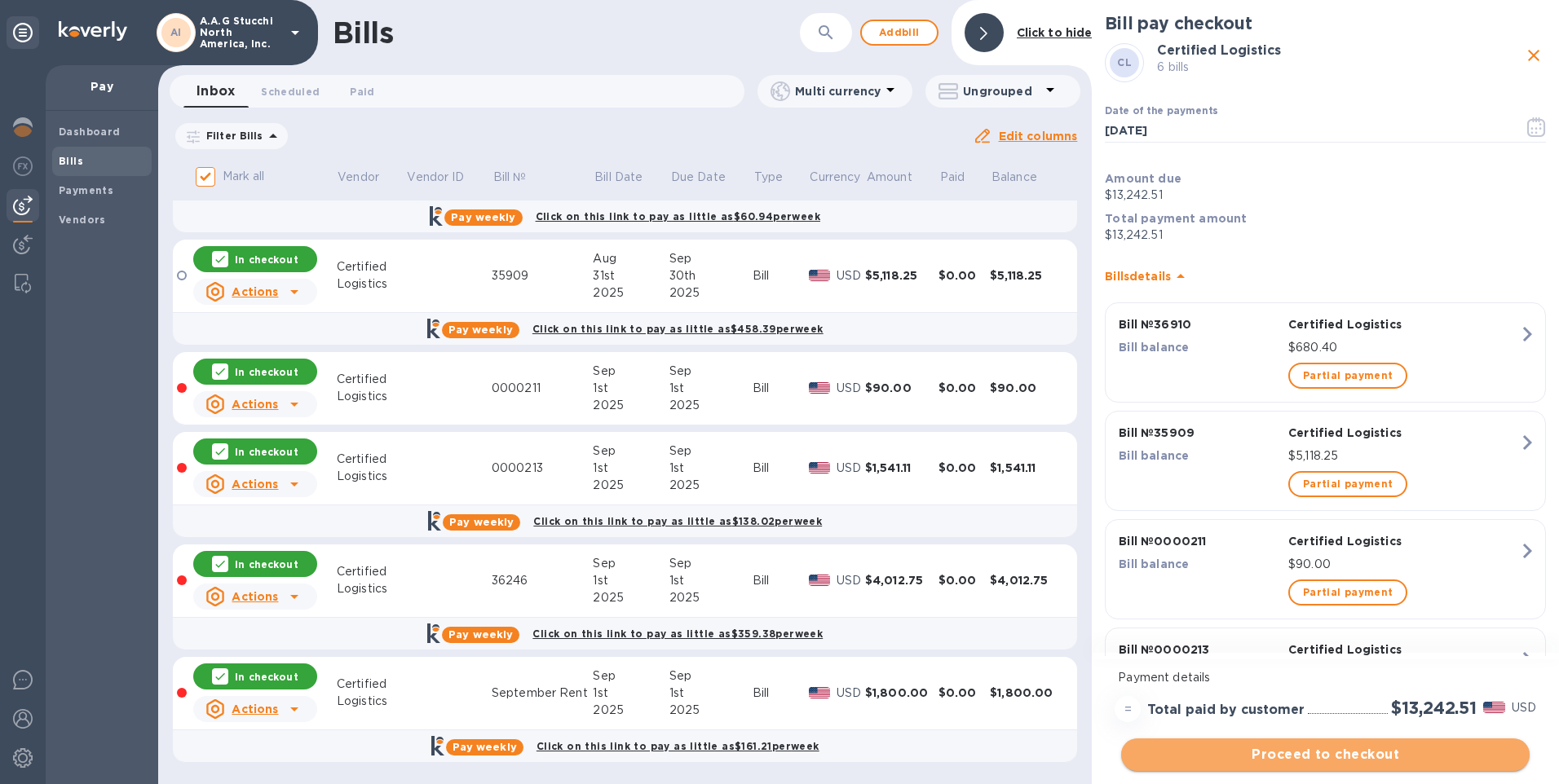
click at [1346, 752] on span "Proceed to checkout" at bounding box center [1326, 755] width 382 height 20
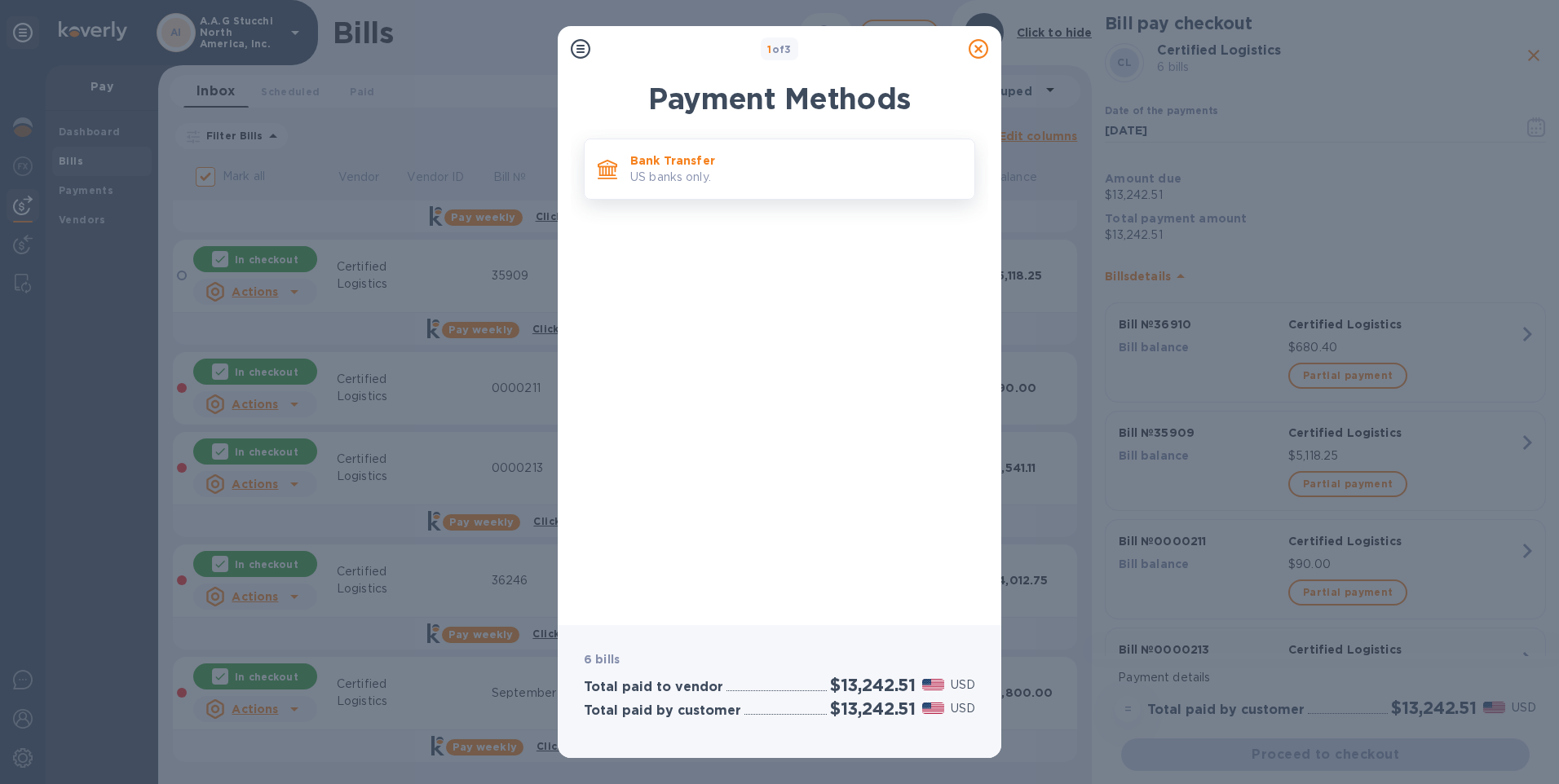
click at [677, 172] on p "US banks only." at bounding box center [795, 177] width 331 height 17
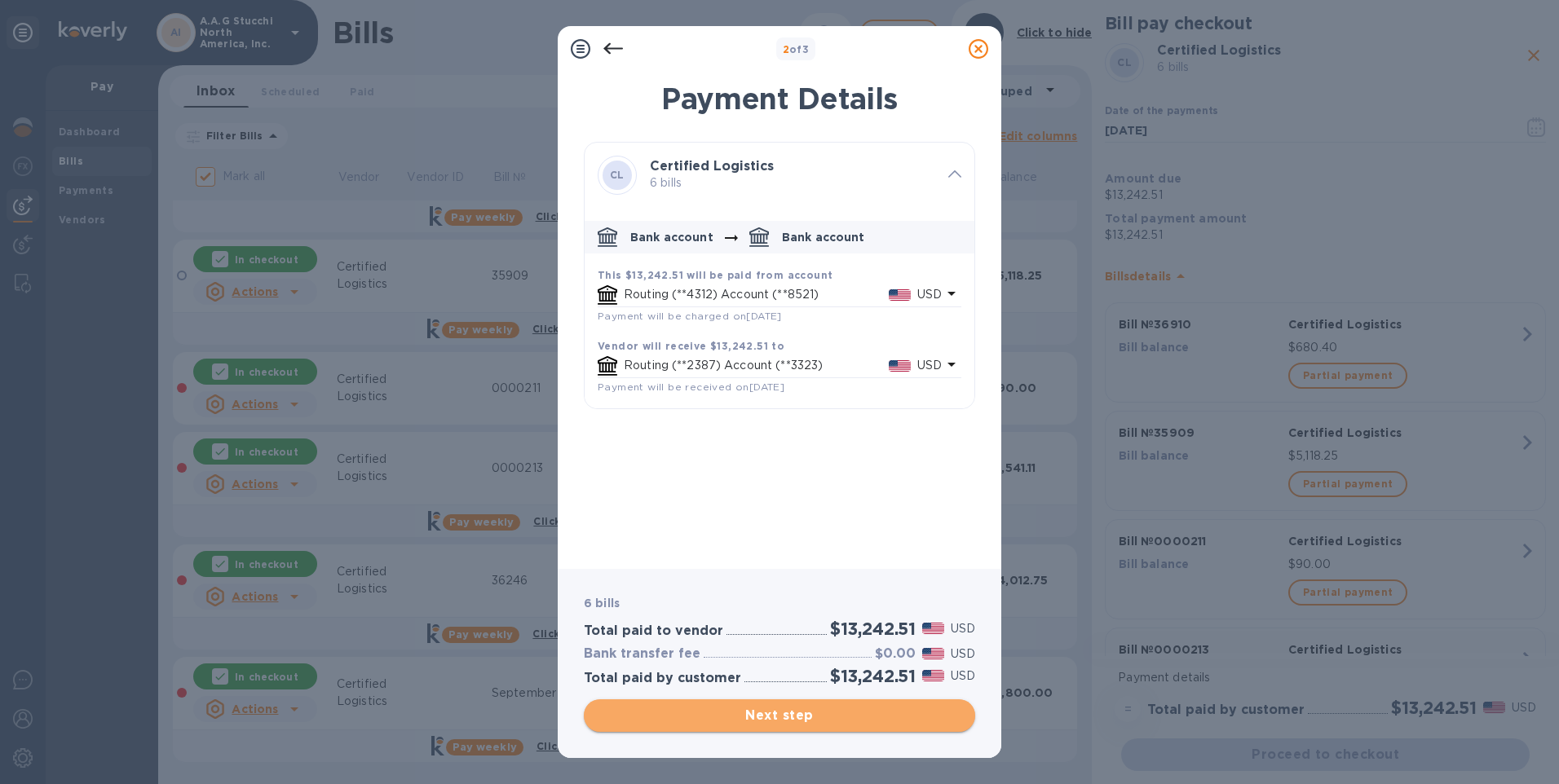
click at [750, 716] on span "Next step" at bounding box center [780, 716] width 365 height 20
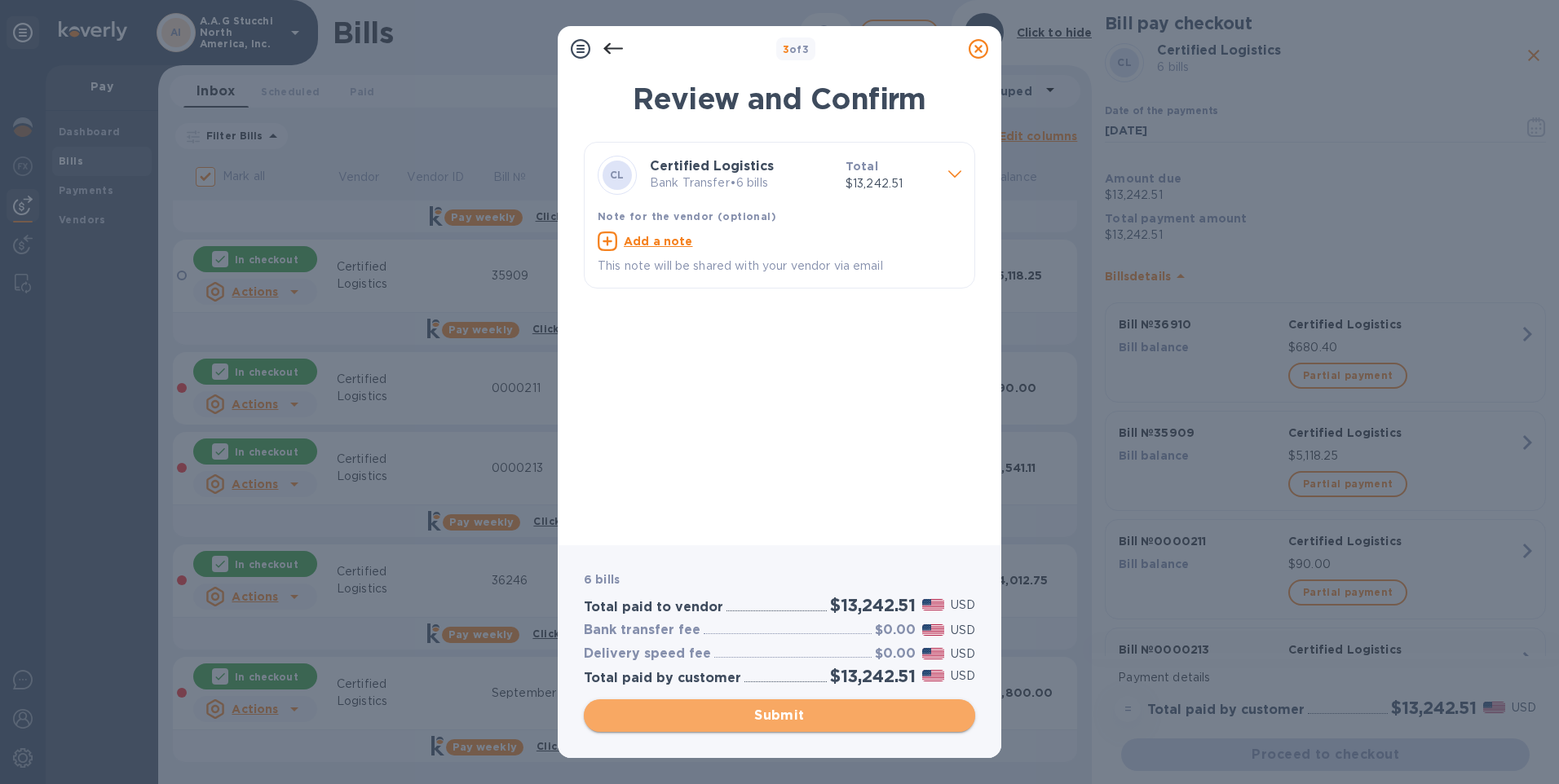
click at [785, 709] on span "Submit" at bounding box center [780, 716] width 365 height 20
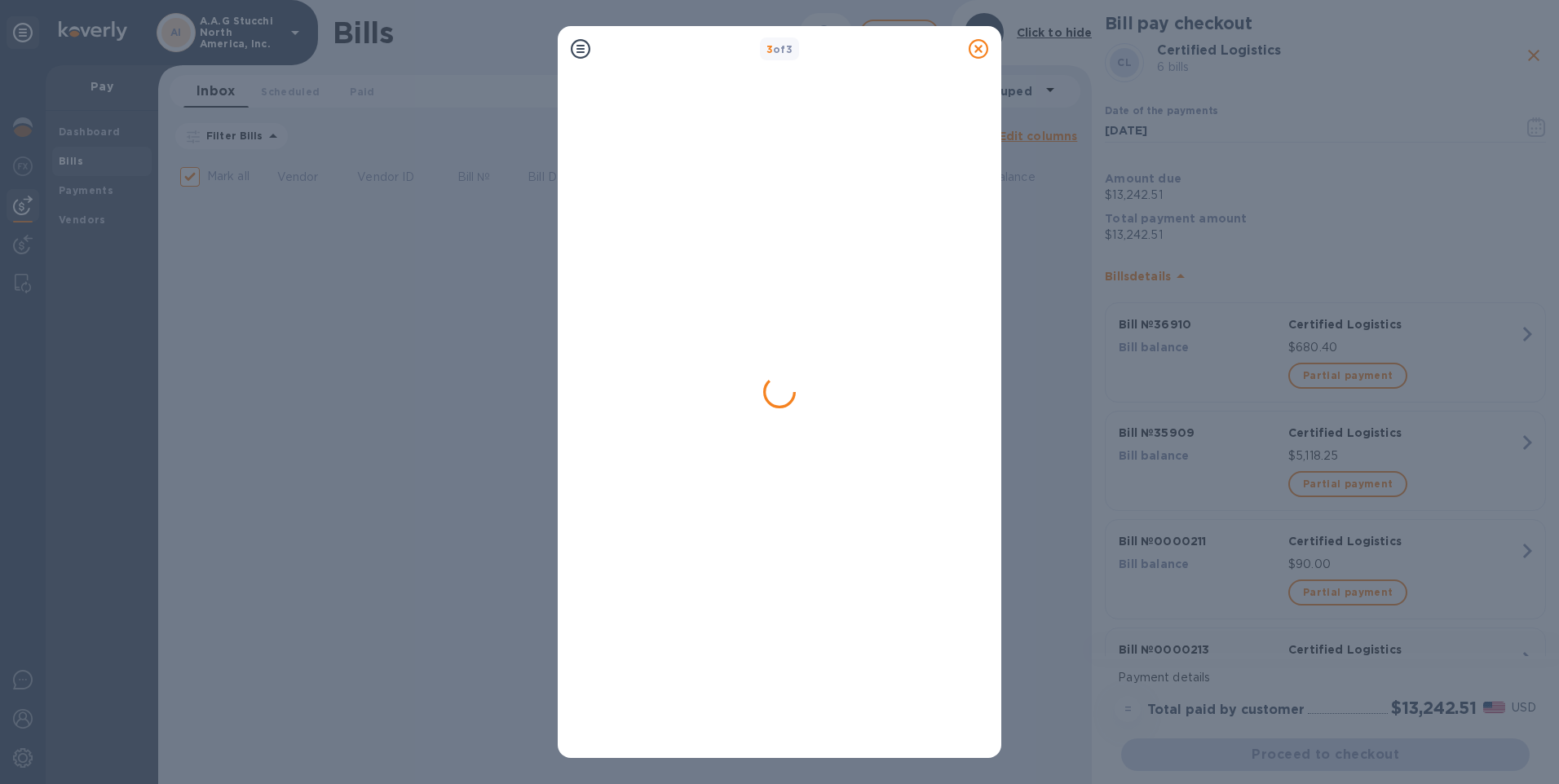
scroll to position [0, 0]
checkbox input "false"
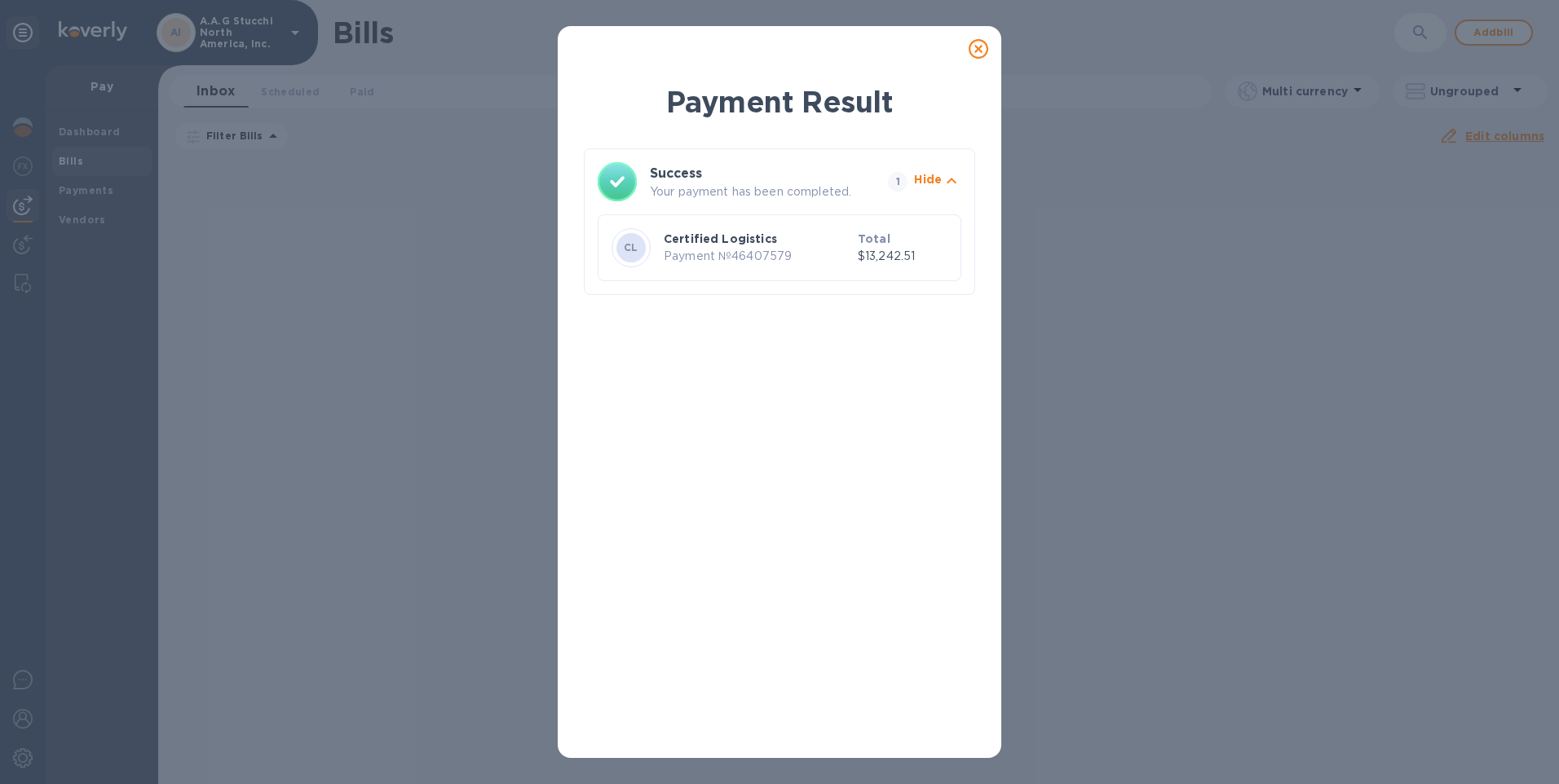
click at [980, 45] on icon at bounding box center [978, 49] width 20 height 20
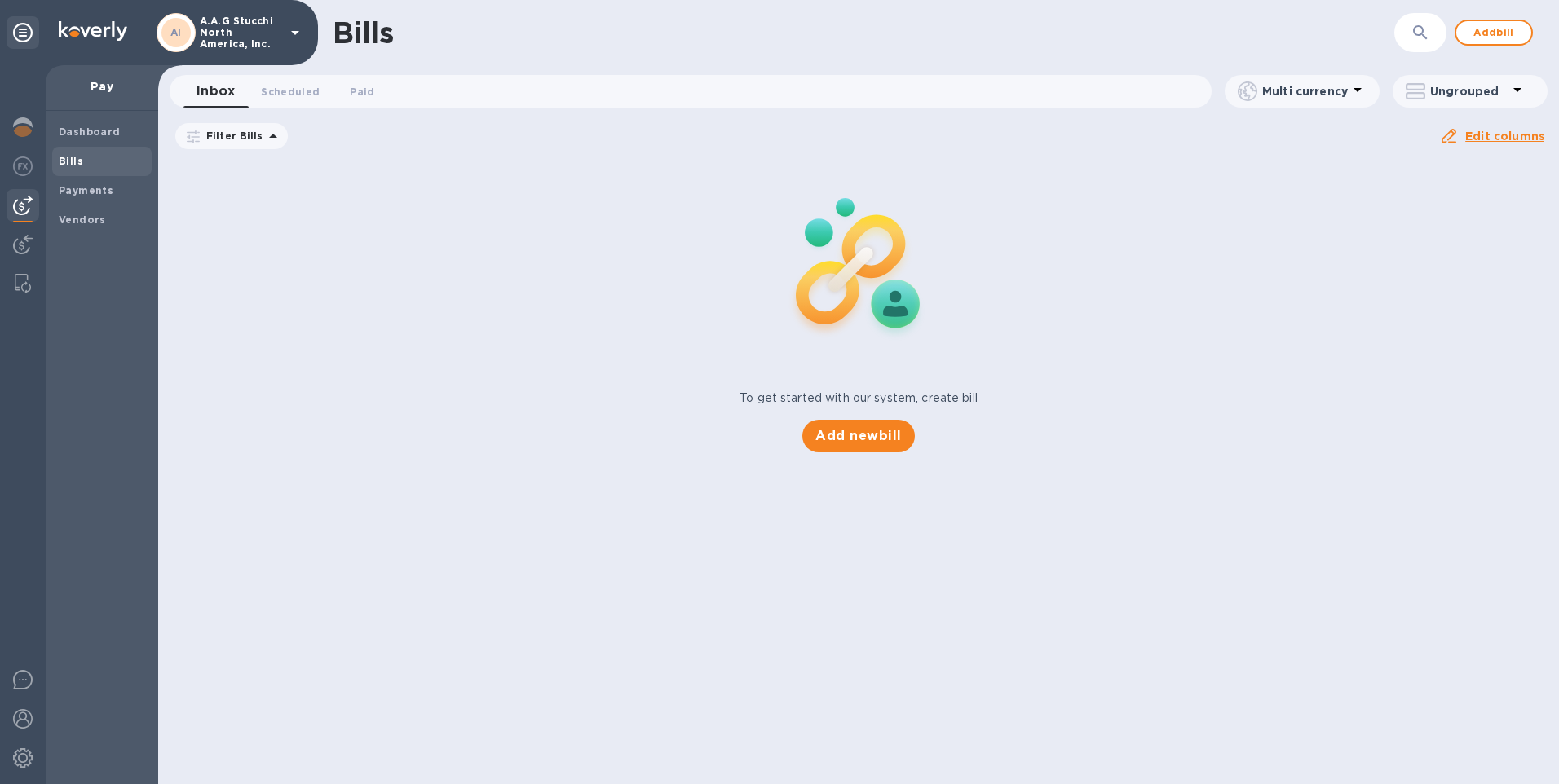
click at [299, 30] on icon at bounding box center [295, 32] width 20 height 20
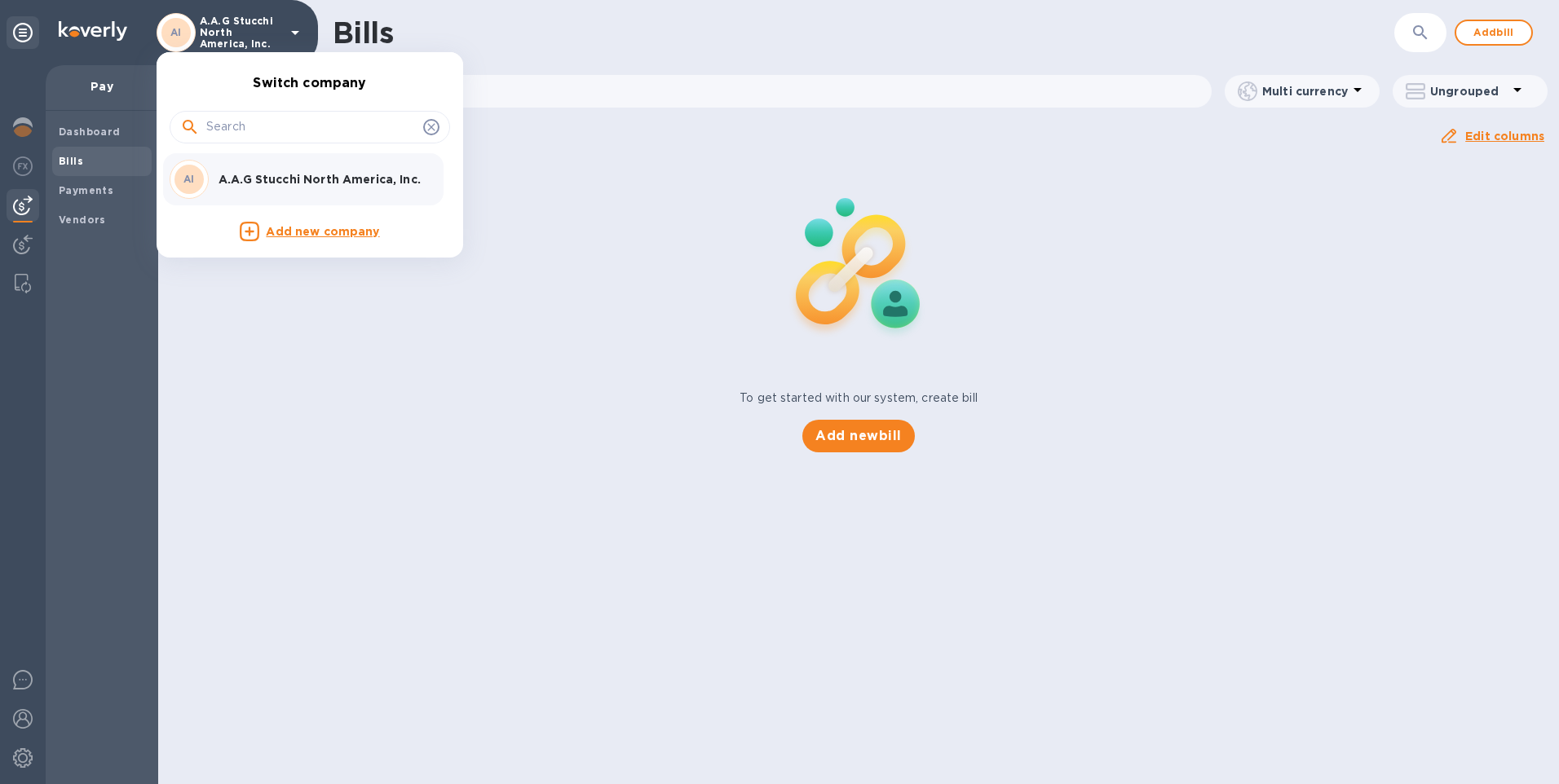
click at [296, 30] on div at bounding box center [780, 392] width 1559 height 784
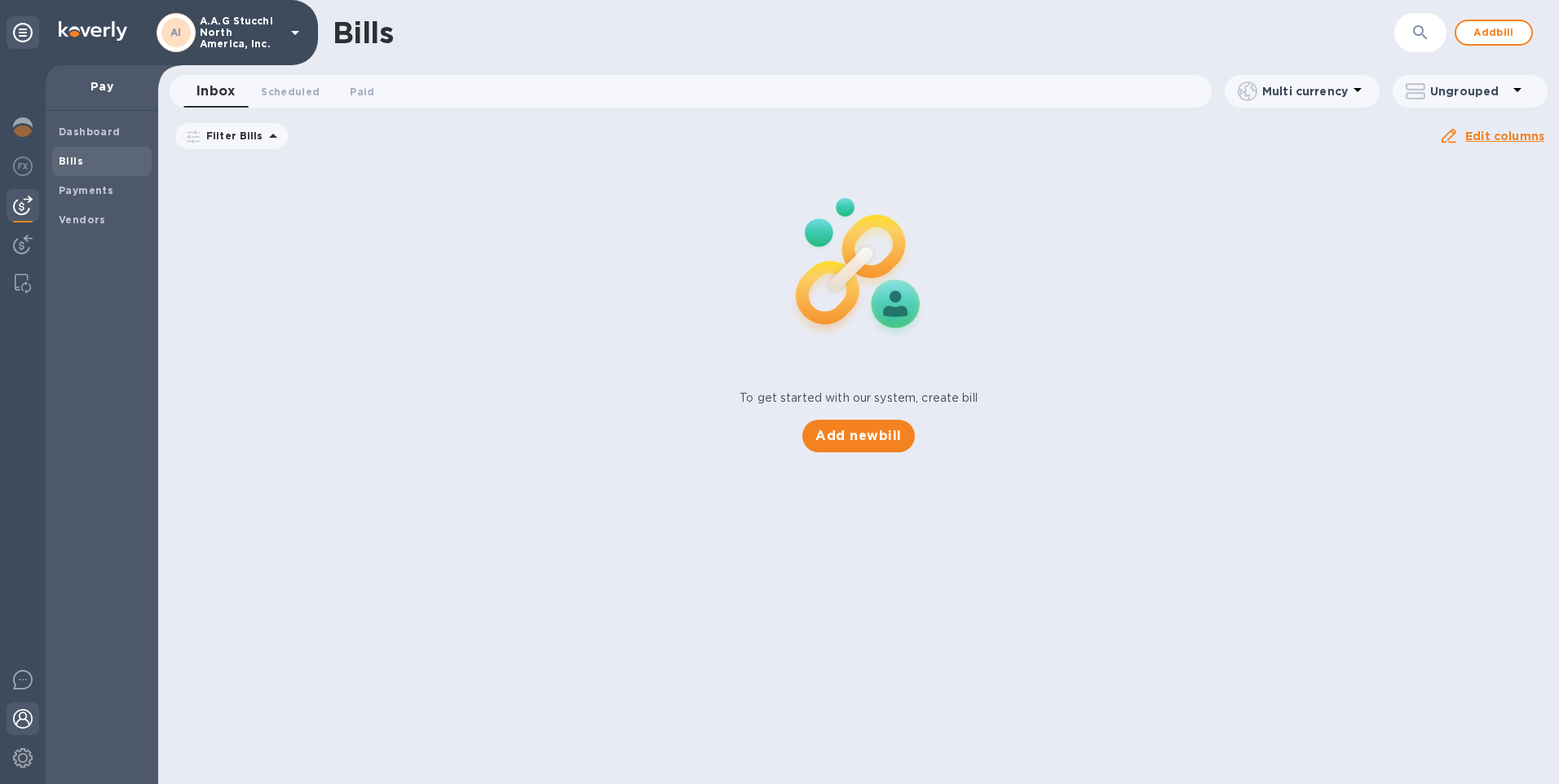
click at [20, 726] on img at bounding box center [22, 718] width 20 height 20
